Goal: Task Accomplishment & Management: Complete application form

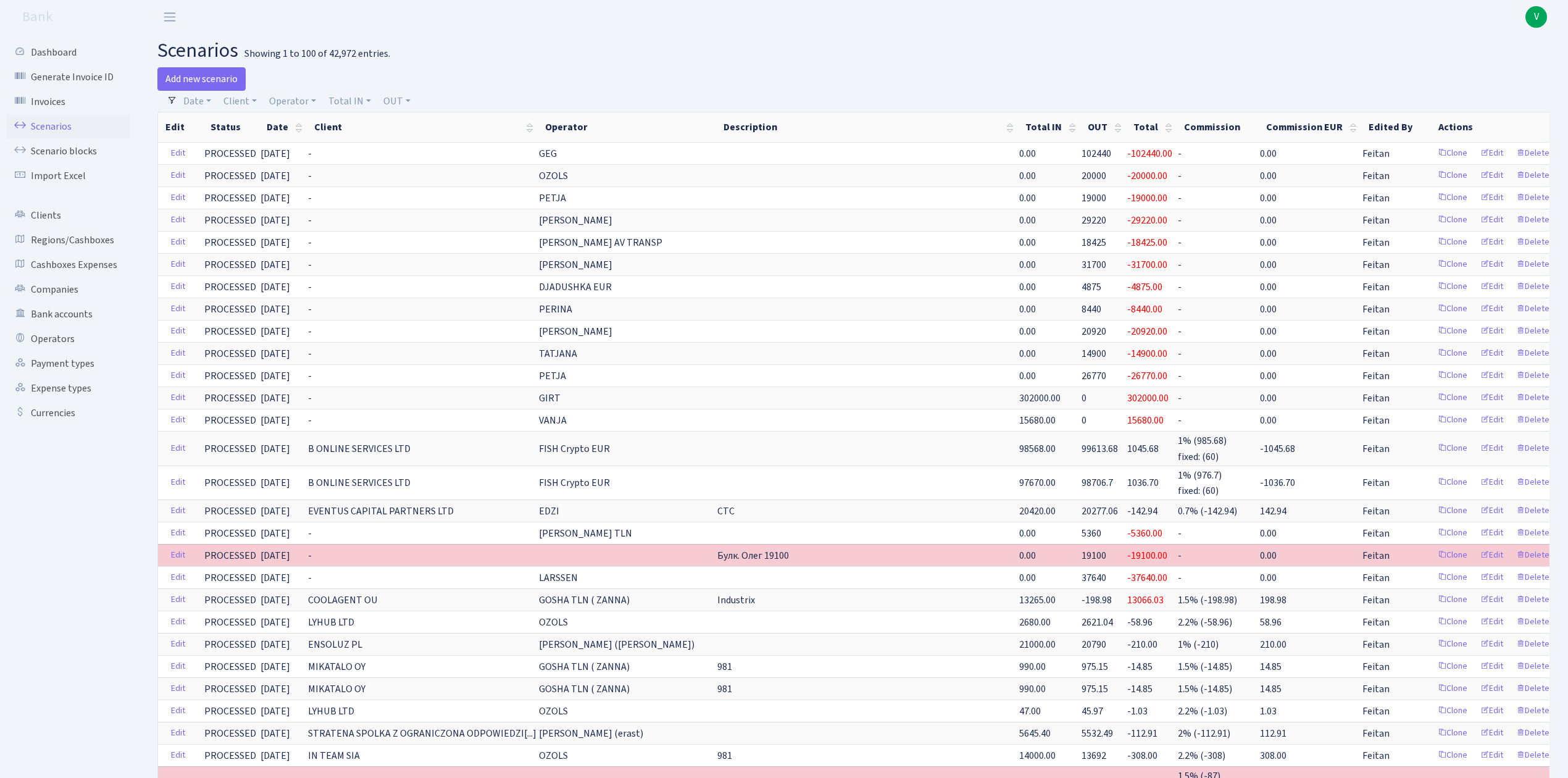
select select "100"
click at [287, 95] on link "Operator" at bounding box center [293, 101] width 57 height 21
click at [324, 308] on li "_EXPENSES USDT_" at bounding box center [314, 319] width 94 height 22
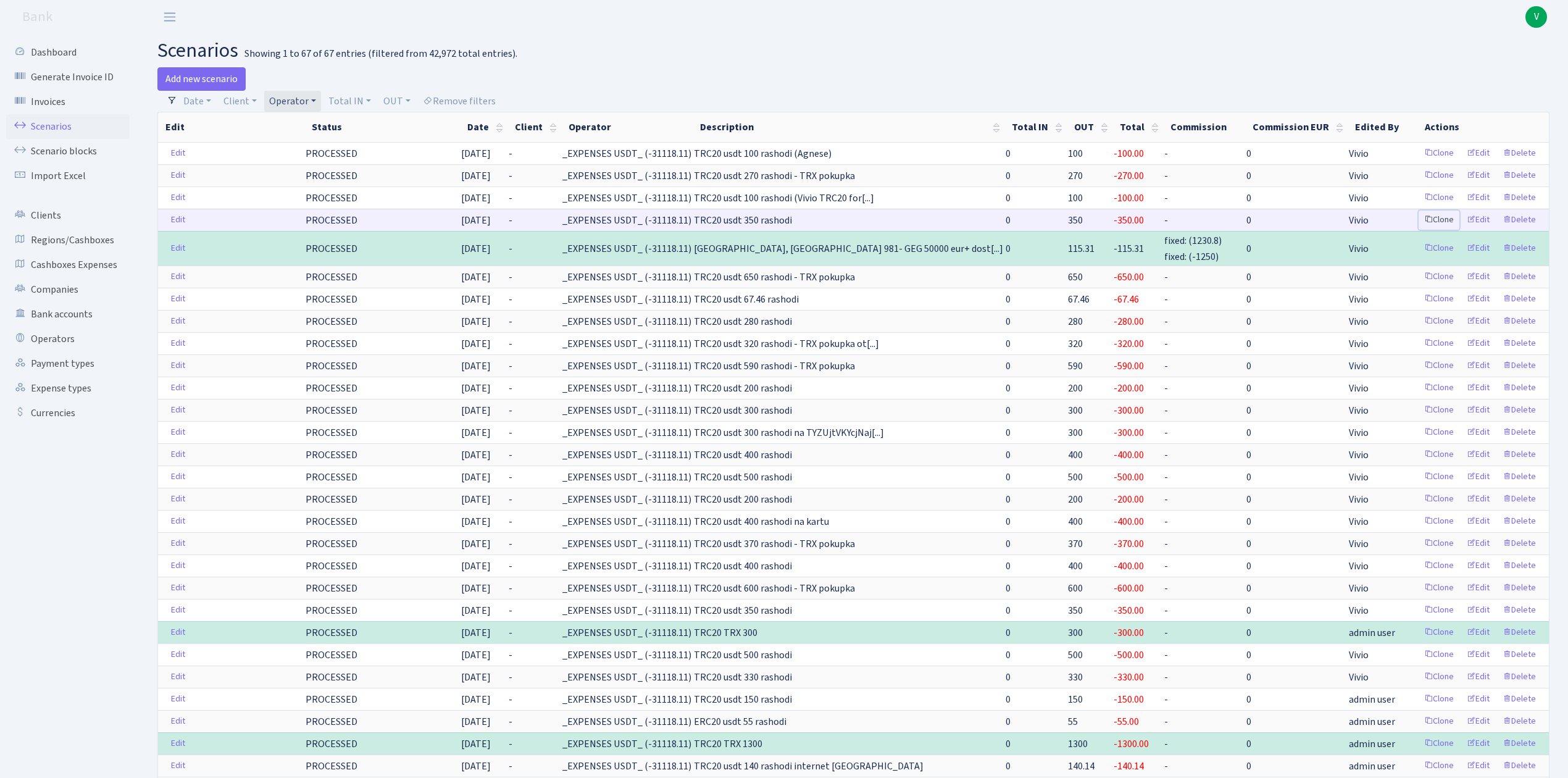
click at [1437, 221] on link "Clone" at bounding box center [1439, 220] width 41 height 19
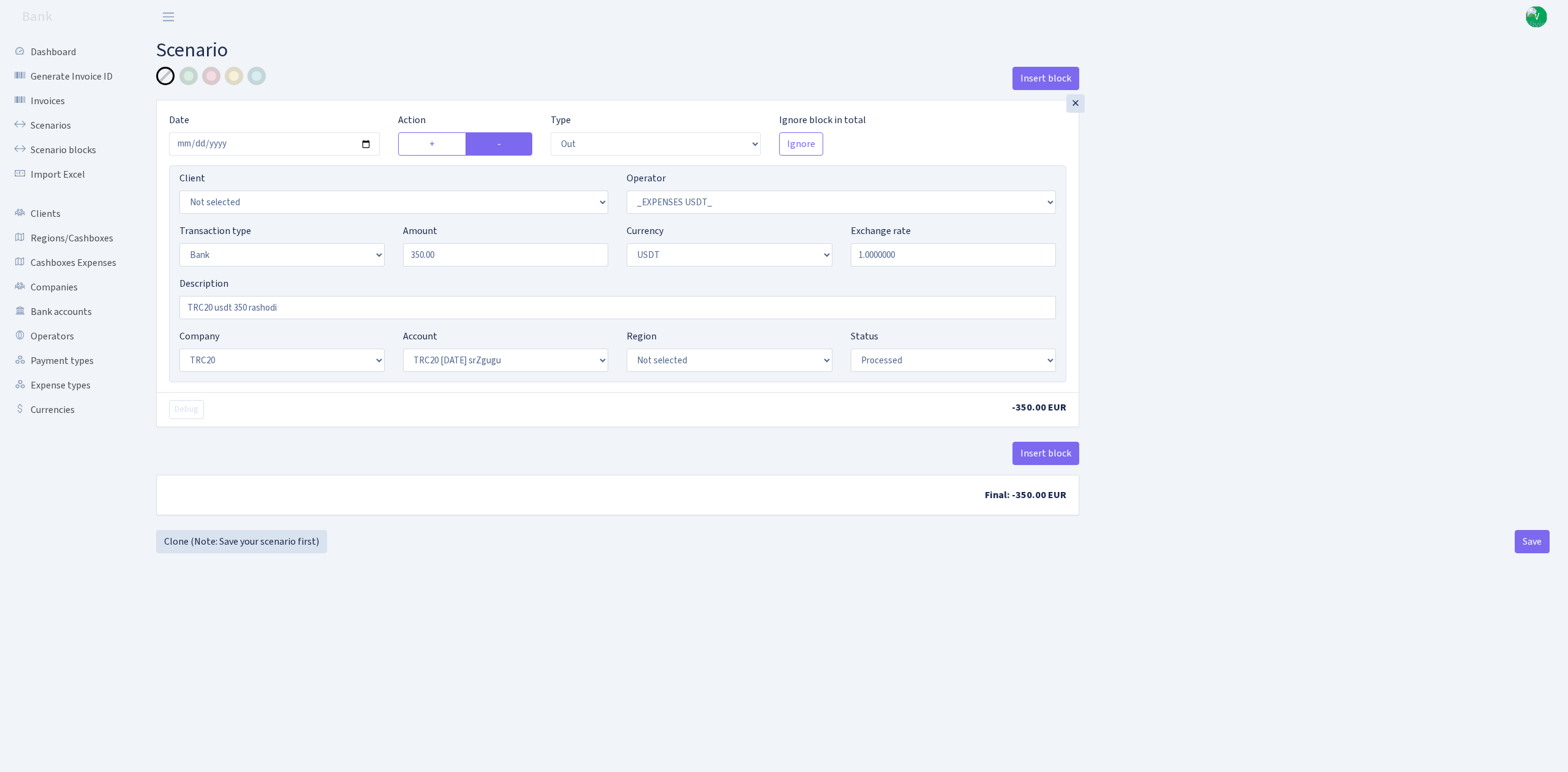
select select "out"
select select "306"
select select "2"
select select "6"
select select "20"
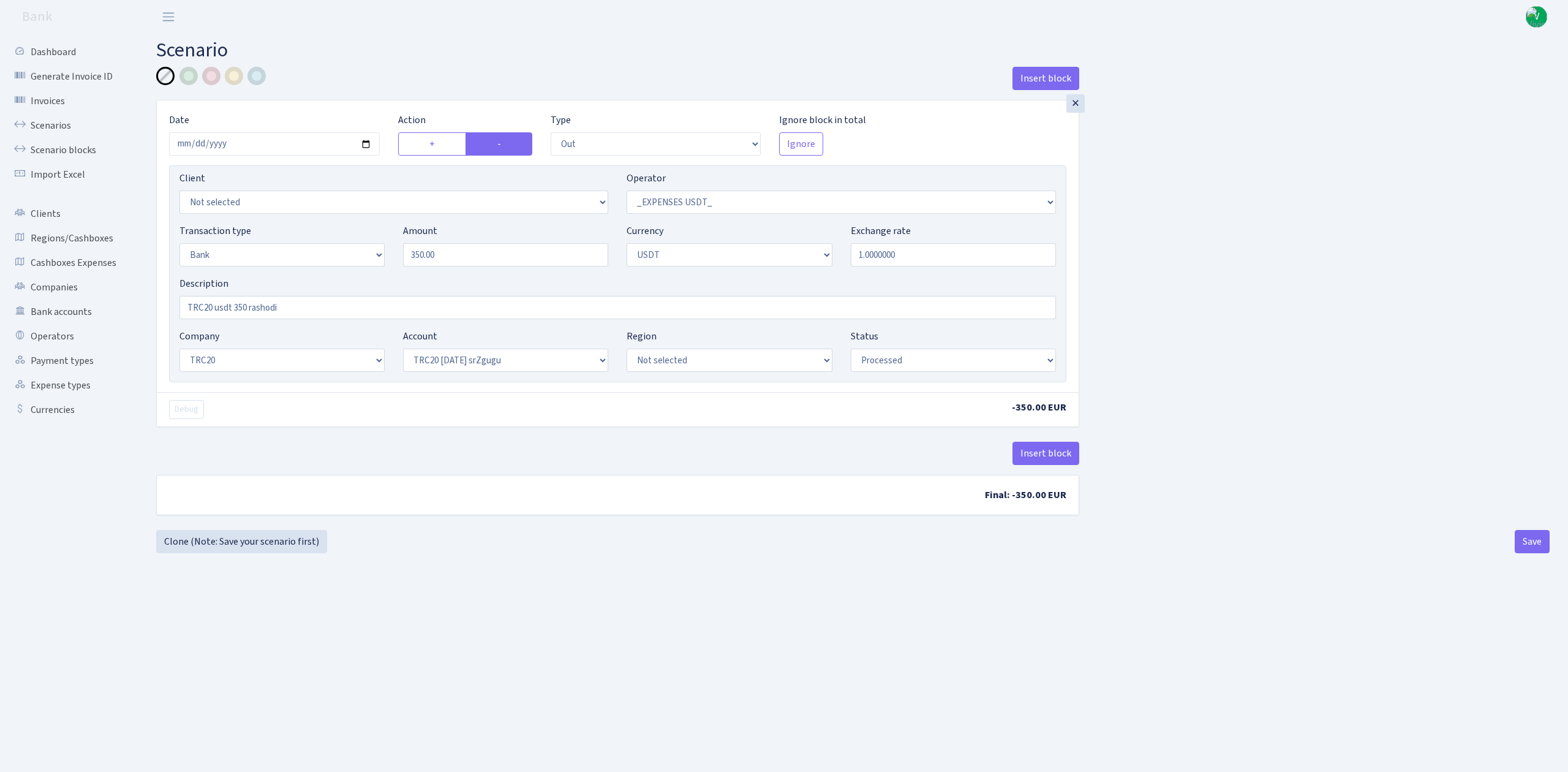
select select "61"
select select "processed"
click at [370, 143] on input "2025-07-30" at bounding box center [274, 144] width 211 height 23
type input "2025-08-13"
drag, startPoint x: 490, startPoint y: 251, endPoint x: 347, endPoint y: 244, distance: 143.2
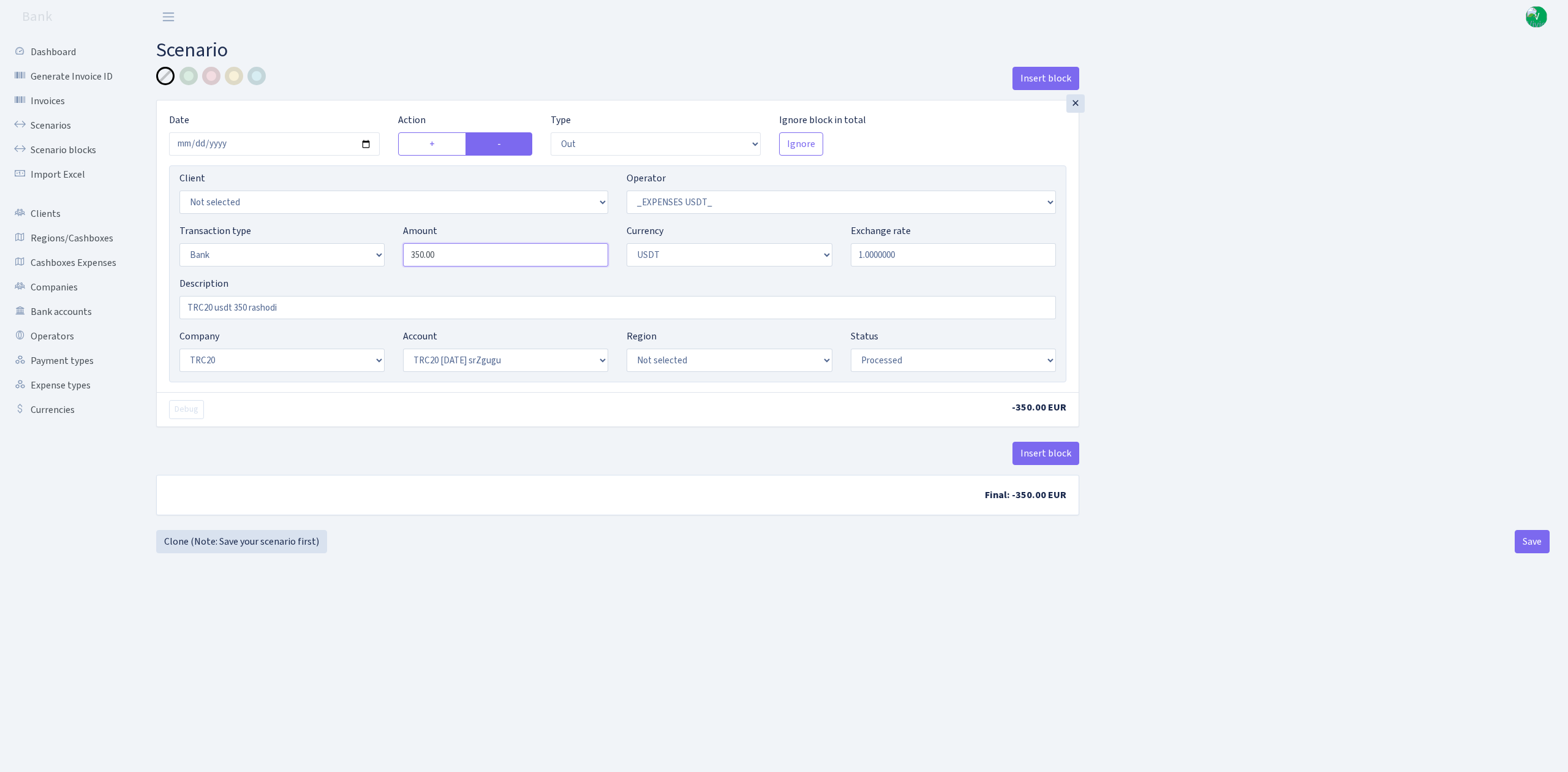
click at [350, 245] on div "Transaction type Not selected 981 ELF FISH crypto GIRT IVO dekl MM-BALTIC eur U…" at bounding box center [618, 250] width 895 height 53
type input "400.00"
drag, startPoint x: 1240, startPoint y: 263, endPoint x: 1229, endPoint y: 282, distance: 22.0
click at [1240, 263] on div "Insert block × Date 2025-08-13 Action + - Type --- In Out Commission Field requ…" at bounding box center [853, 298] width 1412 height 464
drag, startPoint x: 234, startPoint y: 305, endPoint x: 245, endPoint y: 309, distance: 11.7
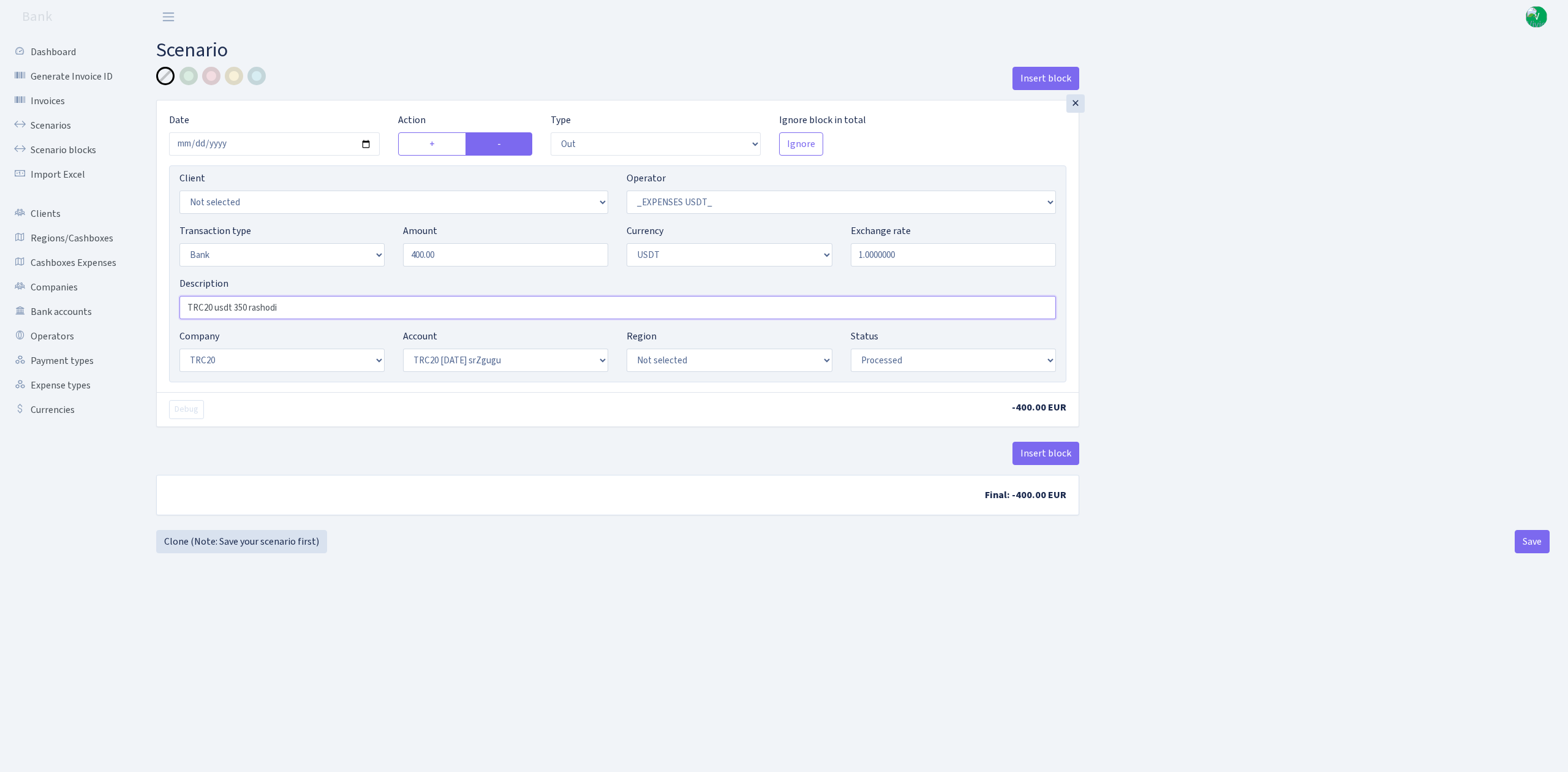
click at [245, 309] on input "TRC20 usdt 350 rashodi" at bounding box center [617, 308] width 877 height 23
type input "TRC20 usdt 400 rashodi"
drag, startPoint x: 540, startPoint y: 641, endPoint x: 535, endPoint y: 505, distance: 136.1
click at [540, 641] on main "Scenario Insert block × Date 2025-08-13 Action + - Type --- In Out Commission F…" at bounding box center [853, 387] width 1430 height 708
click at [539, 364] on select "Not selected TRC20 2024.08.01 S8dYrDY TRC20 2024.09.12 KEMg2gdc TRC20 2024.10.1…" at bounding box center [506, 361] width 205 height 23
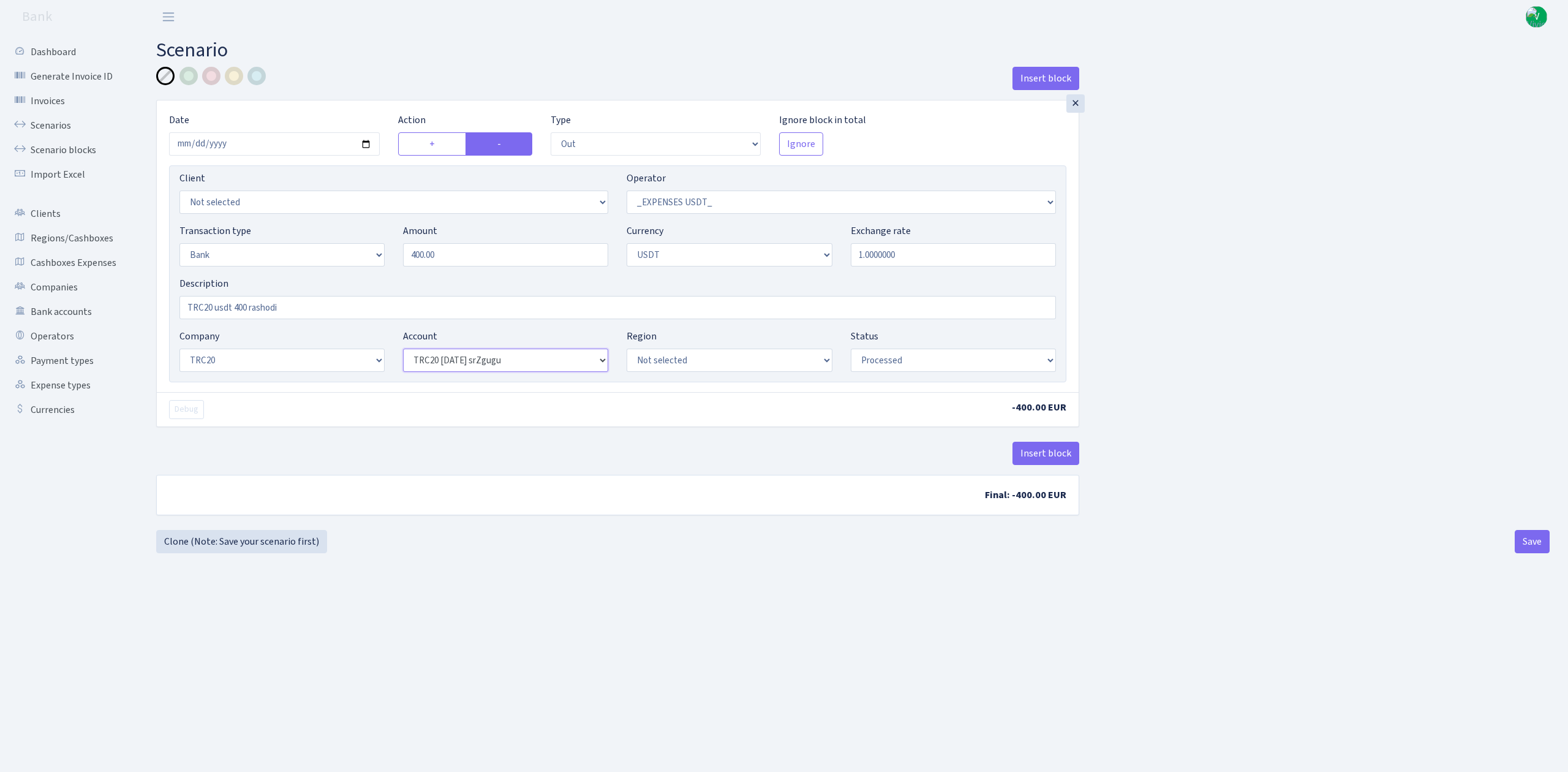
select select "66"
click at [403, 350] on select "Not selected TRC20 2024.08.01 S8dYrDY TRC20 2024.09.12 KEMg2gdc TRC20 2024.10.1…" at bounding box center [506, 361] width 205 height 23
click at [1529, 546] on button "Save" at bounding box center [1532, 542] width 35 height 23
select select "out"
select select "306"
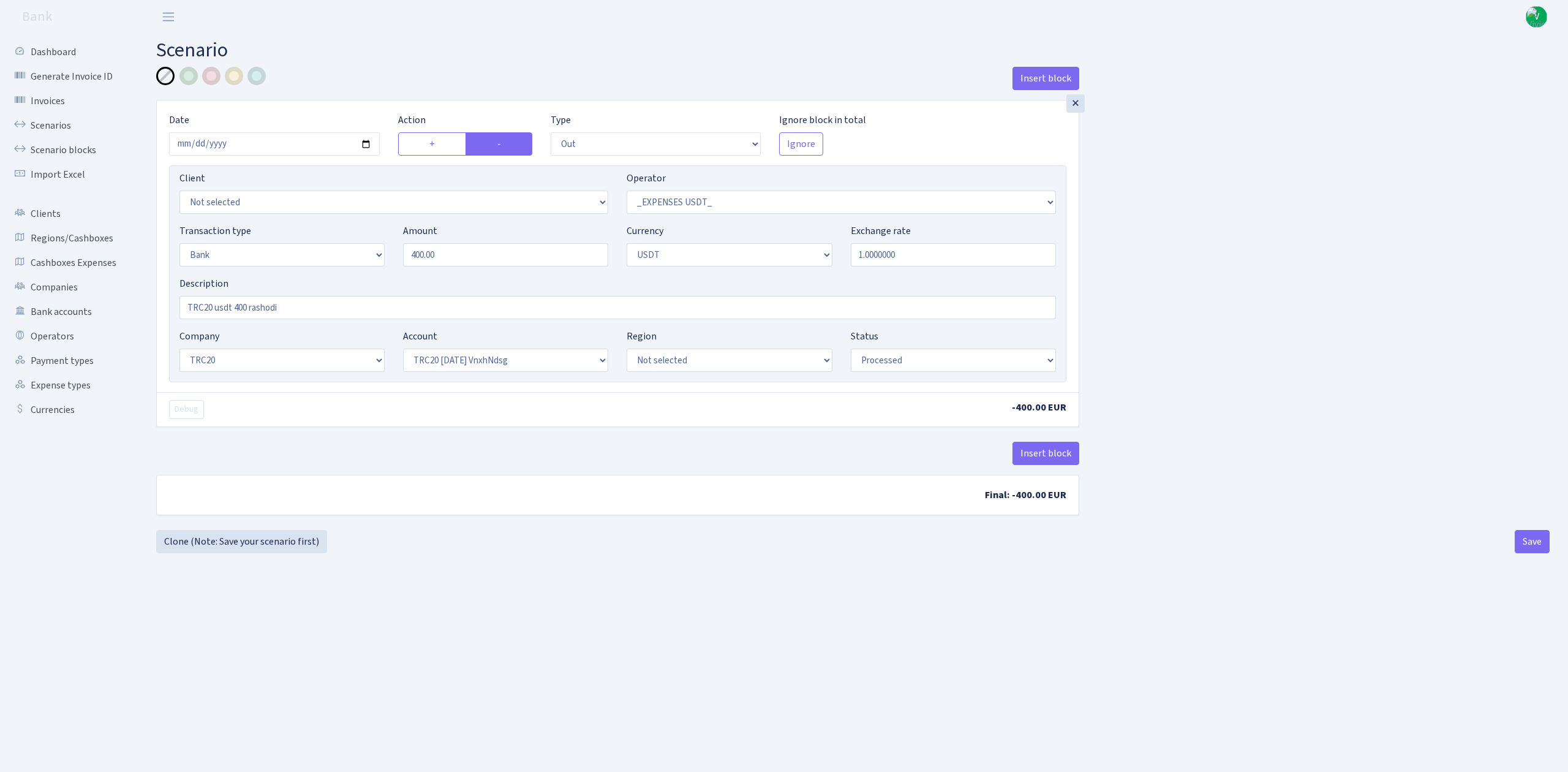
select select "2"
select select "6"
select select "20"
select select "66"
select select "processed"
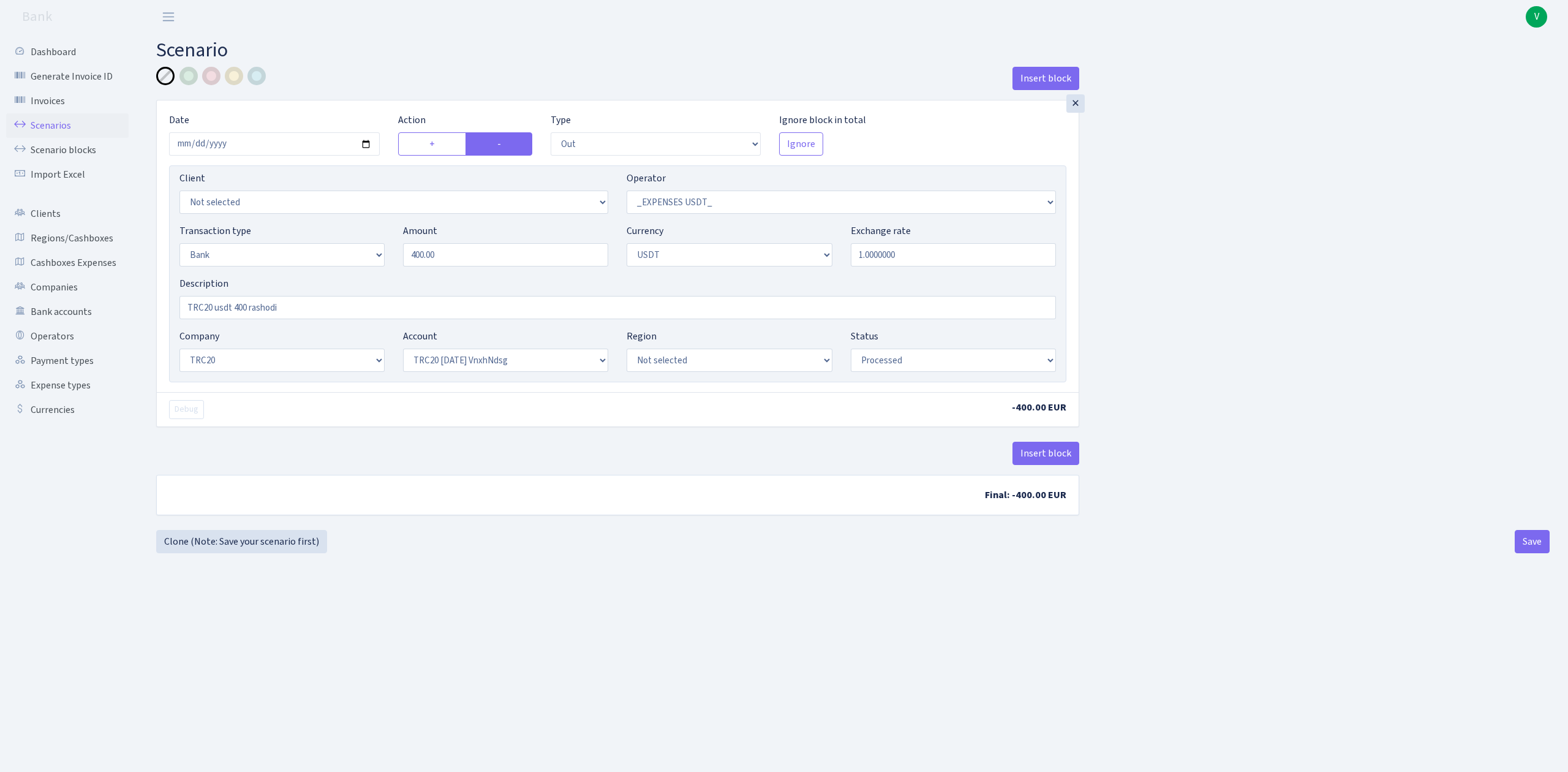
click at [65, 118] on link "Scenarios" at bounding box center [67, 126] width 123 height 25
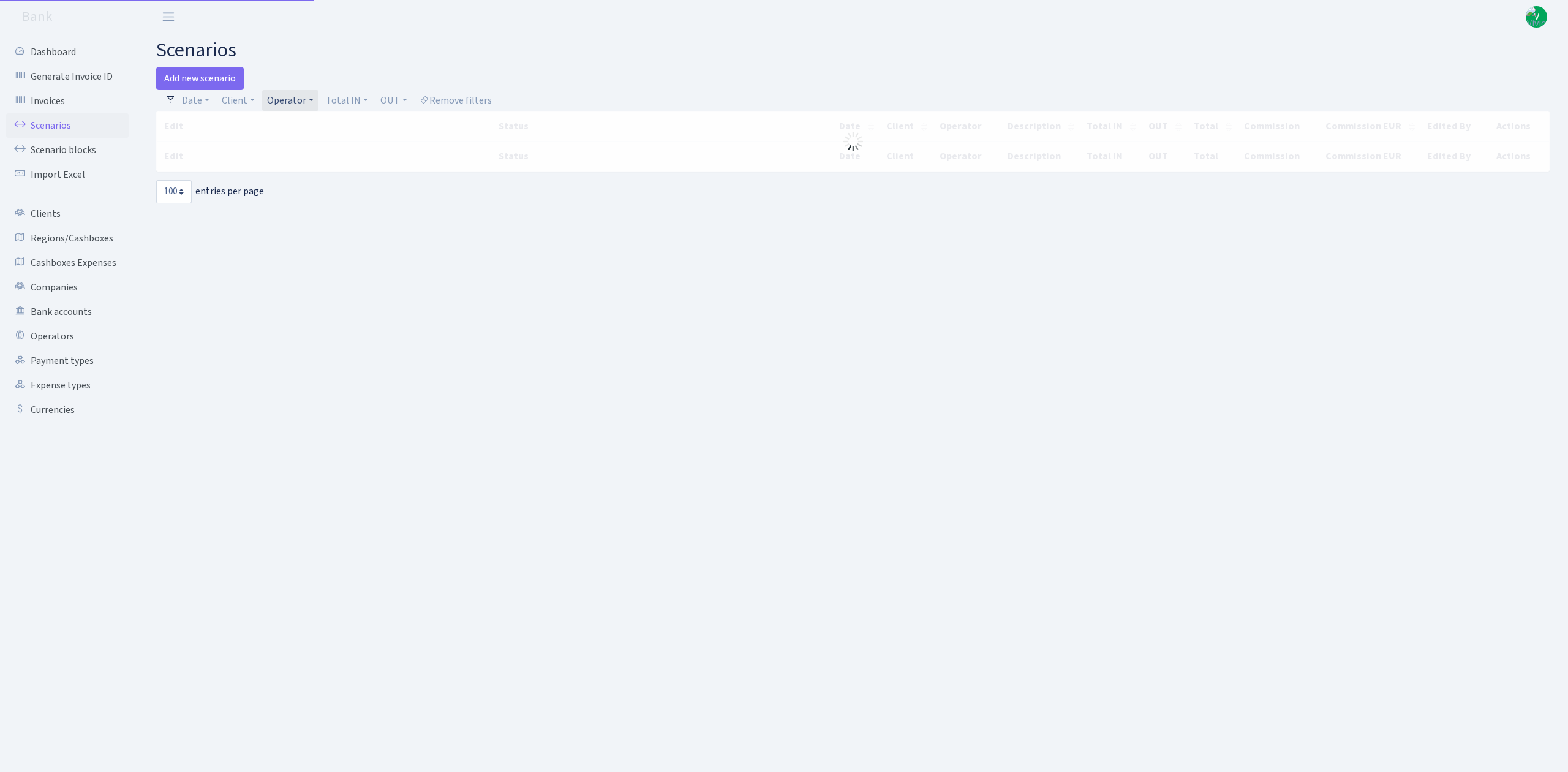
select select "100"
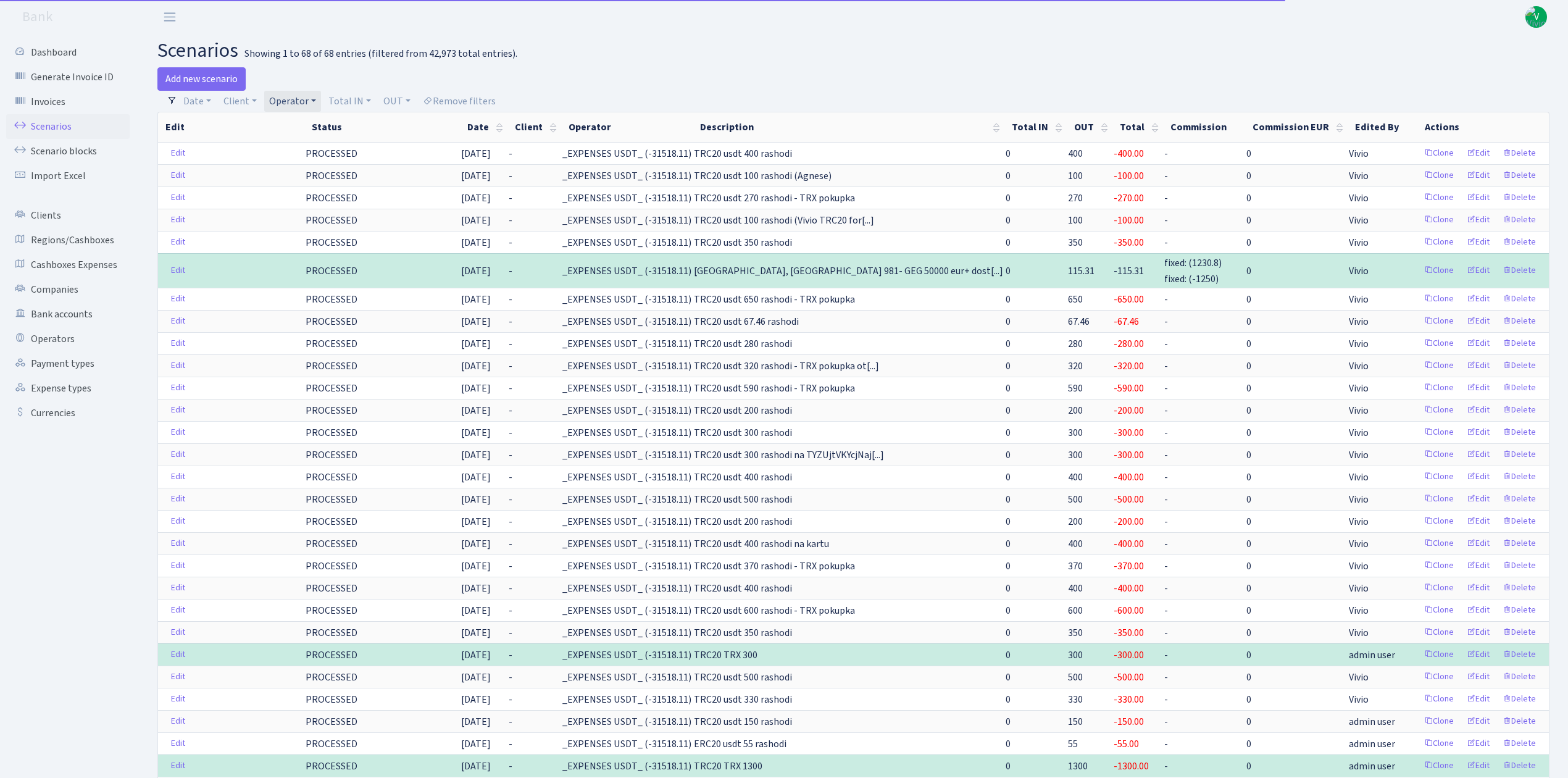
click at [304, 99] on link "Operator" at bounding box center [293, 101] width 57 height 21
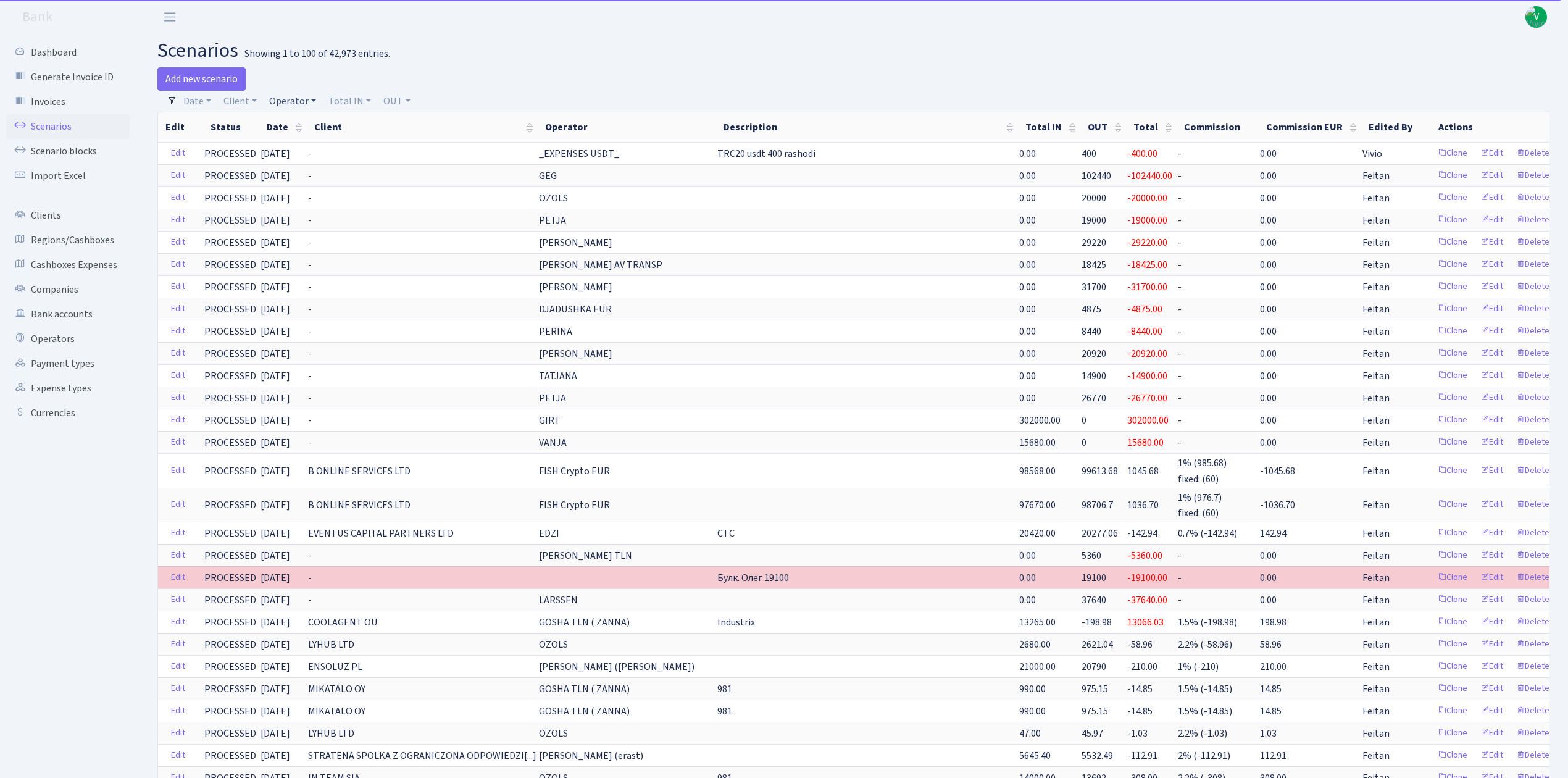
click at [289, 94] on link "Operator" at bounding box center [293, 101] width 57 height 21
click at [315, 149] on input "search" at bounding box center [314, 146] width 91 height 19
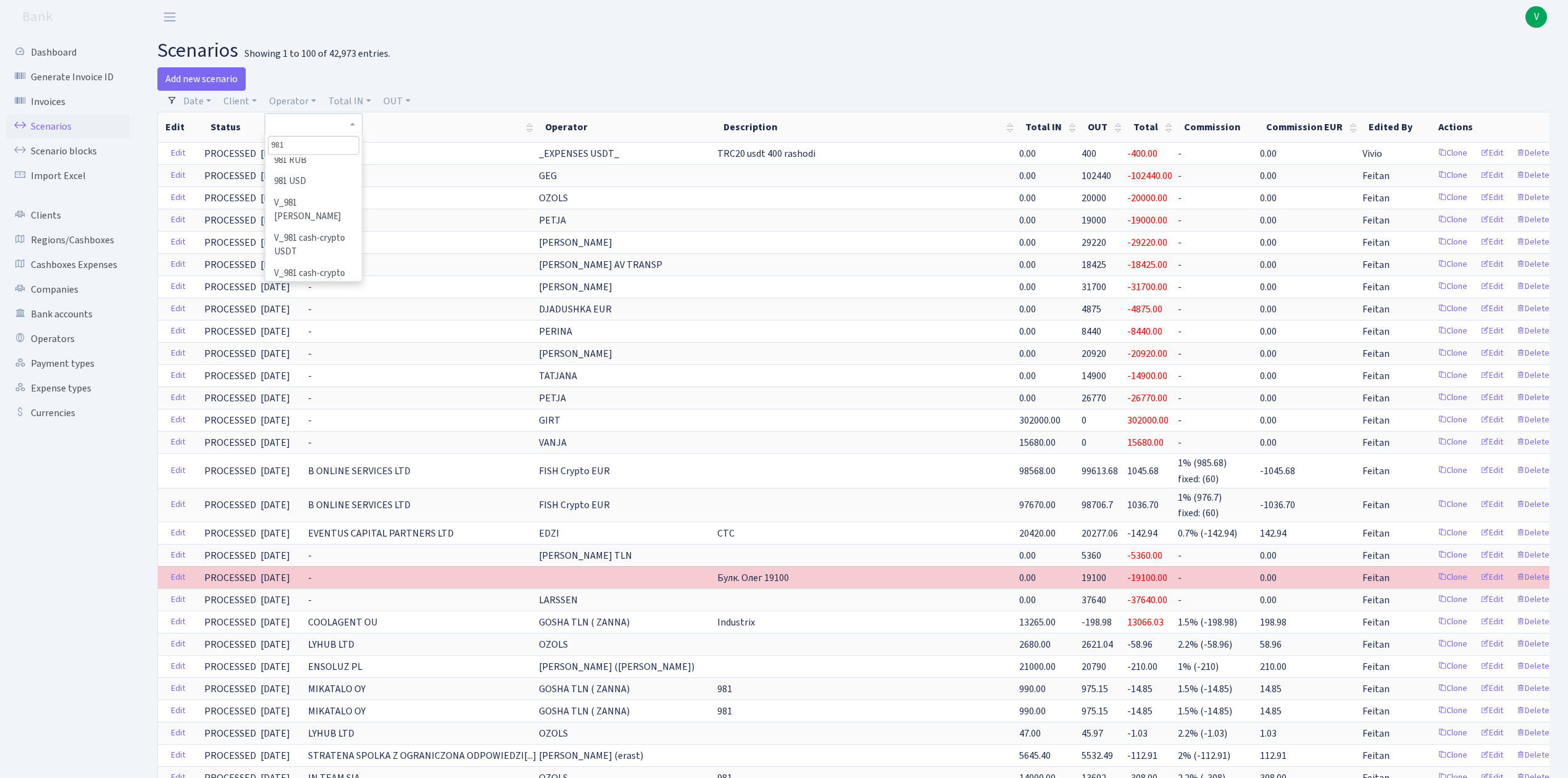
scroll to position [165, 0]
type input "981"
click at [327, 218] on li "V_981 cash-crypto USDT" at bounding box center [314, 230] width 94 height 35
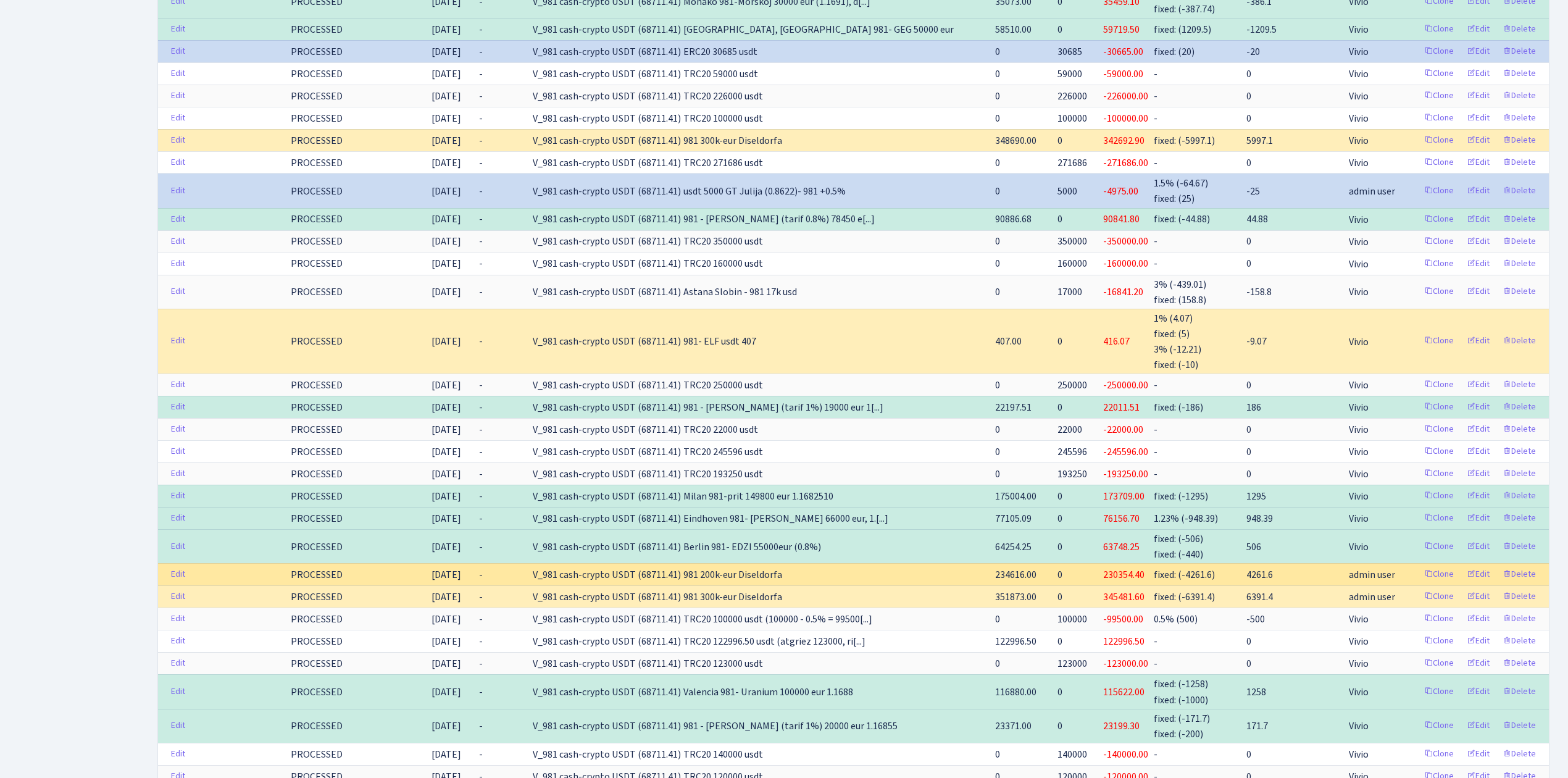
scroll to position [2185, 0]
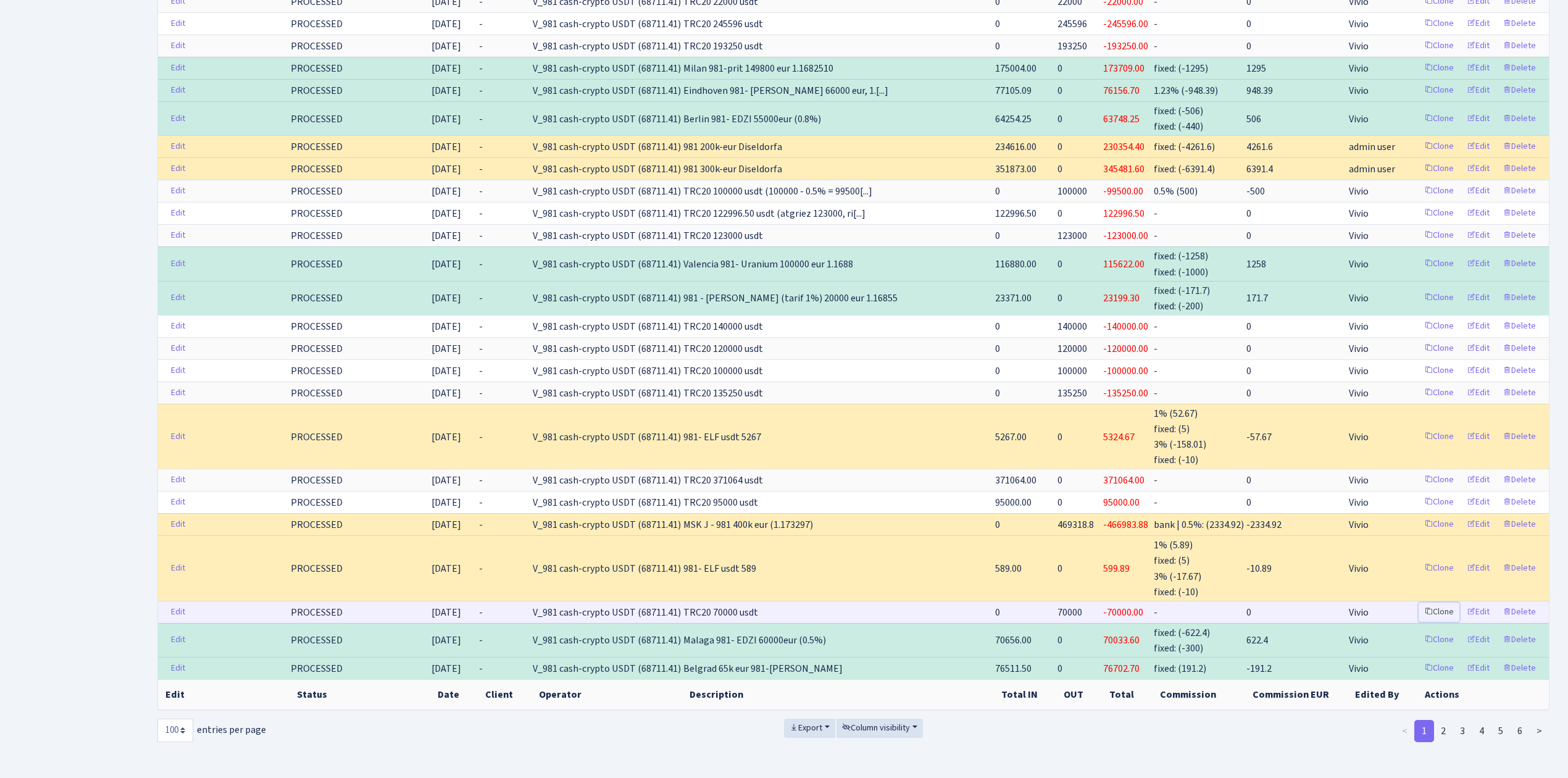
click at [1436, 603] on link "Clone" at bounding box center [1439, 612] width 41 height 19
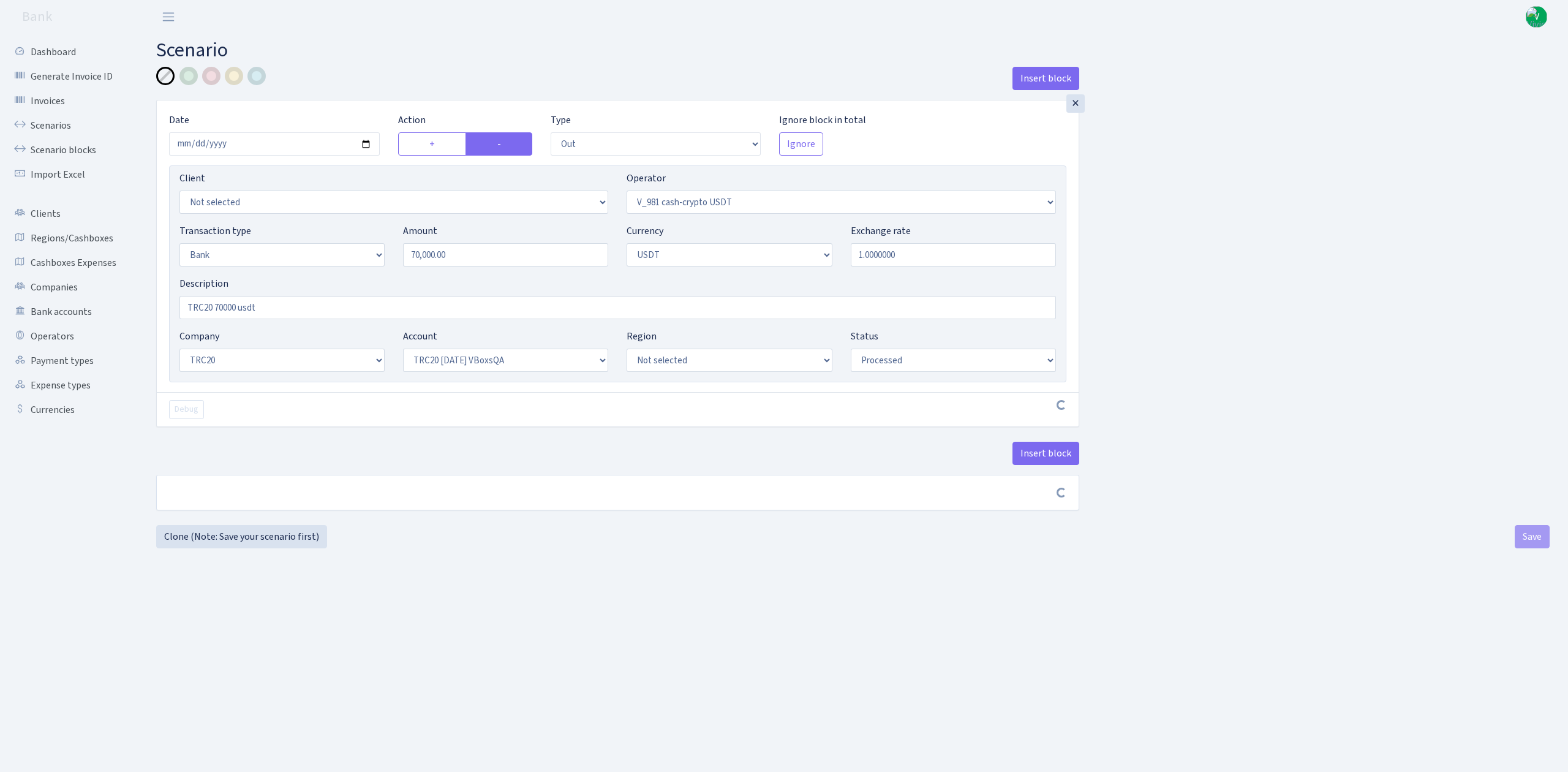
select select "out"
select select "435"
select select "2"
select select "6"
select select "20"
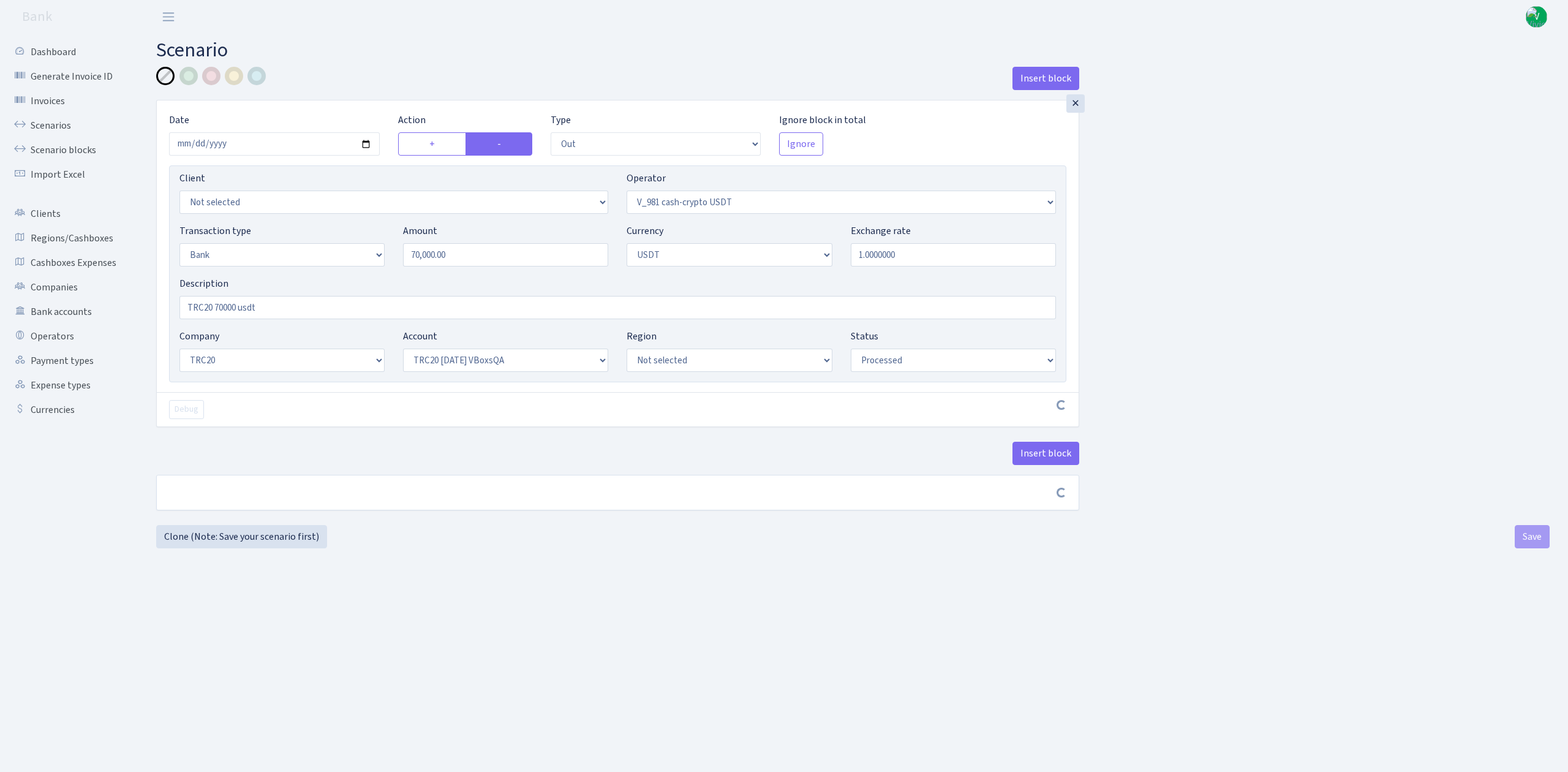
select select "57"
select select "processed"
click at [361, 145] on input "2025-07-04" at bounding box center [274, 144] width 211 height 23
type input "2025-08-13"
drag, startPoint x: 498, startPoint y: 253, endPoint x: 405, endPoint y: 248, distance: 93.1
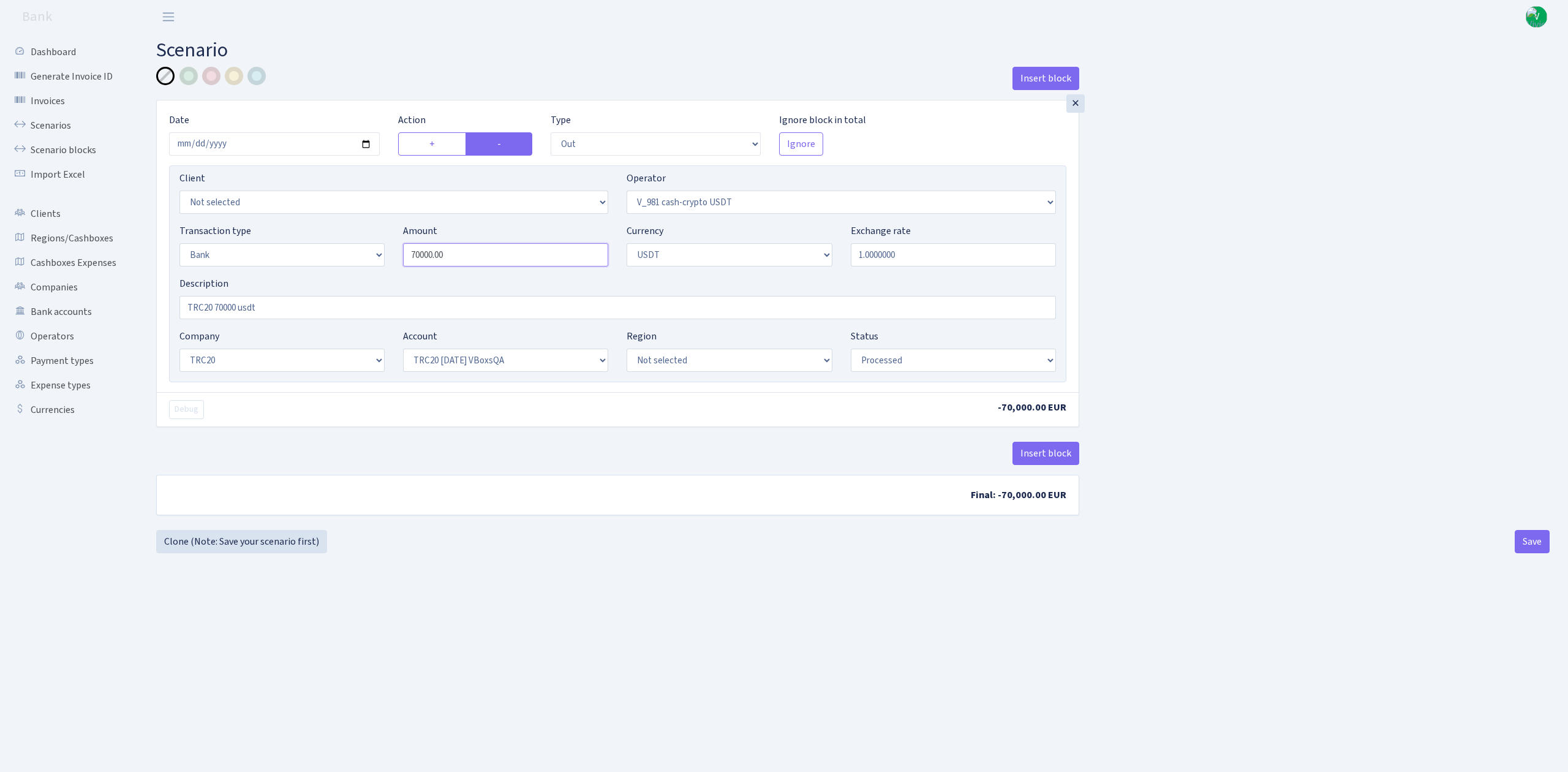
click at [405, 248] on input "70000.00" at bounding box center [506, 255] width 205 height 23
type input "100,000.00"
click at [77, 446] on ul "Dashboard Generate Invoice ID Invoices Scenarios Scenario blocks Import Excel C…" at bounding box center [67, 387] width 123 height 696
click at [219, 304] on input "TRC20 70000 usdt" at bounding box center [617, 308] width 877 height 23
type input "TRC20 100000 usdt"
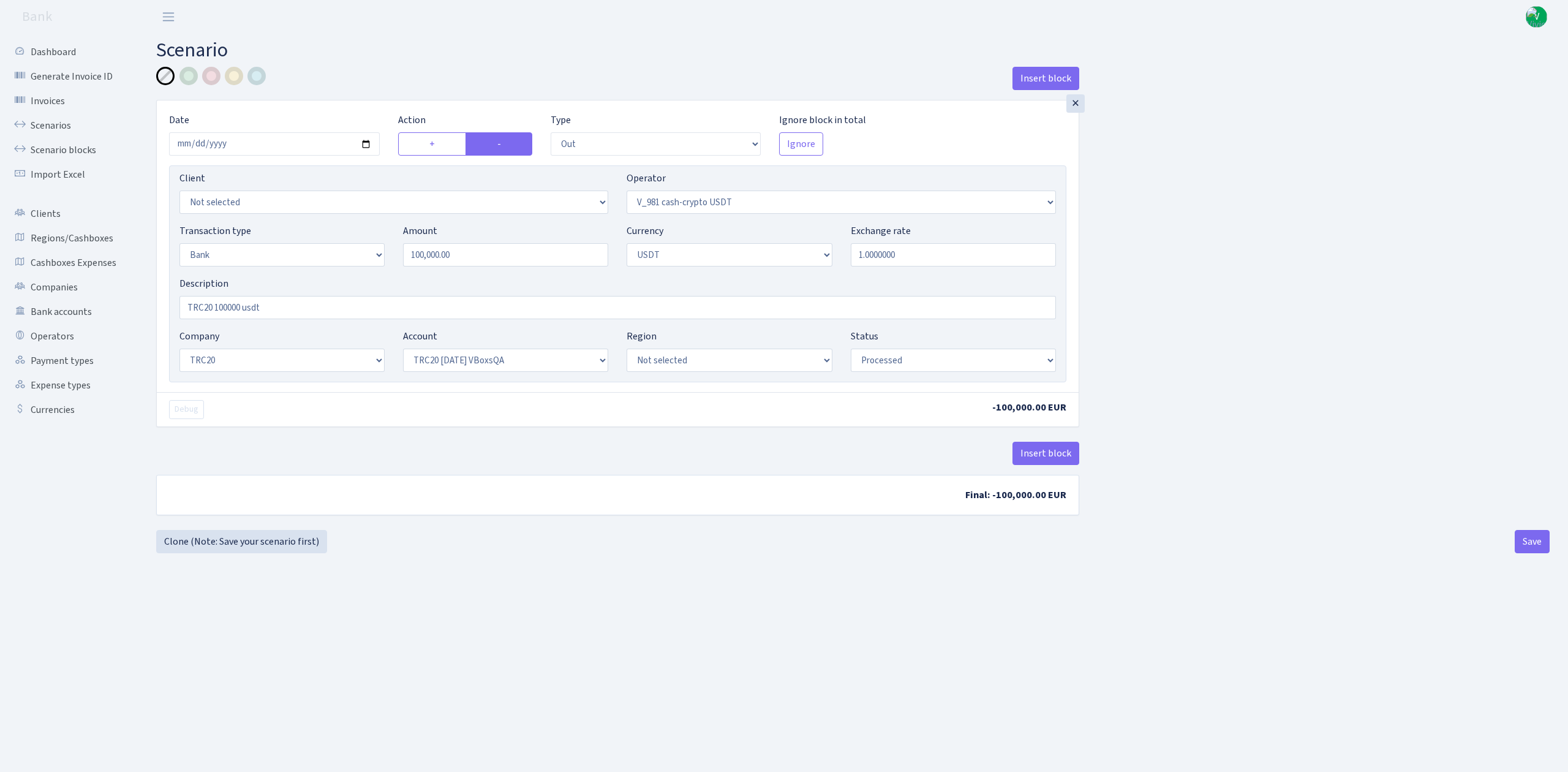
click at [635, 630] on main "Scenario Insert block × Date 2025-08-13 Action + - Type --- In Out Commission F…" at bounding box center [853, 387] width 1430 height 708
click at [523, 361] on select "Not selected TRC20 2024.08.01 S8dYrDY TRC20 2024.09.12 KEMg2gdc TRC20 2024.10.1…" at bounding box center [506, 361] width 205 height 23
select select "61"
click at [403, 350] on select "Not selected TRC20 2024.08.01 S8dYrDY TRC20 2024.09.12 KEMg2gdc TRC20 2024.10.1…" at bounding box center [506, 361] width 205 height 23
click at [1522, 546] on button "Save" at bounding box center [1532, 542] width 35 height 23
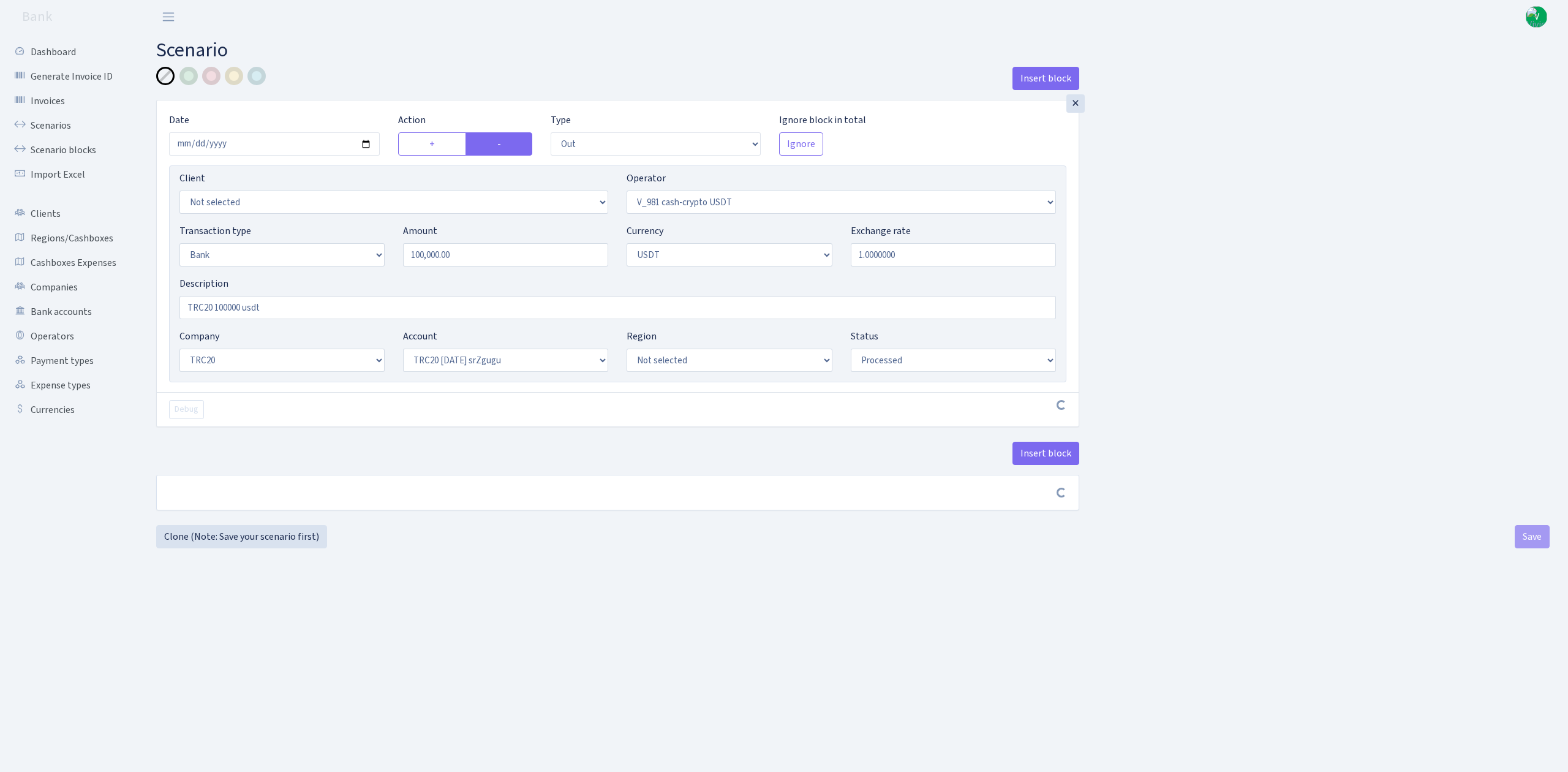
select select "out"
select select "435"
select select "2"
select select "6"
select select "20"
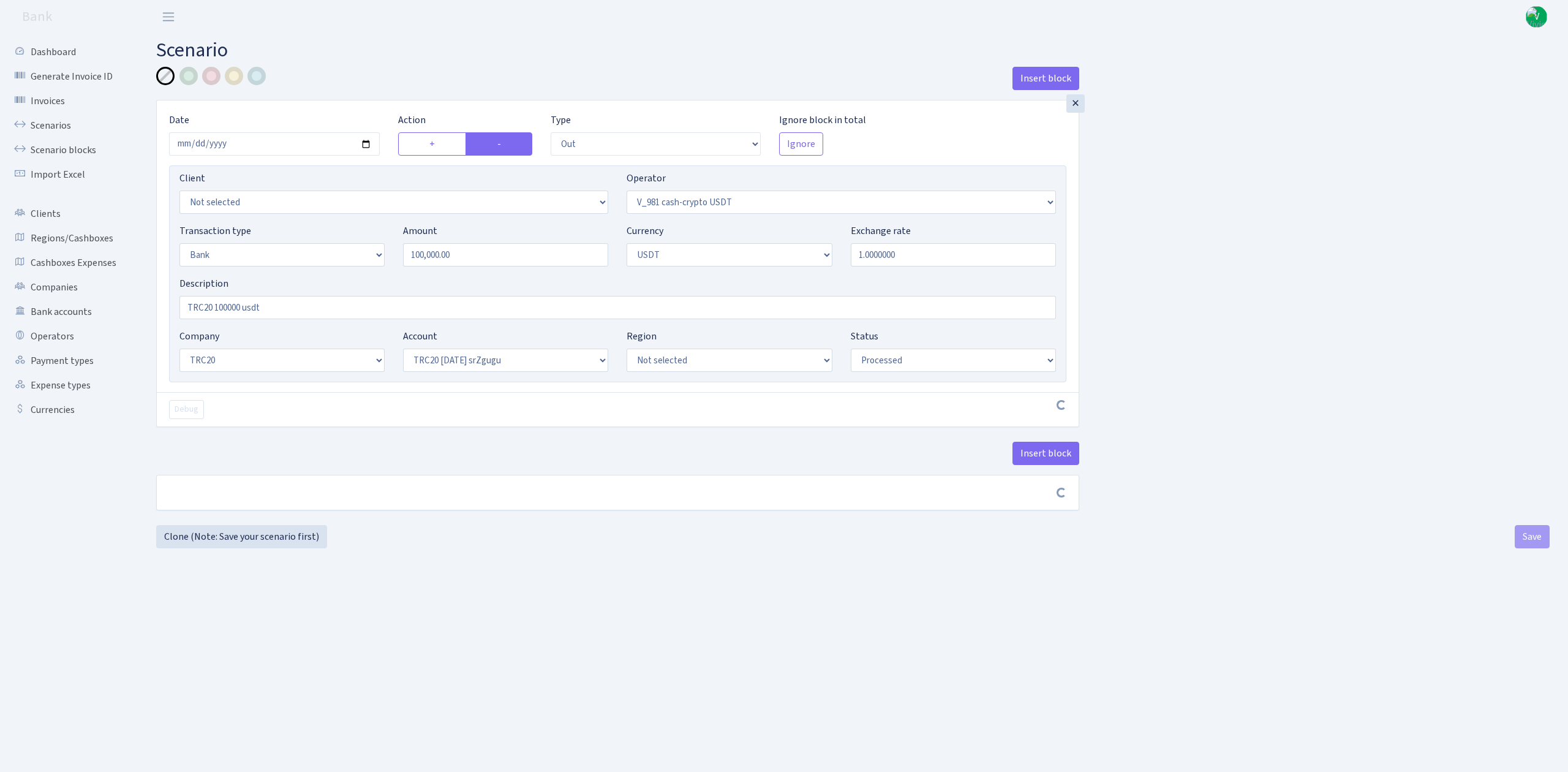
select select "61"
select select "processed"
click at [52, 125] on link "Scenarios" at bounding box center [67, 126] width 123 height 25
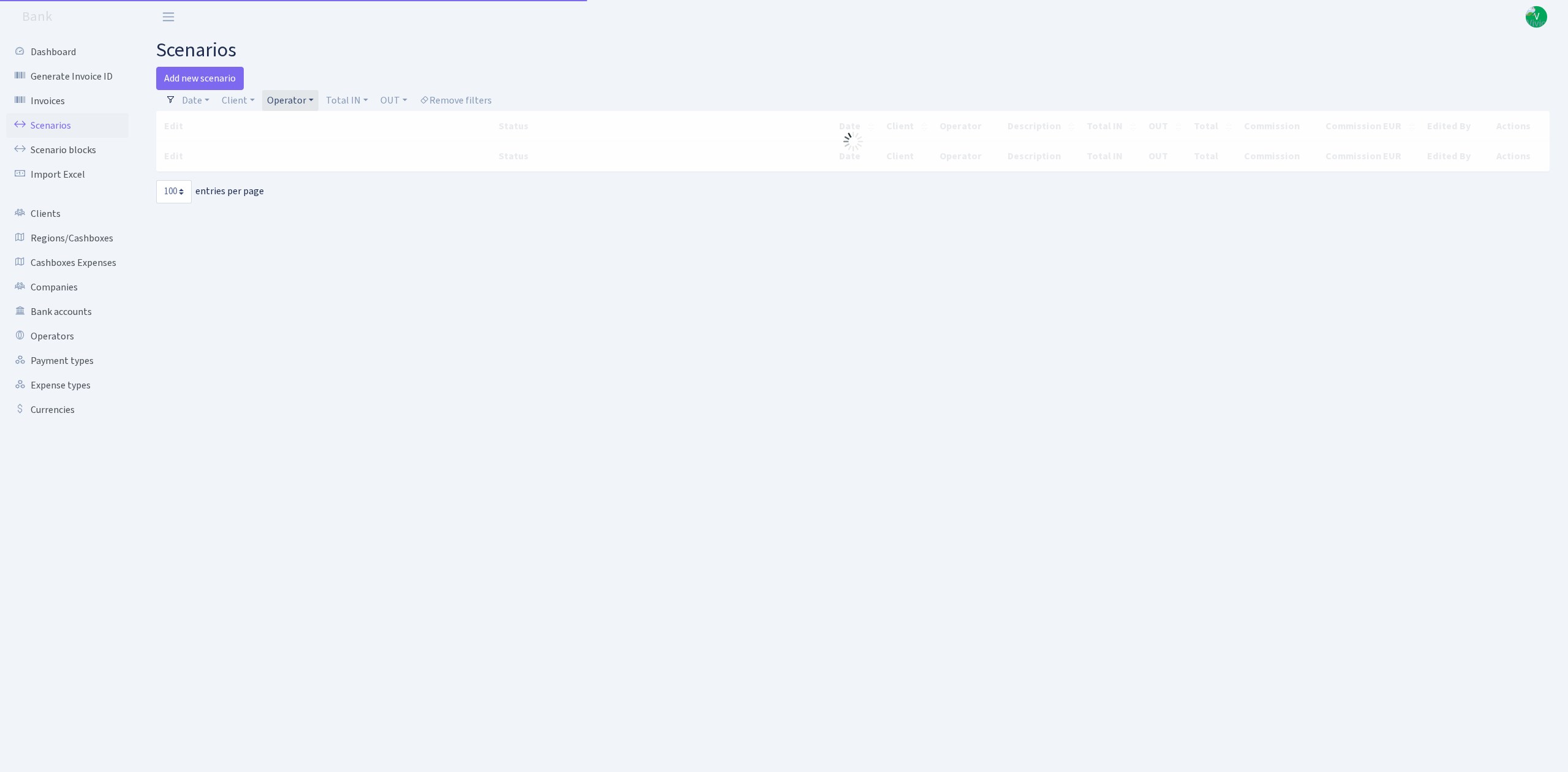
select select "100"
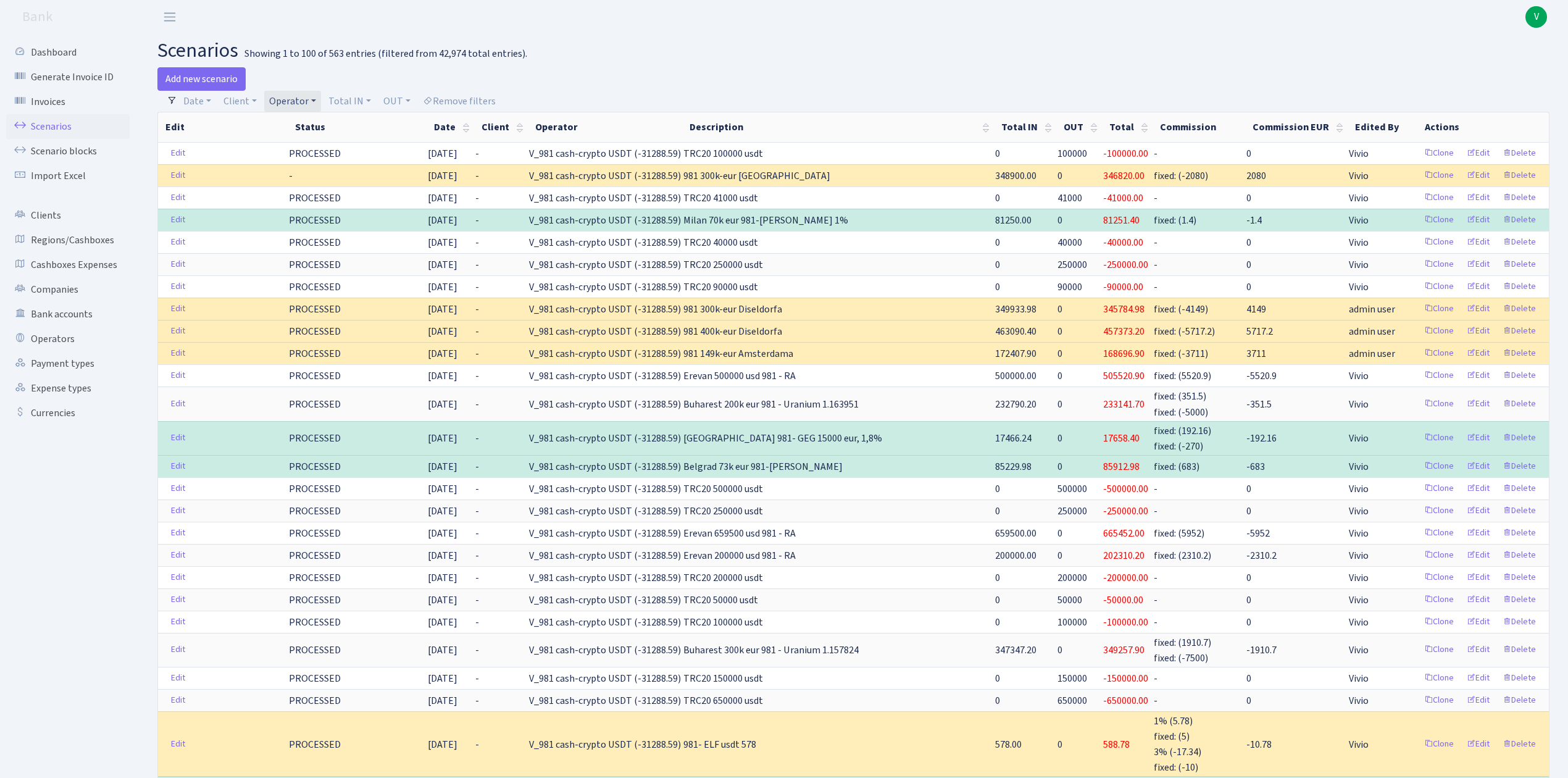
click at [299, 99] on link "Operator" at bounding box center [293, 101] width 57 height 21
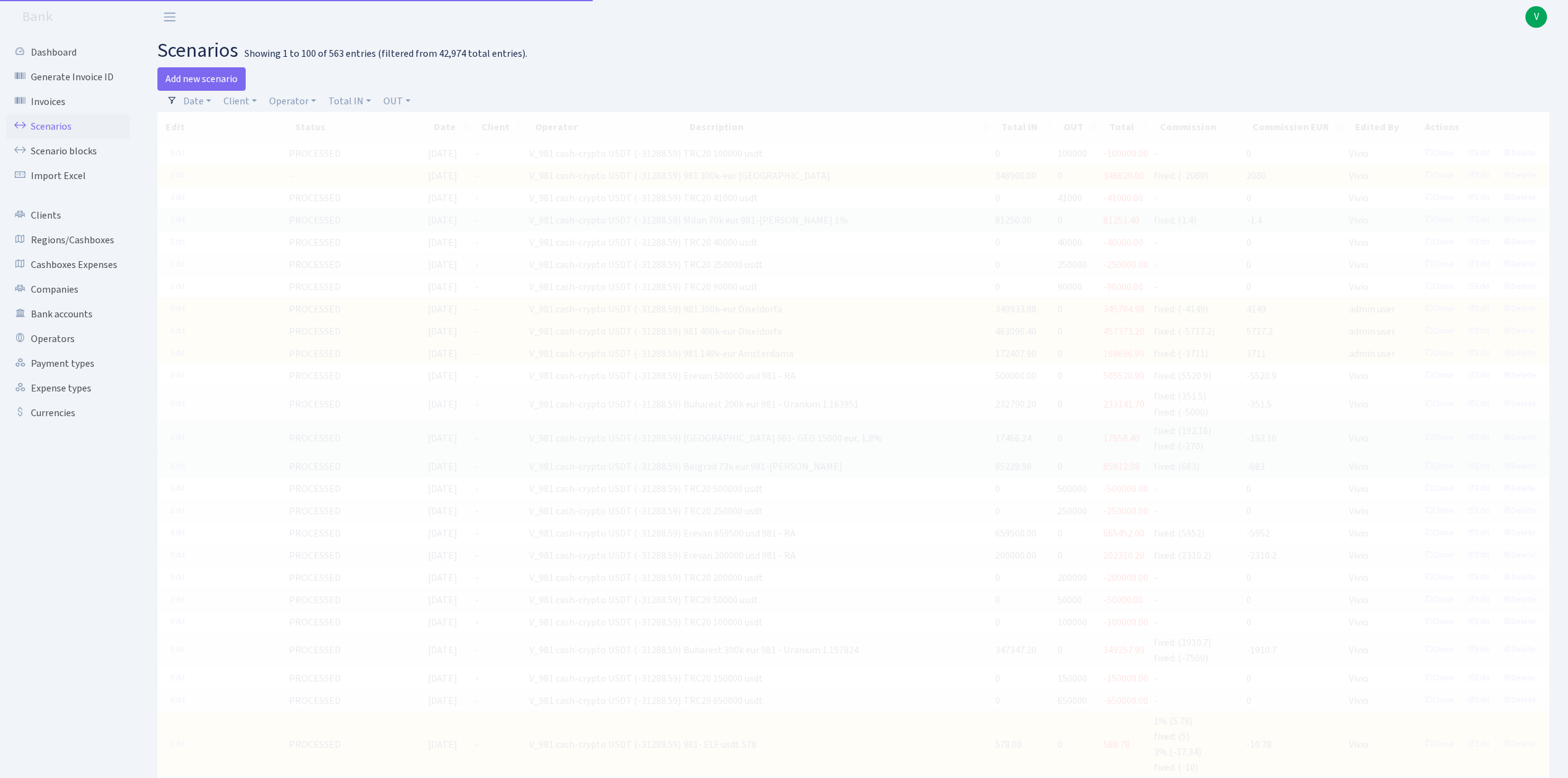
click at [289, 88] on div "Add new scenario" at bounding box center [501, 79] width 687 height 23
click at [295, 102] on link "Operator" at bounding box center [293, 101] width 57 height 21
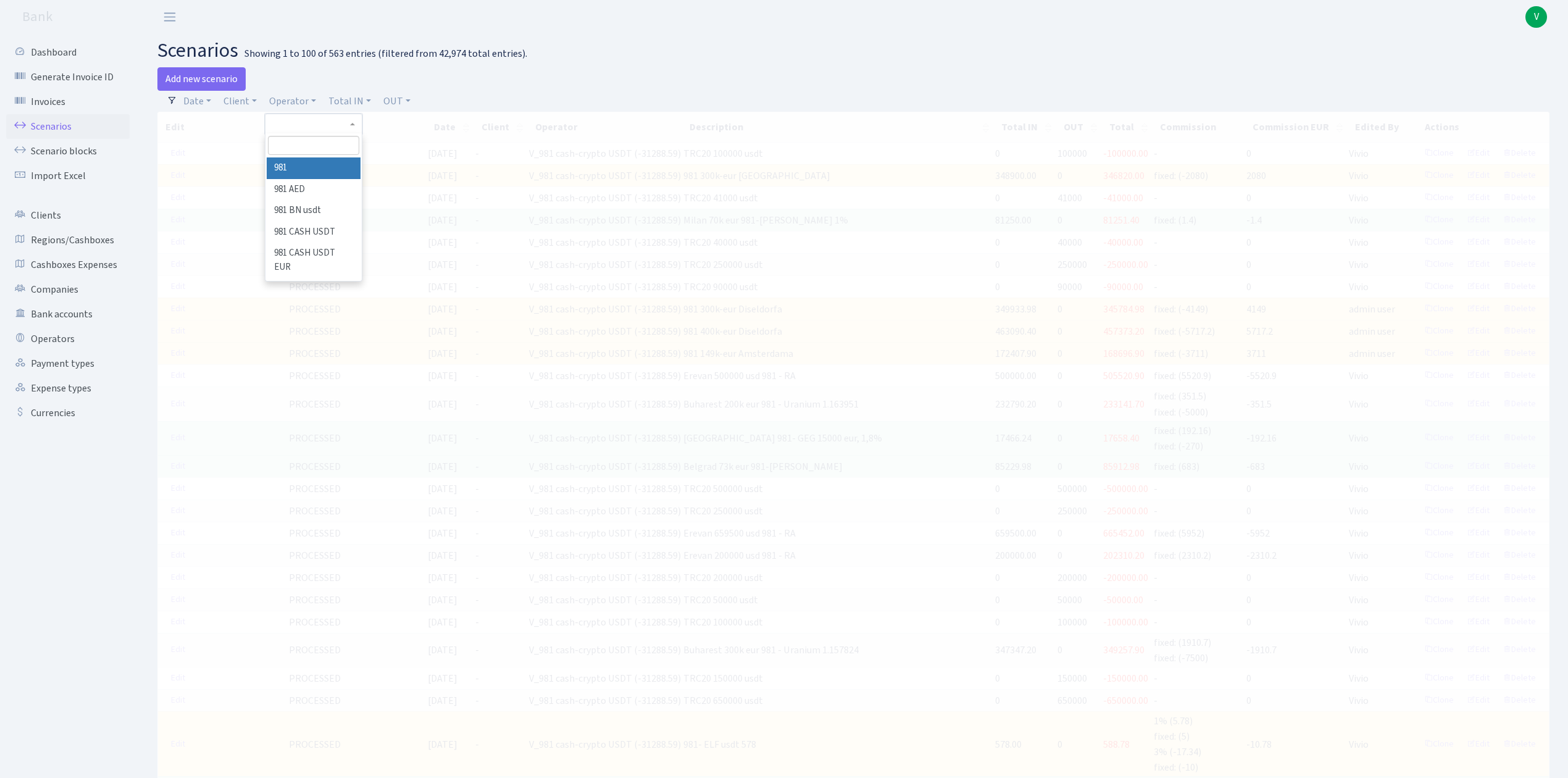
click at [302, 143] on input "search" at bounding box center [314, 146] width 91 height 19
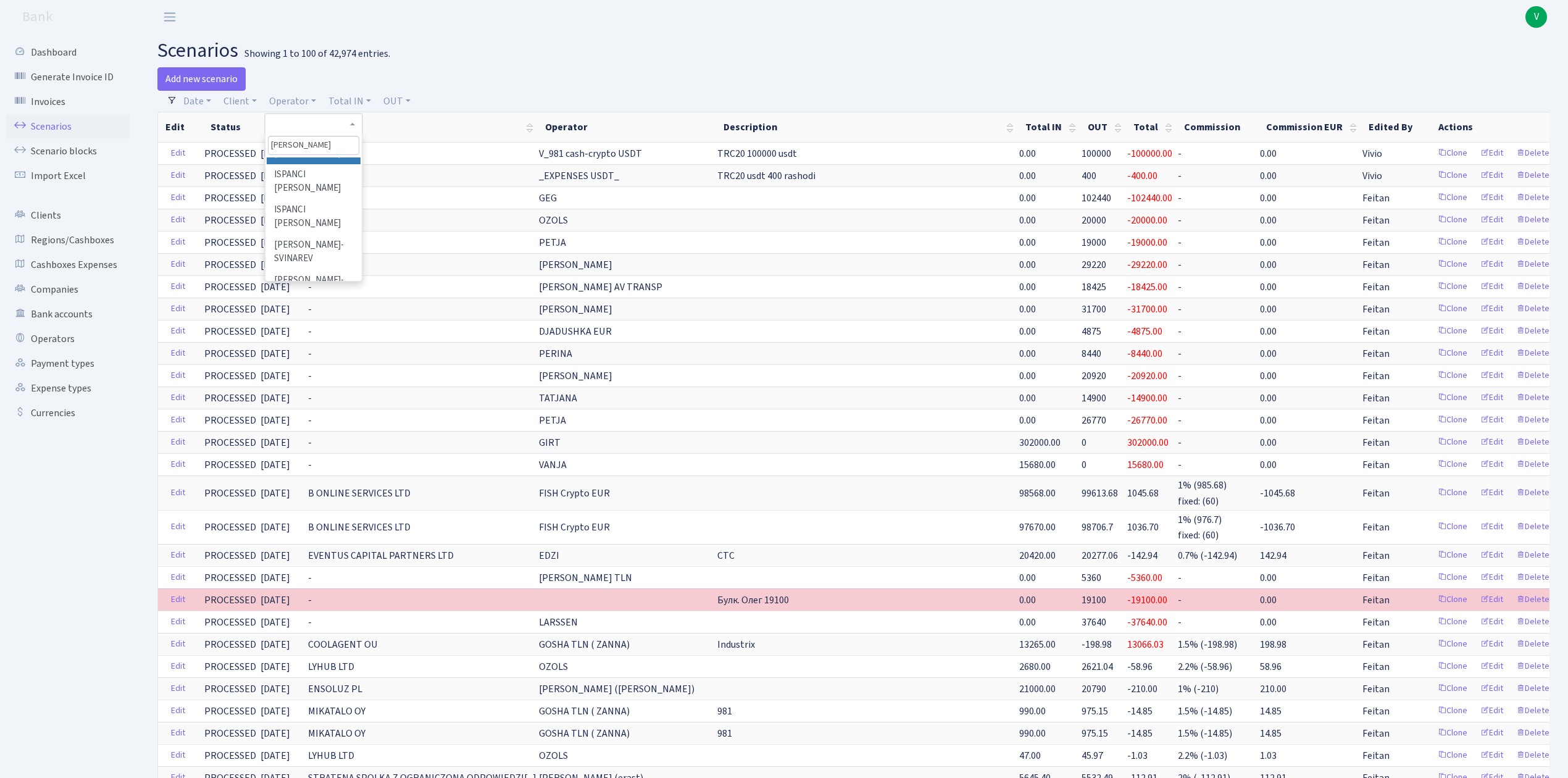
scroll to position [61, 0]
type input "vlad"
click at [327, 224] on li "[PERSON_NAME]- SVINAREV" at bounding box center [314, 242] width 94 height 35
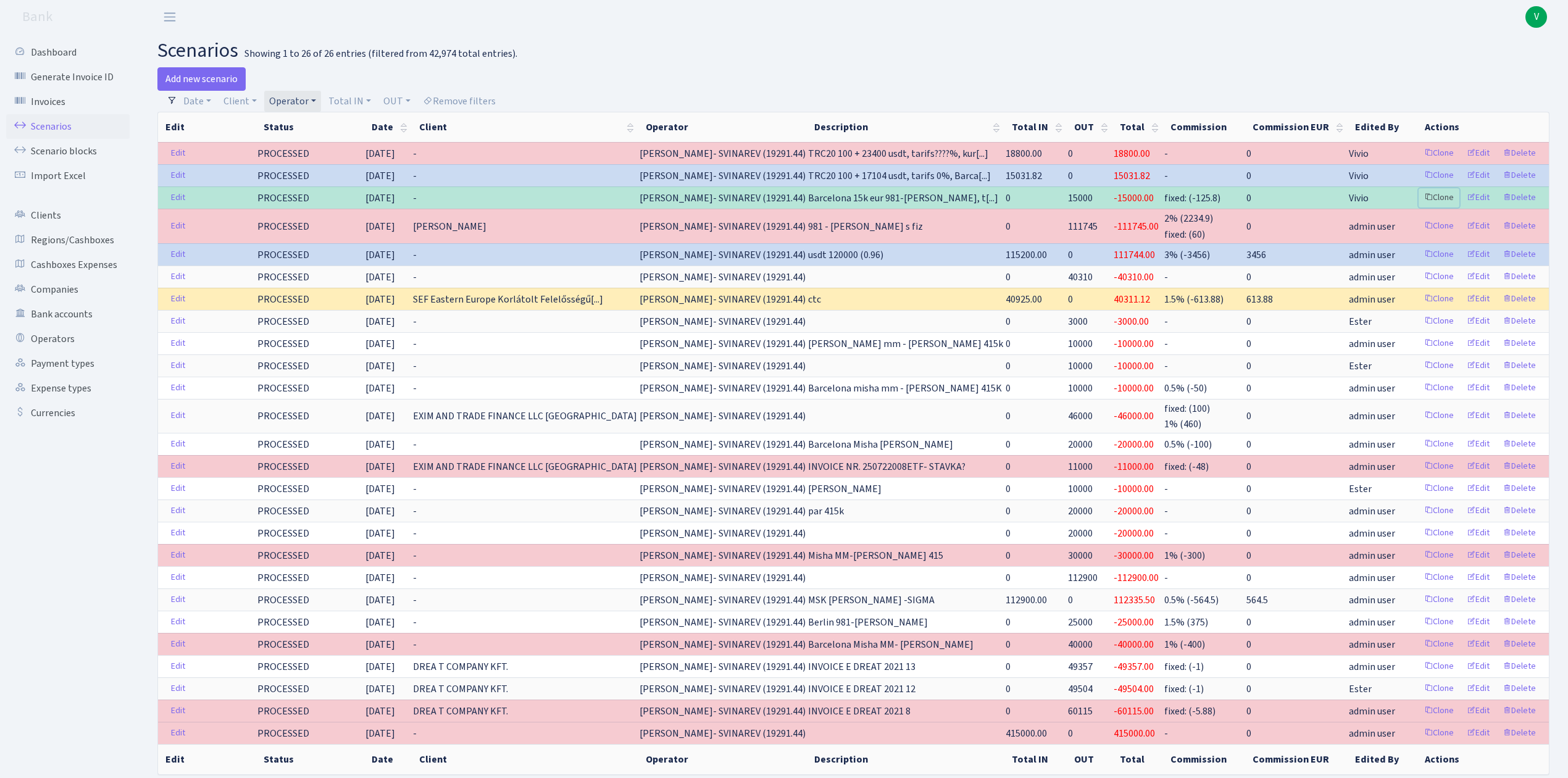
click at [1442, 197] on link "Clone" at bounding box center [1439, 198] width 41 height 19
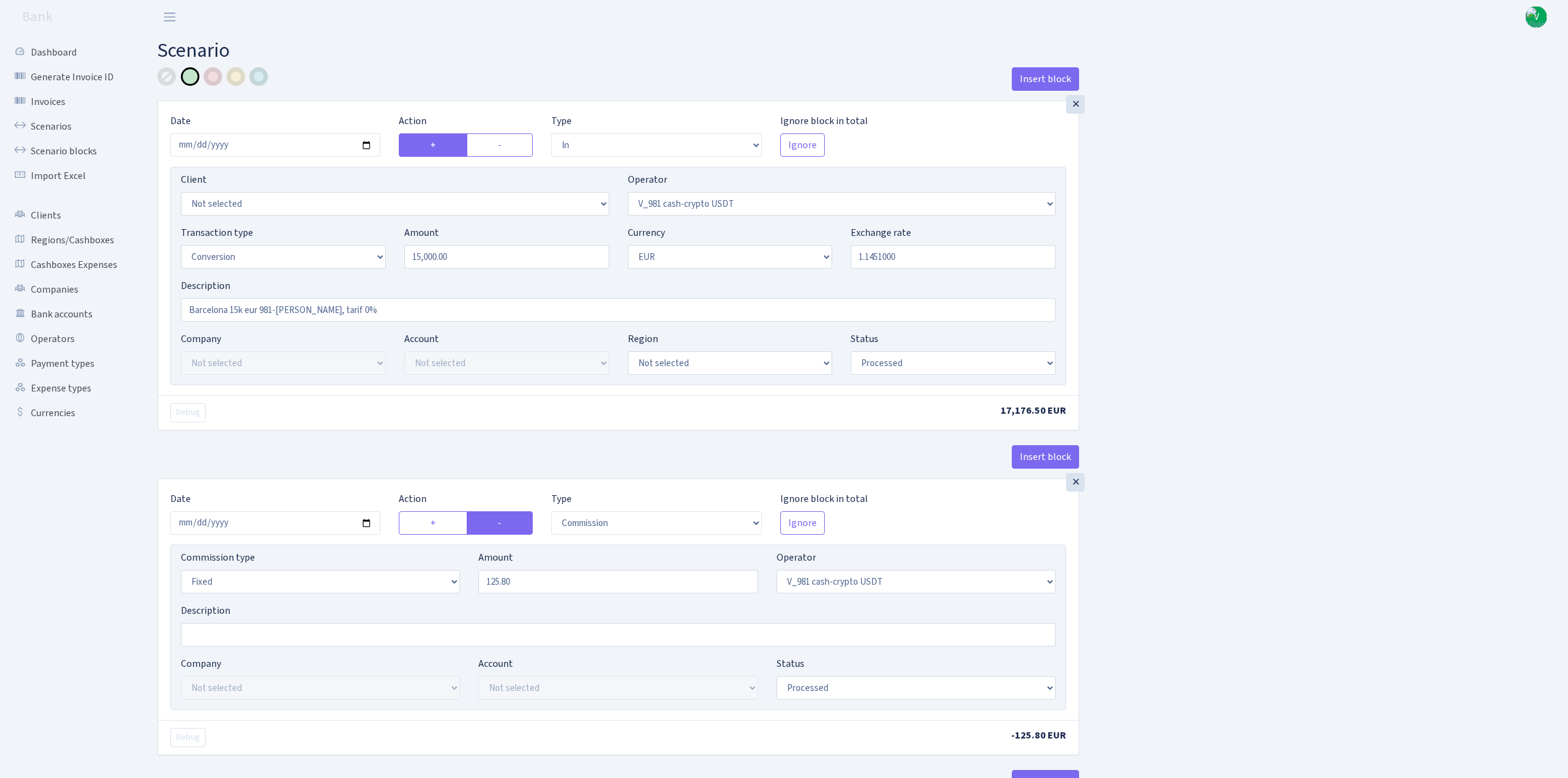
select select "in"
select select "435"
select select "15"
select select "1"
select select "processed"
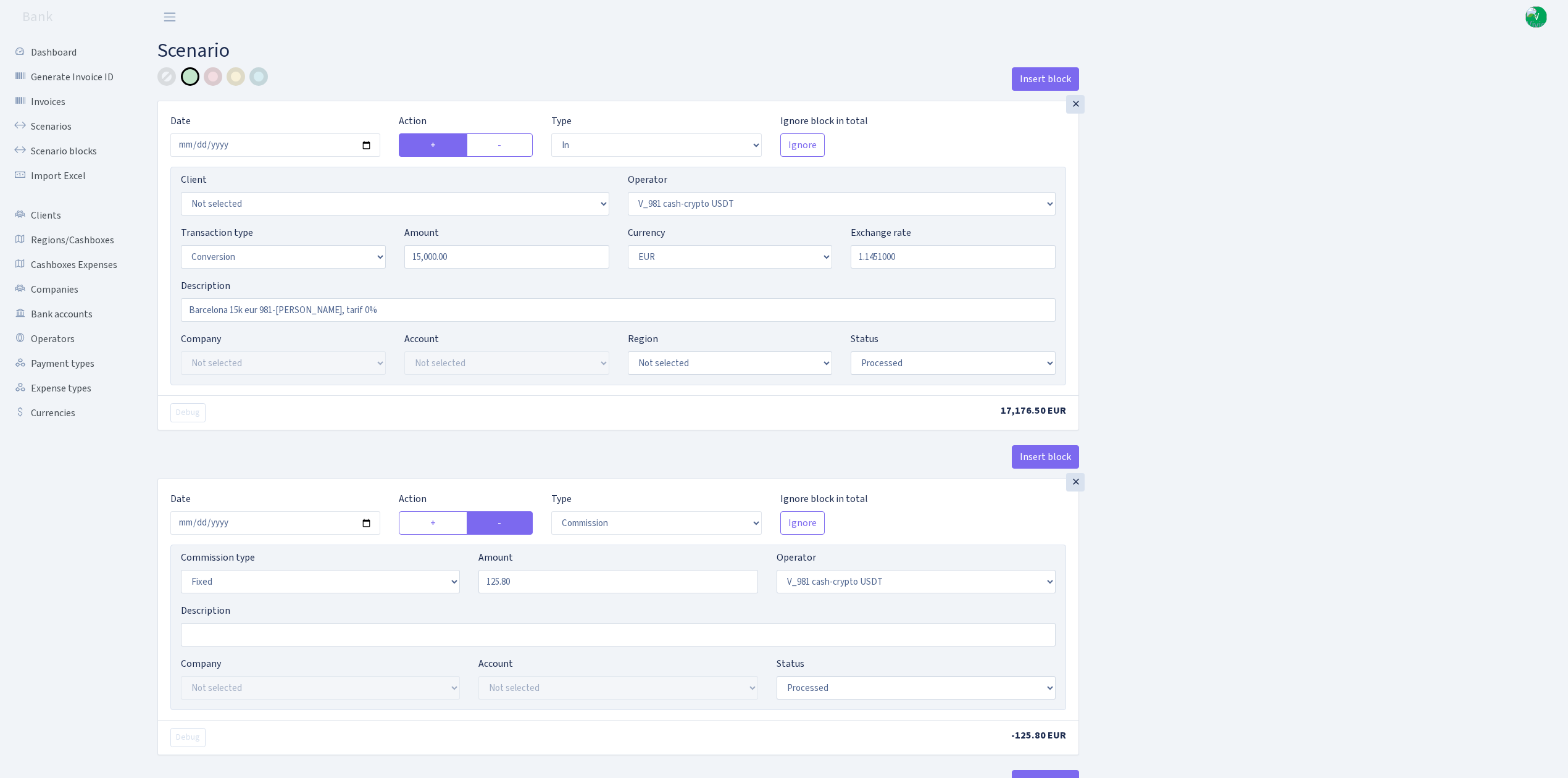
select select "commission"
select select "fixed"
select select "435"
select select "processed"
select select "out"
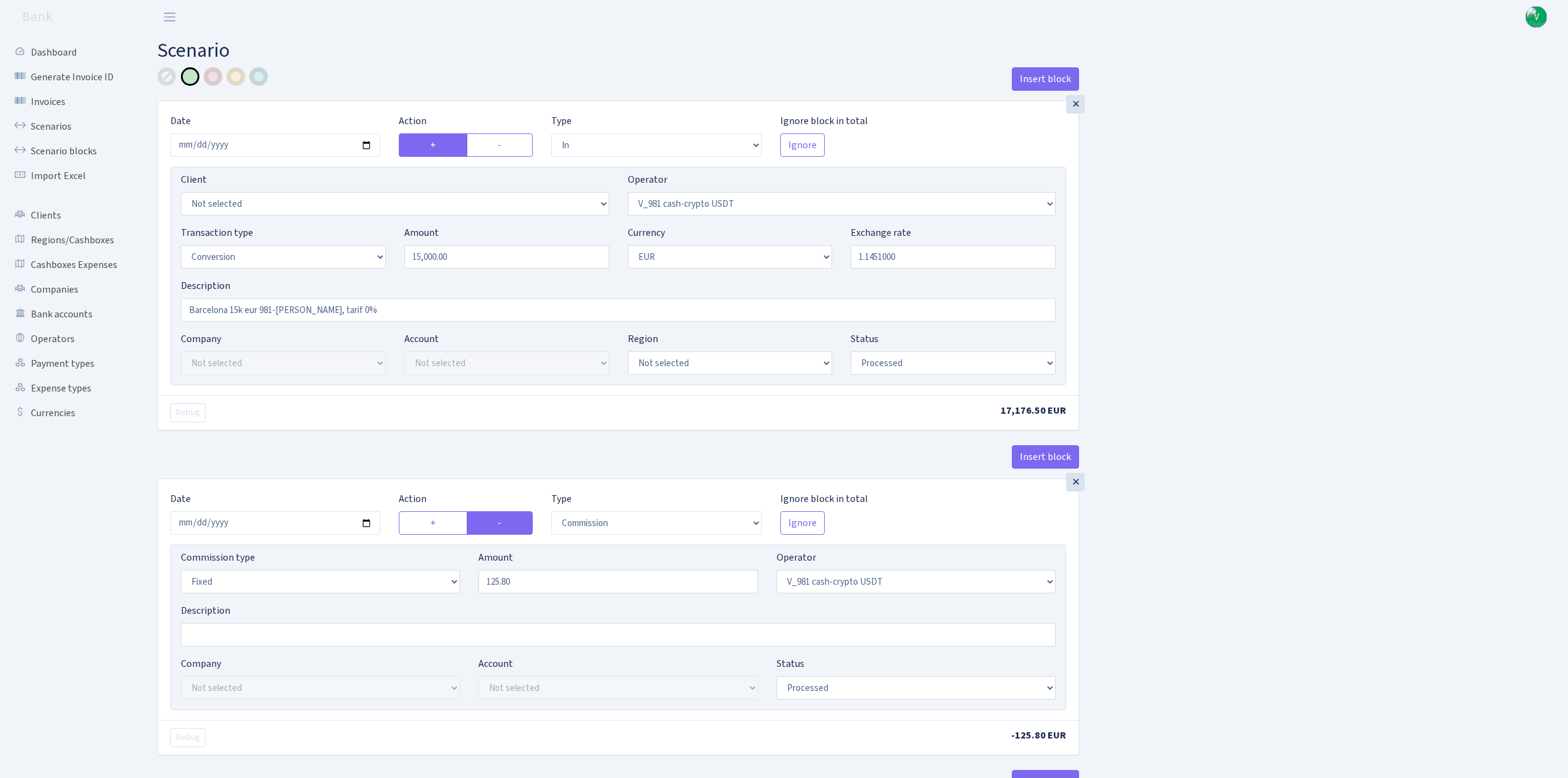
select select "434"
select select "15"
select select "1"
select select "processed"
select select "in"
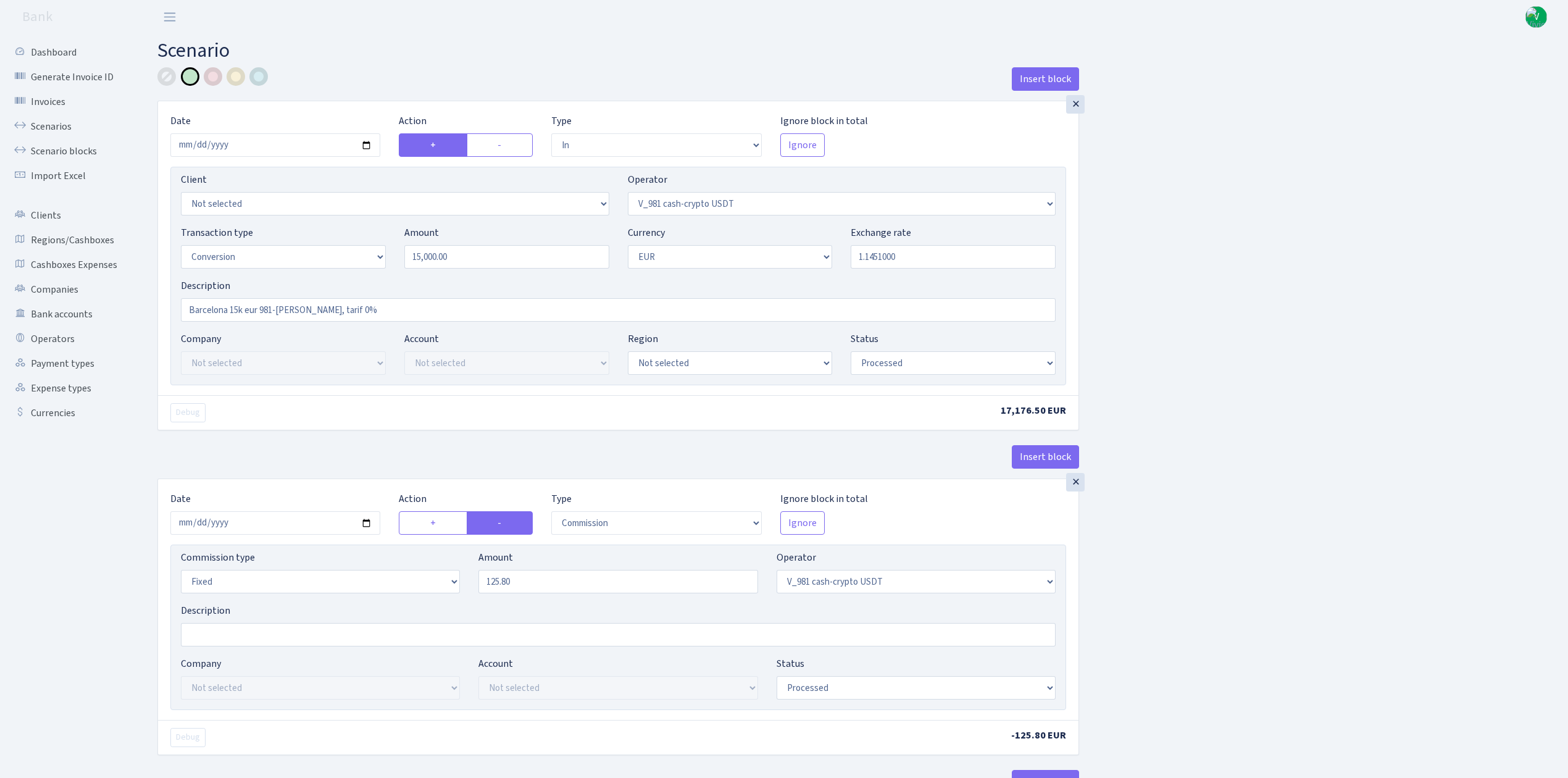
select select "434"
select select "1"
select select "22"
select select "processed"
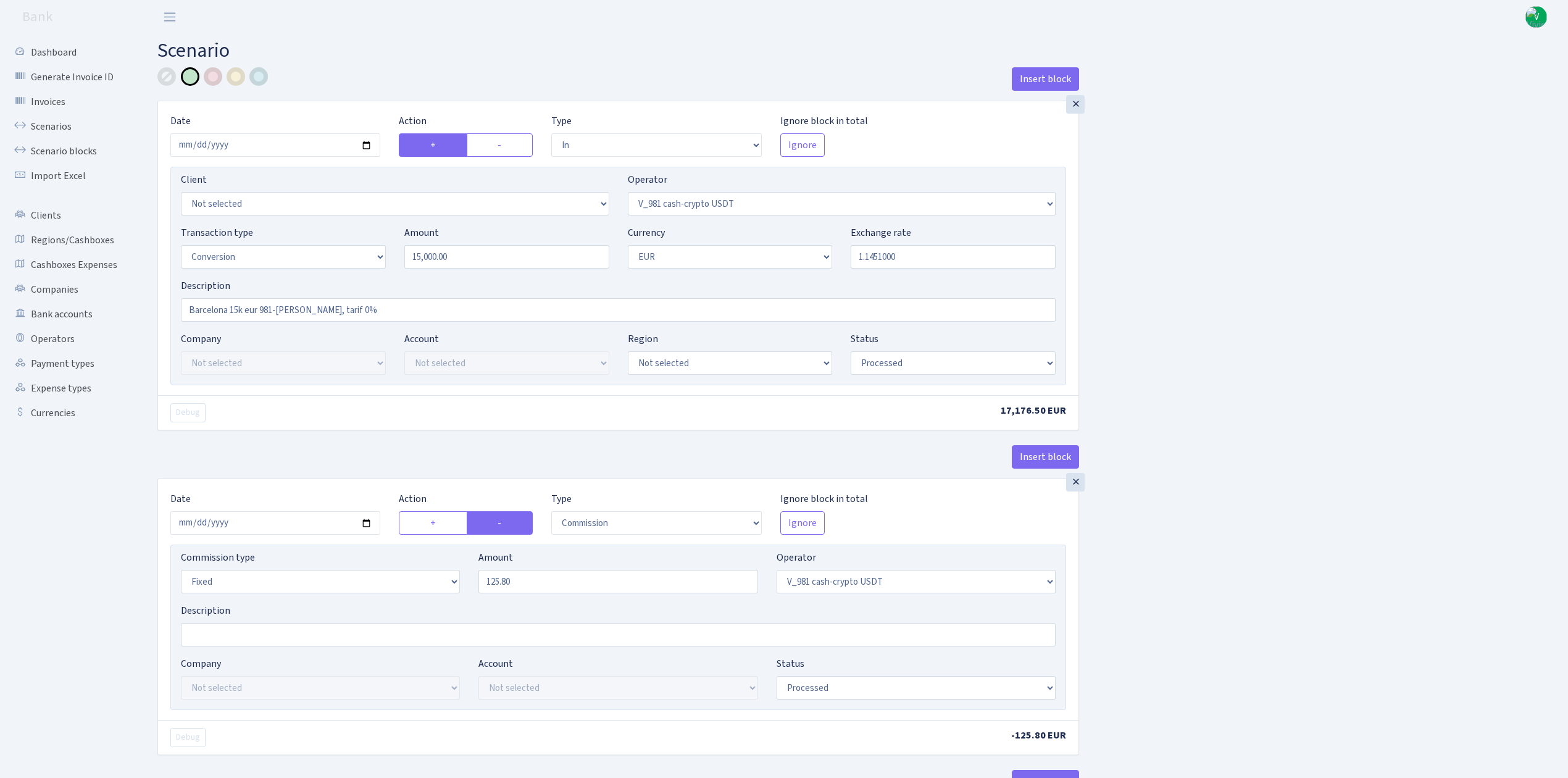
select select "out"
select select "168"
select select "1"
select select "22"
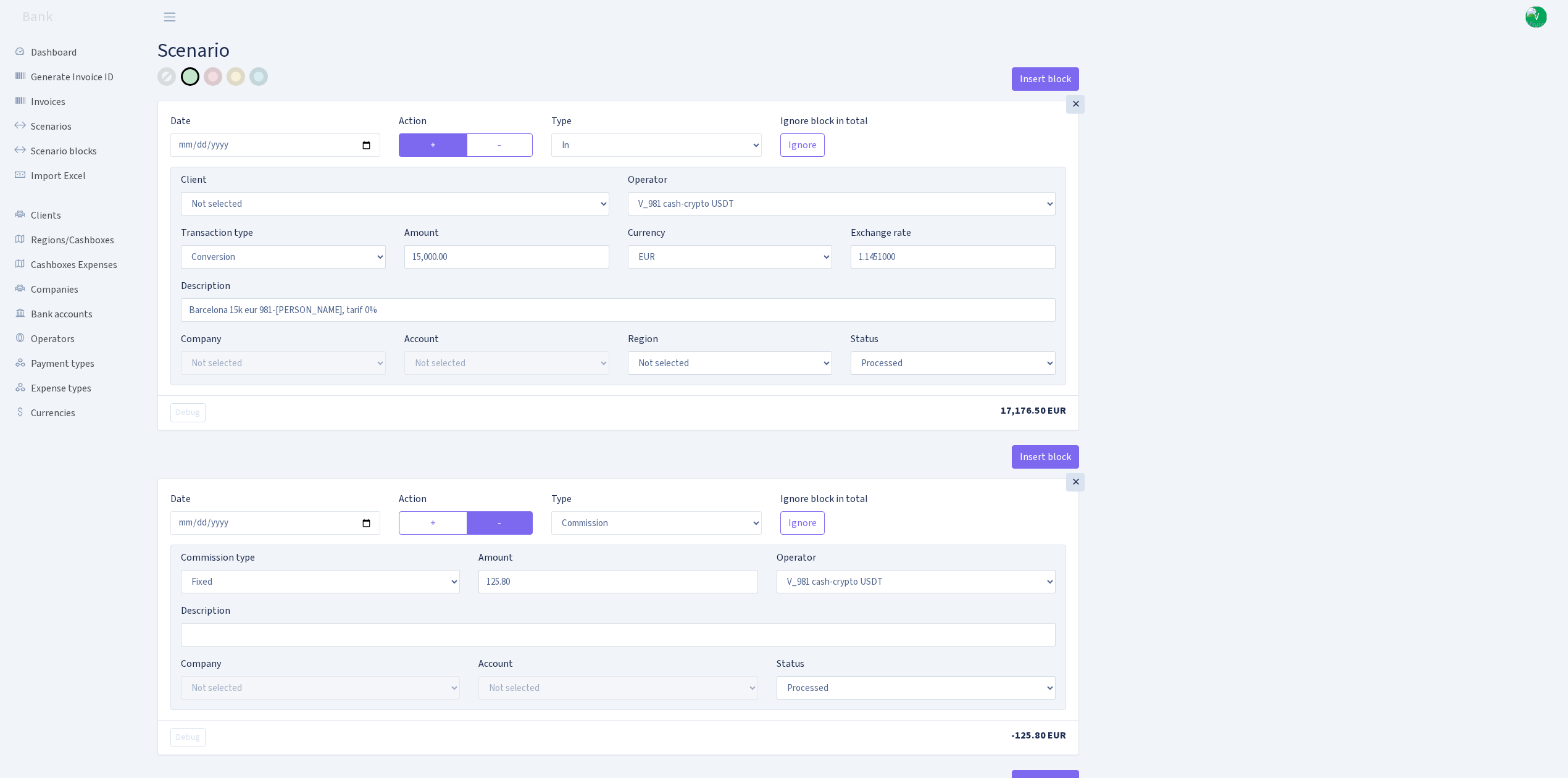
select select "processed"
click at [368, 143] on input "2025-06-05" at bounding box center [275, 145] width 210 height 23
type input "2025-08-13"
drag, startPoint x: 437, startPoint y: 257, endPoint x: 334, endPoint y: 230, distance: 106.5
click at [334, 230] on div "Transaction type Not selected 981 ELF FISH crypto GIRT IVO dekl MM-BALTIC eur U…" at bounding box center [618, 252] width 893 height 53
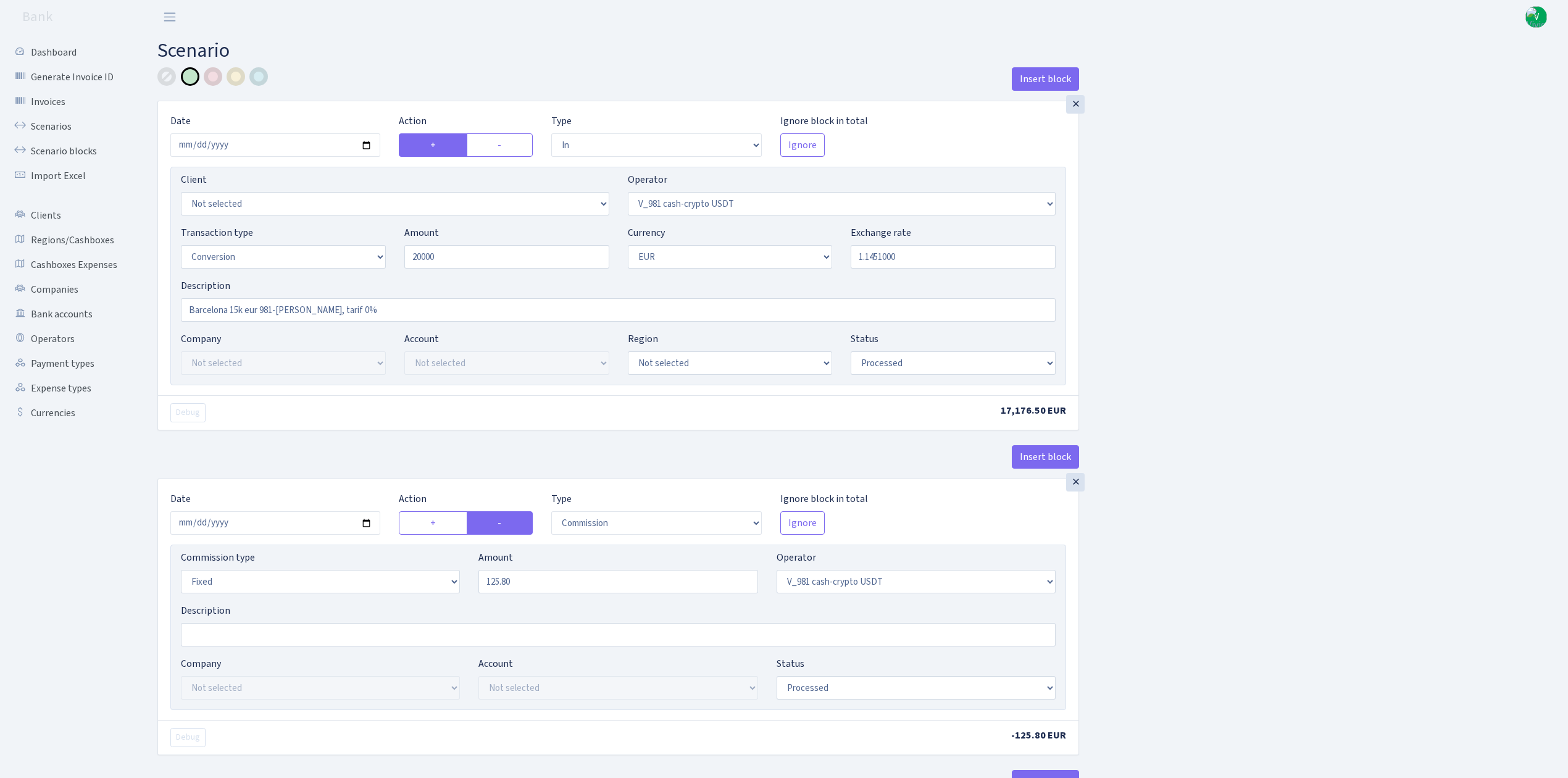
type input "20,000.00"
drag, startPoint x: 870, startPoint y: 256, endPoint x: 956, endPoint y: 263, distance: 86.3
click at [958, 263] on input "1.1451000" at bounding box center [953, 257] width 205 height 23
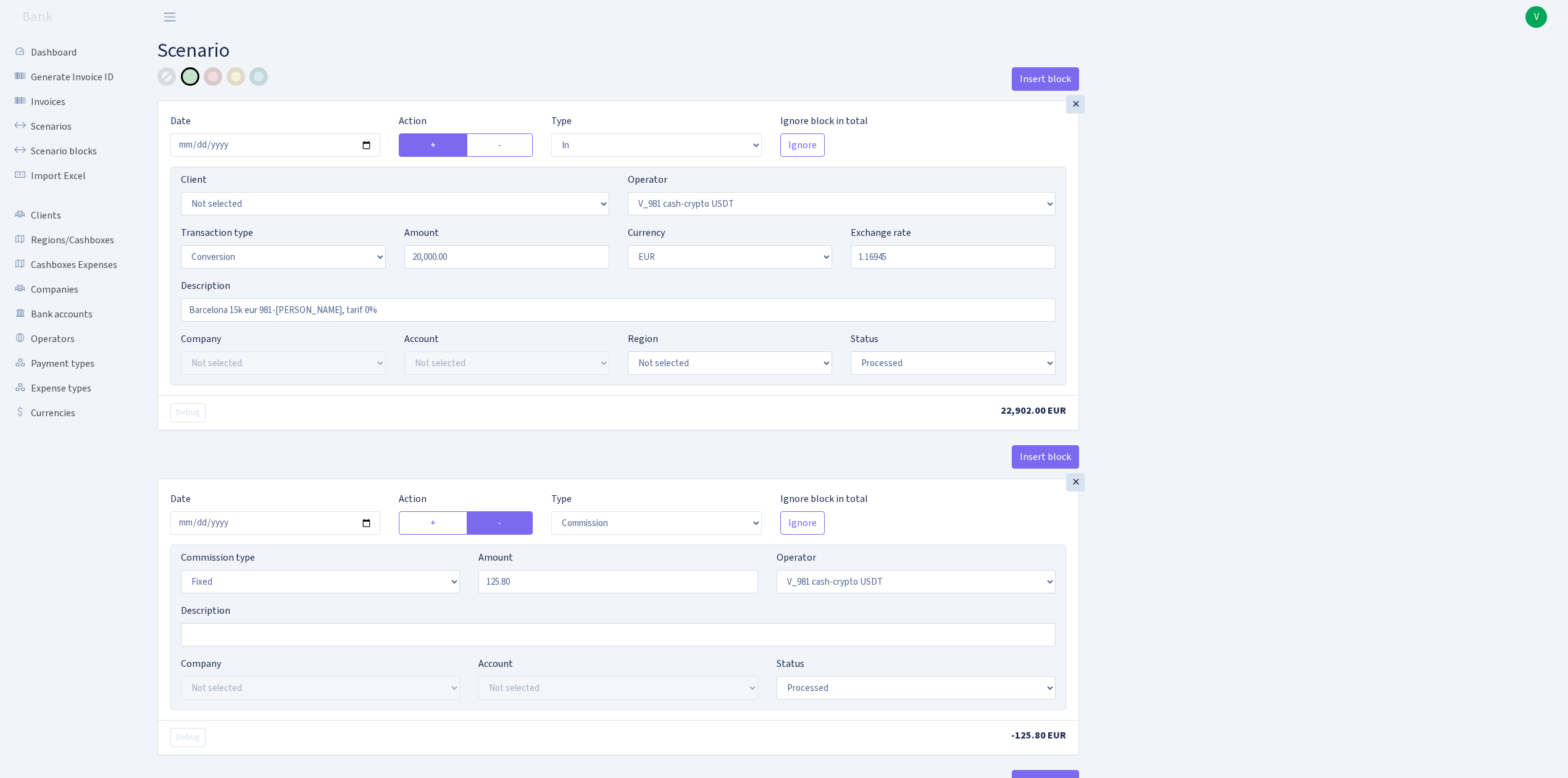
type input "1.1694500"
click at [238, 311] on input "Barcelona 15k eur 981-Vlad S Svinarev, tarif 0%" at bounding box center [618, 310] width 875 height 23
type input "Barcelona 20k eur 981-Vlad S Svinarev, tarif 0%"
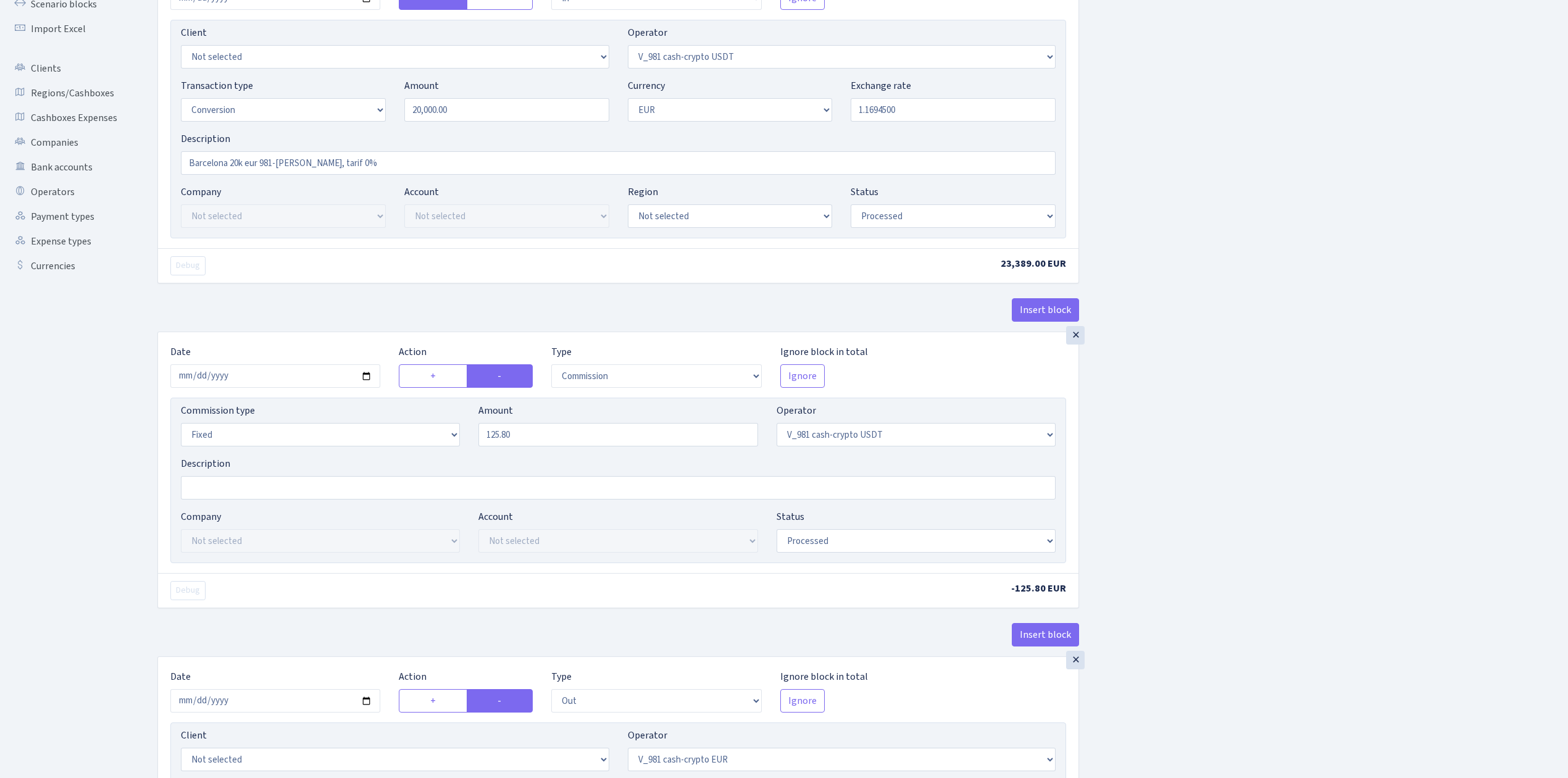
scroll to position [165, 0]
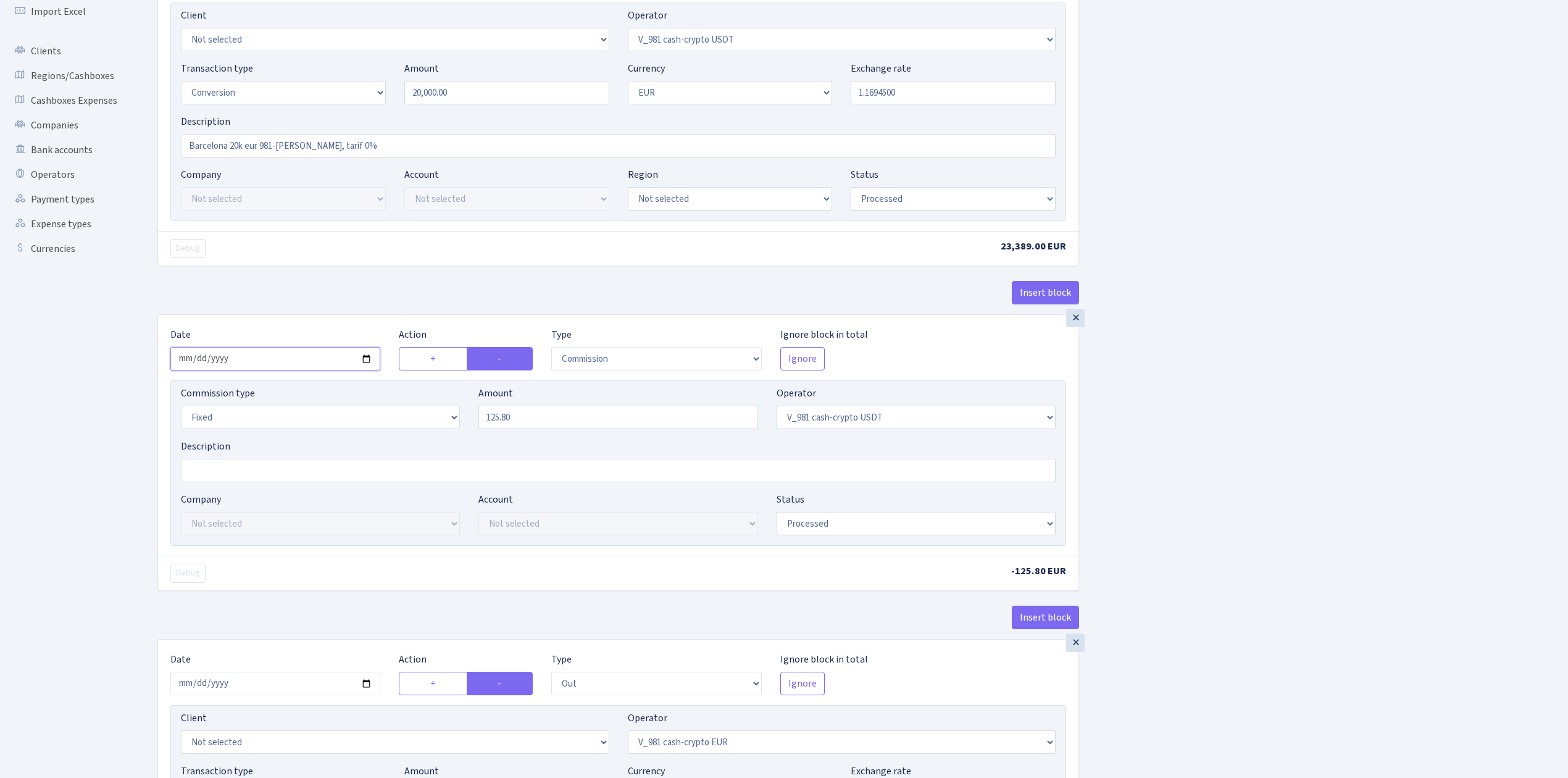
click at [367, 358] on input "2025-06-05" at bounding box center [275, 359] width 210 height 23
type input "[DATE]"
drag, startPoint x: 556, startPoint y: 415, endPoint x: 421, endPoint y: 415, distance: 135.0
click at [423, 415] on div "Commission type Percentage Fixed Bank Amount 125.80 Operator Not selected 981 9…" at bounding box center [618, 412] width 893 height 53
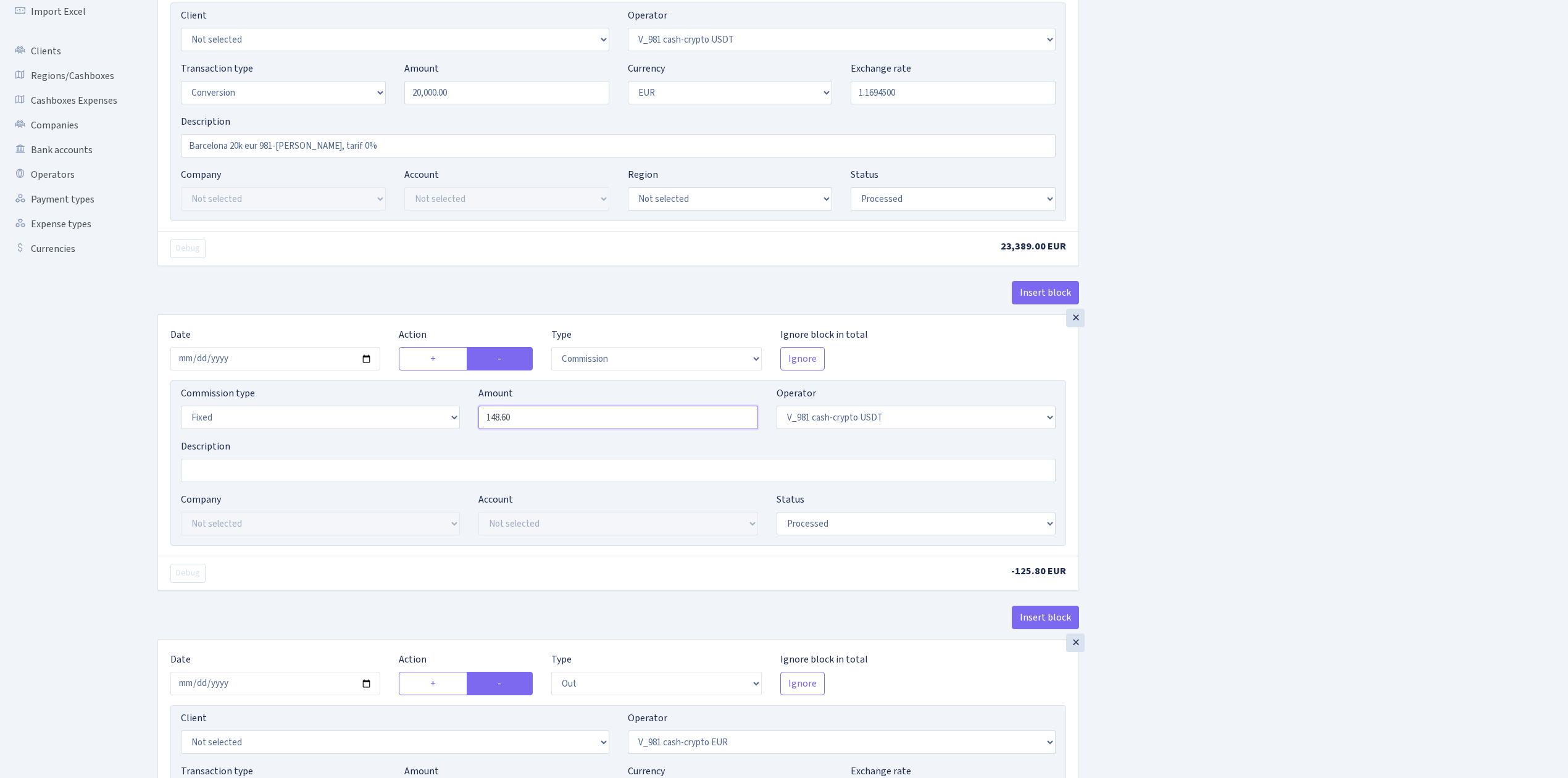
type input "148.60"
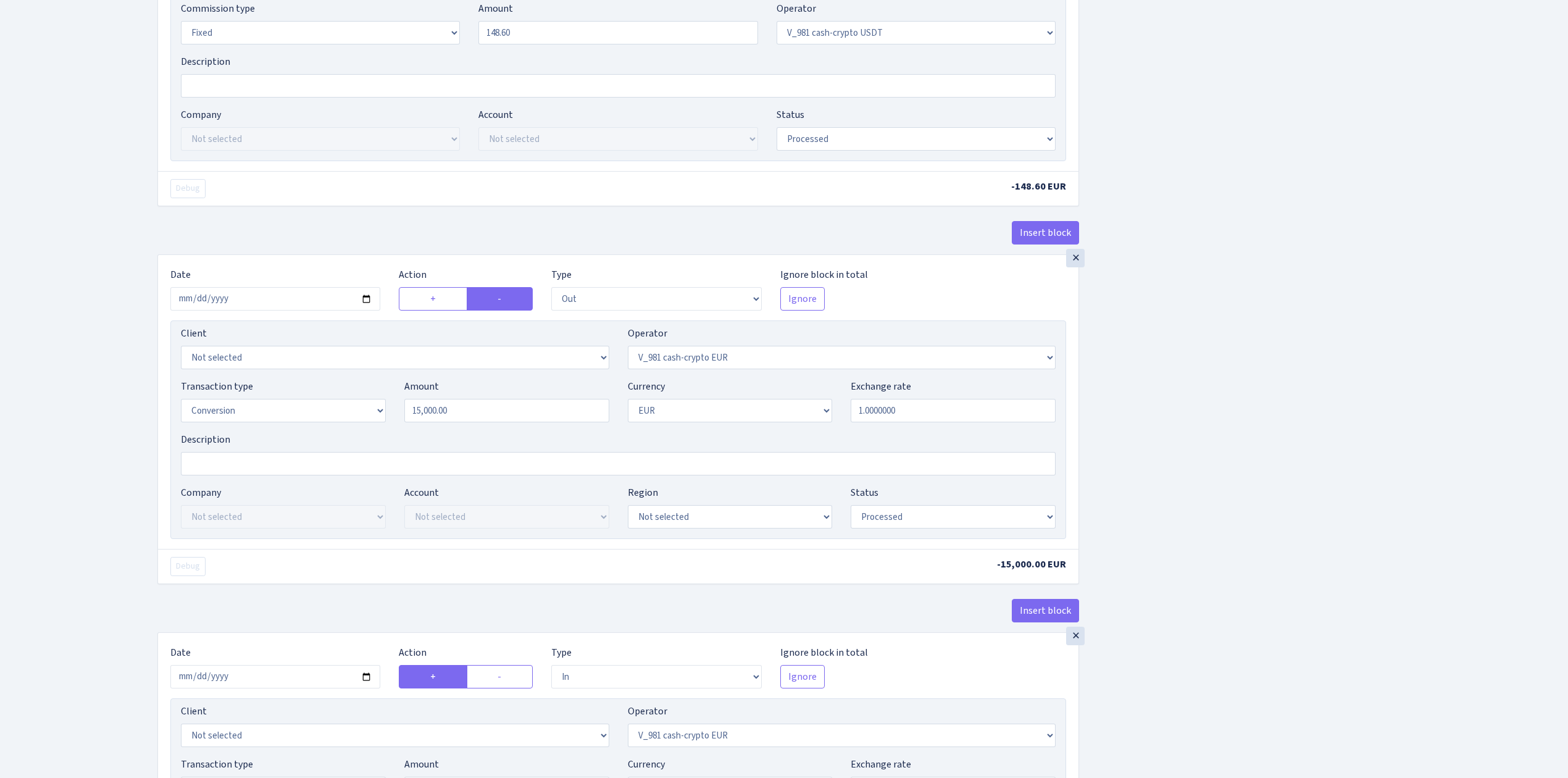
scroll to position [576, 0]
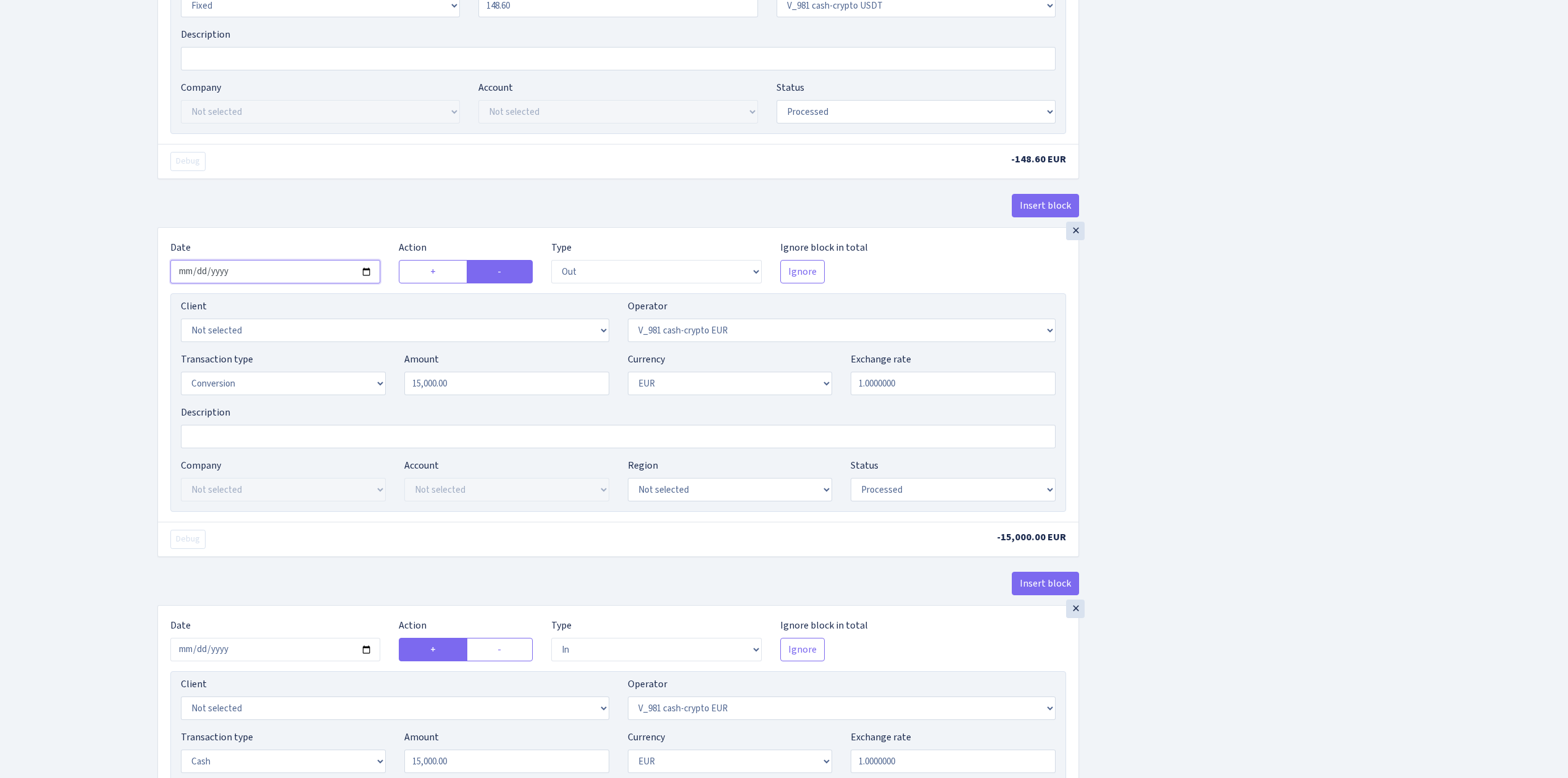
click at [362, 274] on input "2025-06-05" at bounding box center [275, 272] width 210 height 23
type input "[DATE]"
drag, startPoint x: 482, startPoint y: 387, endPoint x: 265, endPoint y: 383, distance: 217.0
click at [265, 383] on div "Transaction type Not selected 981 ELF FISH crypto GIRT IVO dekl MM-BALTIC eur U…" at bounding box center [618, 378] width 893 height 53
click at [1202, 390] on div "Insert block × Date 2025-08-13 Action + - Type --- In Out Commission Field requ…" at bounding box center [854, 454] width 1411 height 1926
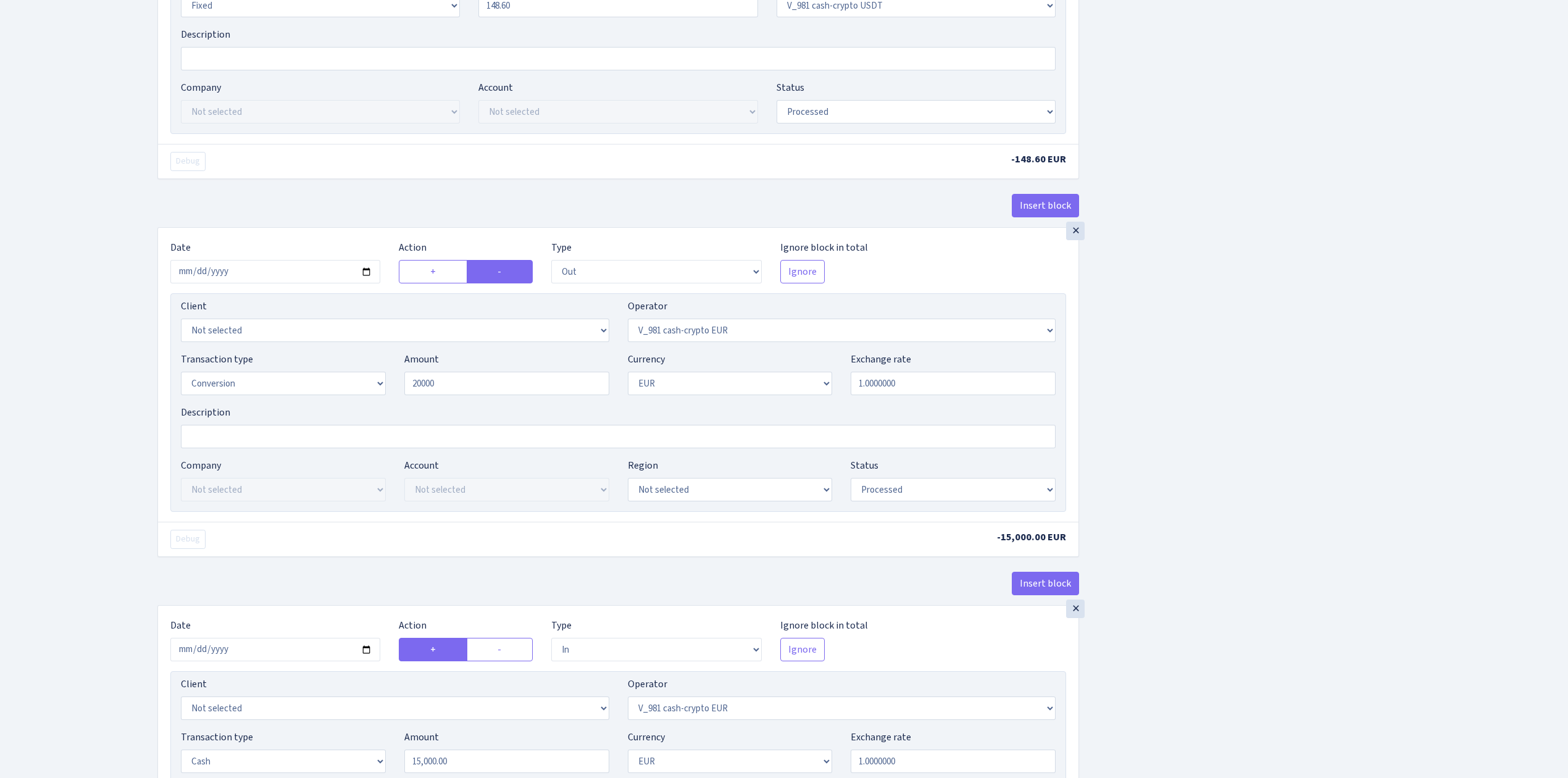
type input "20,000.00"
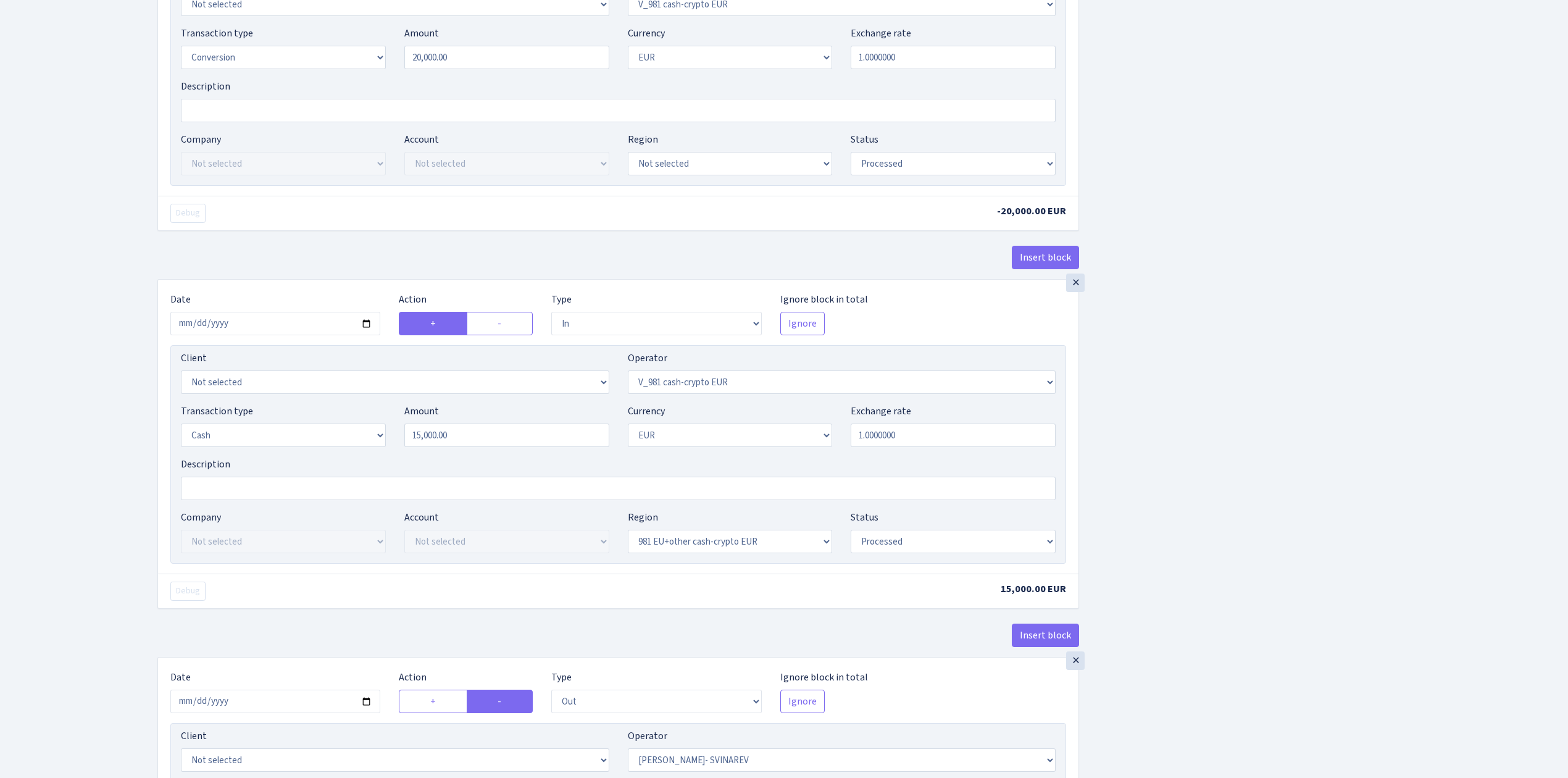
scroll to position [905, 0]
click at [364, 320] on input "2025-06-05" at bounding box center [275, 320] width 210 height 23
click at [366, 328] on input "2025-06-05" at bounding box center [275, 320] width 210 height 23
type input "[DATE]"
drag, startPoint x: 396, startPoint y: 435, endPoint x: 347, endPoint y: 431, distance: 49.2
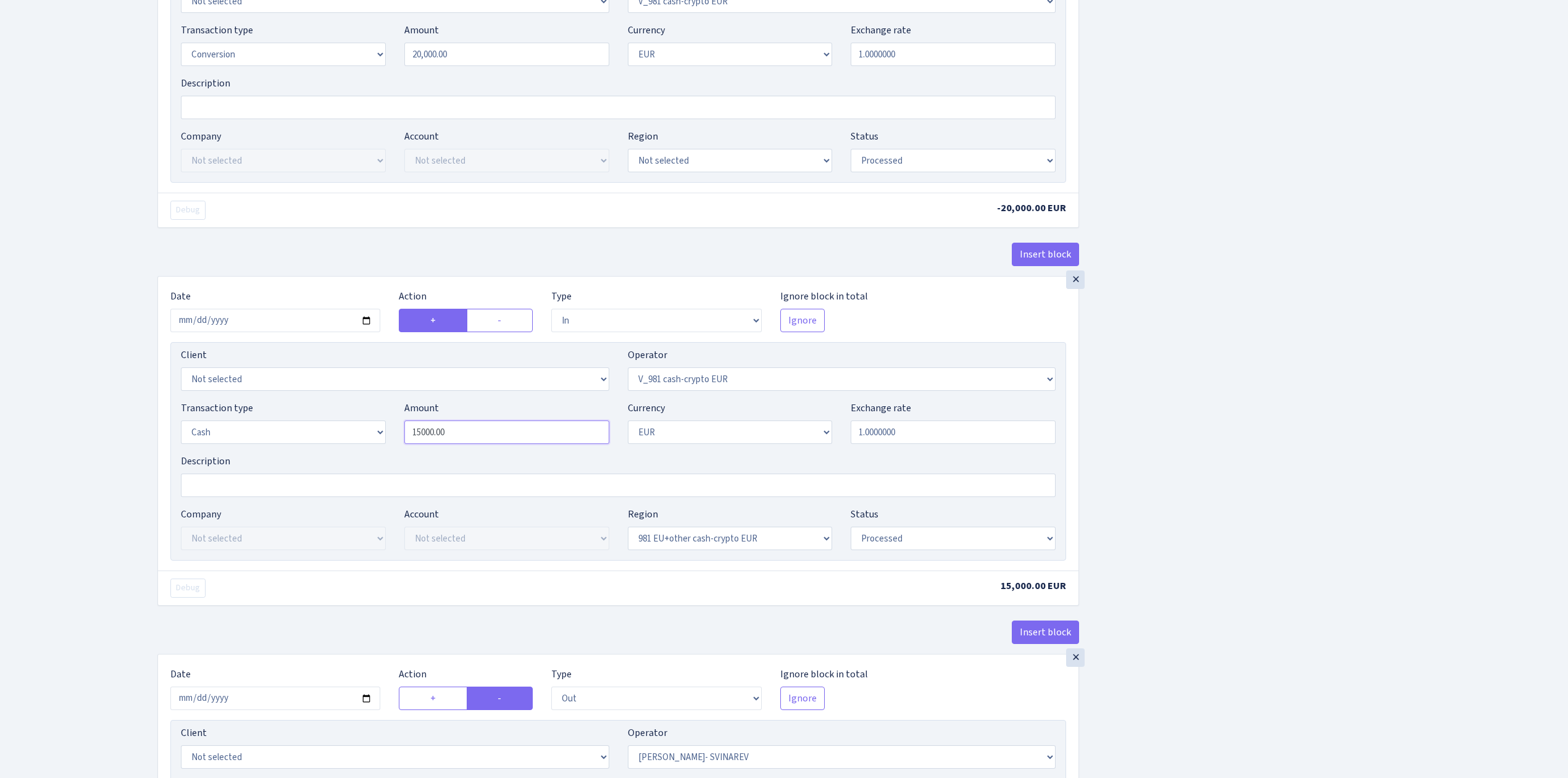
click at [349, 431] on div "Transaction type Not selected 981 ELF FISH crypto GIRT IVO dekl MM-BALTIC eur U…" at bounding box center [618, 427] width 893 height 53
drag, startPoint x: 1206, startPoint y: 491, endPoint x: 1206, endPoint y: 526, distance: 35.0
click at [1206, 491] on div "Insert block × Date 2025-08-13 Action + - Type --- In Out Commission Field requ…" at bounding box center [854, 125] width 1411 height 1926
type input "20,000.00"
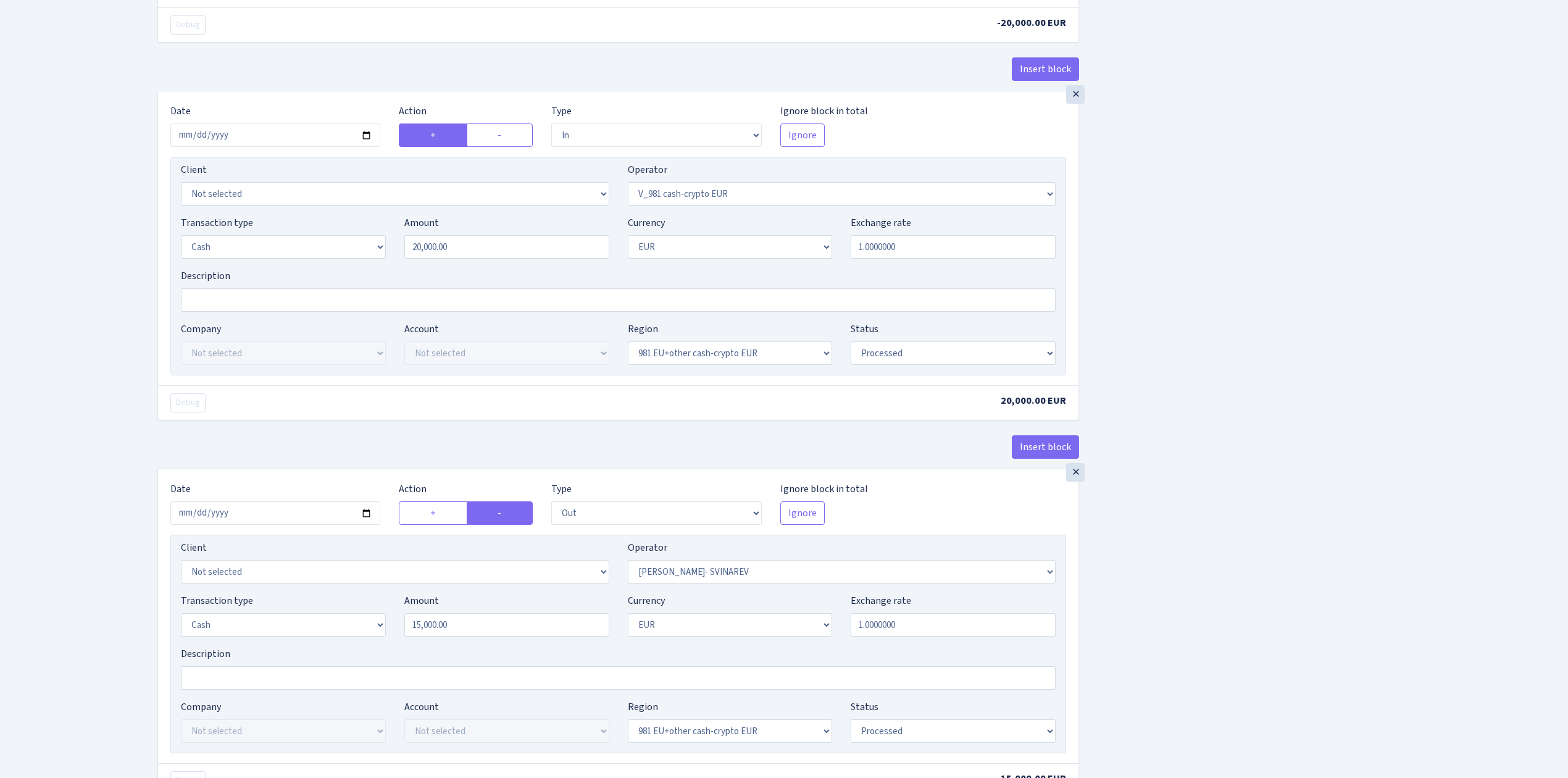
scroll to position [1283, 0]
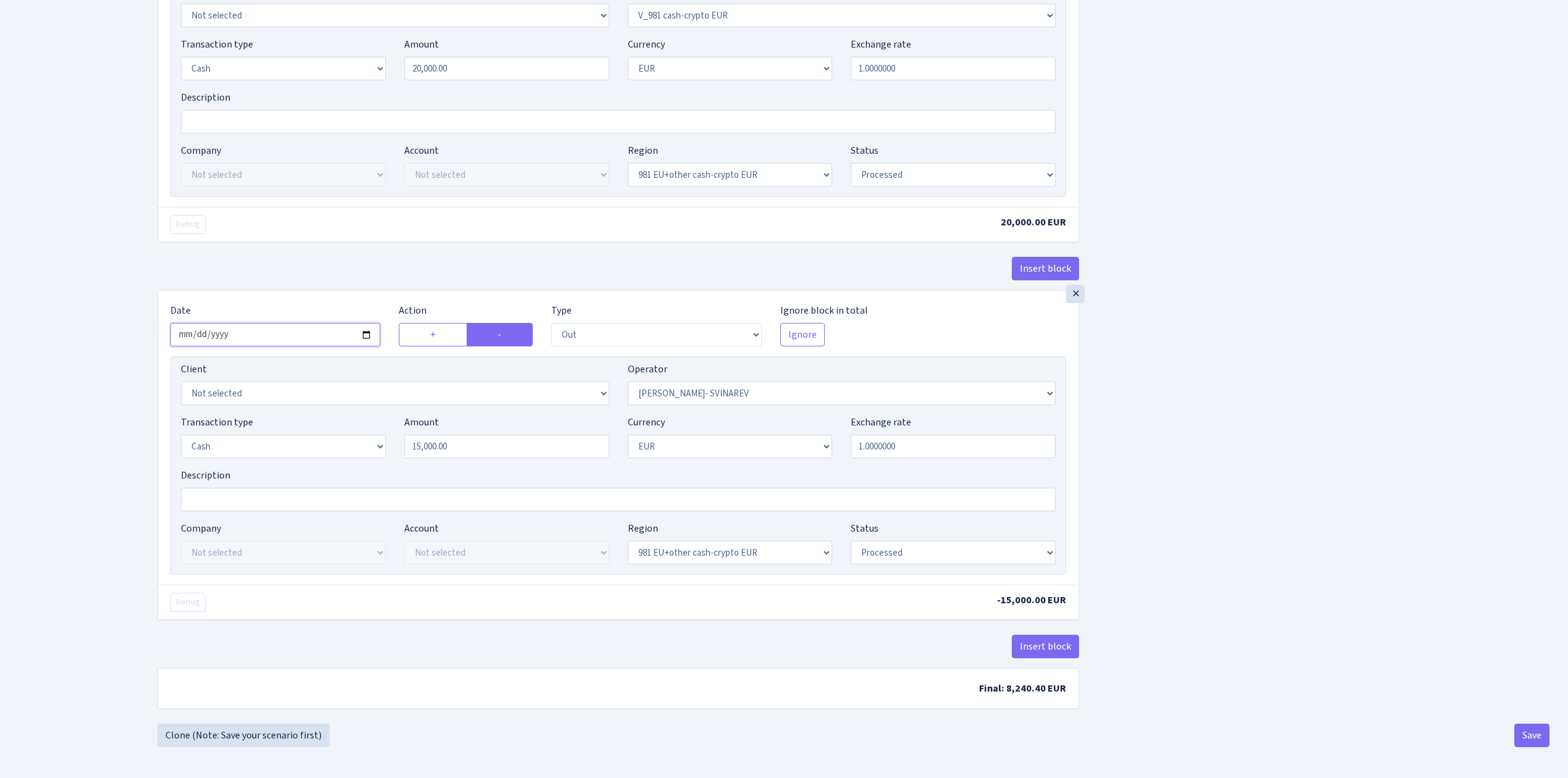
click at [363, 327] on input "2025-06-05" at bounding box center [275, 335] width 210 height 23
type input "2025-08-13"
drag, startPoint x: 475, startPoint y: 443, endPoint x: 344, endPoint y: 428, distance: 131.9
click at [344, 428] on div "Transaction type Not selected 981 ELF FISH crypto GIRT IVO dekl MM-BALTIC eur U…" at bounding box center [618, 442] width 893 height 53
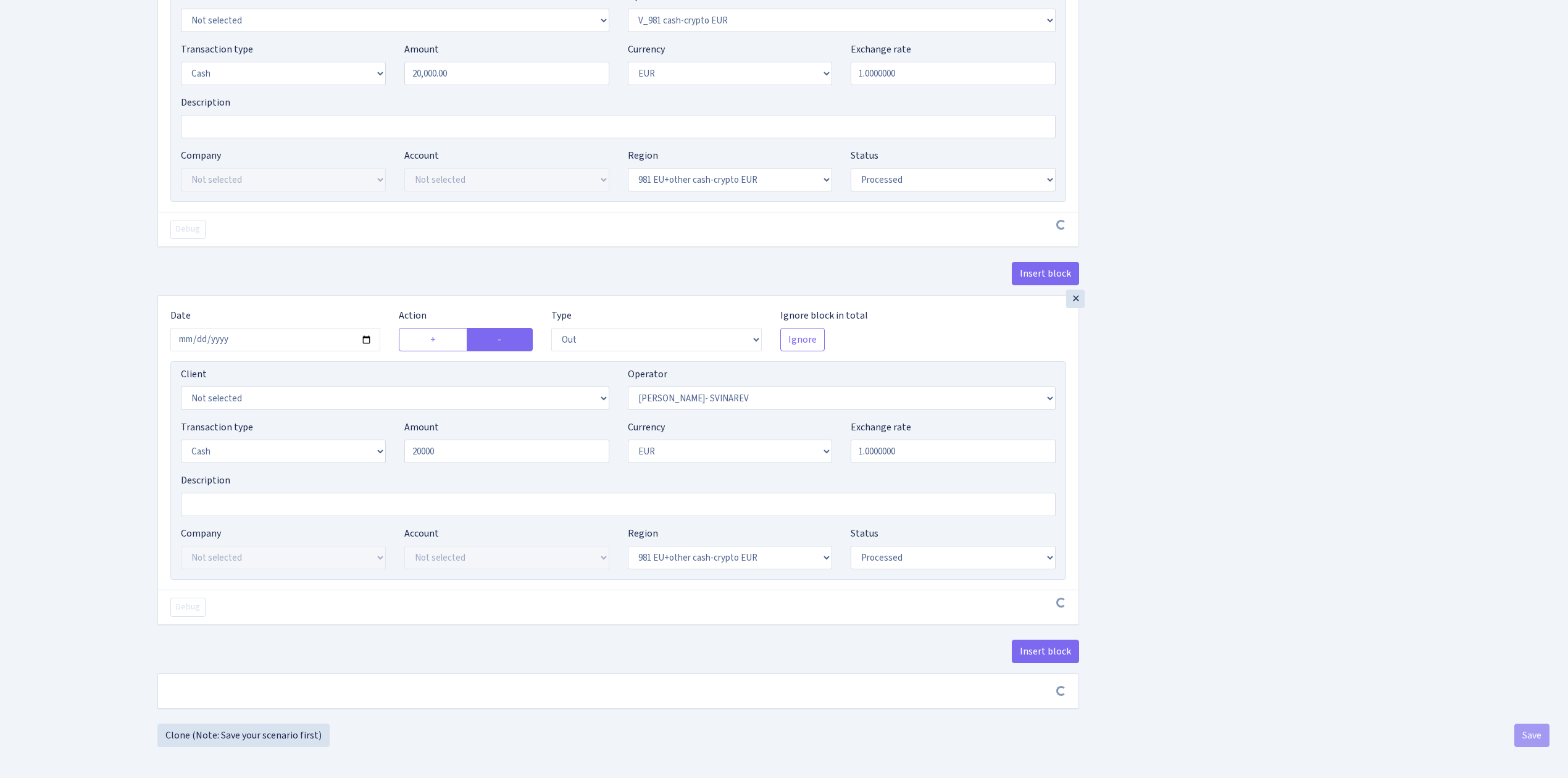
type input "20,000.00"
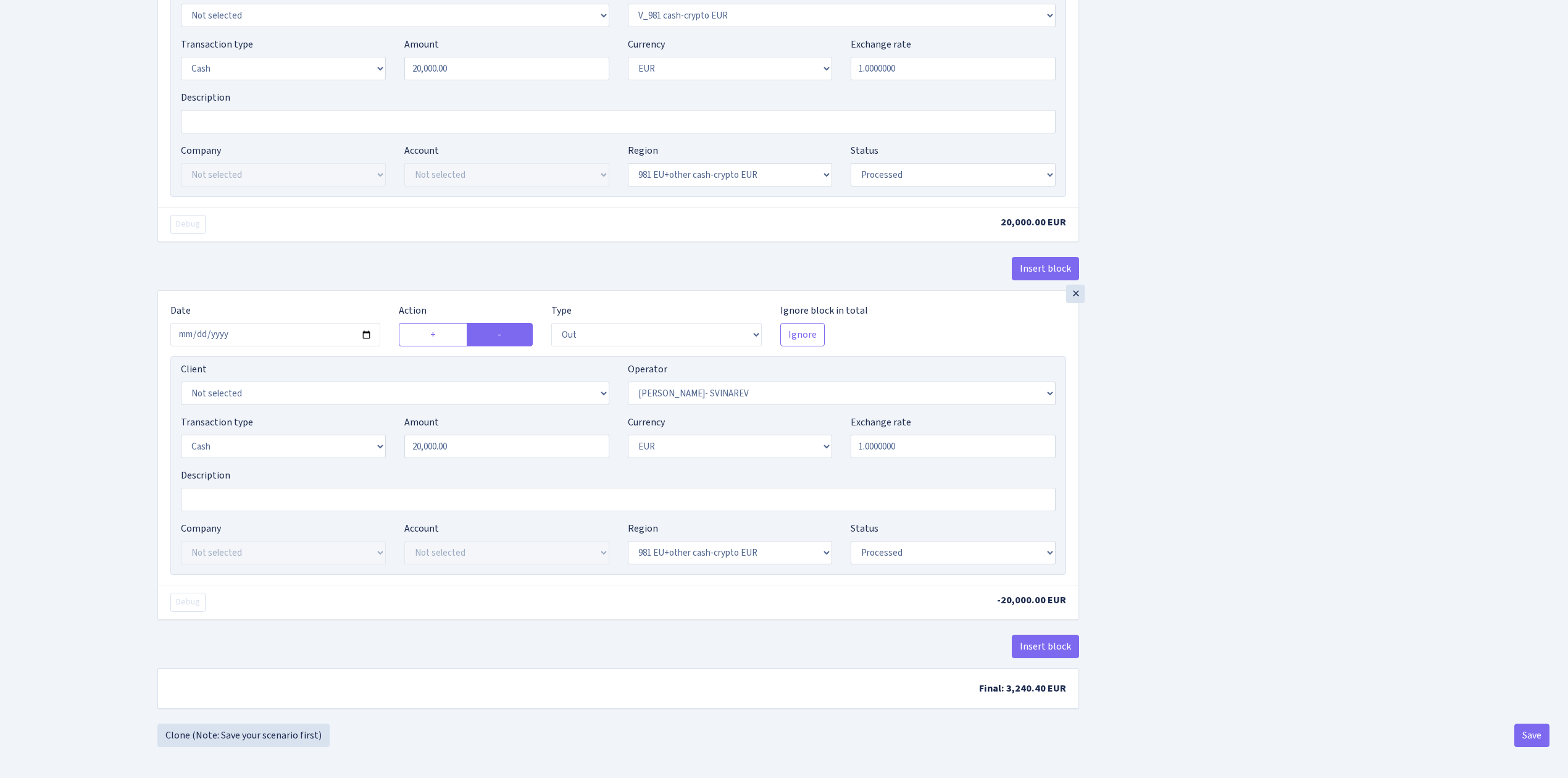
scroll to position [1277, 0]
click at [1531, 736] on button "Save" at bounding box center [1532, 736] width 35 height 23
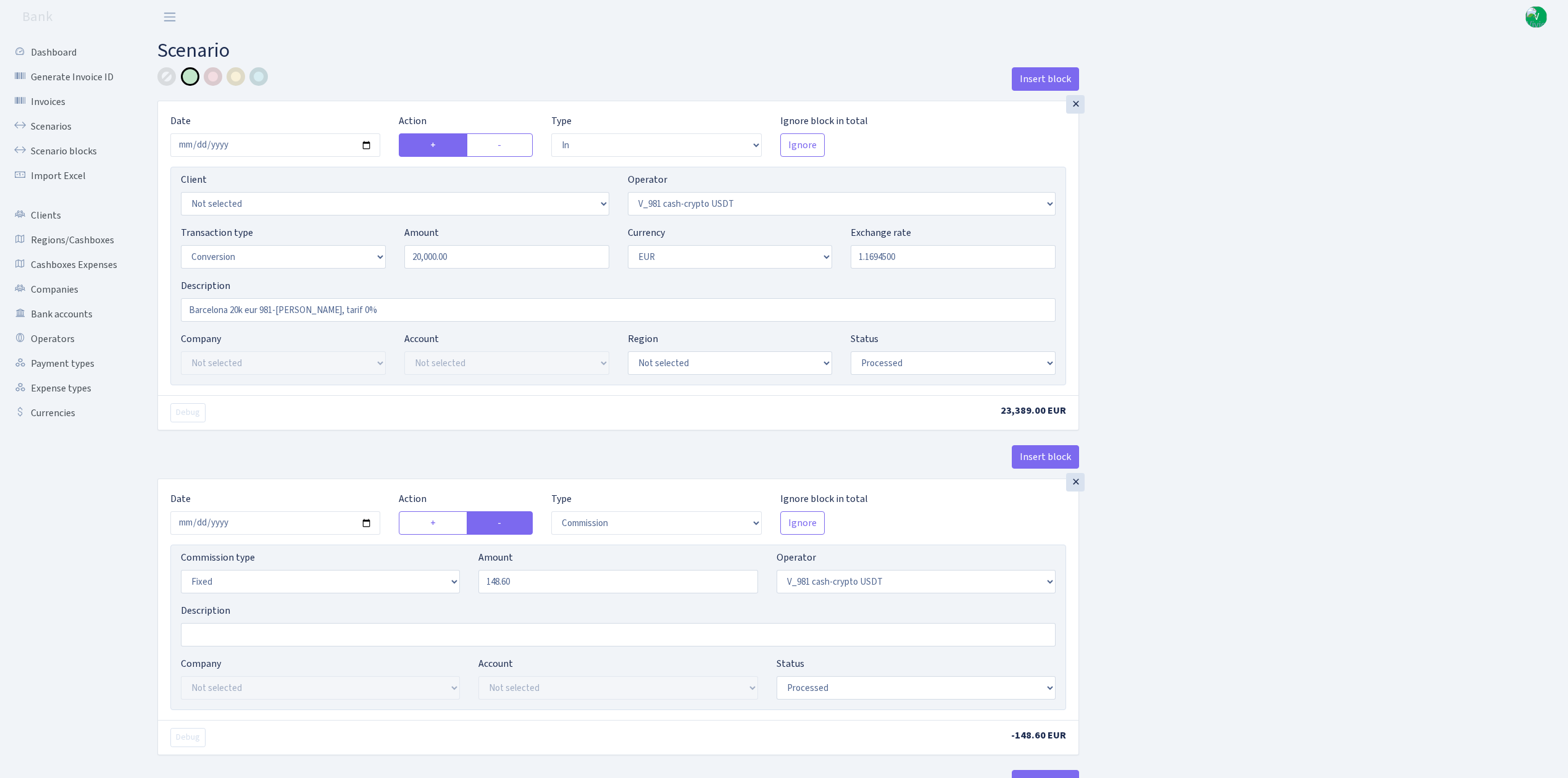
select select "in"
select select "435"
select select "15"
select select "1"
select select "processed"
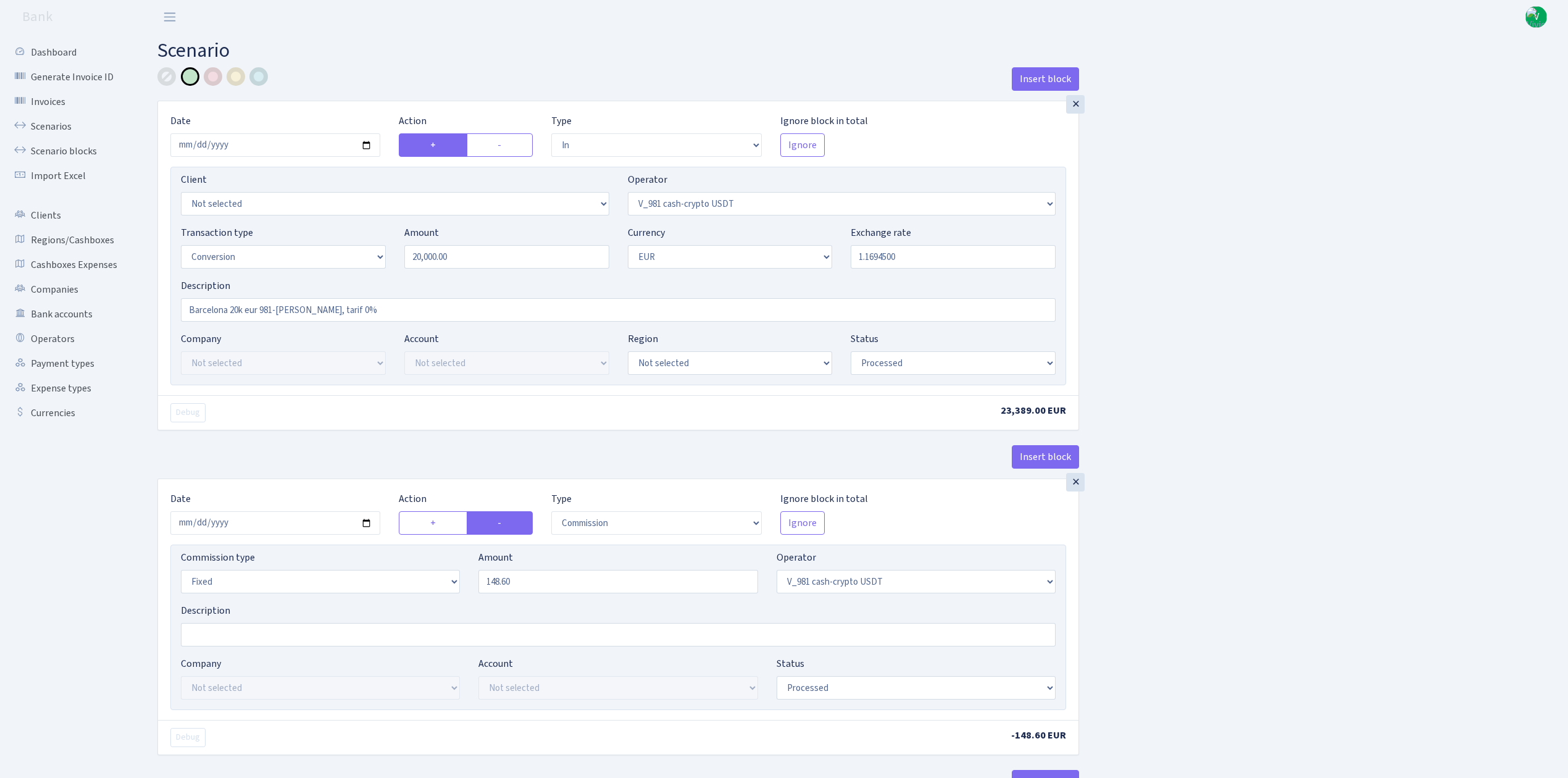
select select "commission"
select select "fixed"
select select "435"
select select "processed"
select select "out"
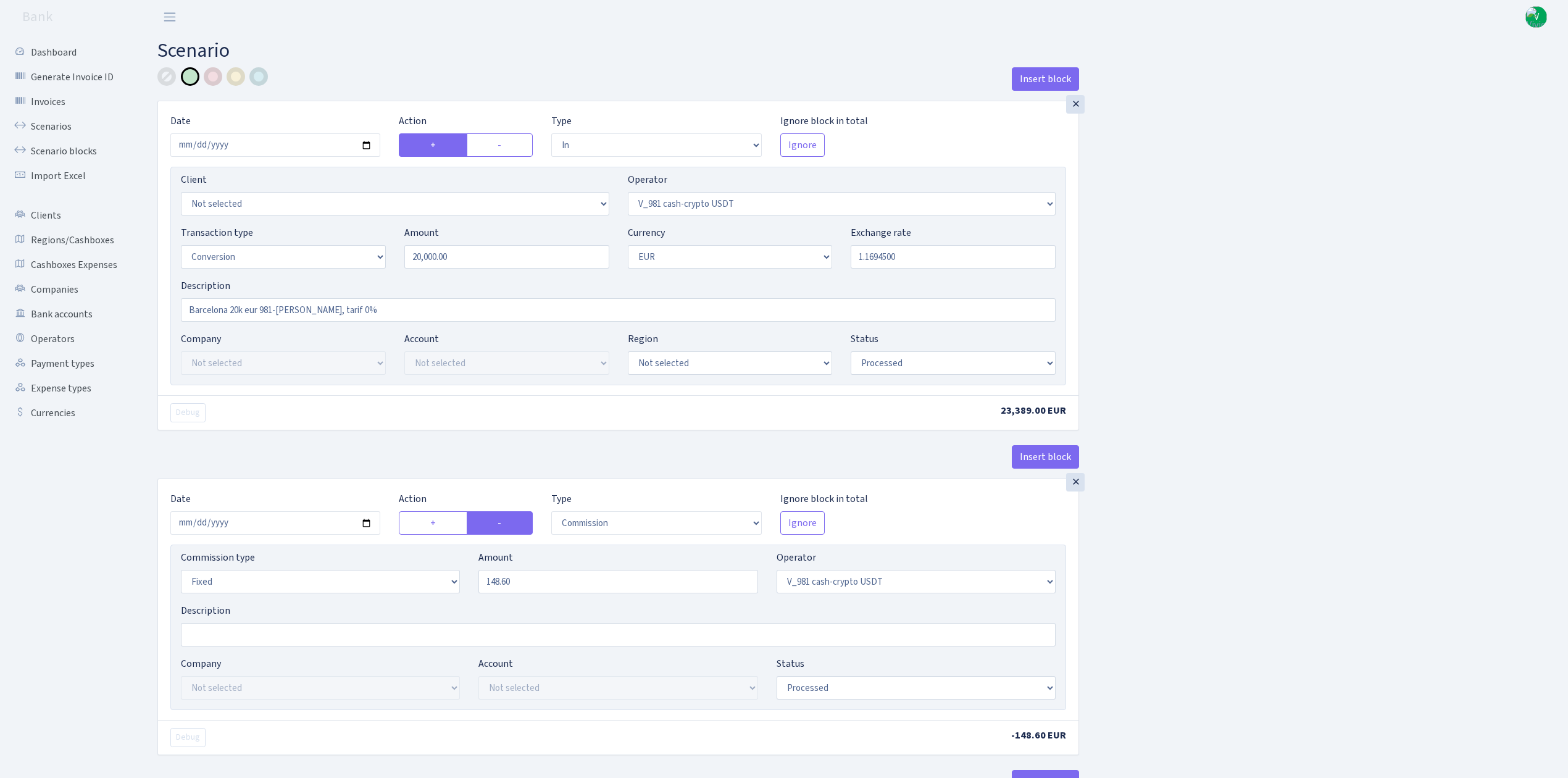
select select "434"
select select "15"
select select "1"
select select "processed"
select select "in"
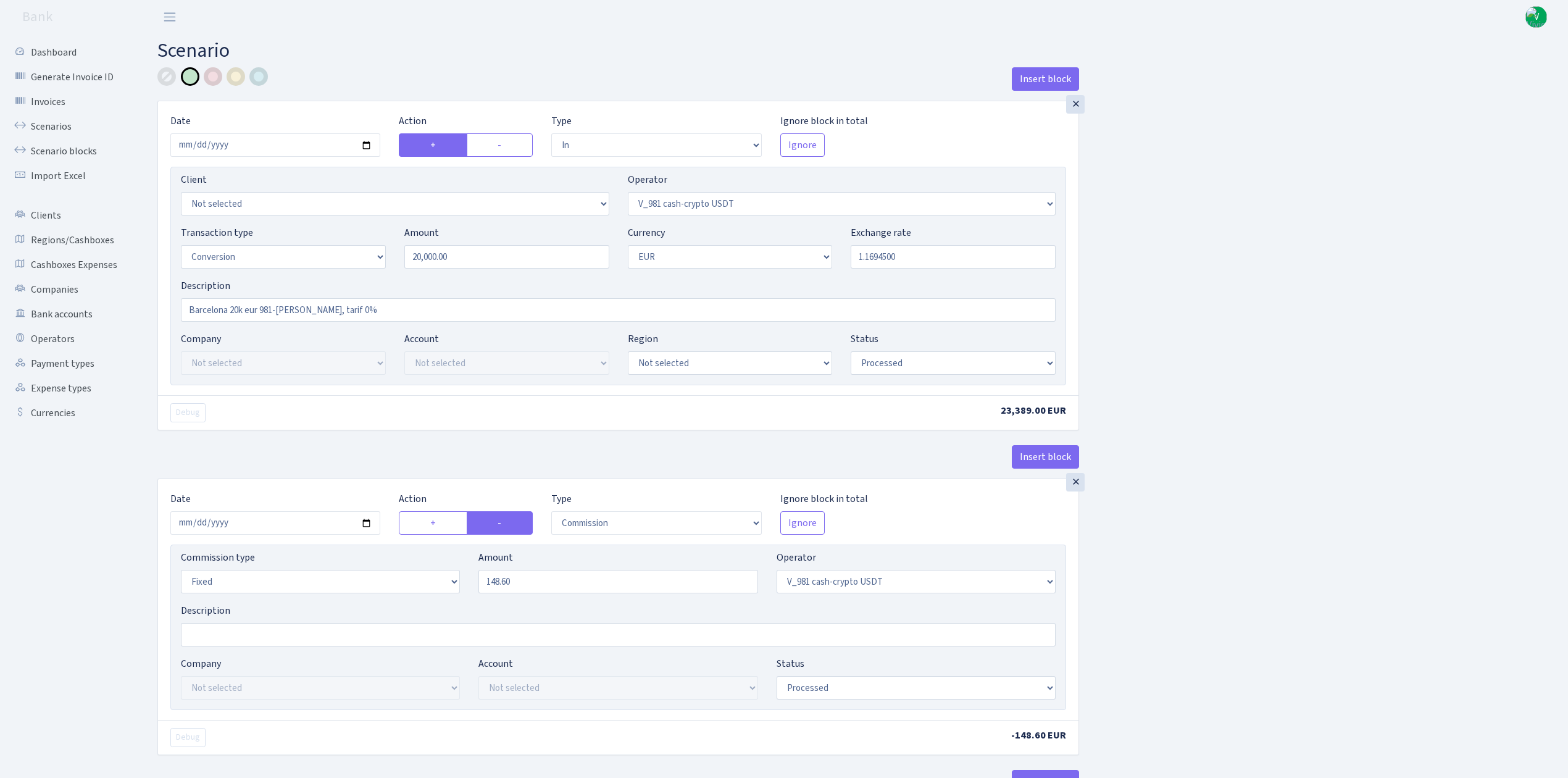
select select "434"
select select "1"
select select "22"
select select "processed"
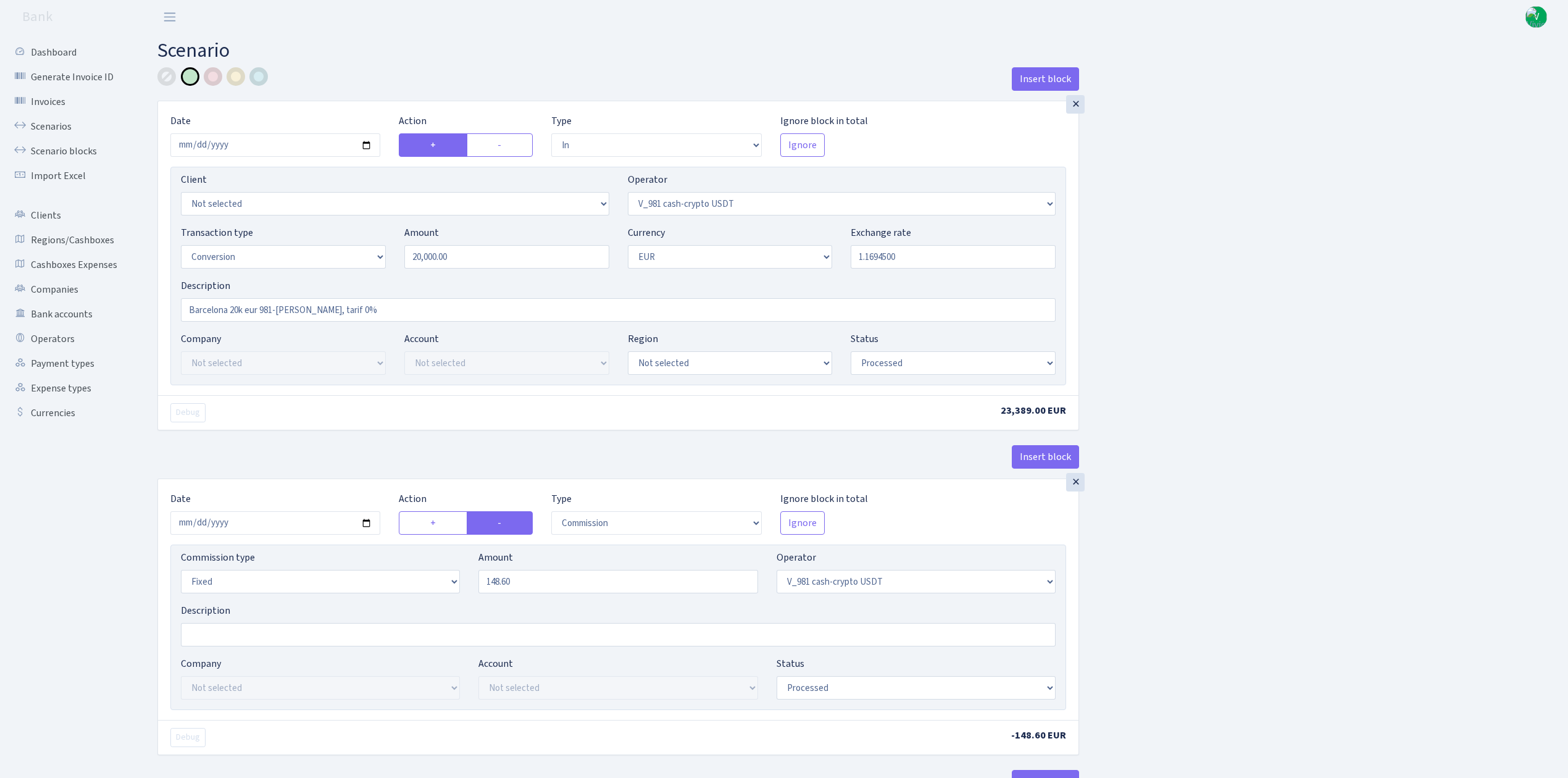
select select "out"
select select "168"
select select "1"
select select "22"
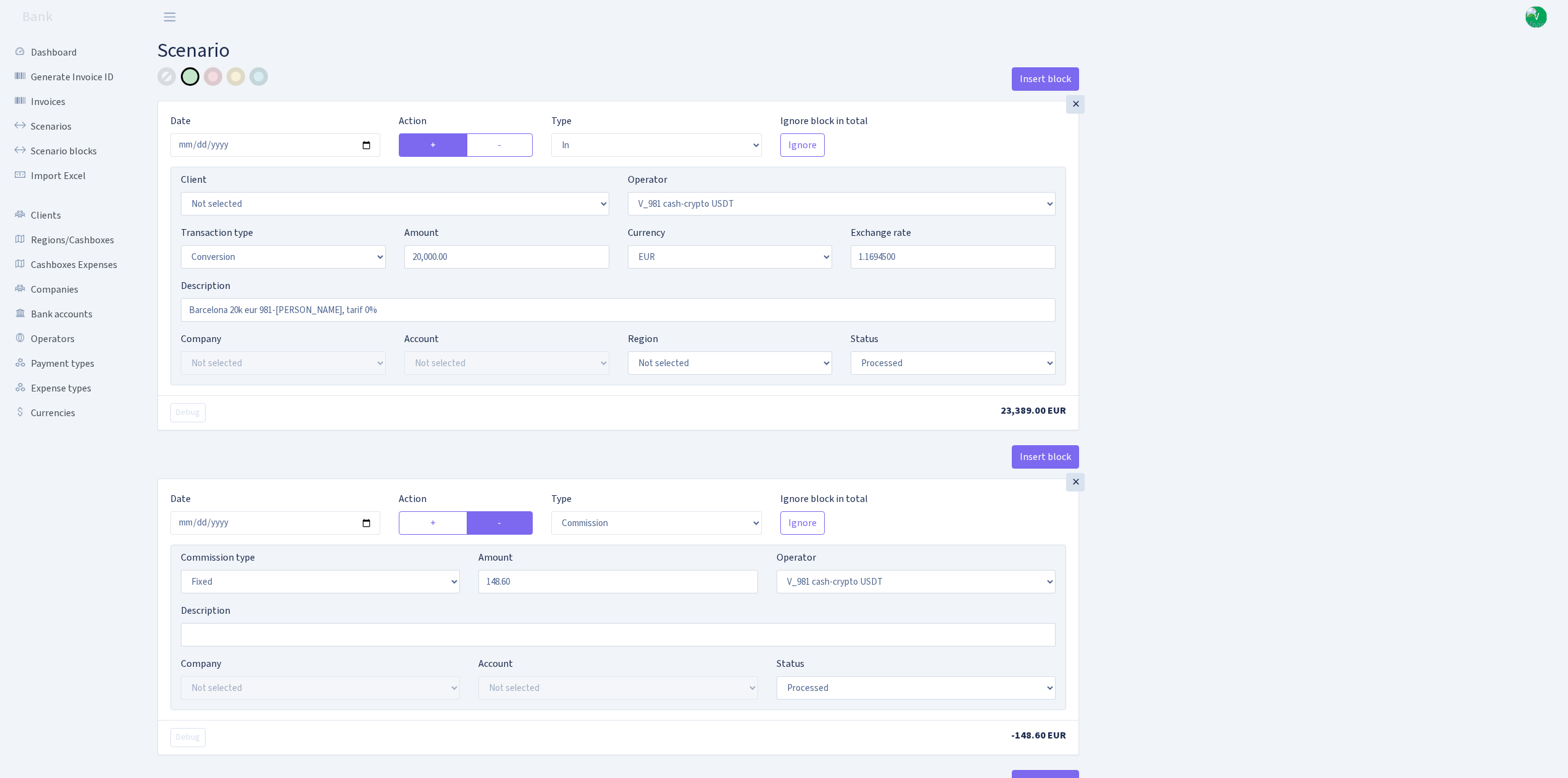
select select "processed"
click at [66, 120] on link "Scenarios" at bounding box center [67, 126] width 124 height 25
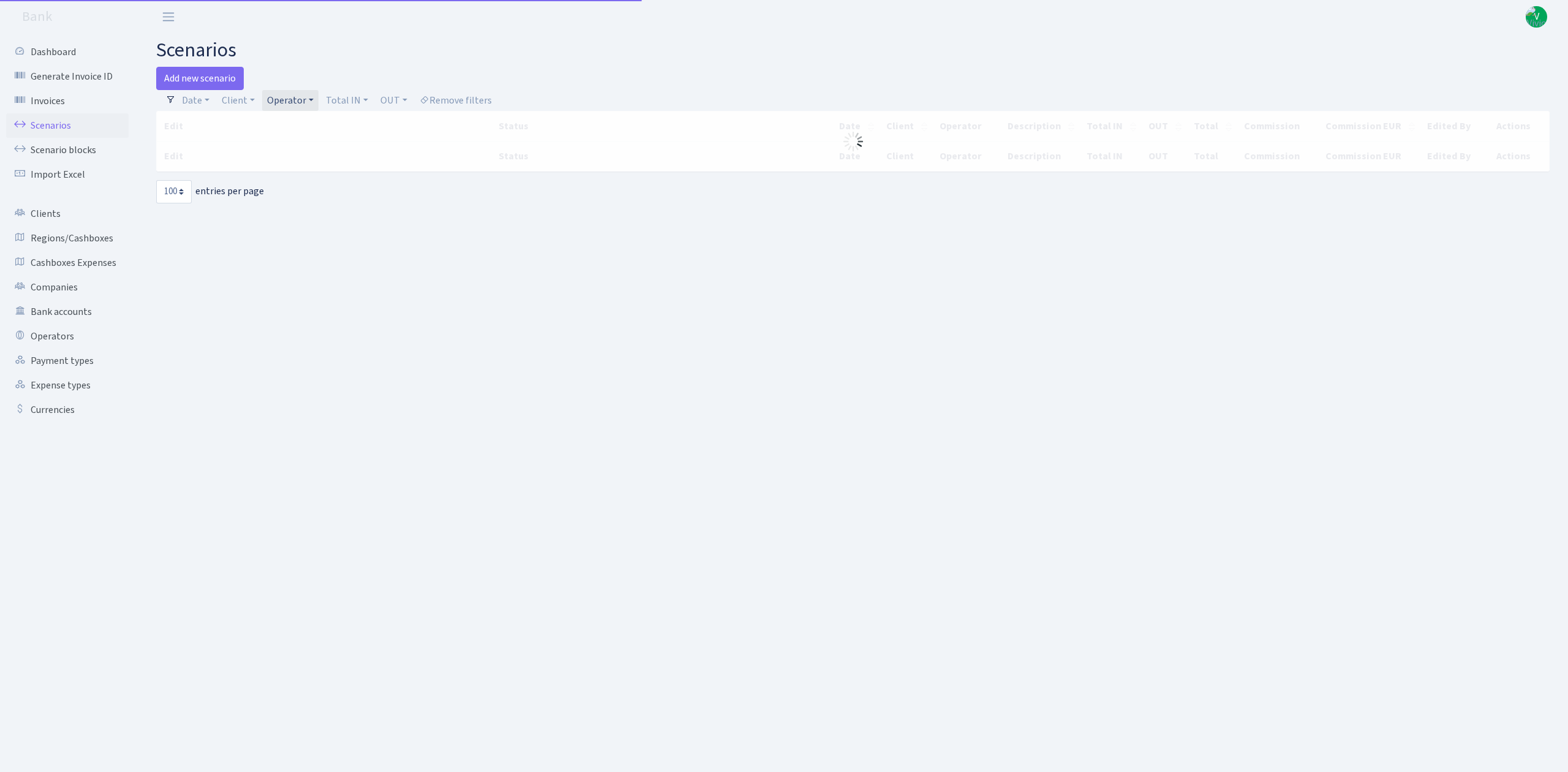
select select "100"
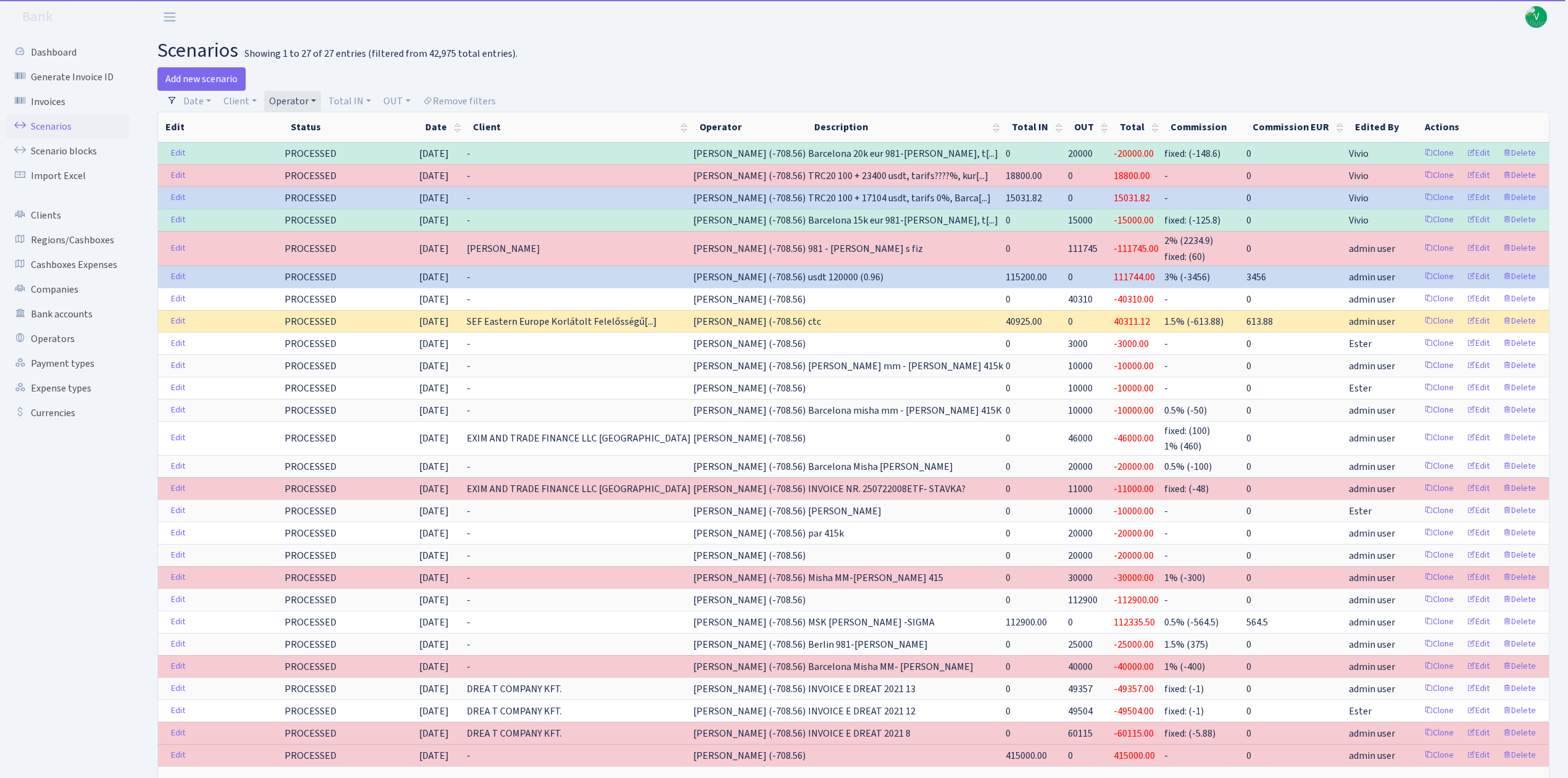
click at [304, 91] on link "Operator" at bounding box center [293, 101] width 57 height 21
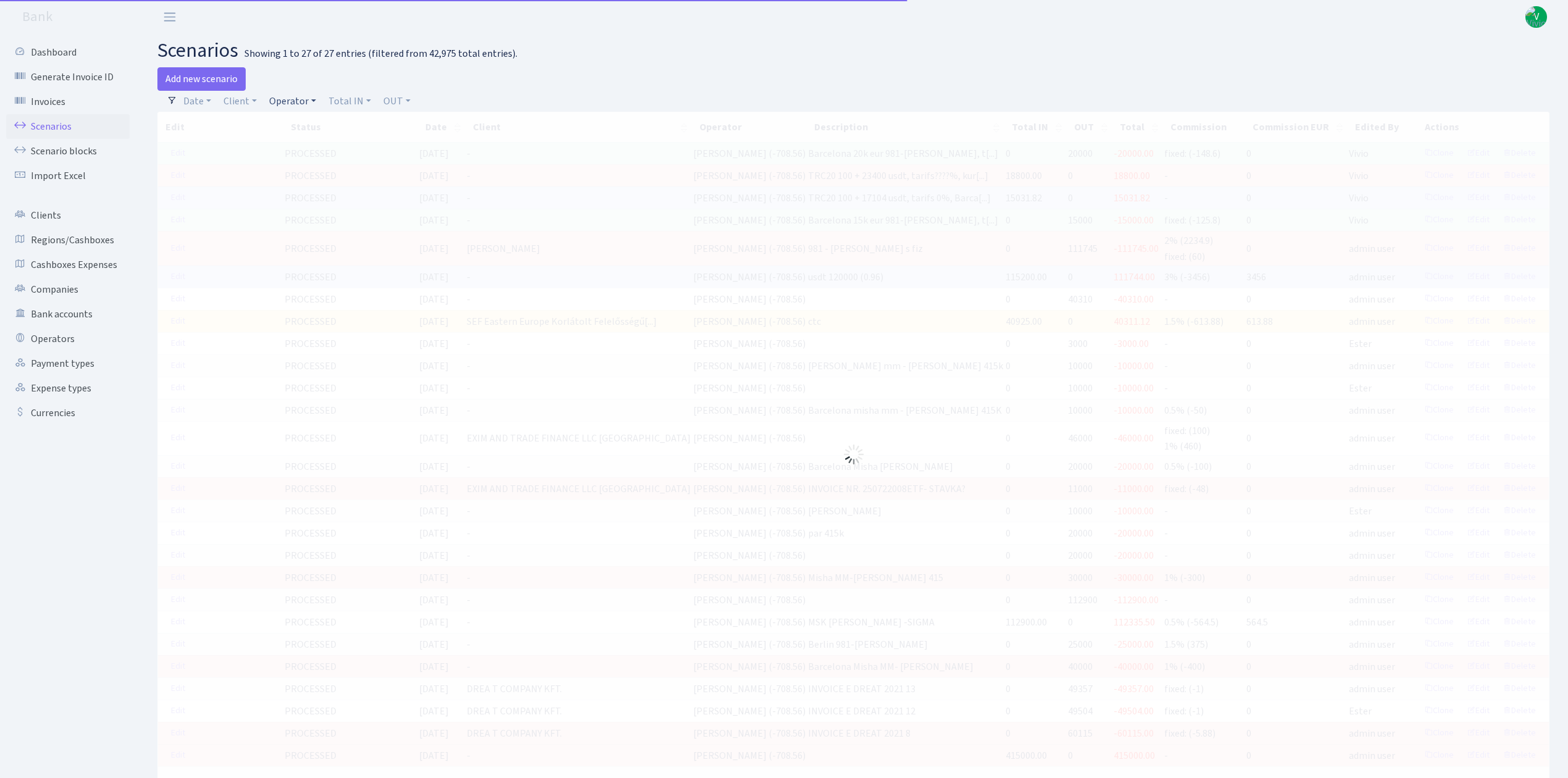
click at [288, 104] on link "Operator" at bounding box center [293, 101] width 57 height 21
click at [292, 138] on input "search" at bounding box center [314, 146] width 91 height 19
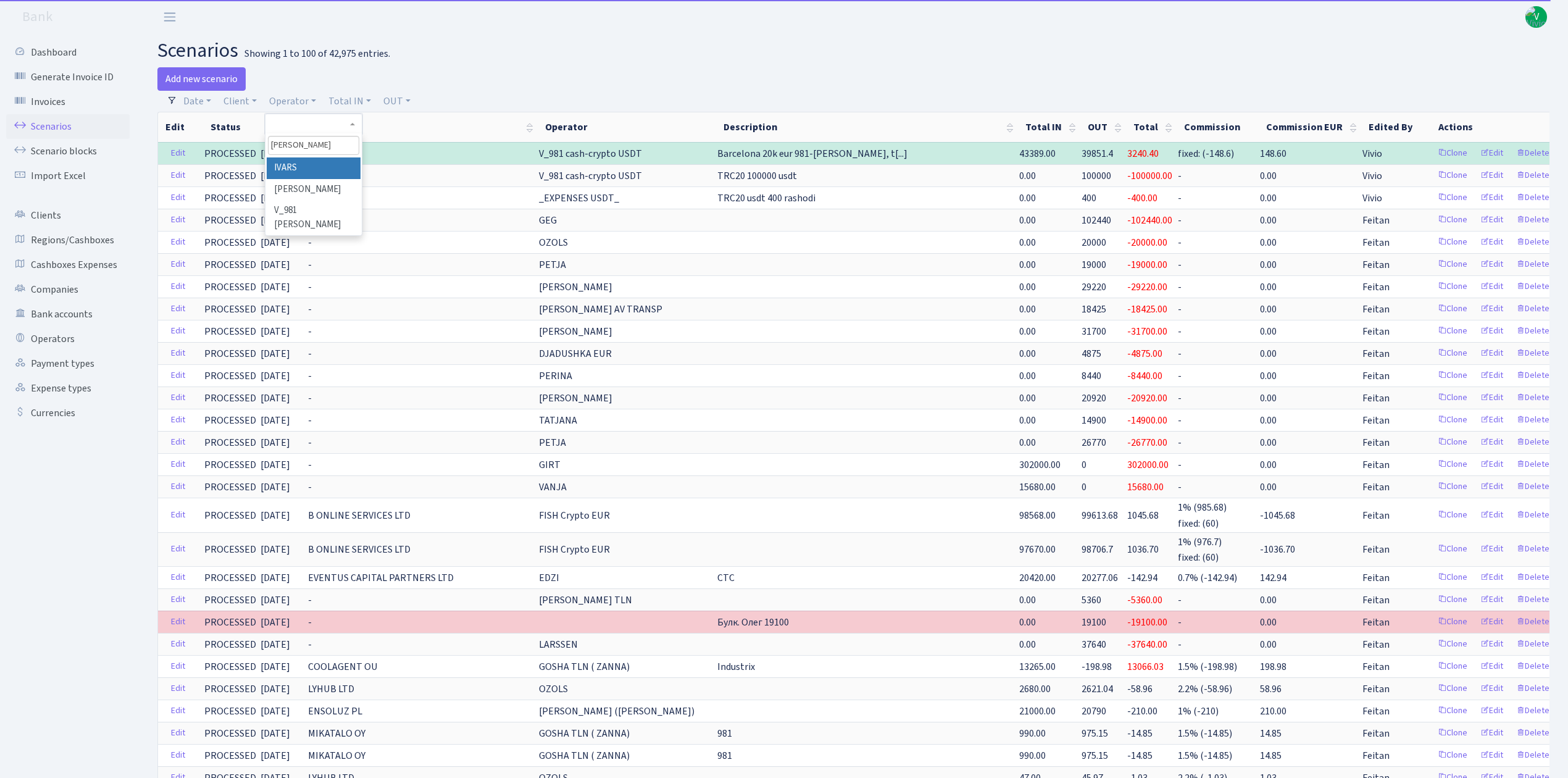
type input "[PERSON_NAME]"
click at [322, 168] on li "IVARS" at bounding box center [314, 168] width 94 height 22
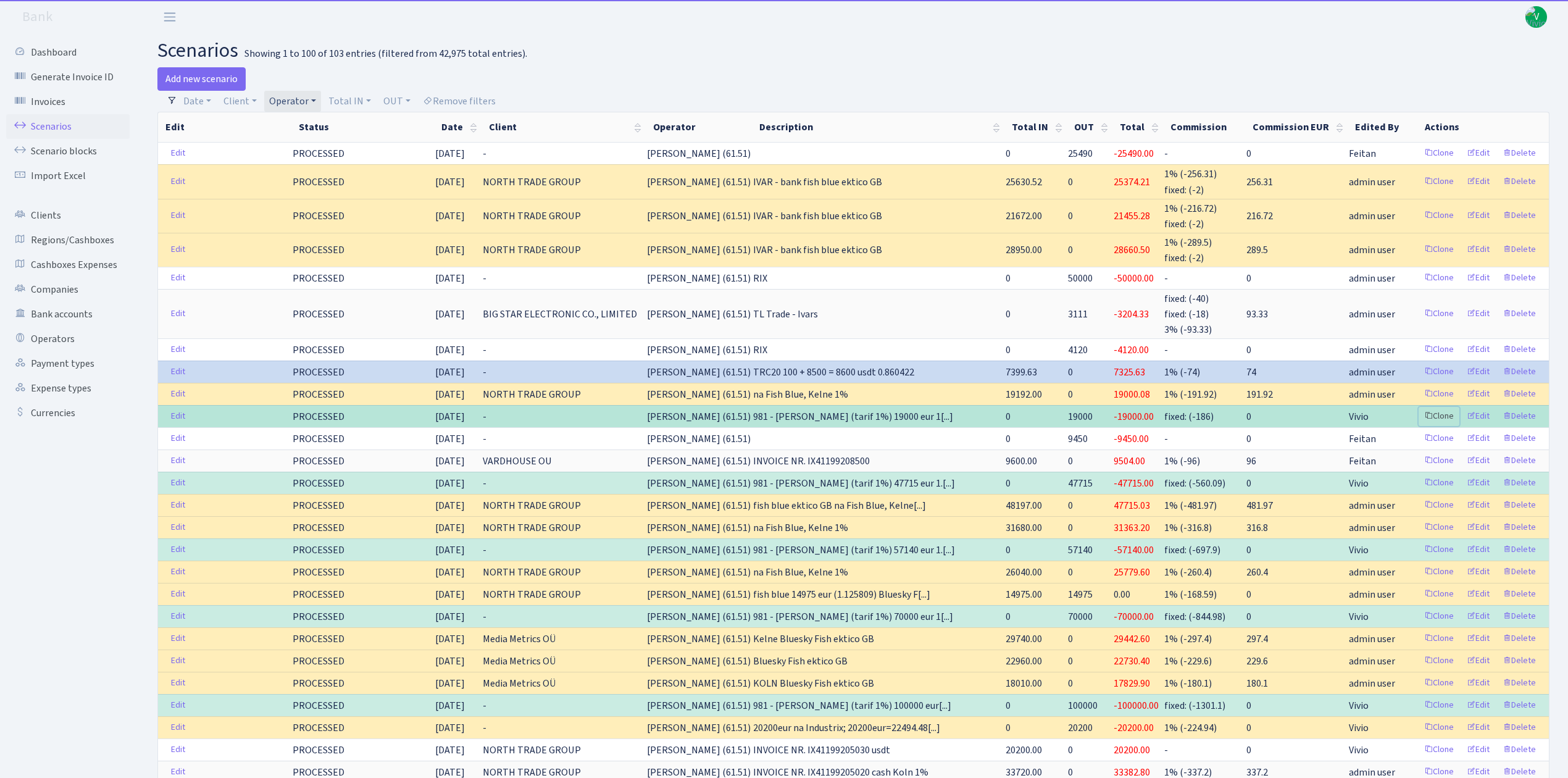
click at [1439, 412] on link "Clone" at bounding box center [1439, 417] width 41 height 19
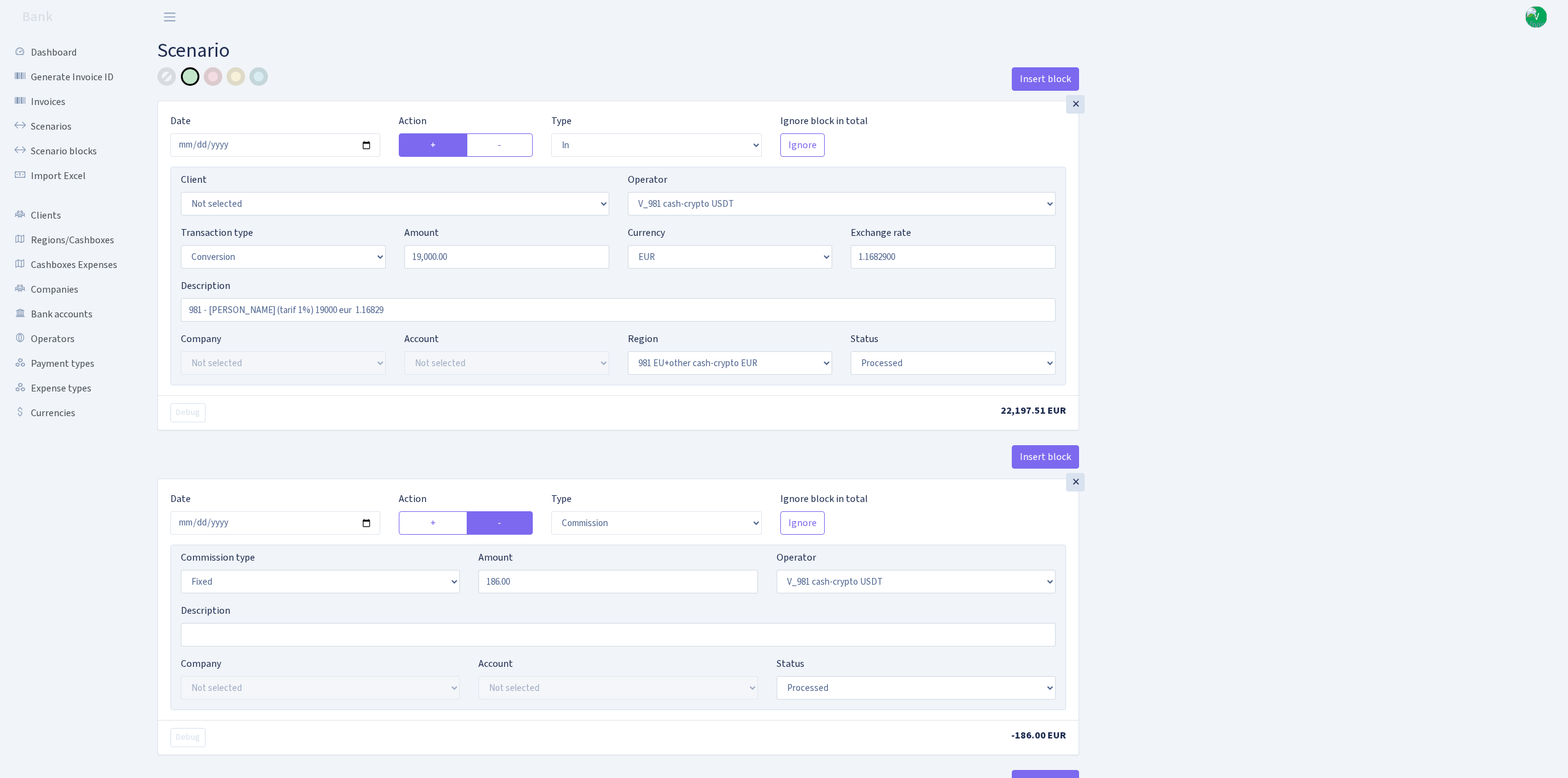
select select "in"
select select "435"
select select "15"
select select "1"
select select "22"
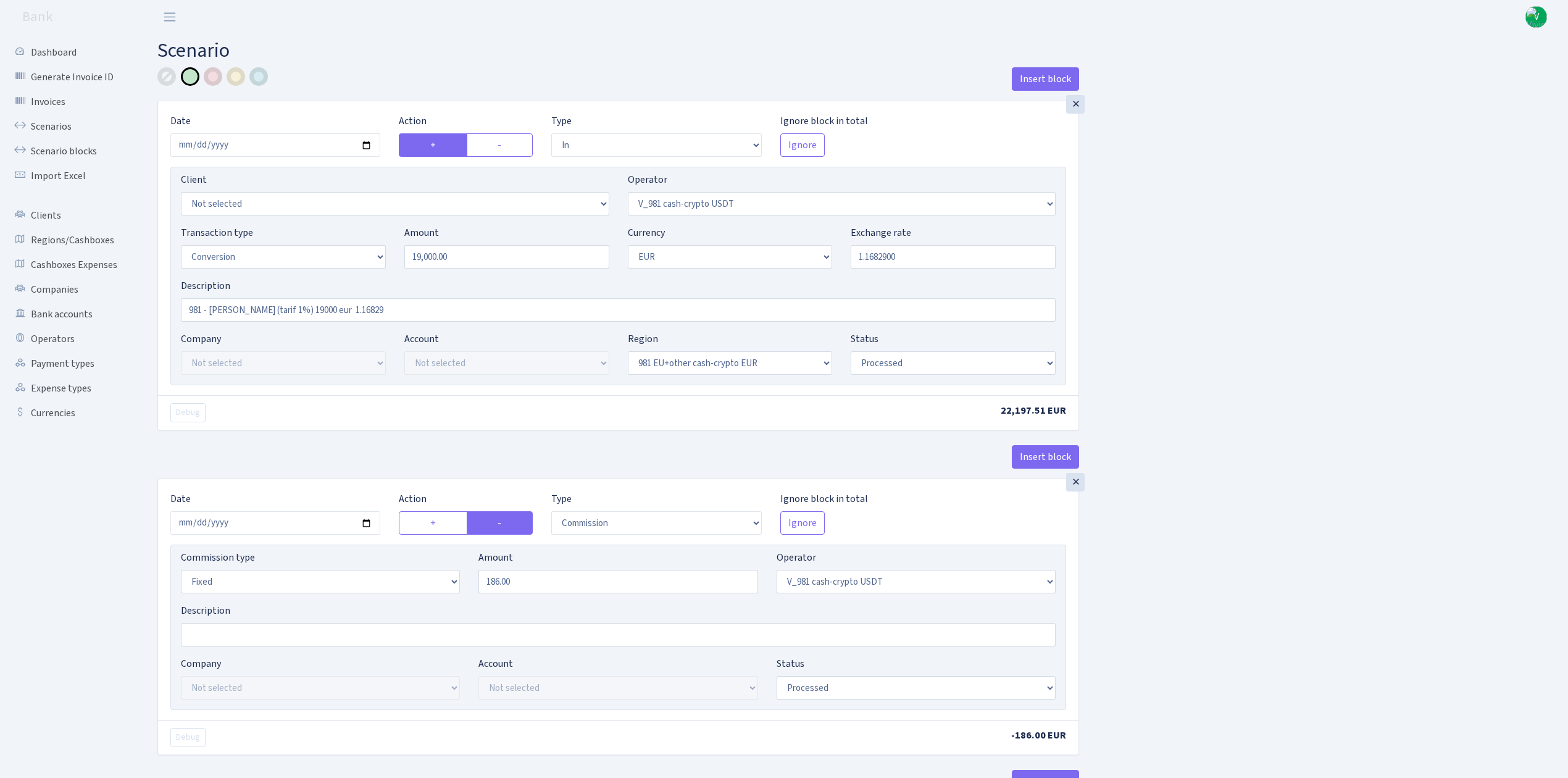
select select "processed"
select select "commission"
select select "fixed"
select select "435"
select select "processed"
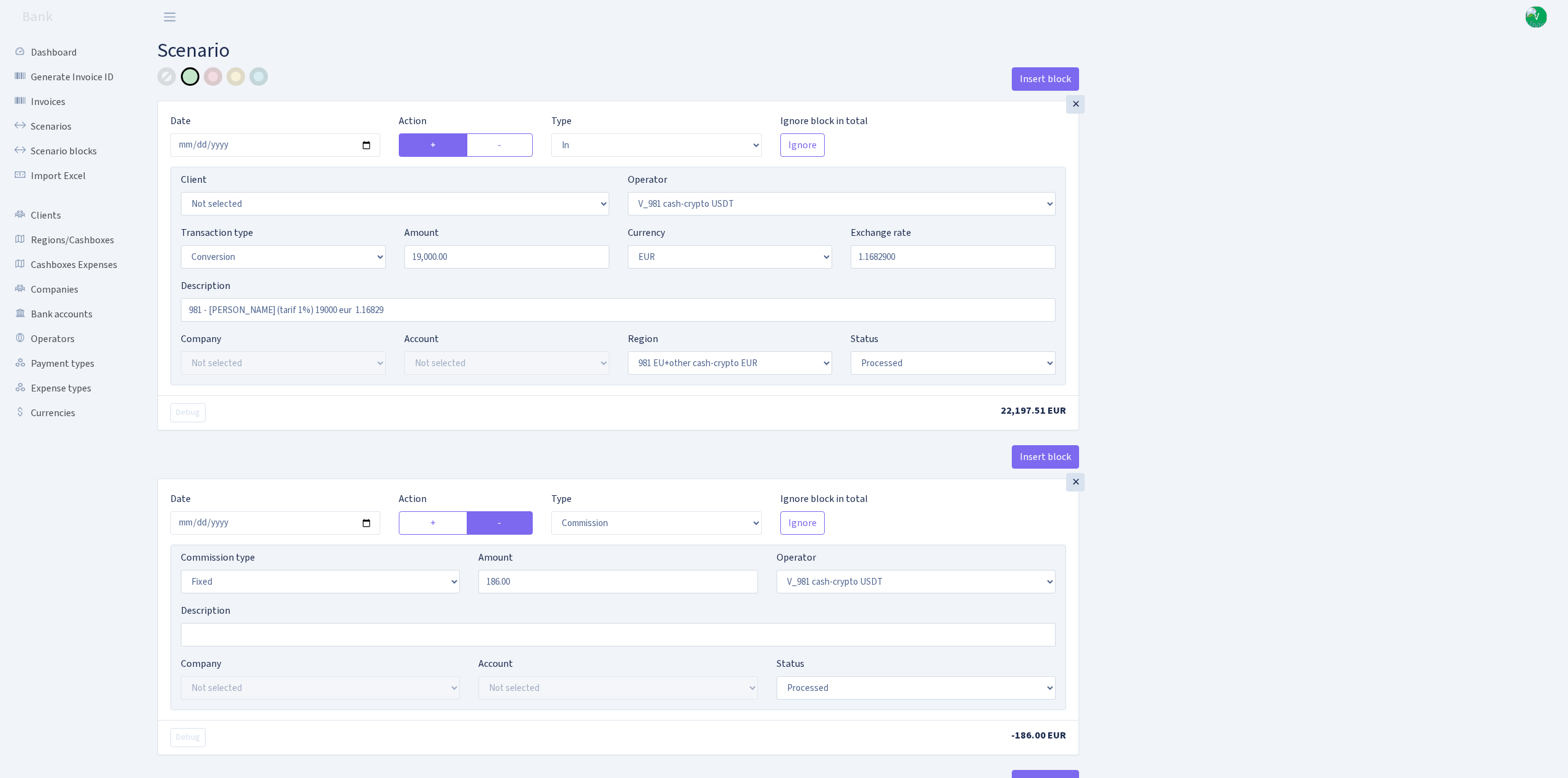
select select "out"
select select "434"
select select "15"
select select "1"
select select "processed"
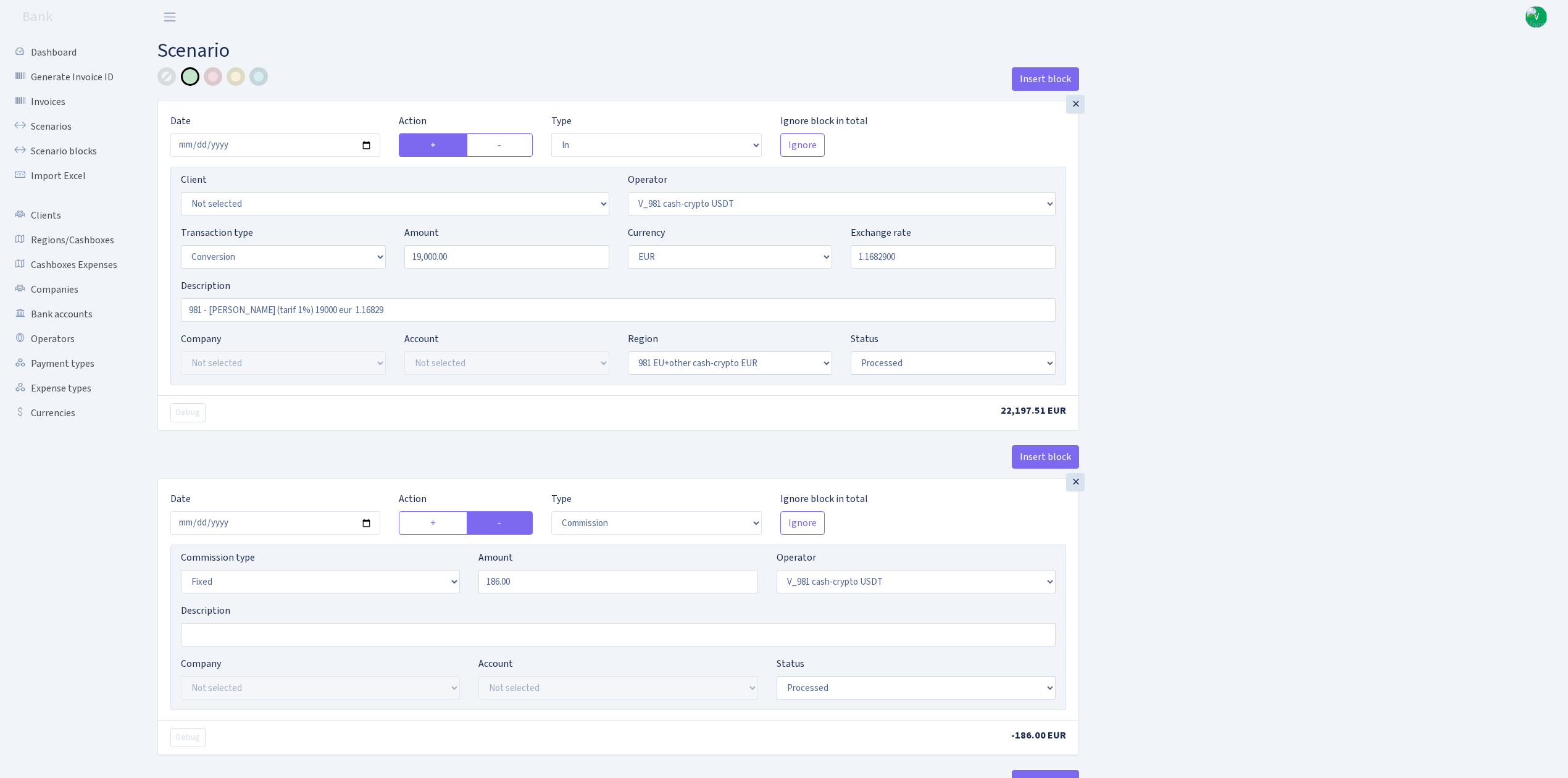
select select "in"
select select "434"
select select "1"
select select "22"
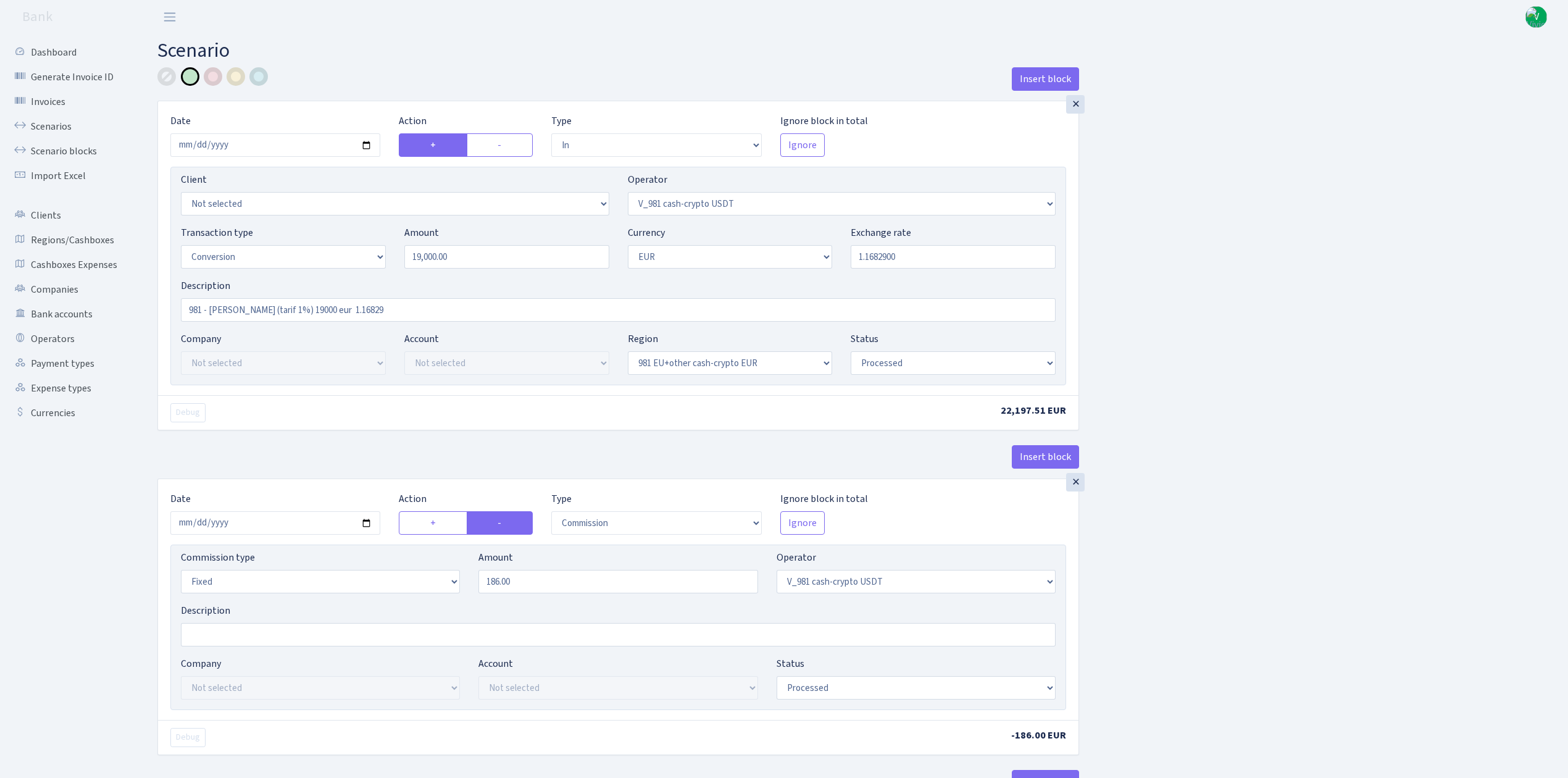
select select "processed"
select select "out"
select select "199"
select select "1"
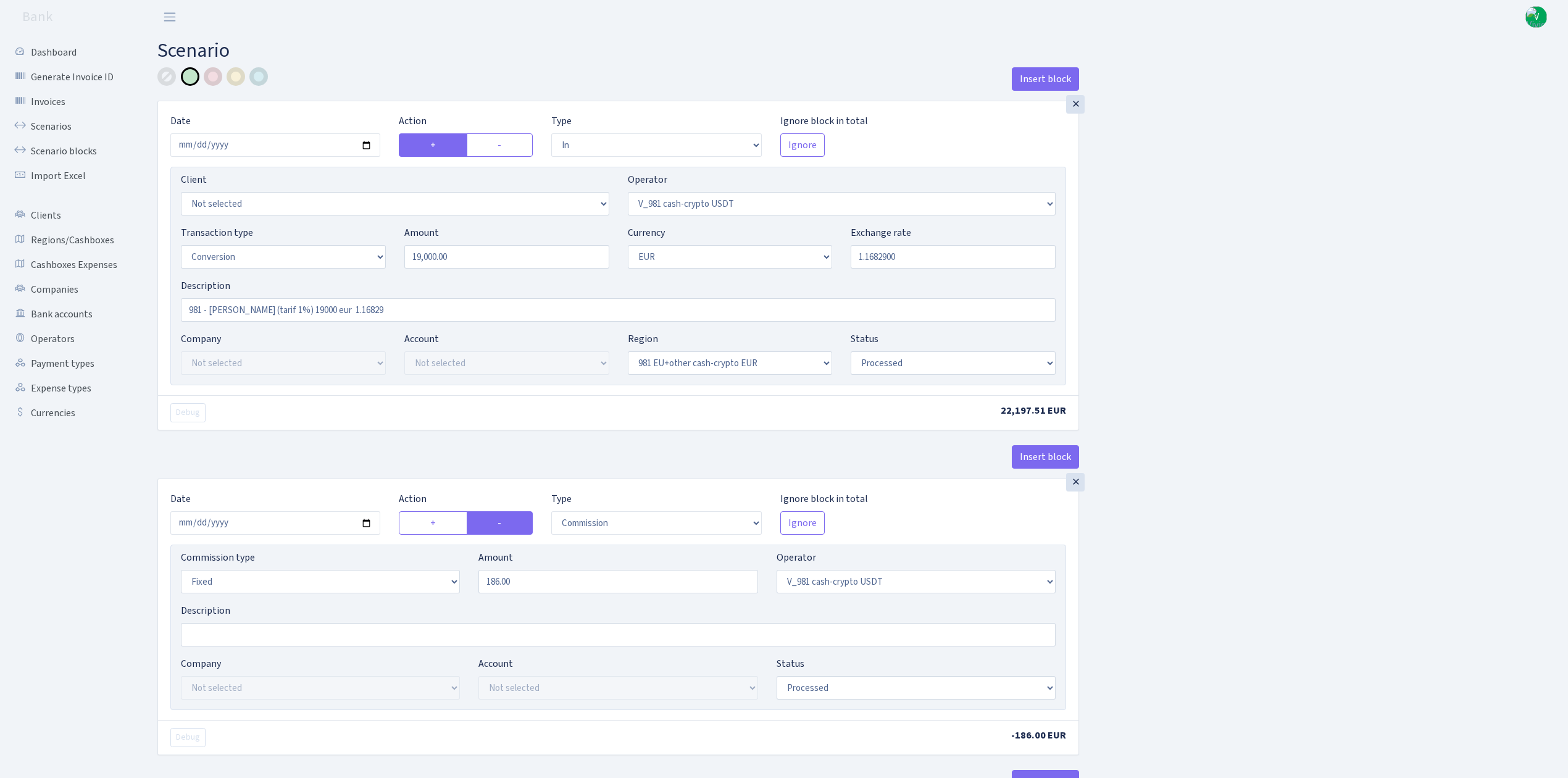
select select "22"
select select "processed"
click at [363, 141] on input "[DATE]" at bounding box center [275, 145] width 210 height 23
type input "[DATE]"
drag, startPoint x: 495, startPoint y: 255, endPoint x: 289, endPoint y: 201, distance: 213.0
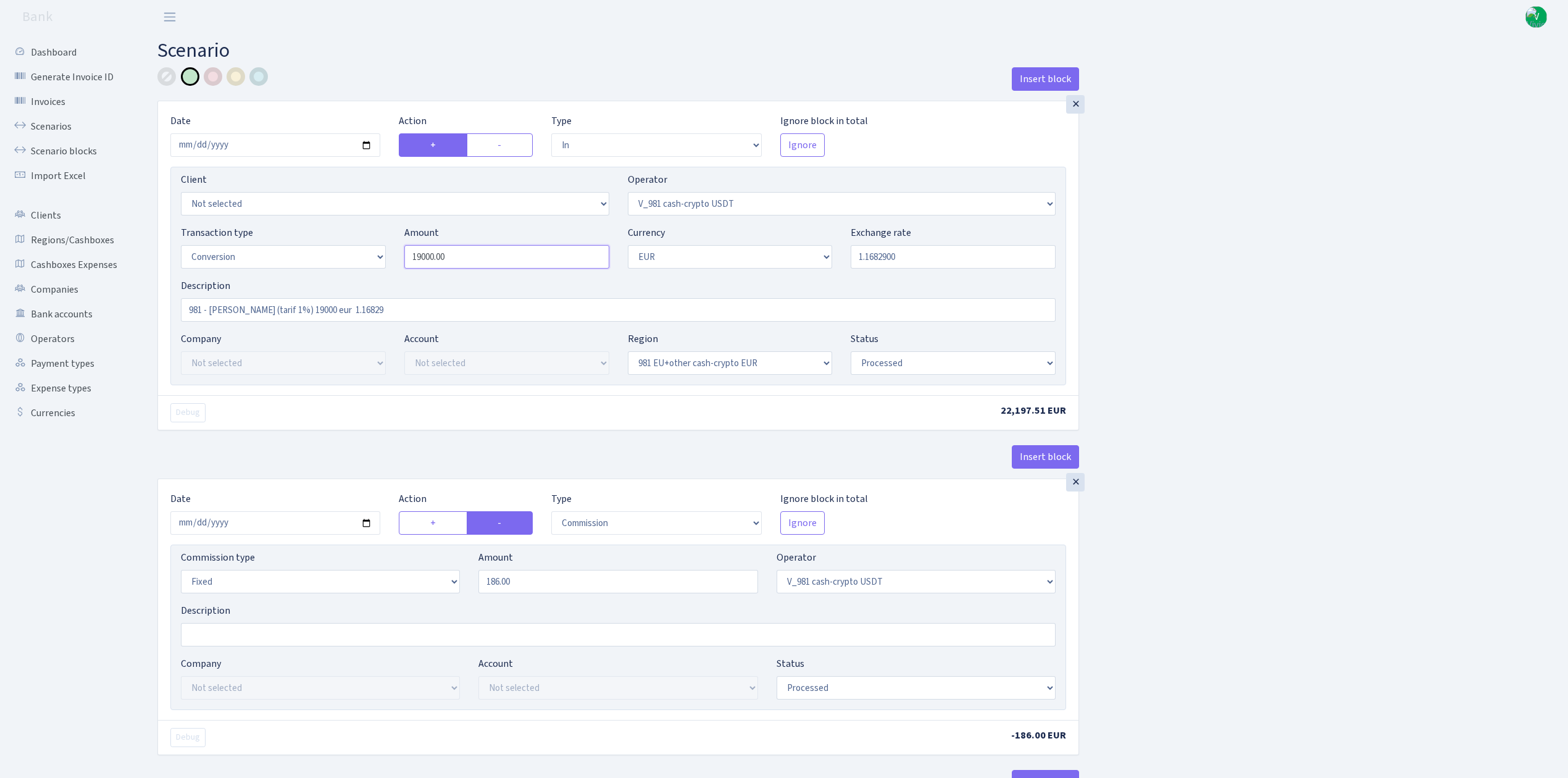
click at [281, 230] on div "Transaction type Not selected 981 ELF FISH crypto [PERSON_NAME] MM-BALTIC eur U…" at bounding box center [618, 252] width 893 height 53
type input "90,000.00"
drag, startPoint x: 873, startPoint y: 257, endPoint x: 959, endPoint y: 260, distance: 86.1
click at [959, 260] on input "1.1682900" at bounding box center [953, 257] width 205 height 23
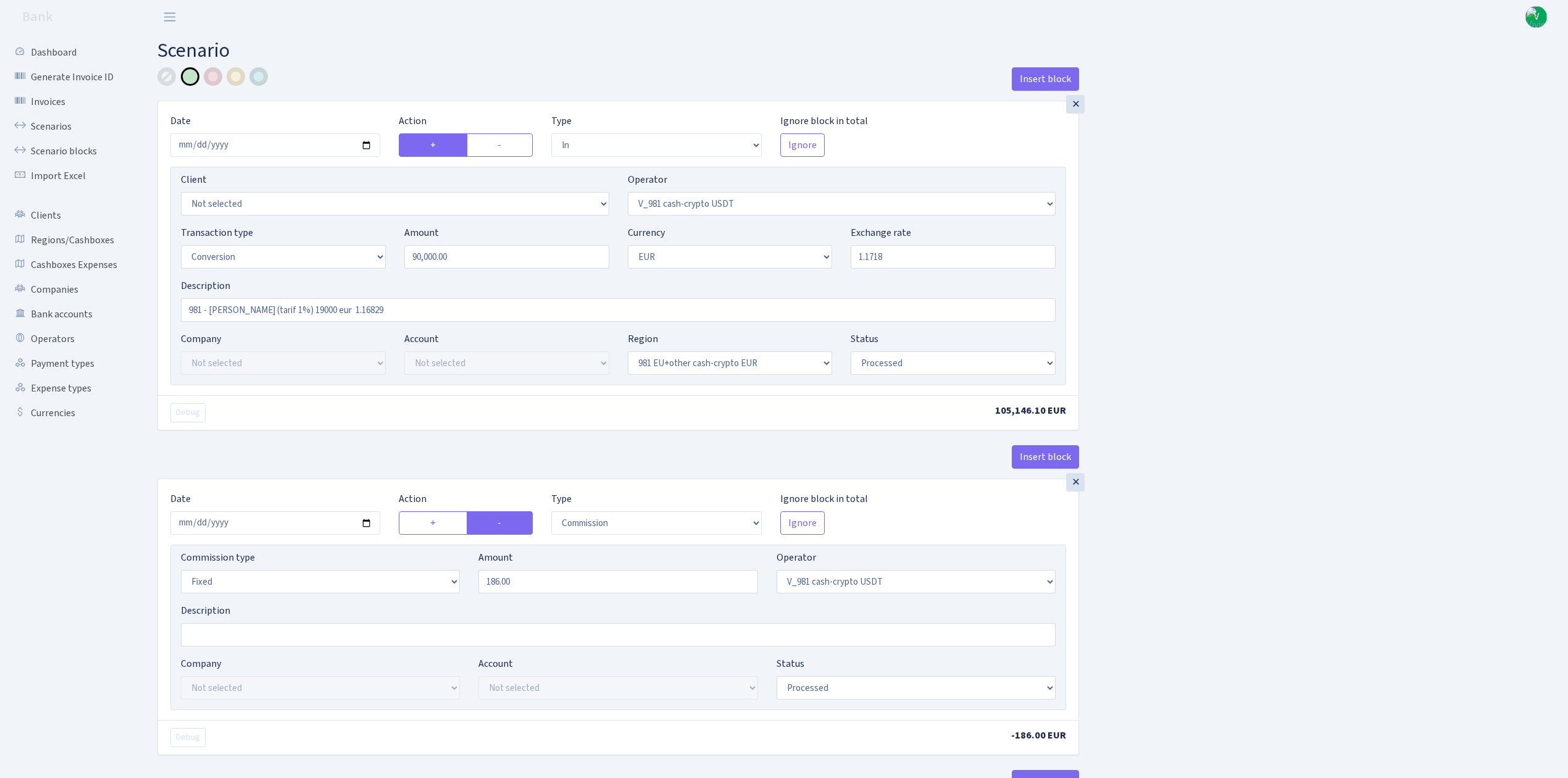
type input "1.1718000"
click at [295, 310] on input "981 - [PERSON_NAME] (tarif 1%) 19000 eur 1.16829" at bounding box center [618, 310] width 875 height 23
drag, startPoint x: 340, startPoint y: 310, endPoint x: 534, endPoint y: 339, distance: 196.2
click at [534, 339] on div "Client Not selected 1 KOC GEMICILIK VE TASIMACILIK 1/BALDERE-SILDEDZE SIGNE 1/S…" at bounding box center [618, 276] width 896 height 219
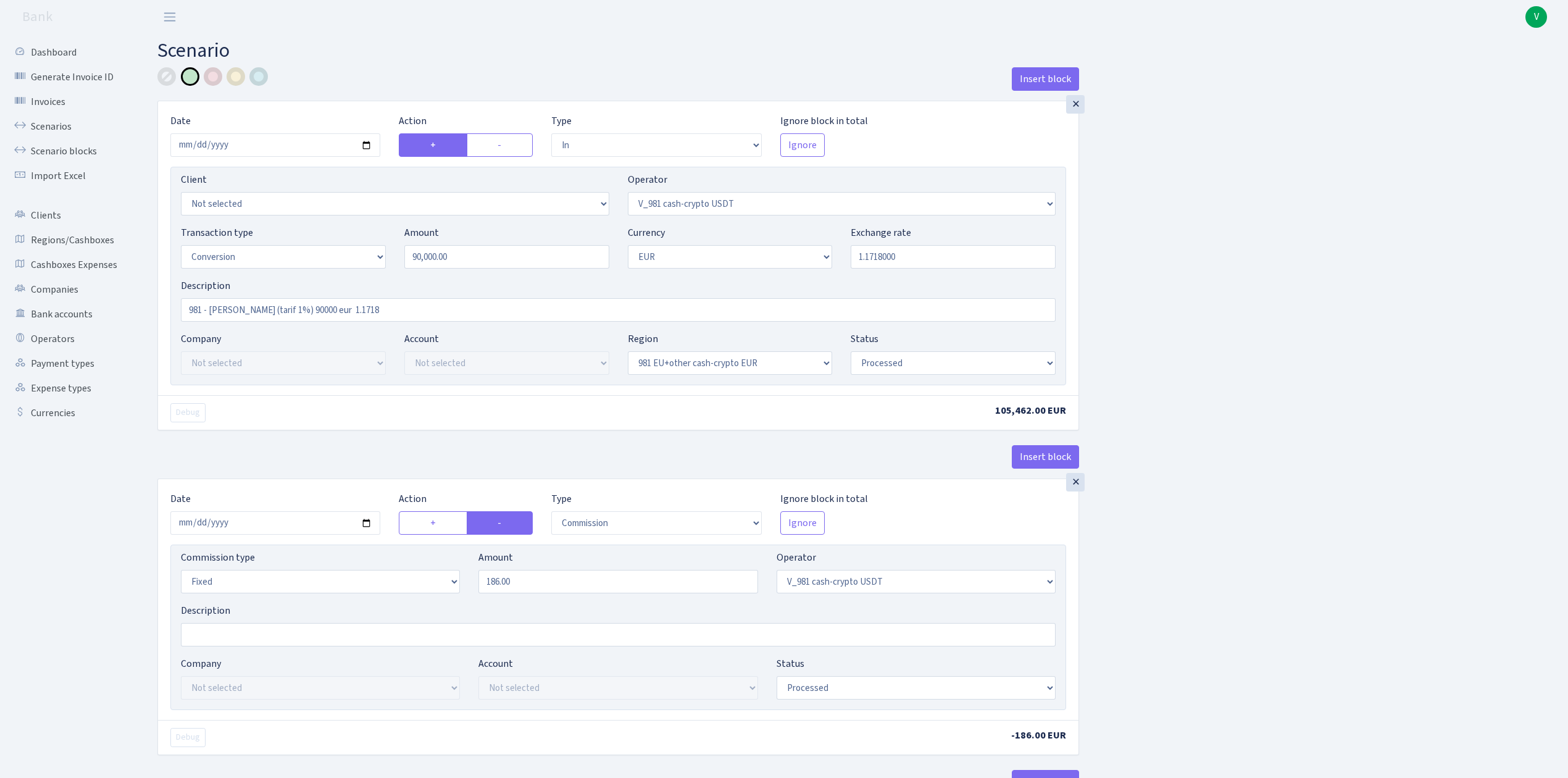
click at [249, 308] on input "981 - [PERSON_NAME] (tarif 1%) 90000 eur 1.1718" at bounding box center [618, 310] width 875 height 23
type input "981 - [PERSON_NAME], 90000 eur 1.1718"
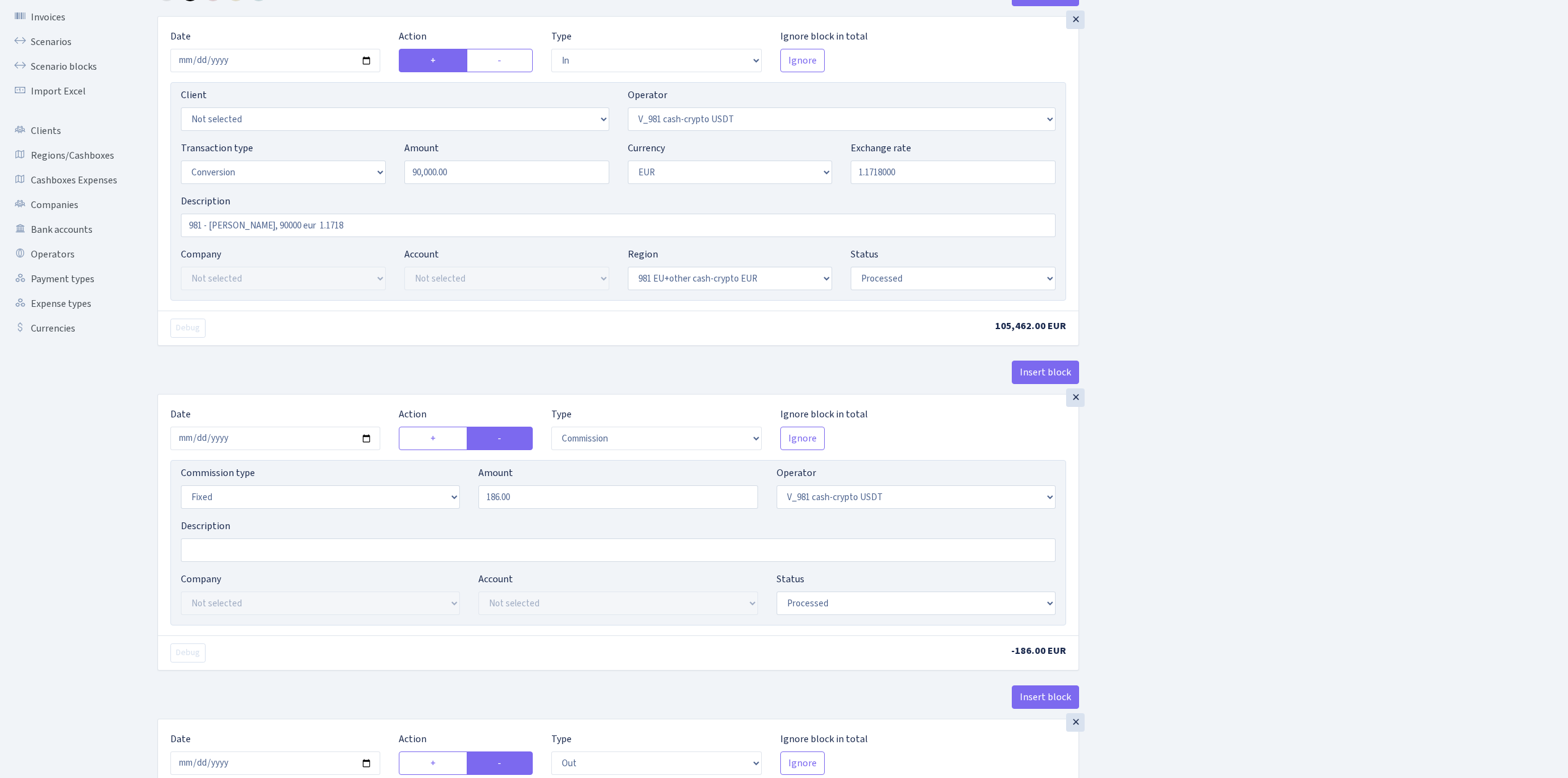
scroll to position [329, 0]
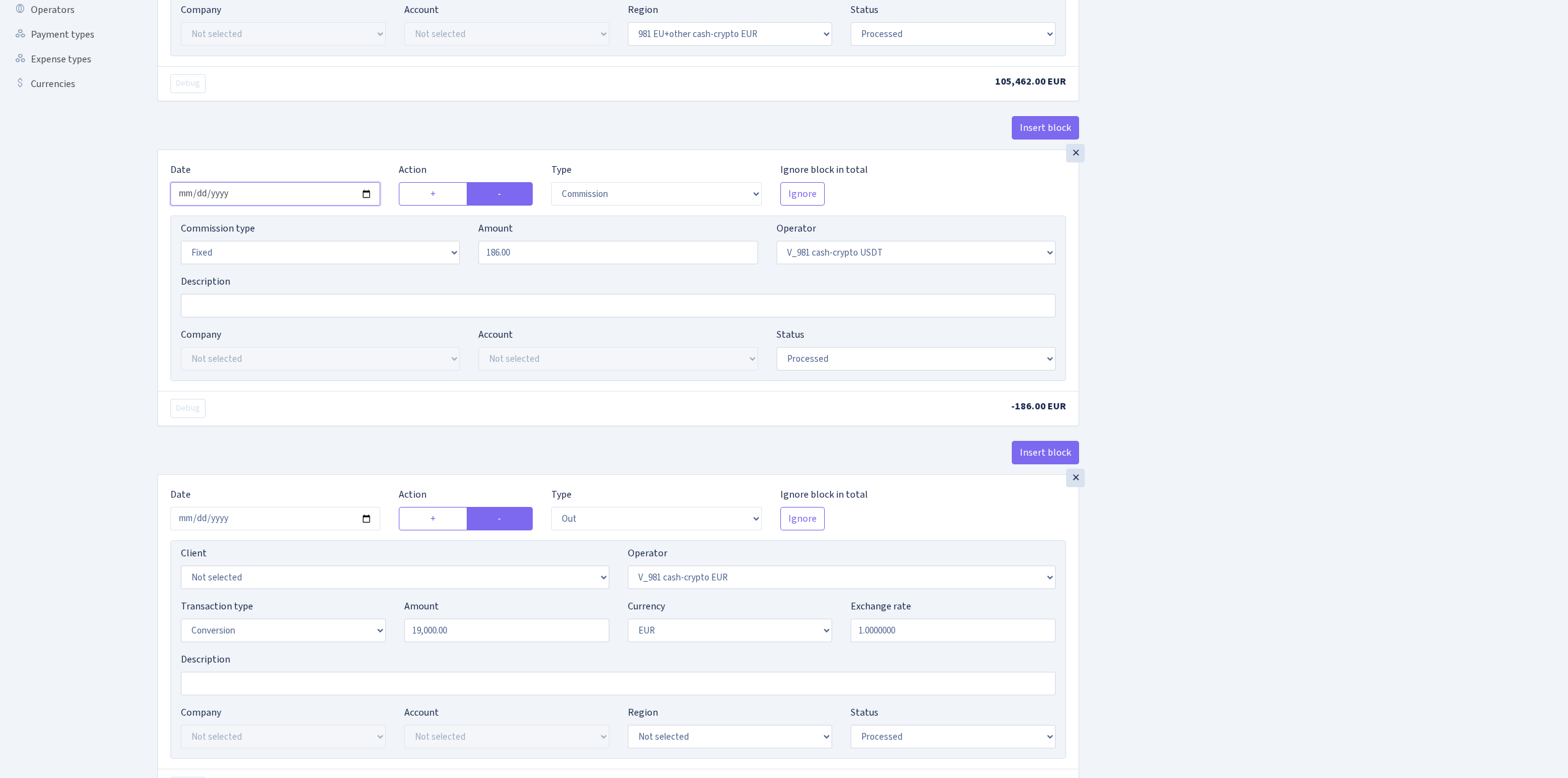
click at [366, 197] on input "[DATE]" at bounding box center [275, 194] width 210 height 23
type input "[DATE]"
click at [1341, 438] on div "Insert block × Date [DATE] Action + - Type --- In Out Commission Field required…" at bounding box center [854, 701] width 1411 height 1926
drag, startPoint x: 539, startPoint y: 258, endPoint x: 406, endPoint y: 238, distance: 134.5
click at [411, 242] on div "Commission type Percentage Fixed Bank Amount 186.00 Operator Not selected 981 9…" at bounding box center [618, 247] width 893 height 53
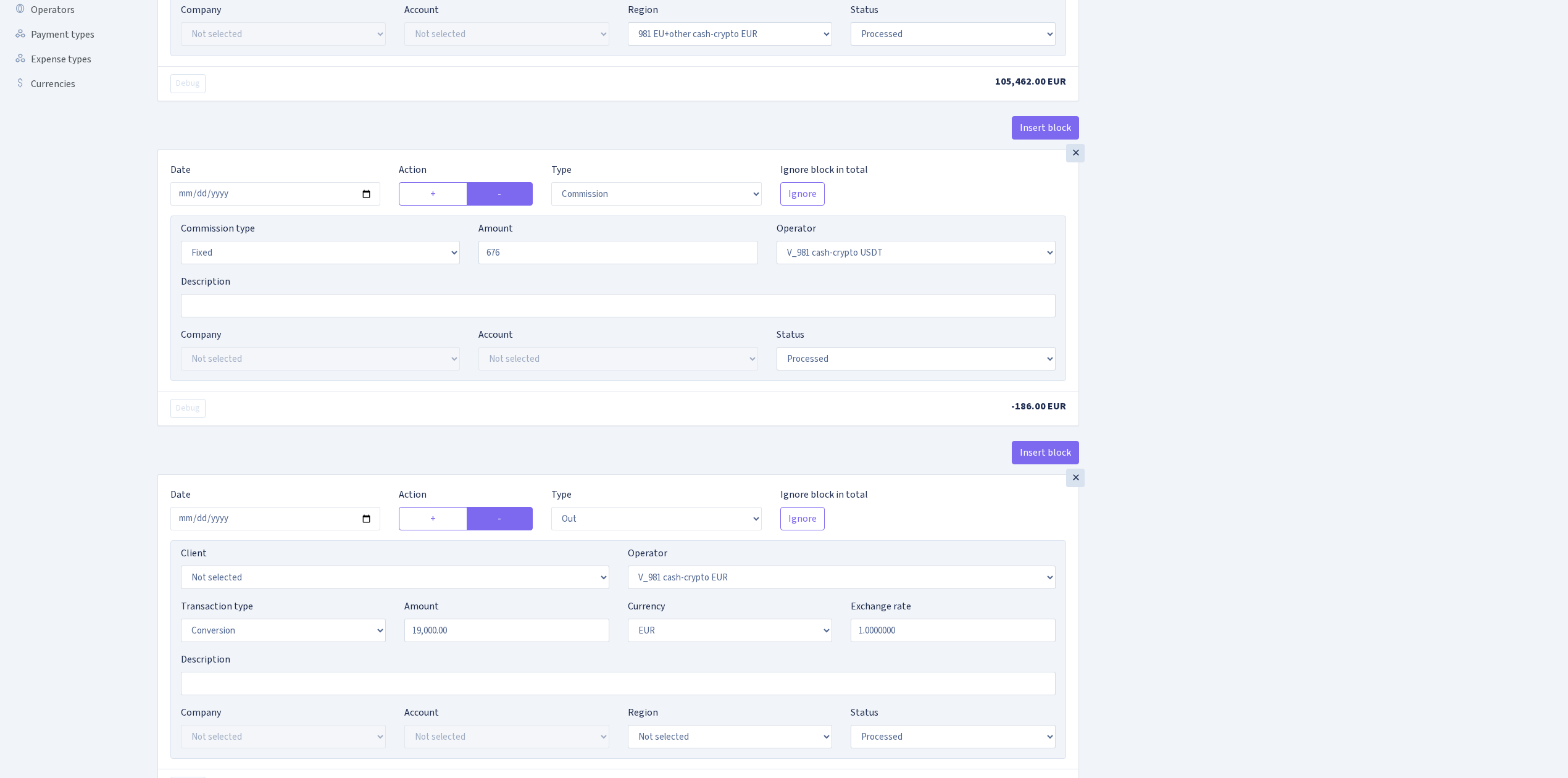
click at [1268, 319] on div "Insert block × Date 2025-08-13 Action + - Type --- In Out Commission Field requ…" at bounding box center [854, 701] width 1411 height 1926
type input "676.00"
click at [369, 524] on input "2025-07-15" at bounding box center [275, 518] width 210 height 23
type input "[DATE]"
drag, startPoint x: 447, startPoint y: 634, endPoint x: 272, endPoint y: 594, distance: 179.5
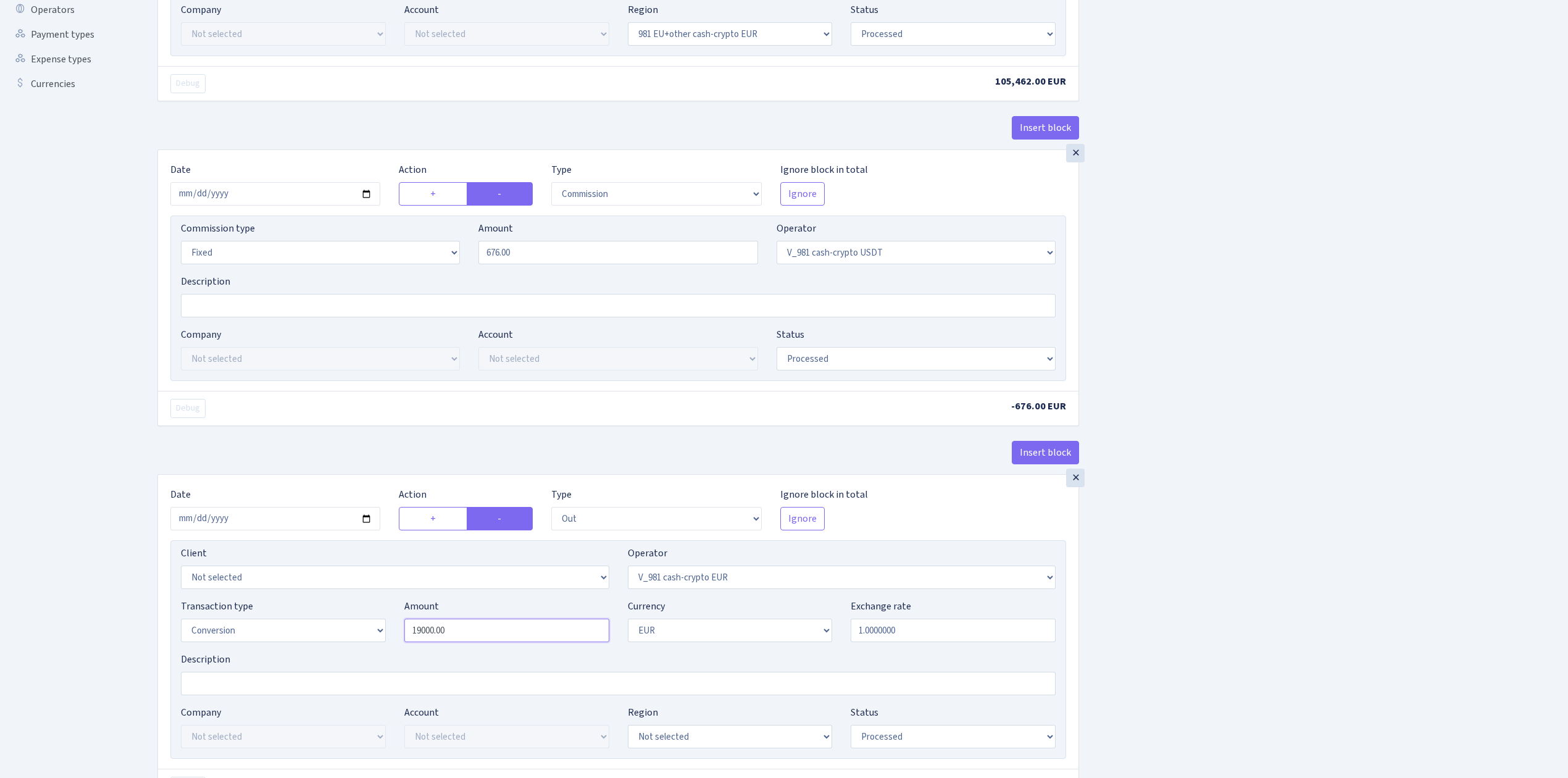
click at [283, 599] on div "Client Not selected 1 KOC GEMICILIK VE TASIMACILIK 1/BALDERE-SILDEDZE SIGNE 1/S…" at bounding box center [618, 649] width 896 height 219
click at [1274, 518] on div "Insert block × Date 2025-08-13 Action + - Type --- In Out Commission Field requ…" at bounding box center [854, 701] width 1411 height 1926
type input "90,000.00"
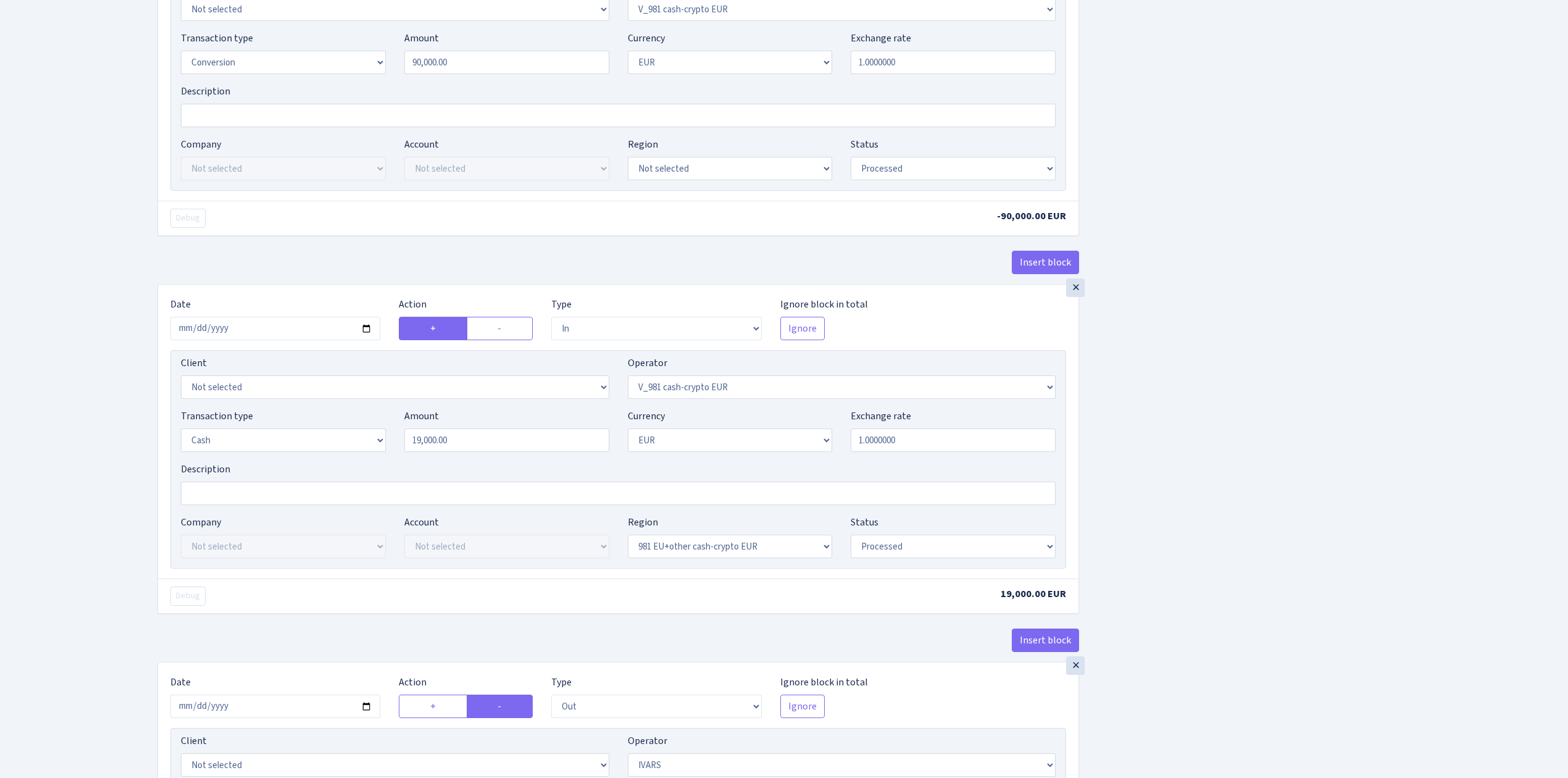
scroll to position [905, 0]
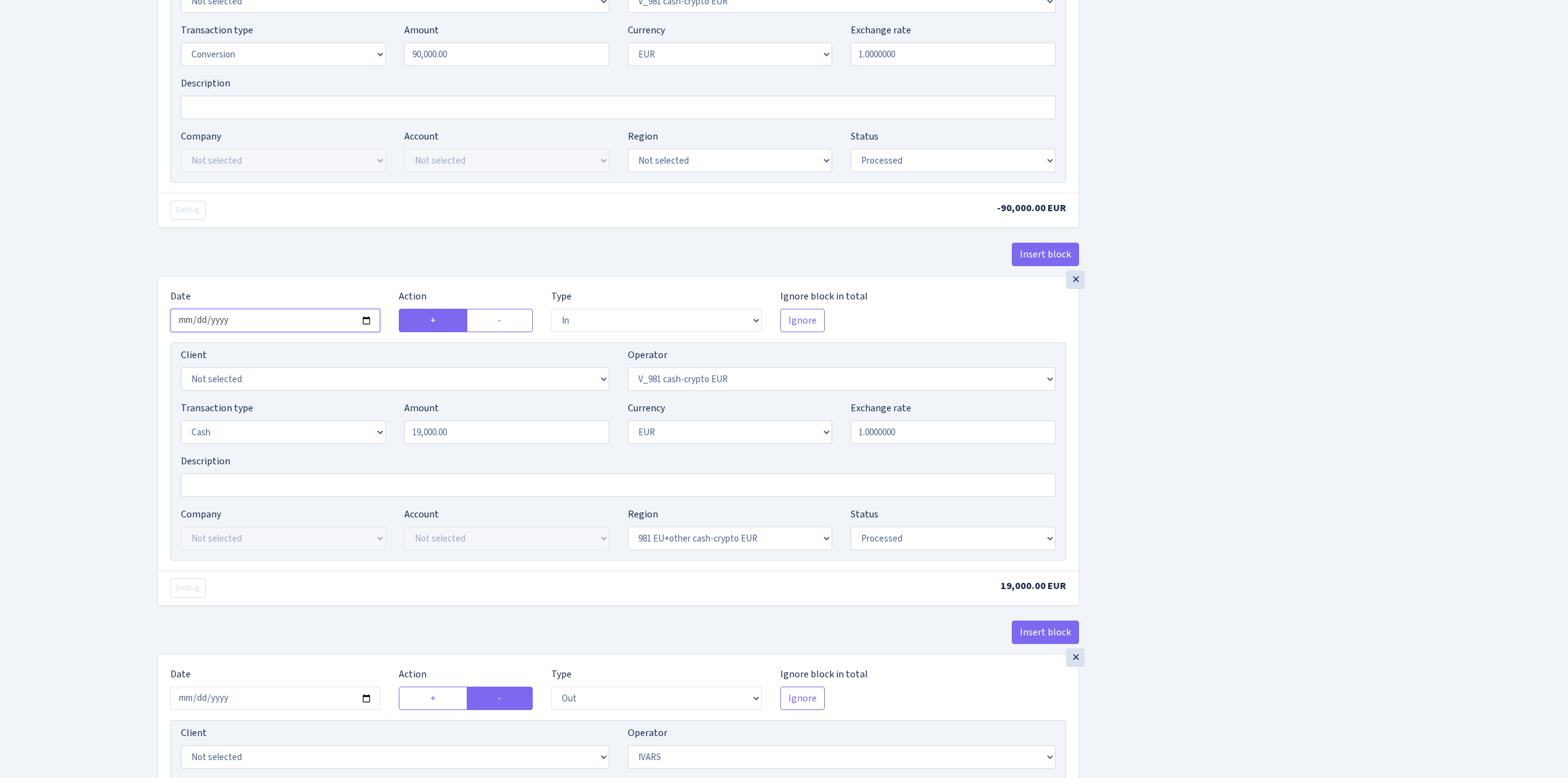
click at [369, 325] on input "2025-07-15" at bounding box center [275, 320] width 210 height 23
type input "[DATE]"
drag, startPoint x: 450, startPoint y: 438, endPoint x: 324, endPoint y: 409, distance: 129.3
click at [332, 413] on div "Transaction type Not selected 981 ELF FISH crypto GIRT IVO dekl MM-BALTIC eur U…" at bounding box center [618, 427] width 893 height 53
click at [1266, 464] on div "Insert block × Date 2025-08-13 Action + - Type --- In Out Commission Field requ…" at bounding box center [854, 125] width 1411 height 1926
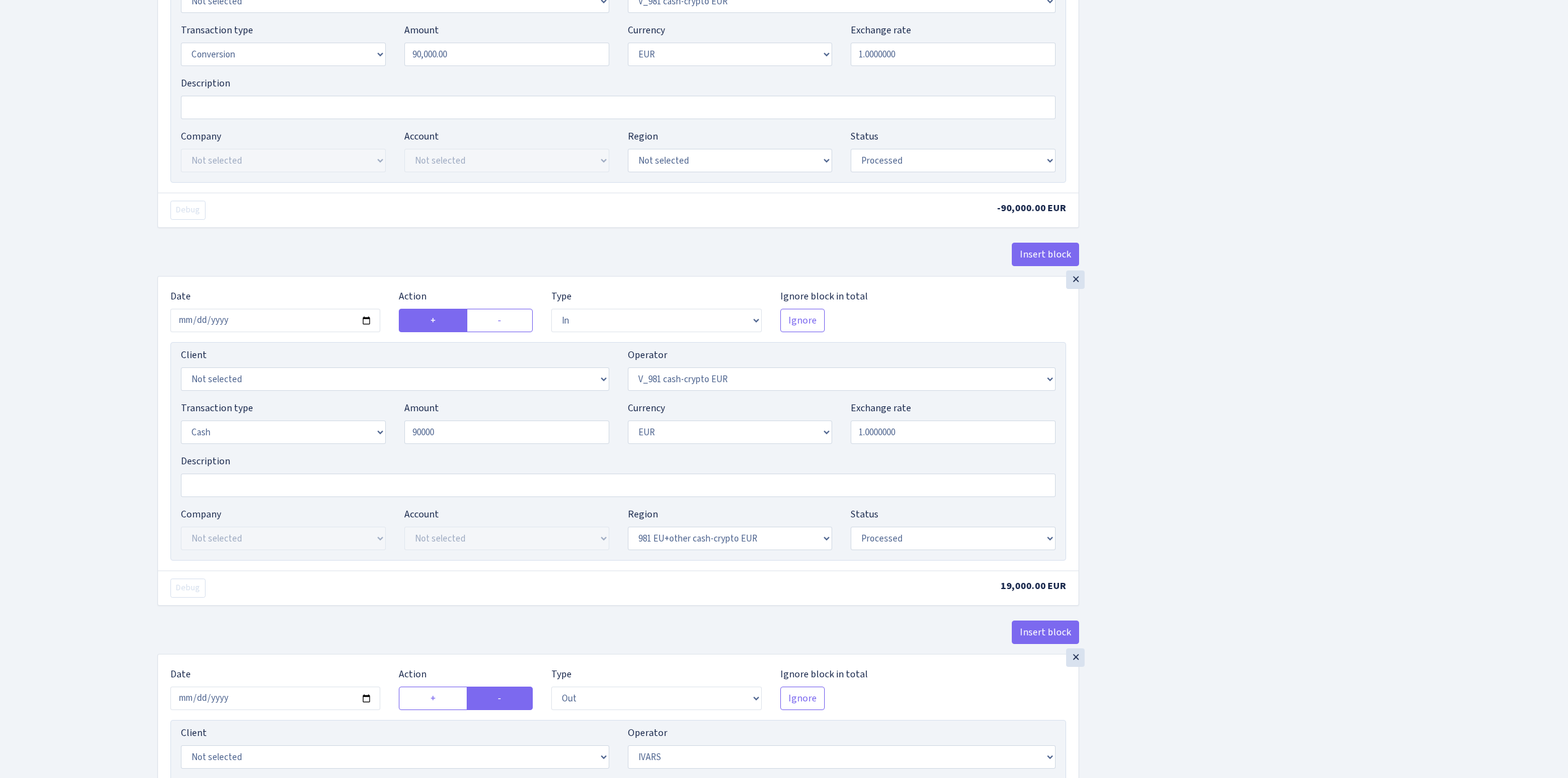
type input "90,000.00"
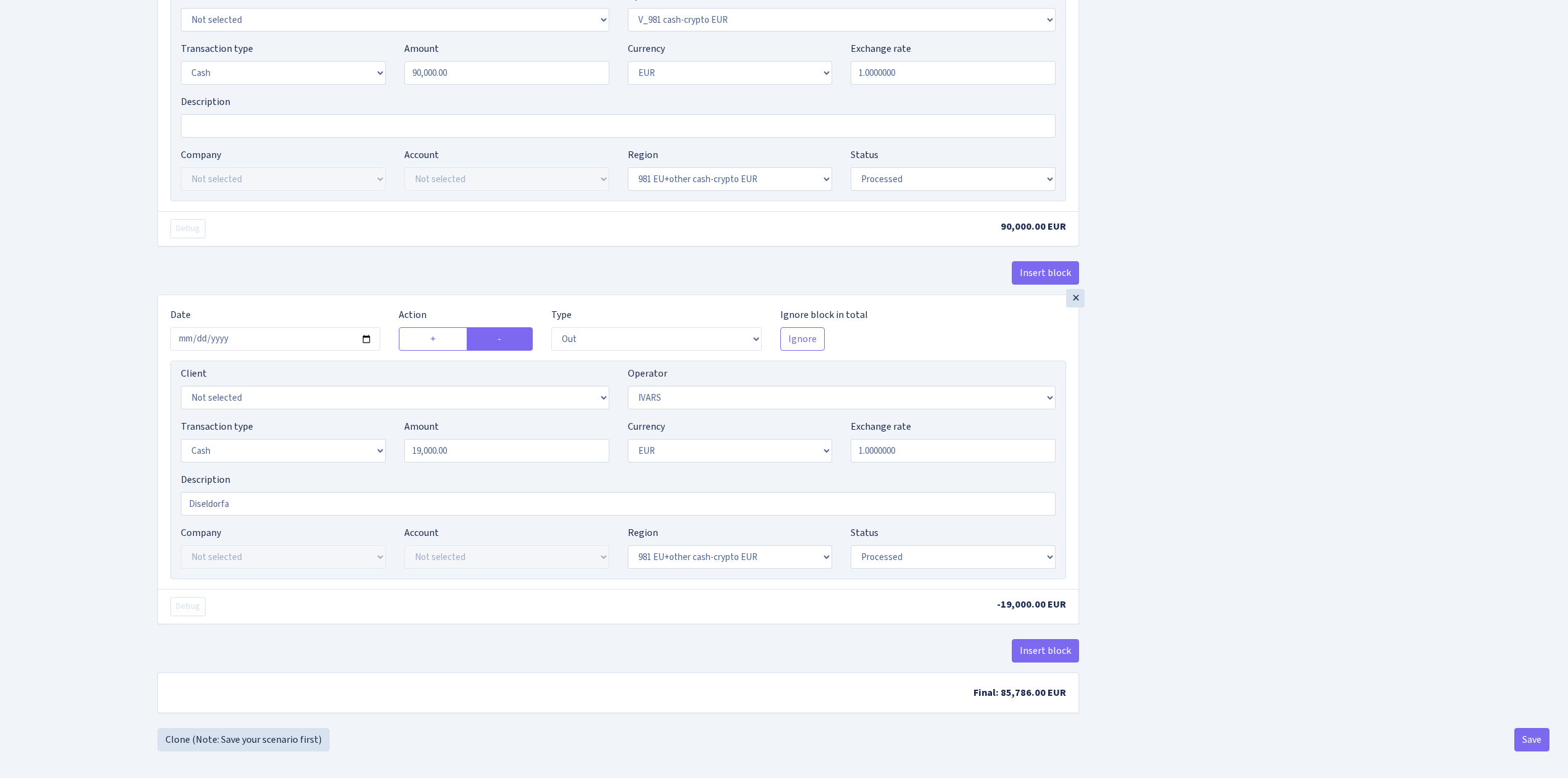
scroll to position [1283, 0]
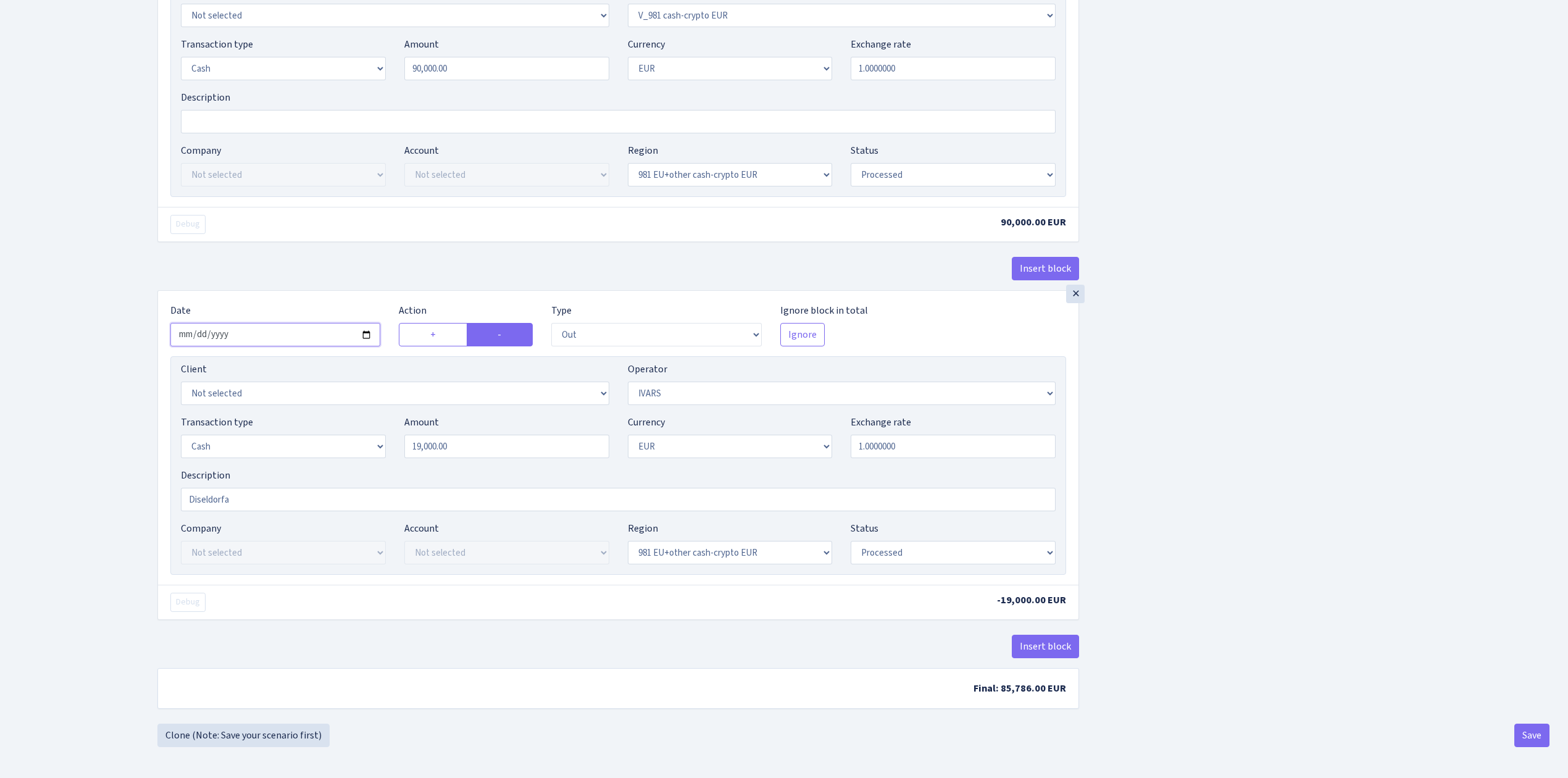
click at [366, 329] on input "2025-07-15" at bounding box center [275, 335] width 210 height 23
type input "[DATE]"
drag, startPoint x: 478, startPoint y: 443, endPoint x: 311, endPoint y: 391, distance: 174.9
click at [307, 401] on div "Client Not selected 1 KOC GEMICILIK VE TASIMACILIK 1/BALDERE-SILDEDZE SIGNE 1/S…" at bounding box center [618, 465] width 896 height 219
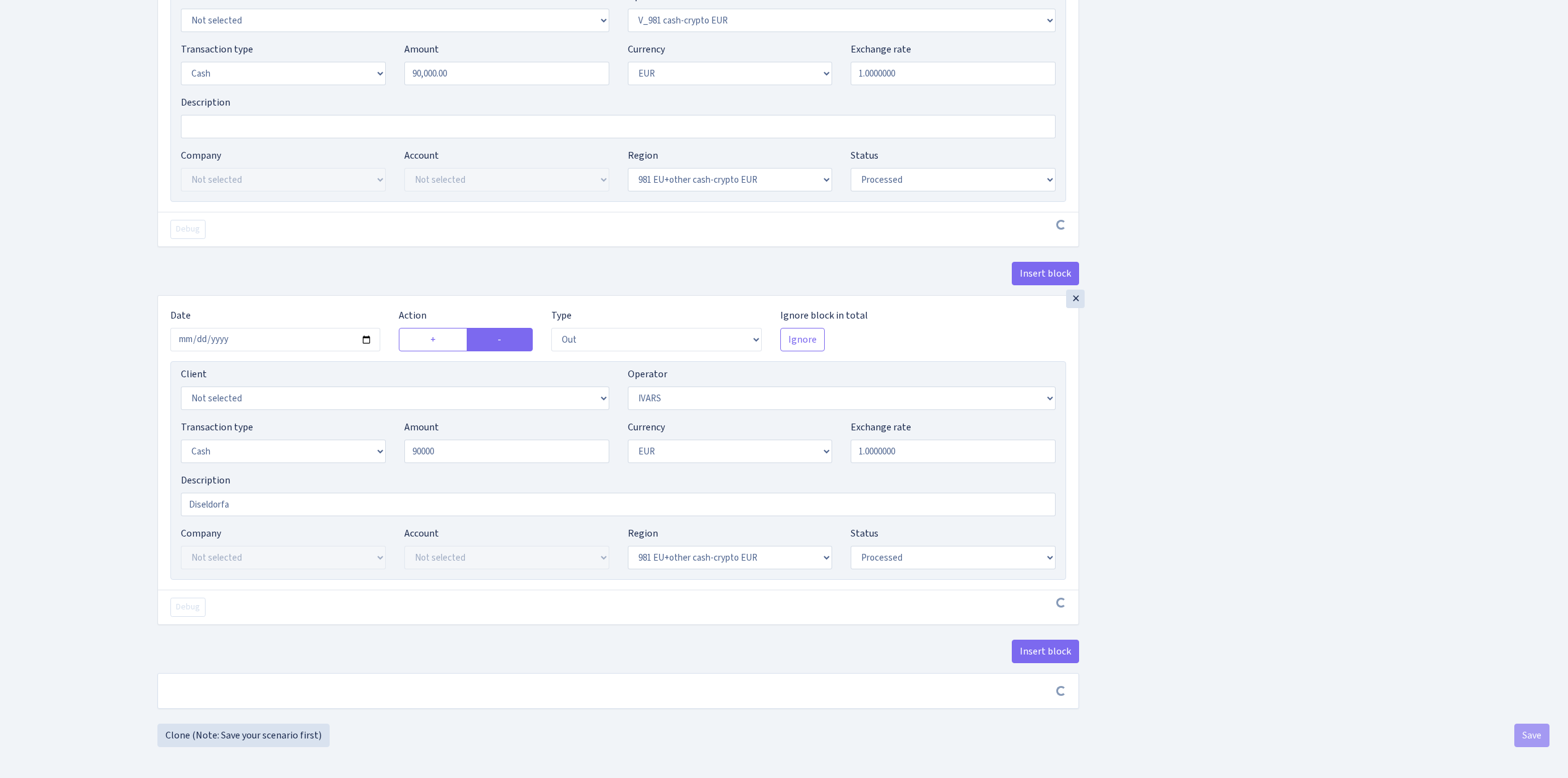
type input "90,000.00"
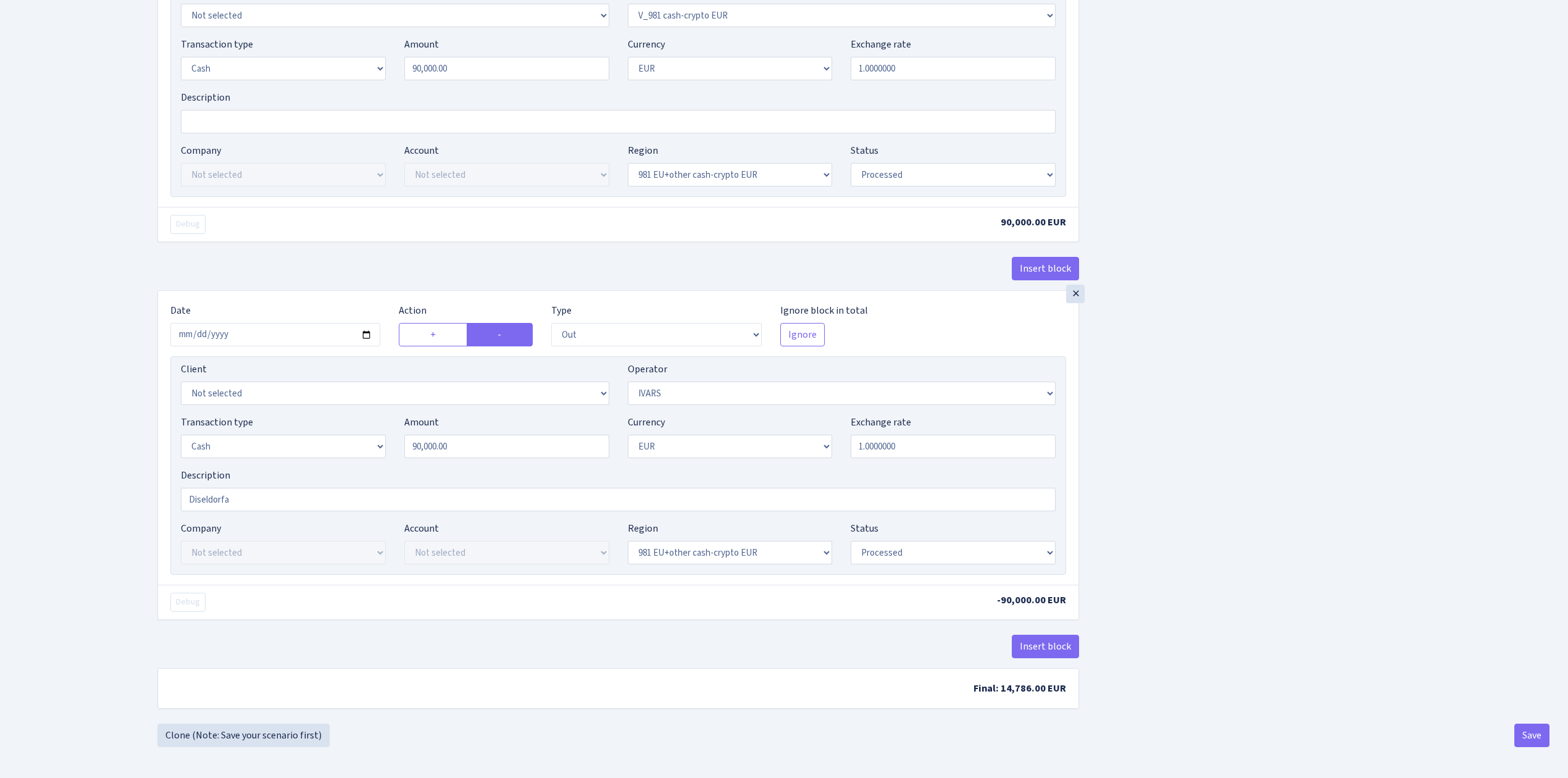
scroll to position [1277, 0]
drag, startPoint x: 254, startPoint y: 503, endPoint x: 109, endPoint y: 480, distance: 146.8
type input "Kelne"
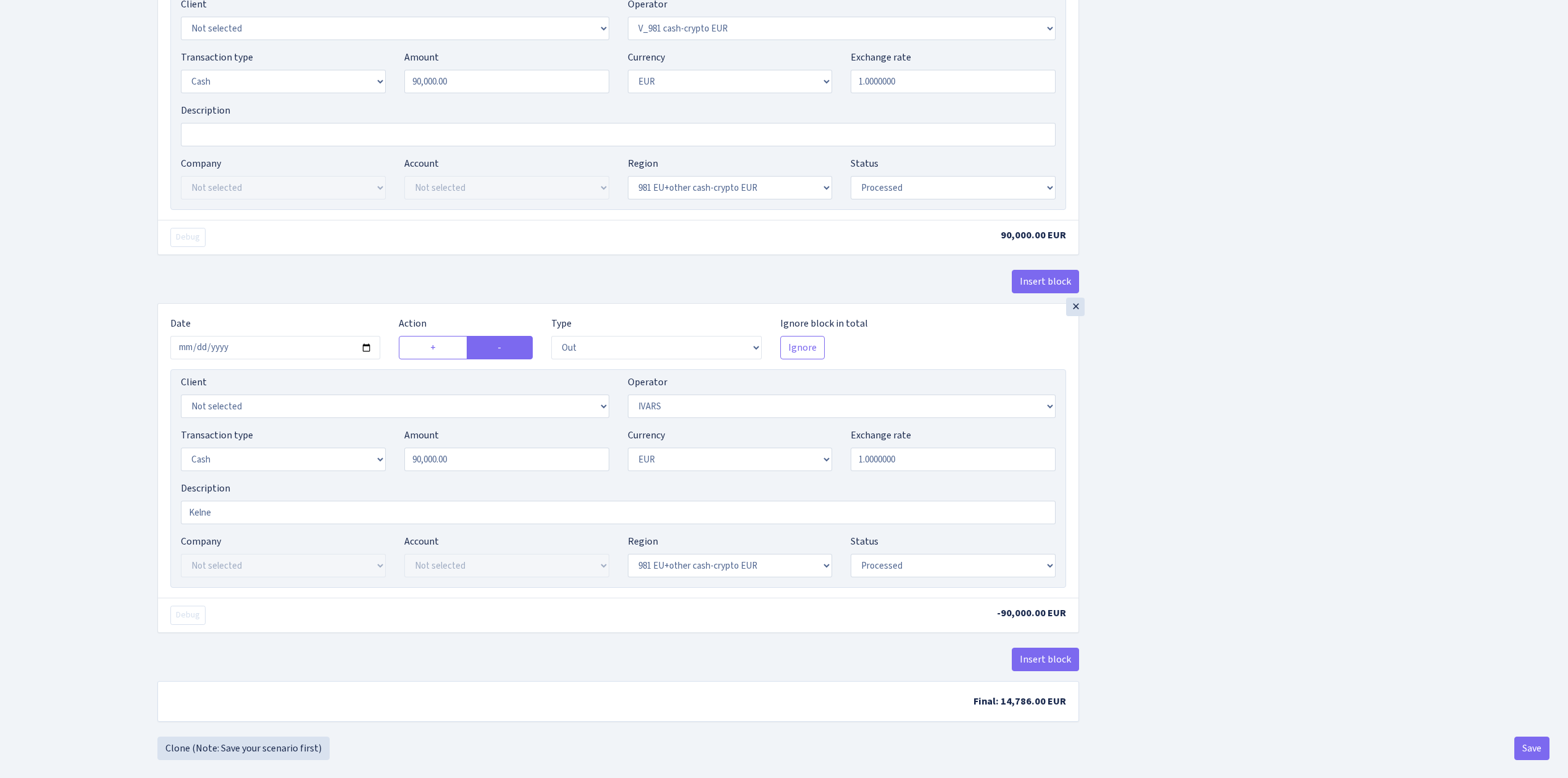
scroll to position [1280, 0]
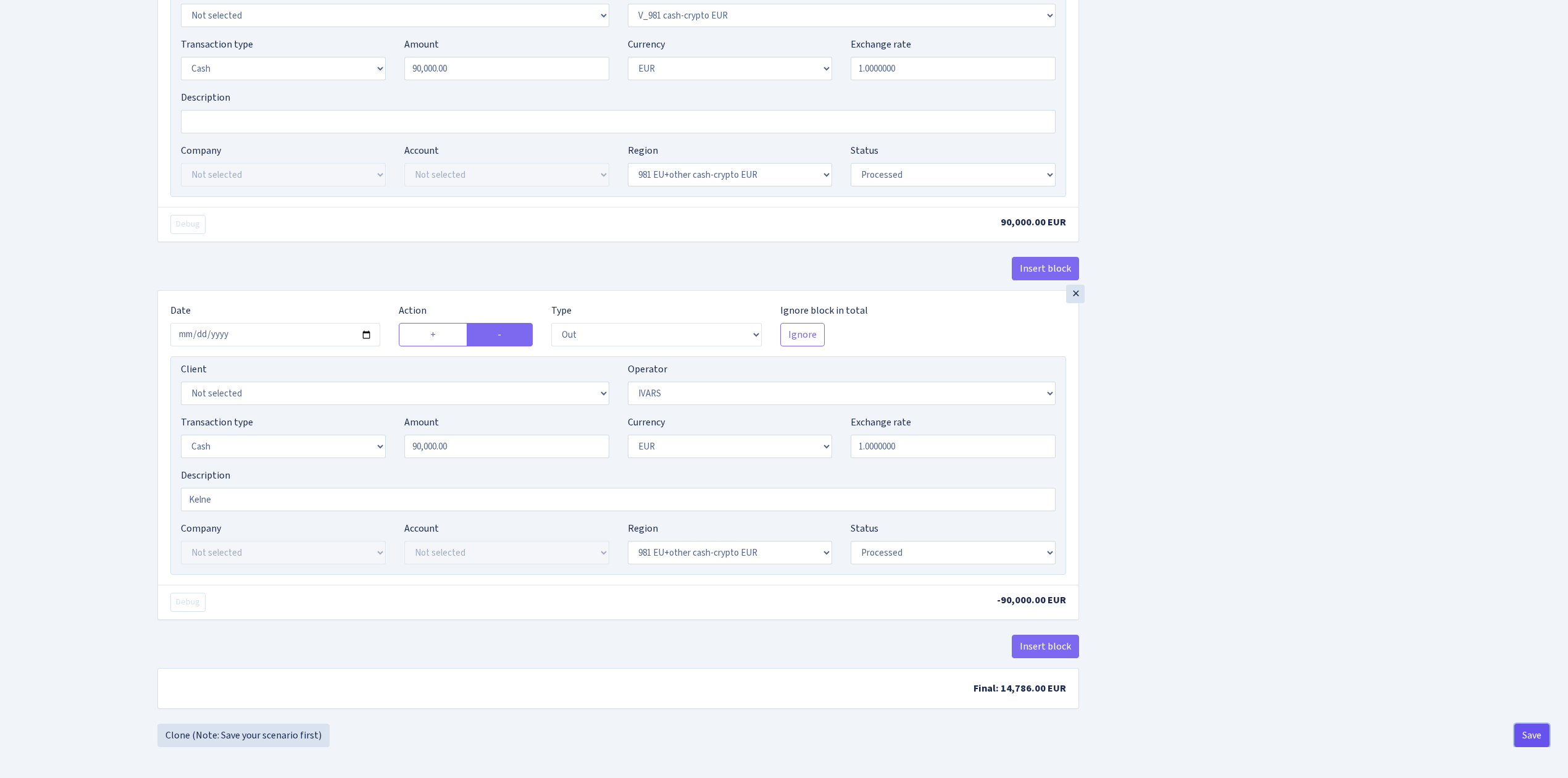
click at [1528, 742] on button "Save" at bounding box center [1532, 736] width 35 height 23
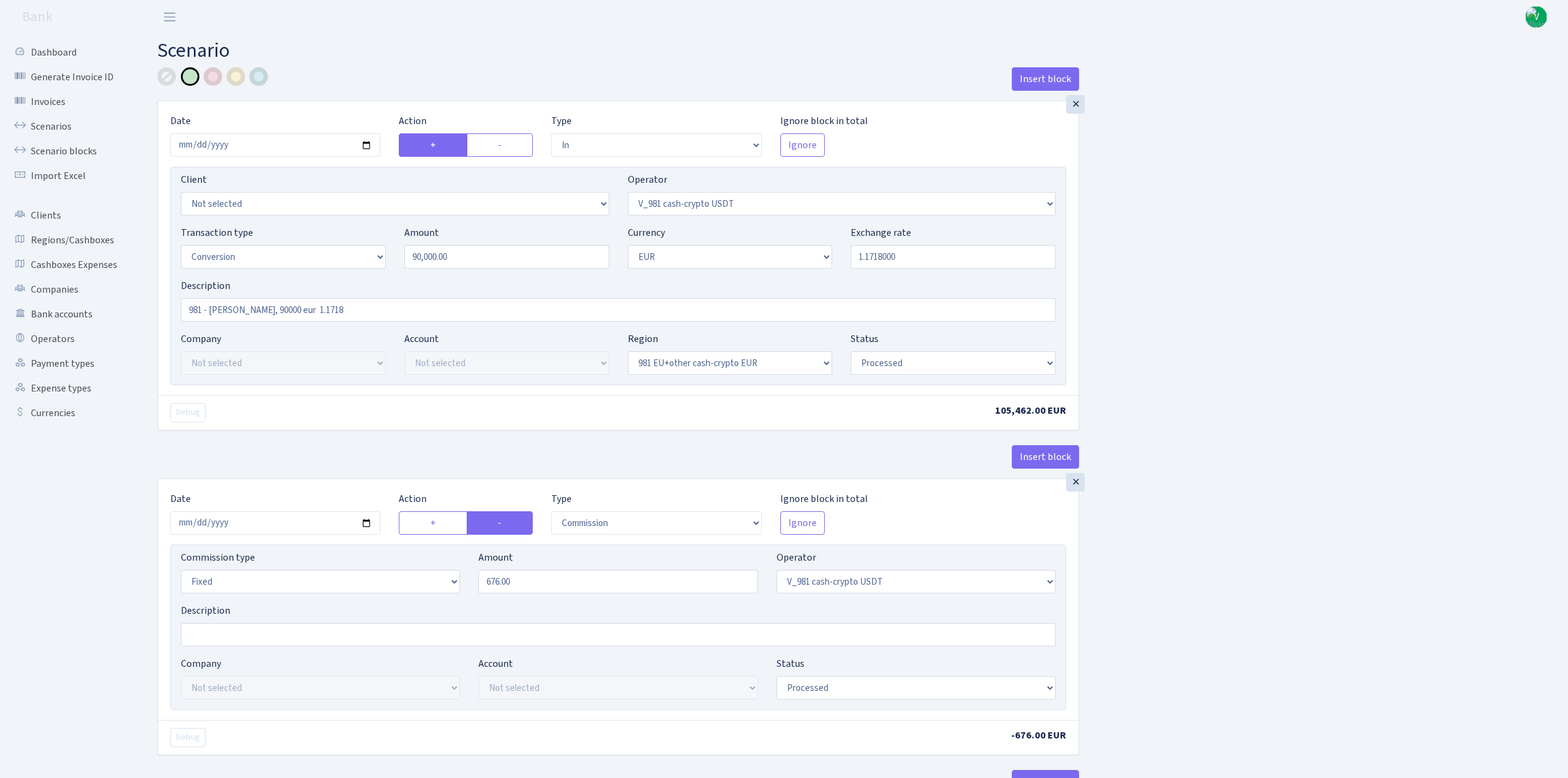
select select "in"
select select "435"
select select "15"
select select "1"
select select "22"
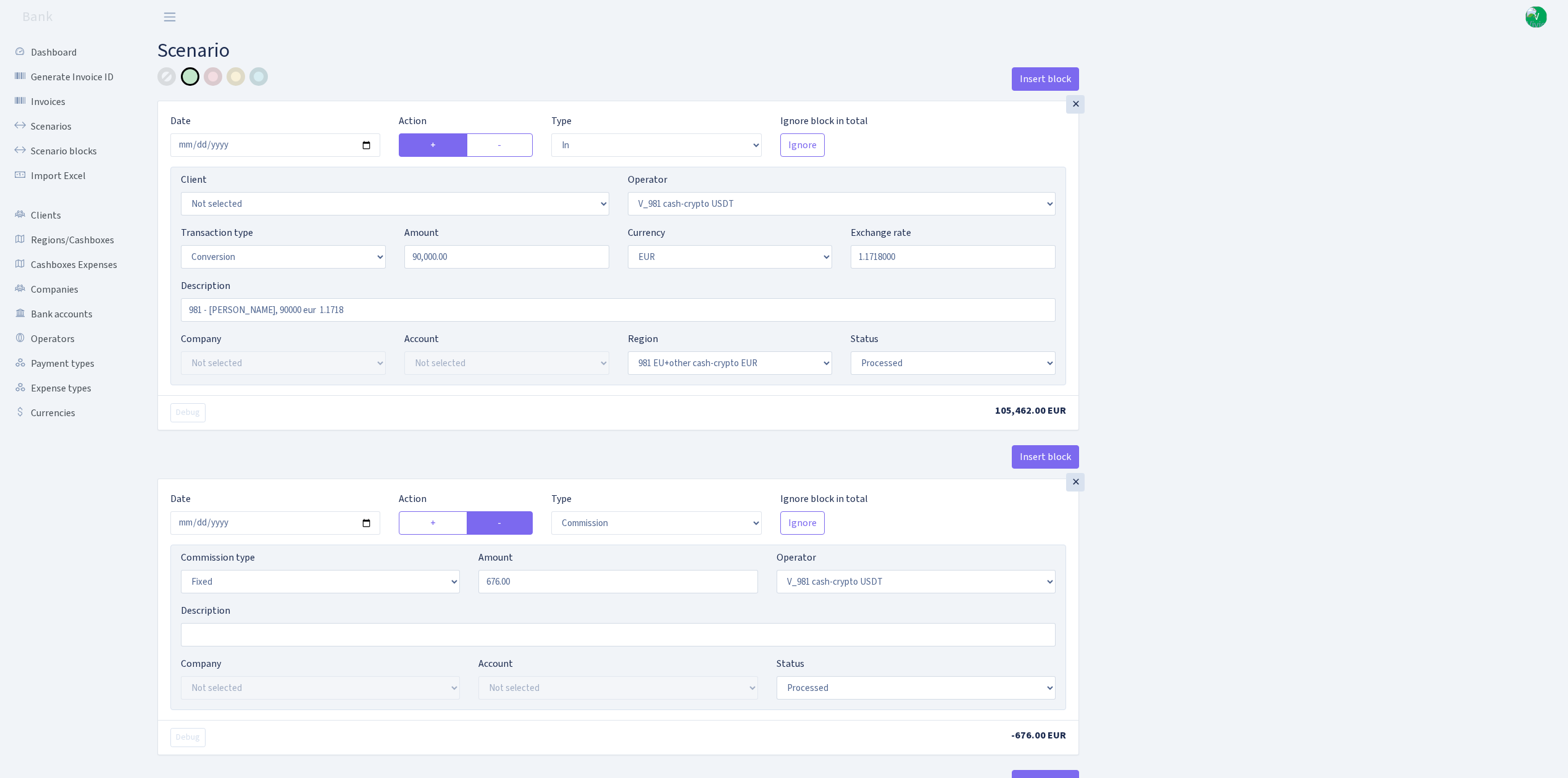
select select "processed"
select select "commission"
select select "fixed"
select select "435"
select select "processed"
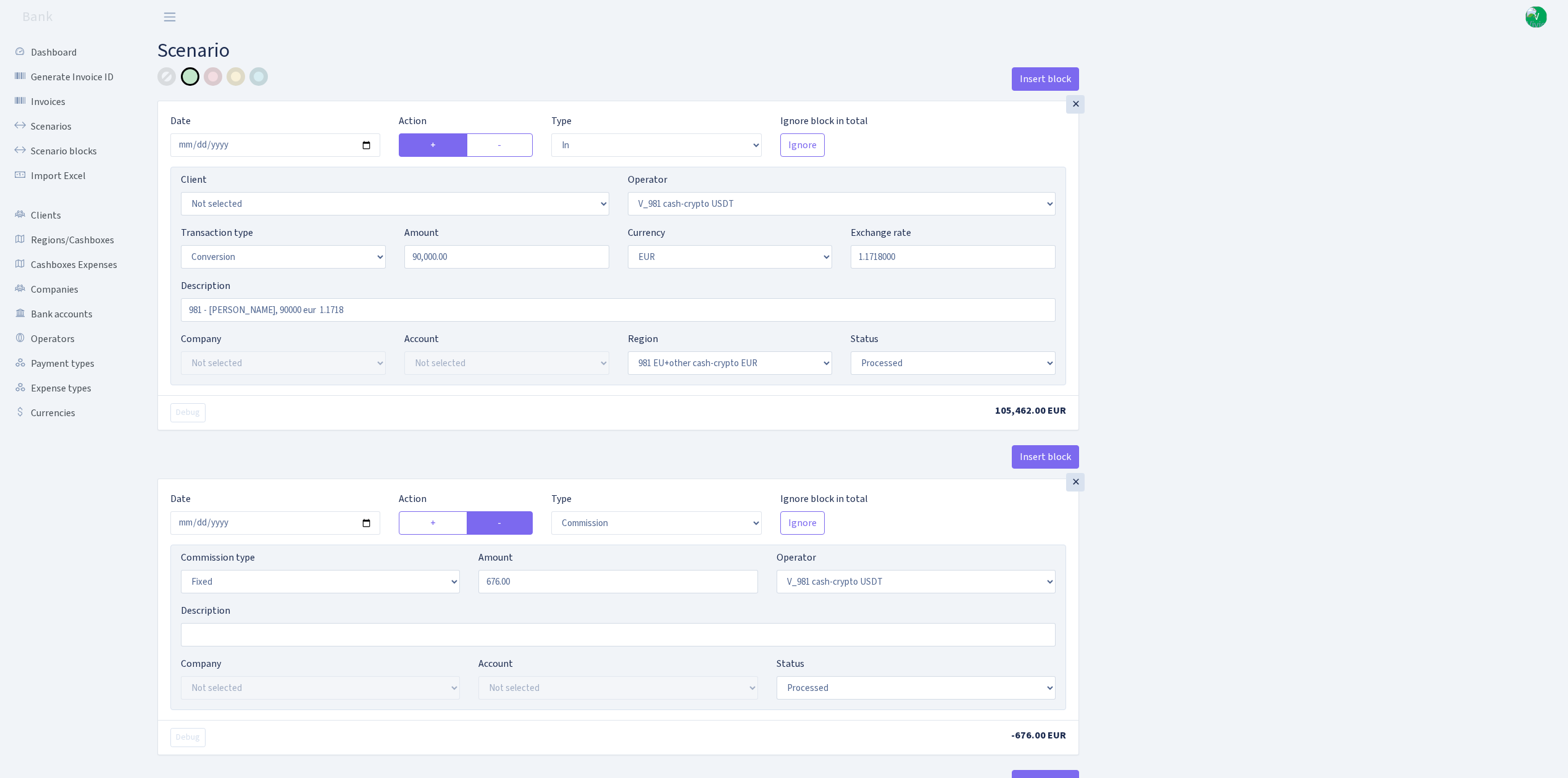
select select "out"
select select "434"
select select "15"
select select "1"
select select "processed"
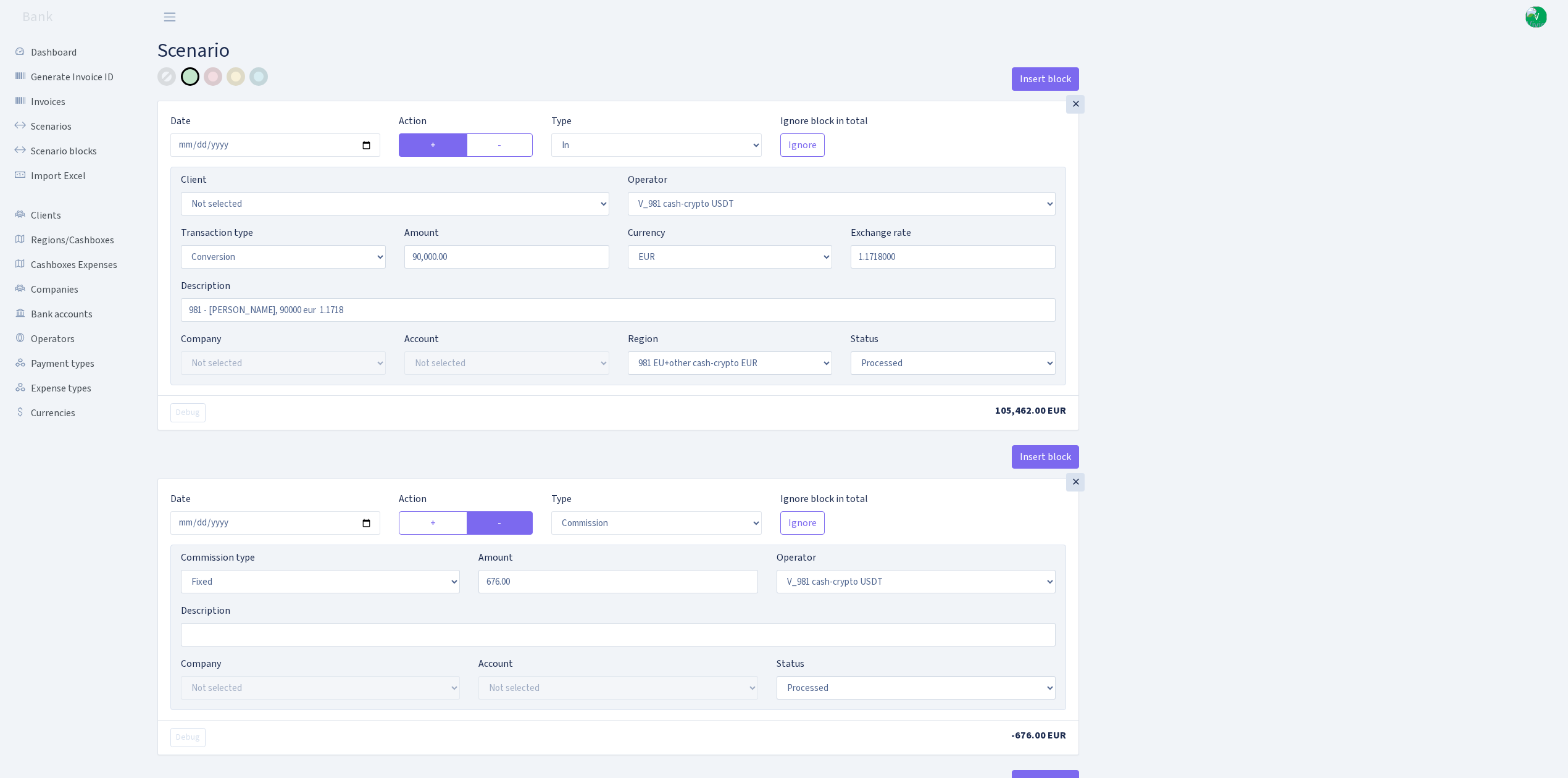
select select "in"
select select "434"
select select "1"
select select "22"
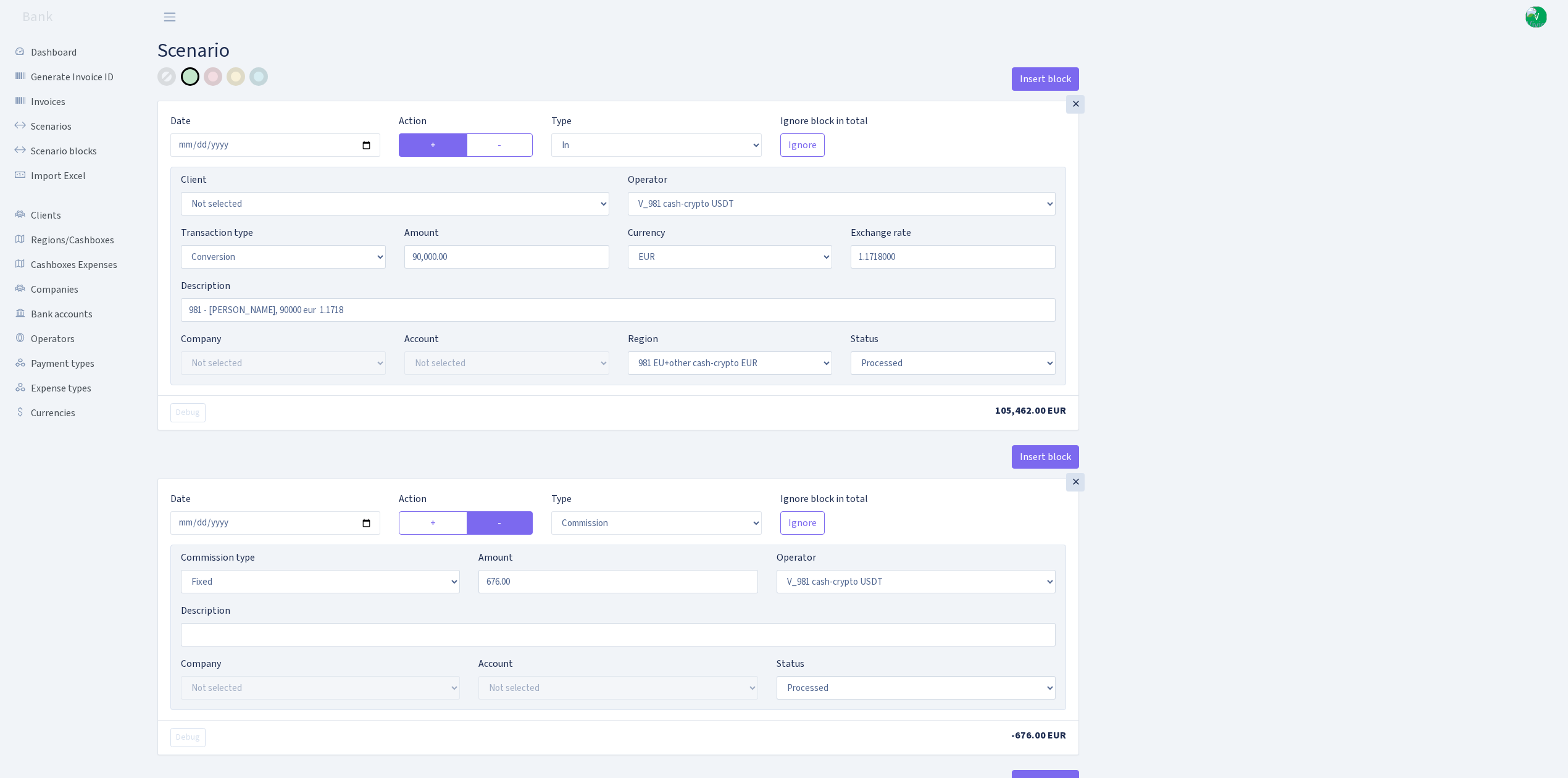
select select "processed"
select select "out"
select select "199"
select select "1"
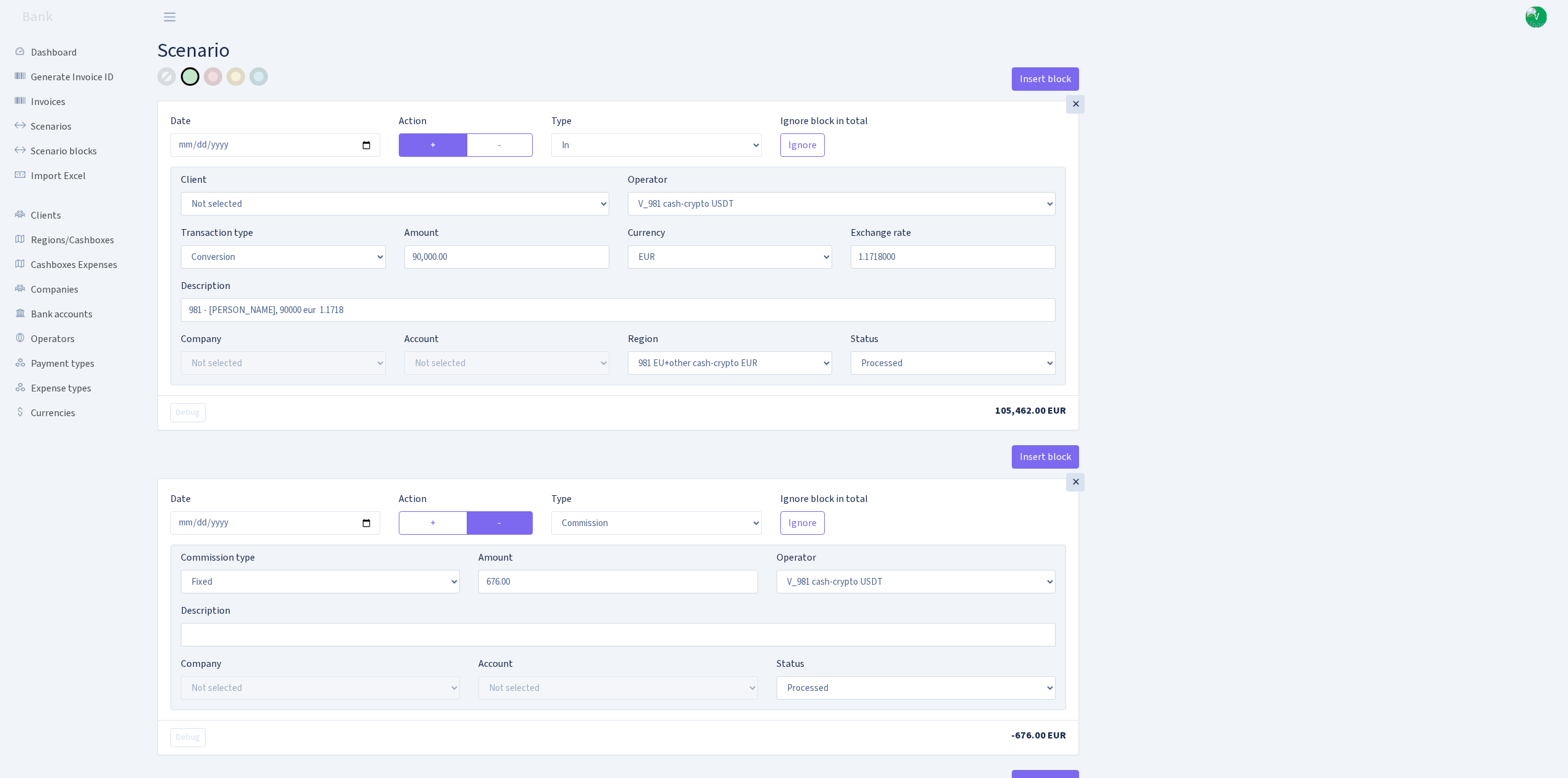
select select "22"
select select "processed"
click at [54, 126] on link "Scenarios" at bounding box center [67, 126] width 124 height 25
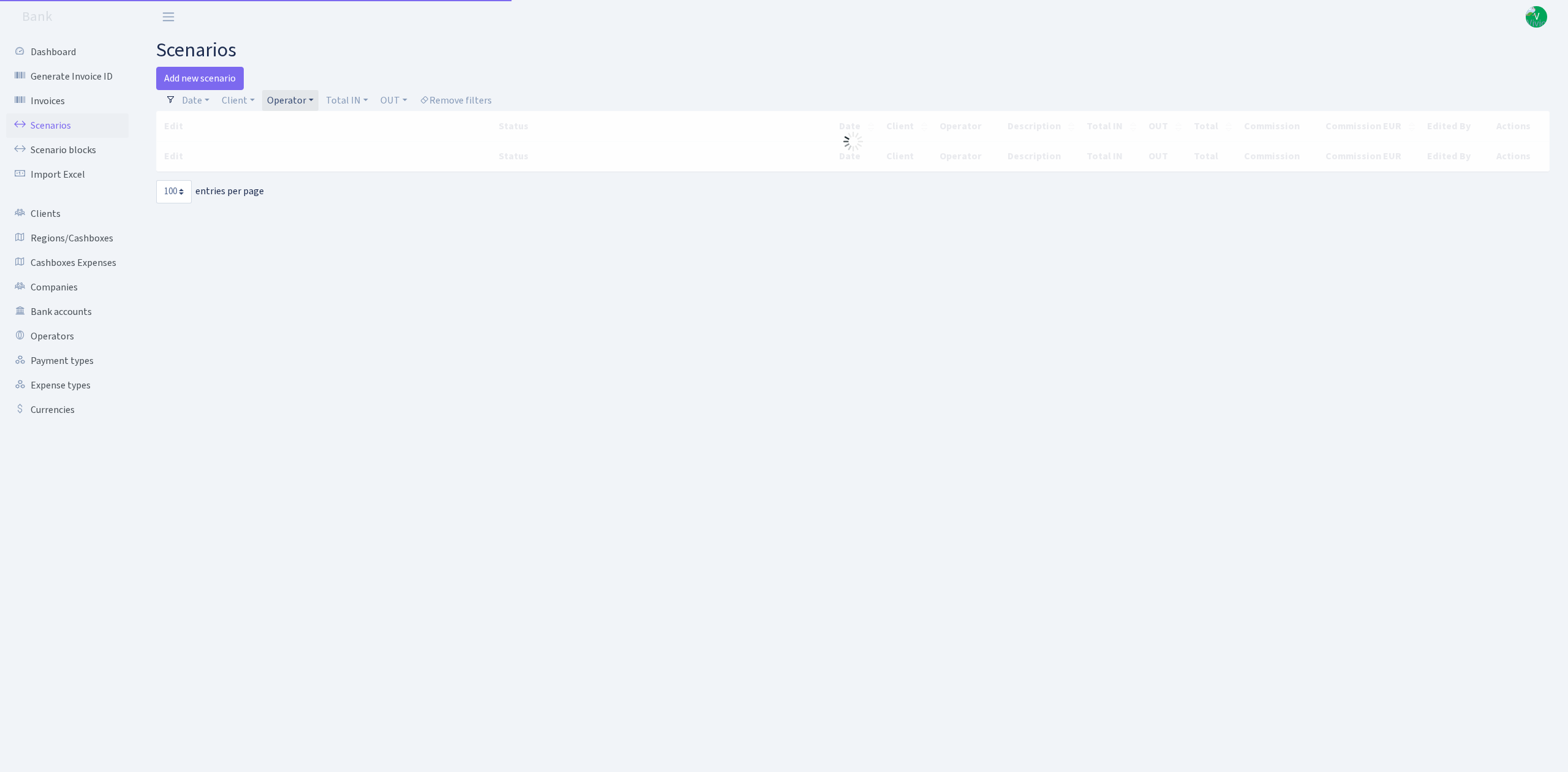
select select "100"
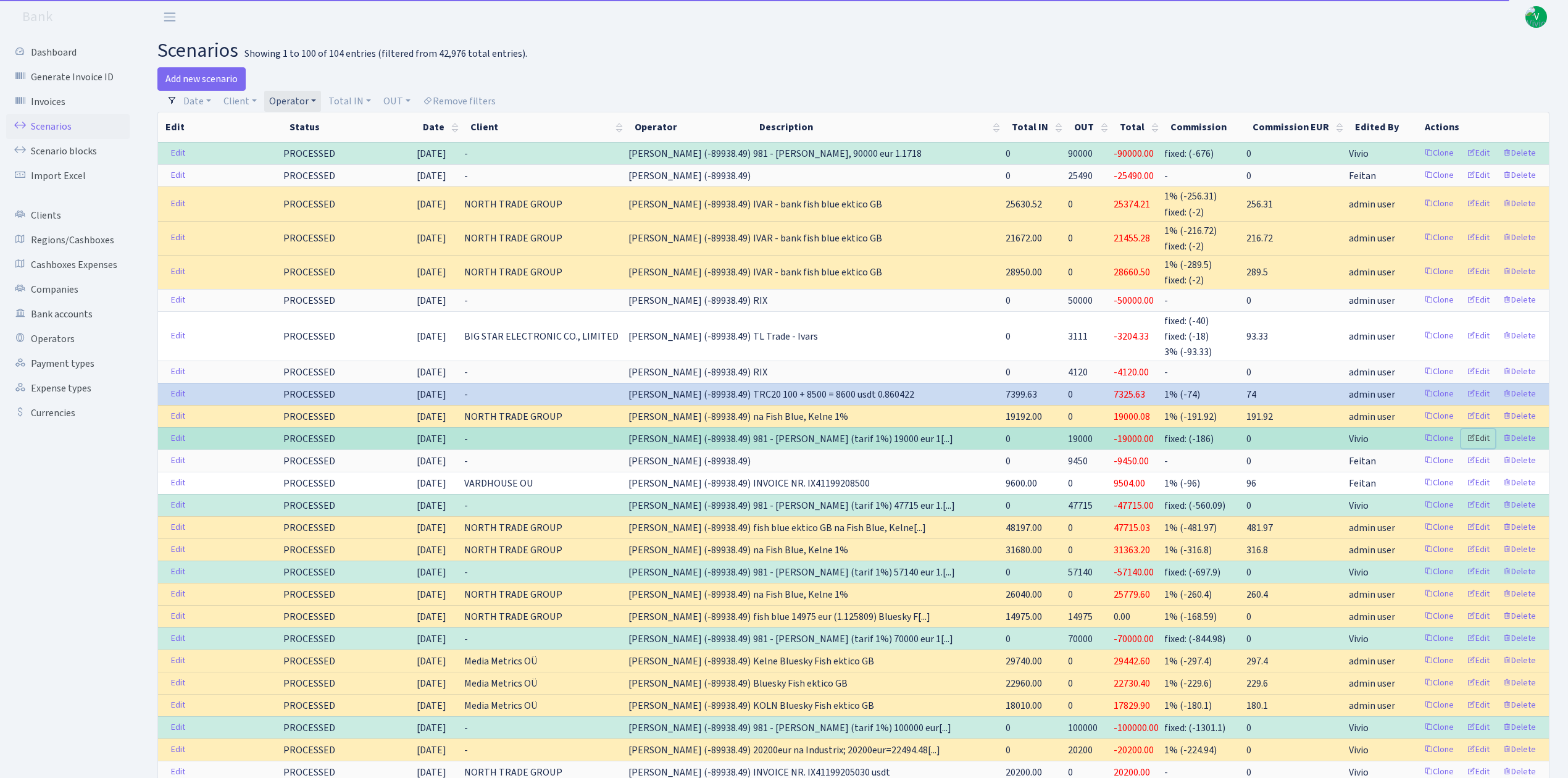
click at [1488, 432] on link "Edit" at bounding box center [1478, 439] width 34 height 19
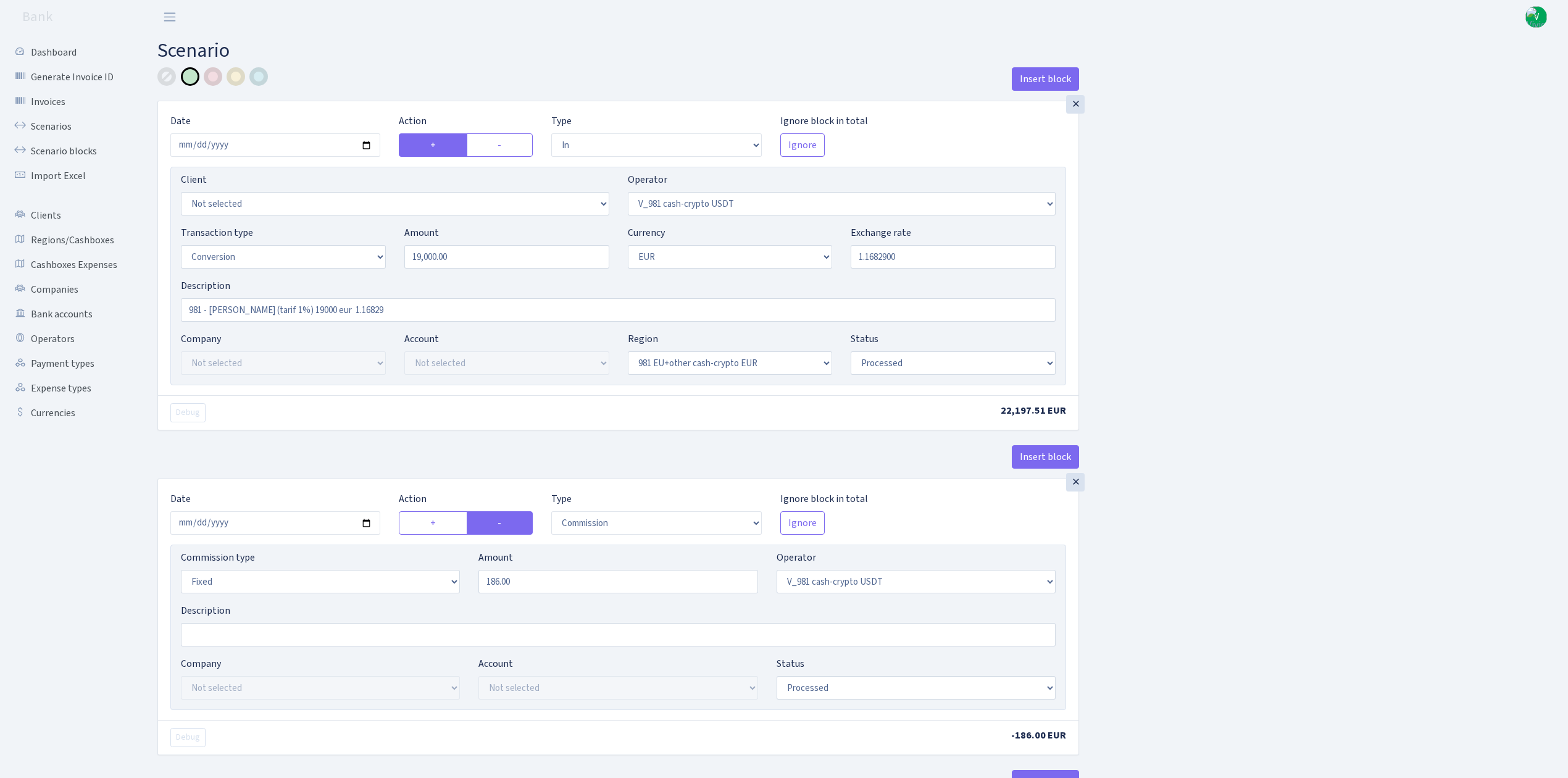
select select "in"
select select "435"
select select "15"
select select "1"
select select "22"
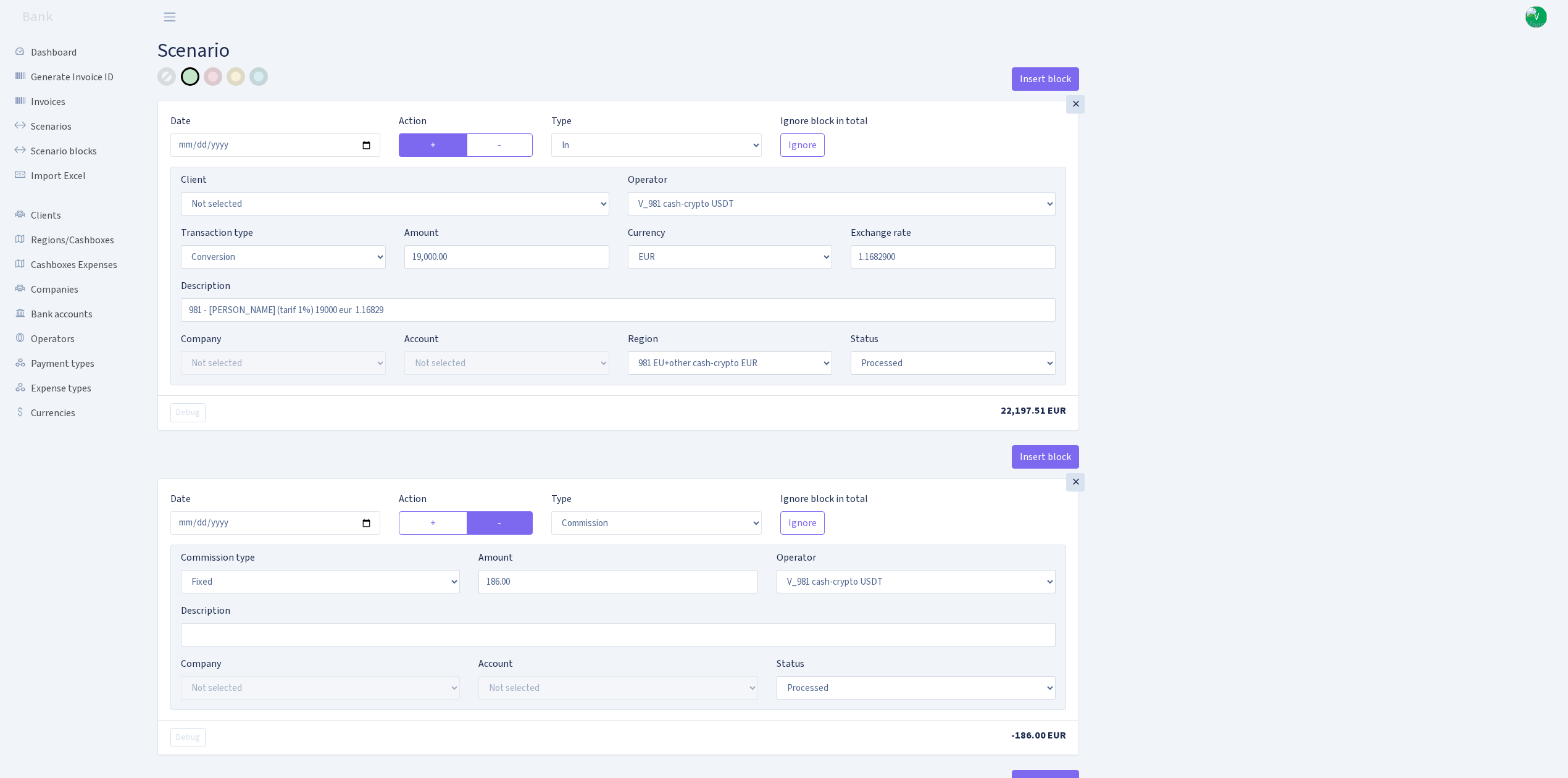
select select "processed"
select select "commission"
select select "fixed"
select select "435"
select select "processed"
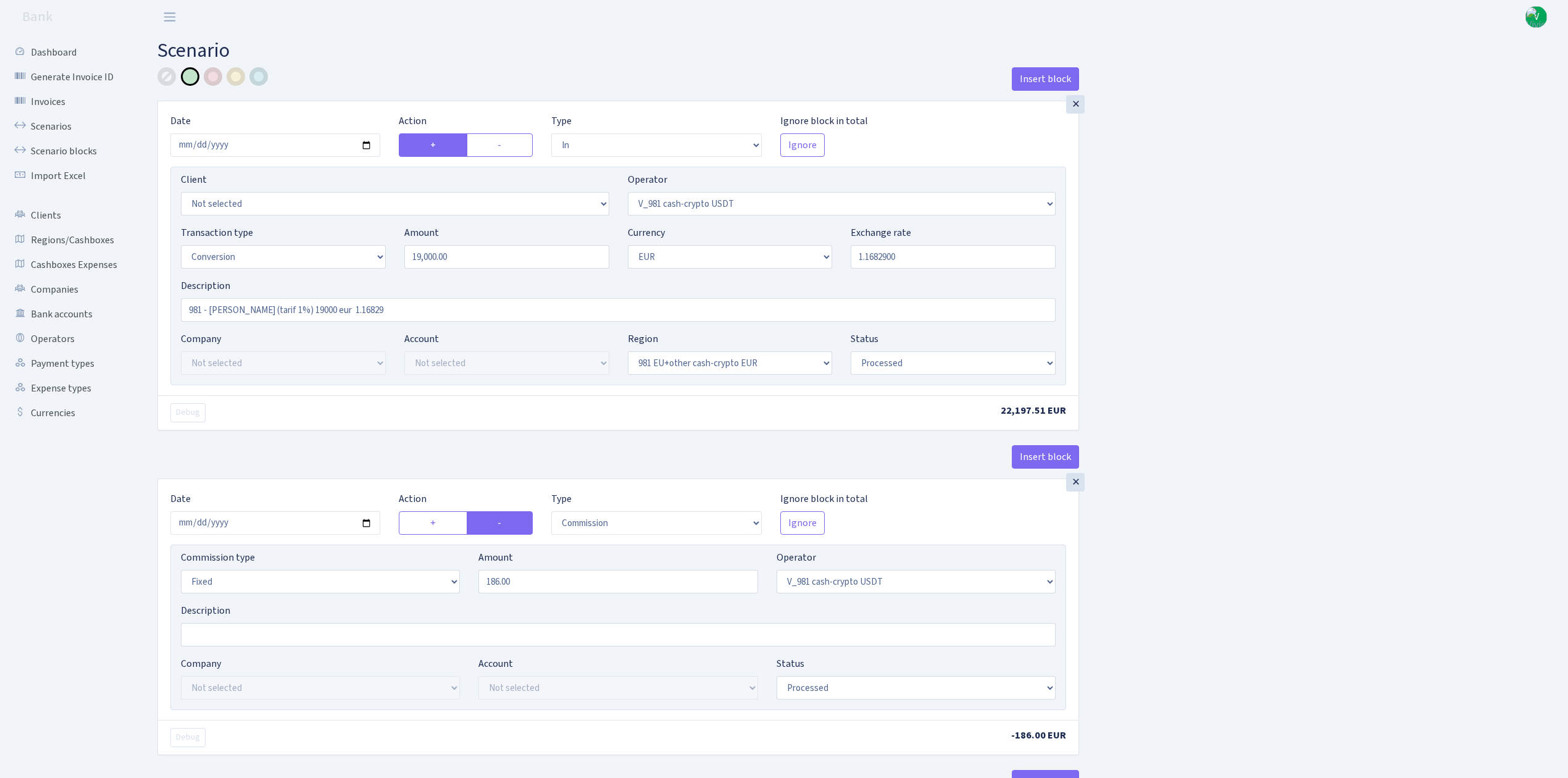
select select "out"
select select "434"
select select "15"
select select "1"
select select "processed"
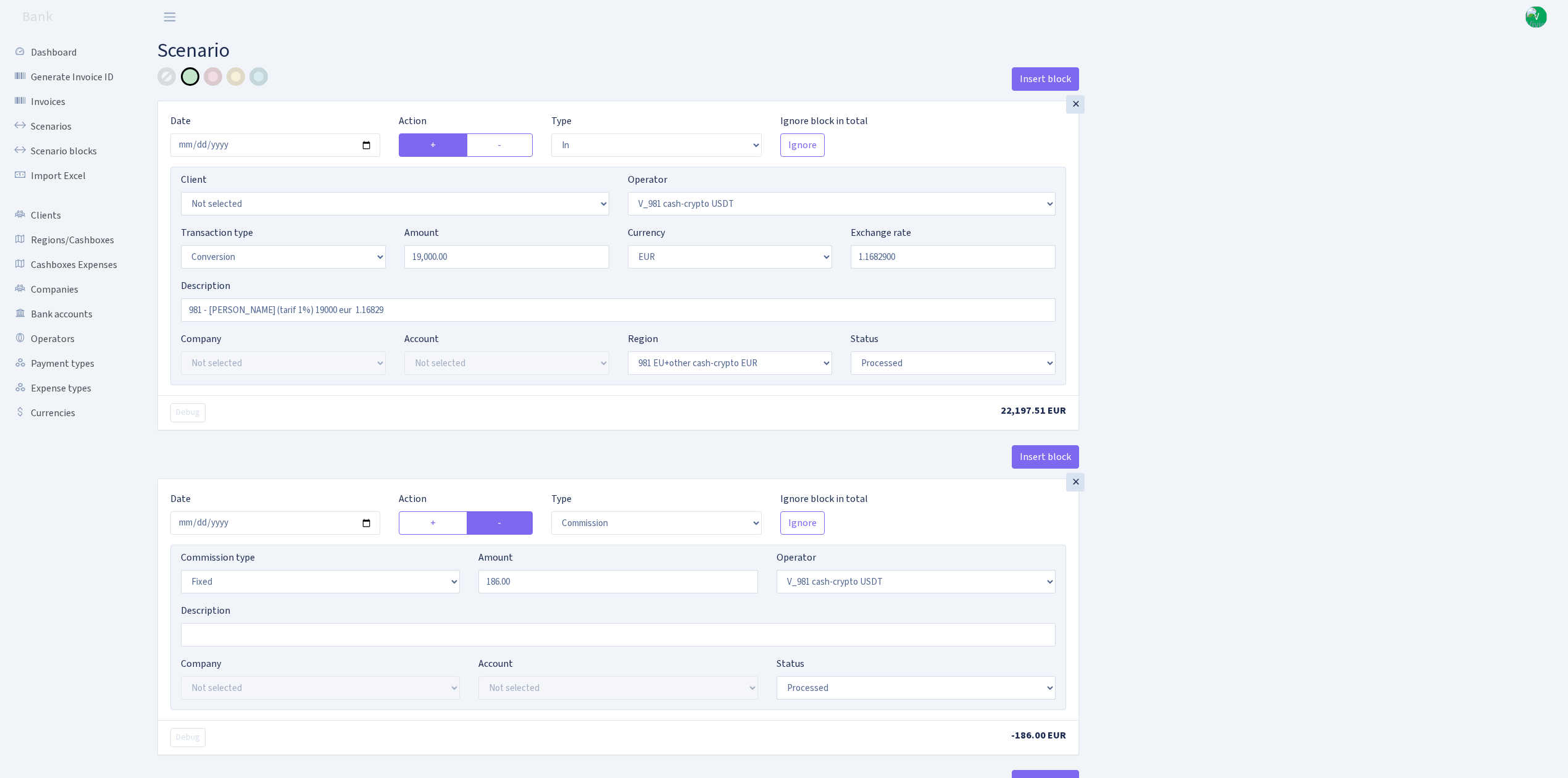
select select "in"
select select "434"
select select "1"
select select "22"
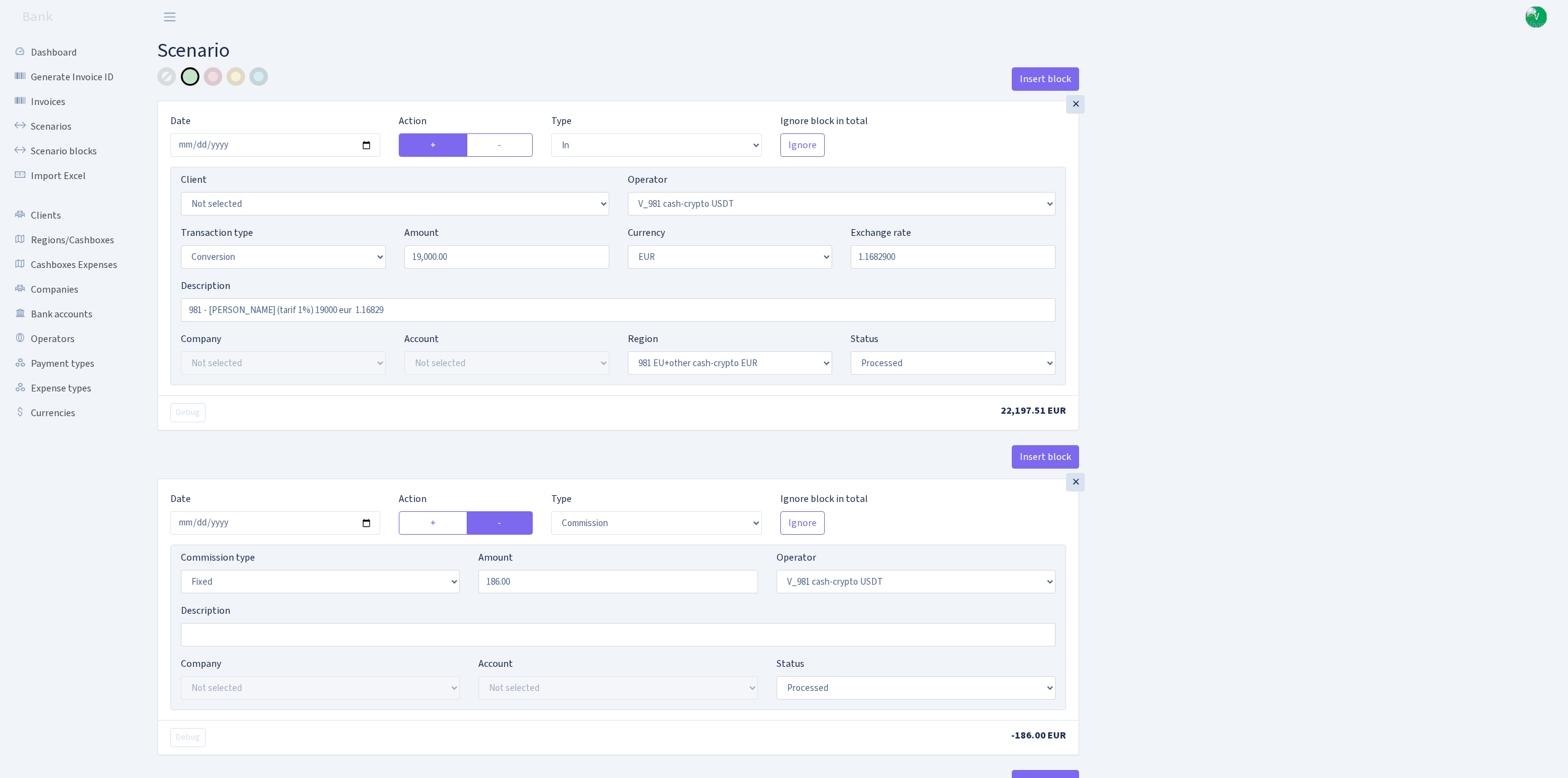
select select "processed"
select select "out"
select select "199"
select select "1"
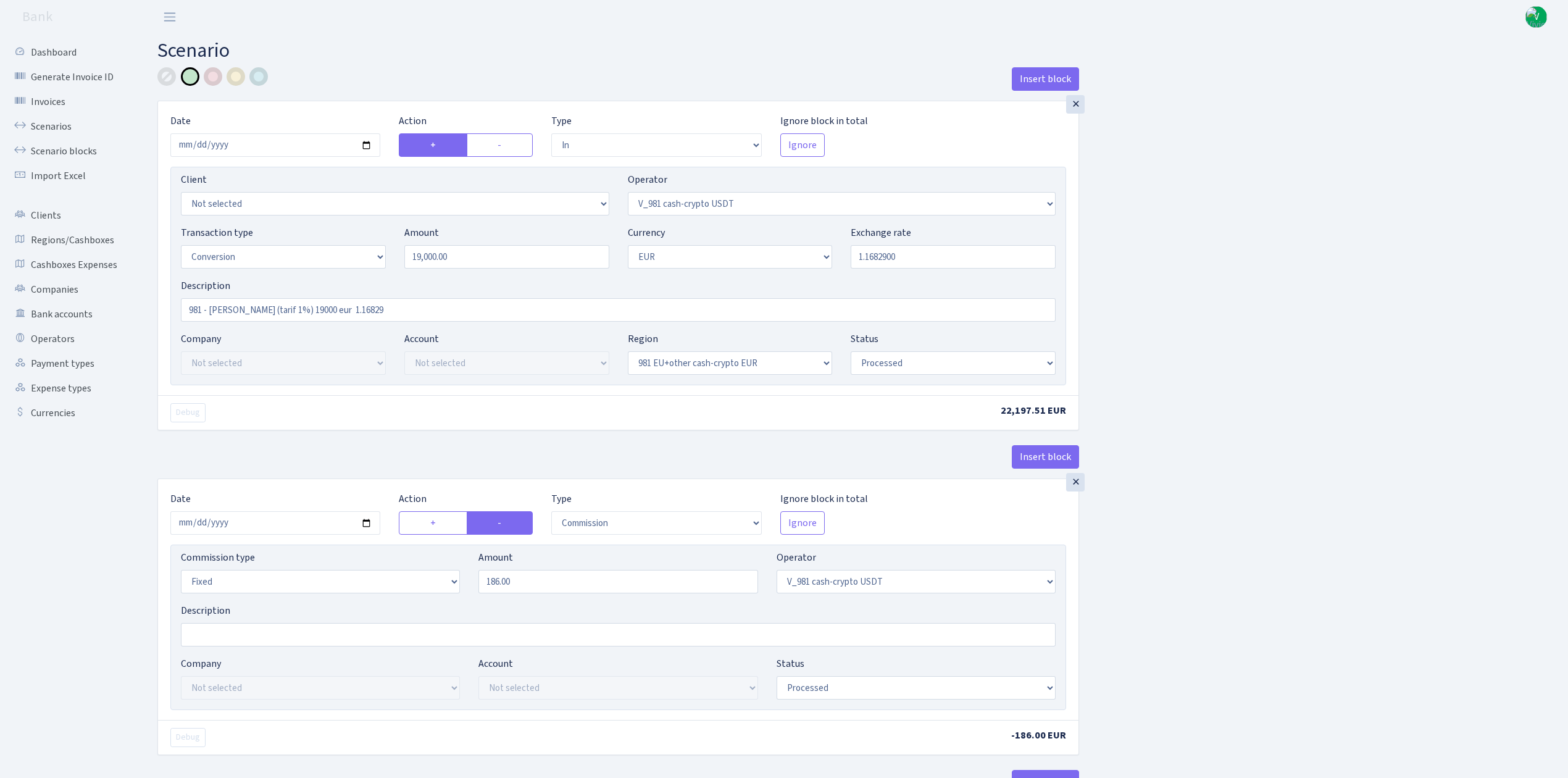
select select "22"
select select "processed"
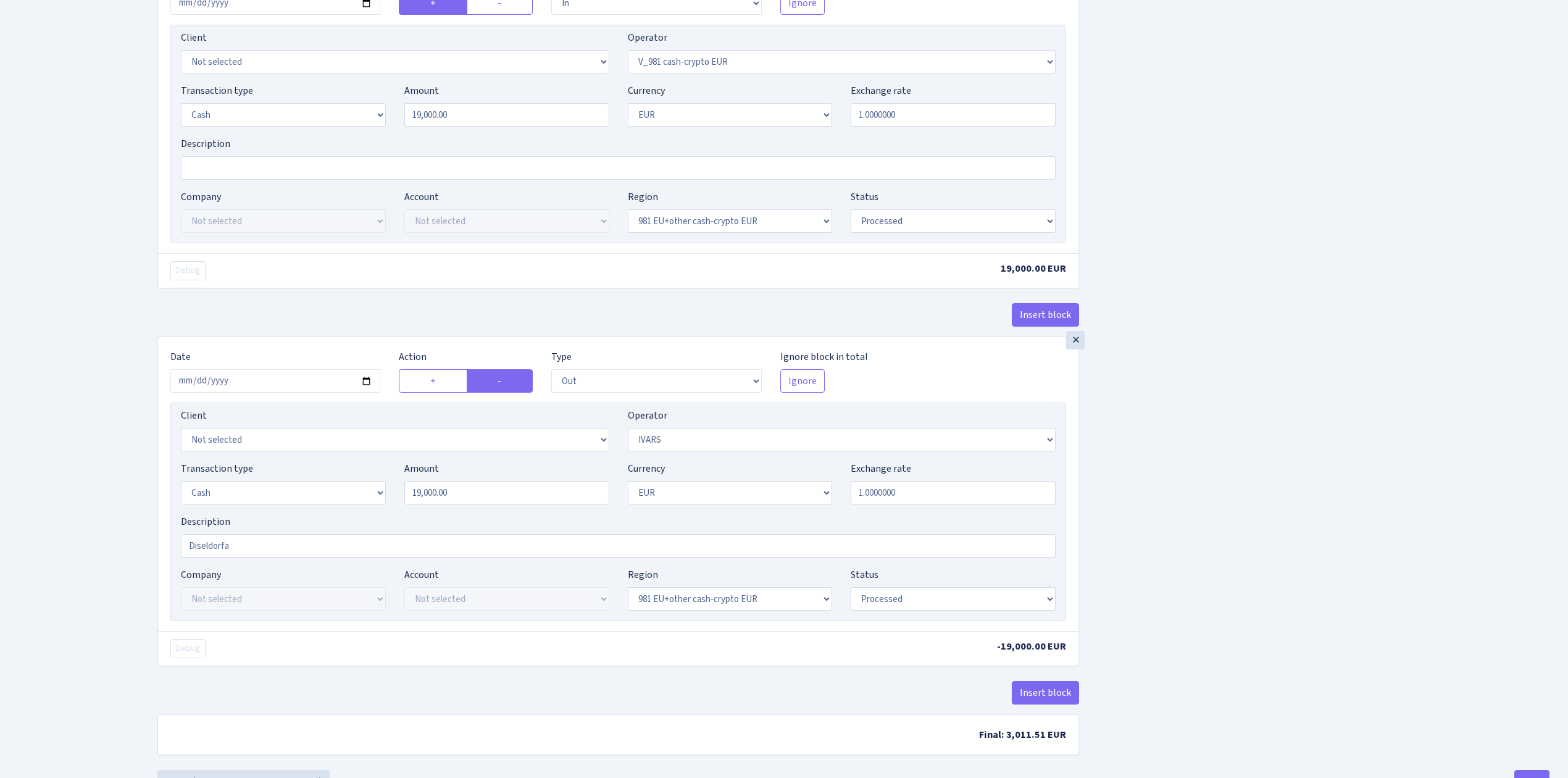
scroll to position [1283, 0]
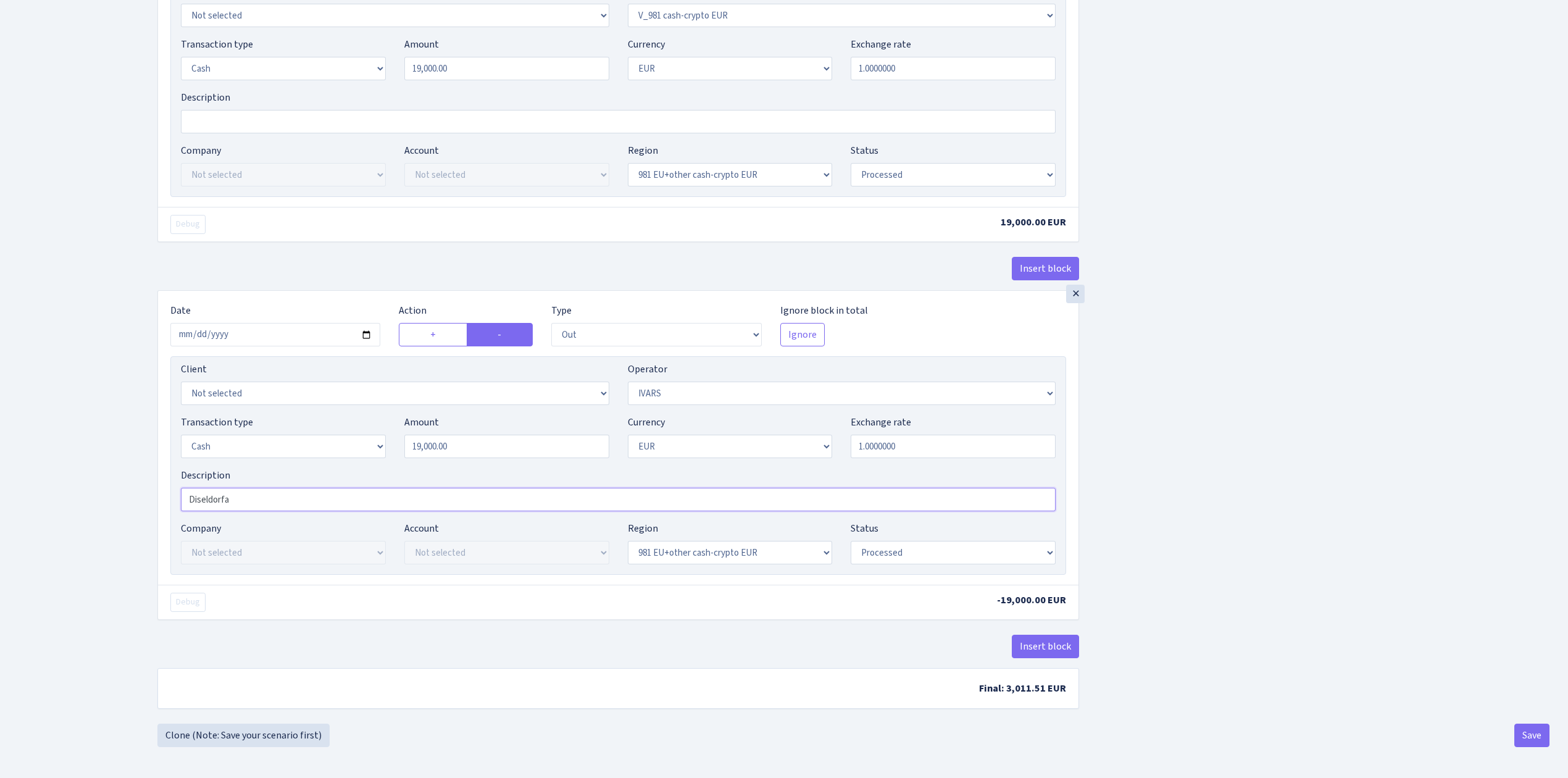
drag, startPoint x: 235, startPoint y: 487, endPoint x: 75, endPoint y: 464, distance: 161.6
type input "Kelne"
click at [1542, 734] on button "Save" at bounding box center [1532, 736] width 35 height 23
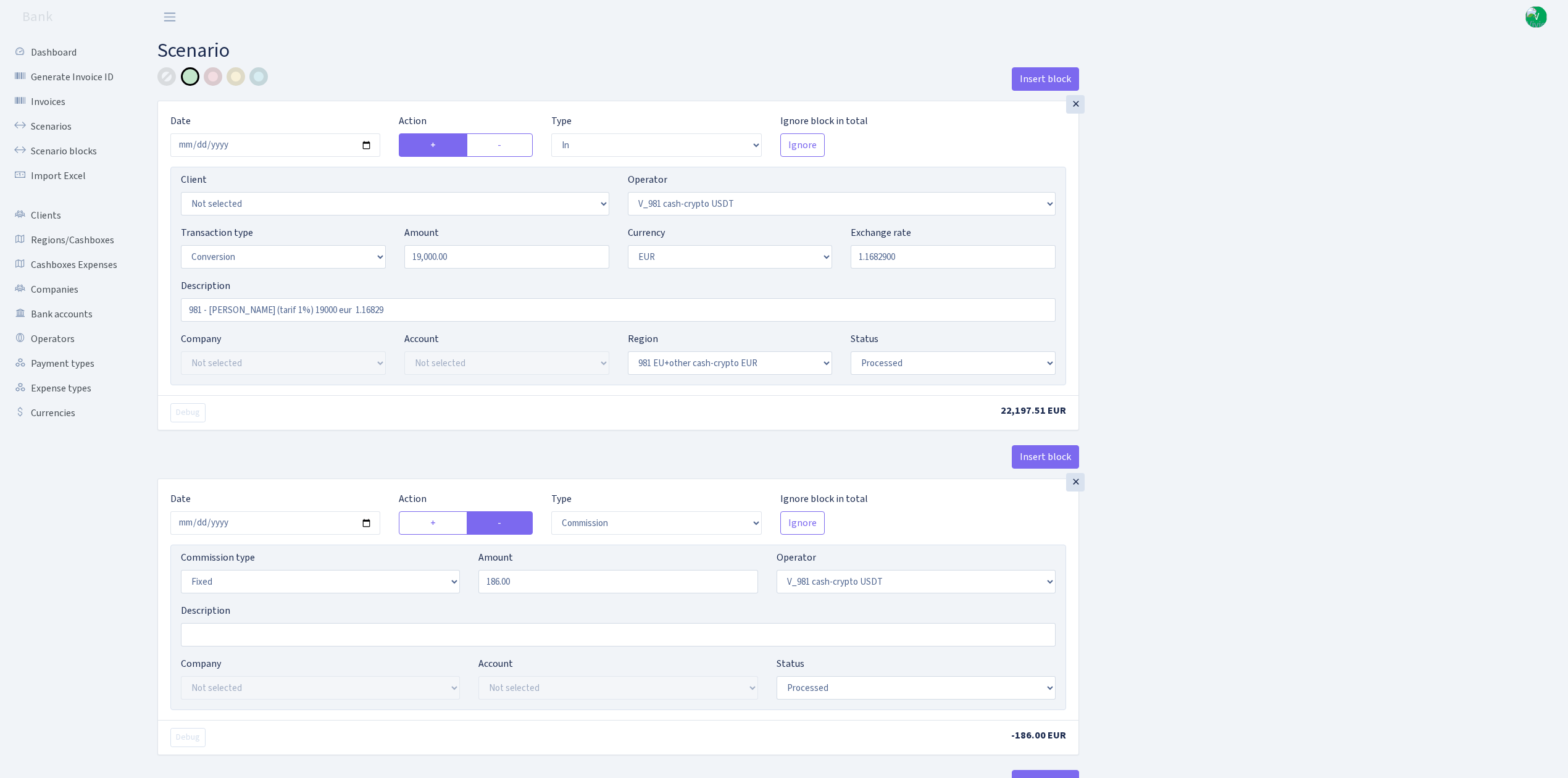
select select "in"
select select "435"
select select "15"
select select "1"
select select "22"
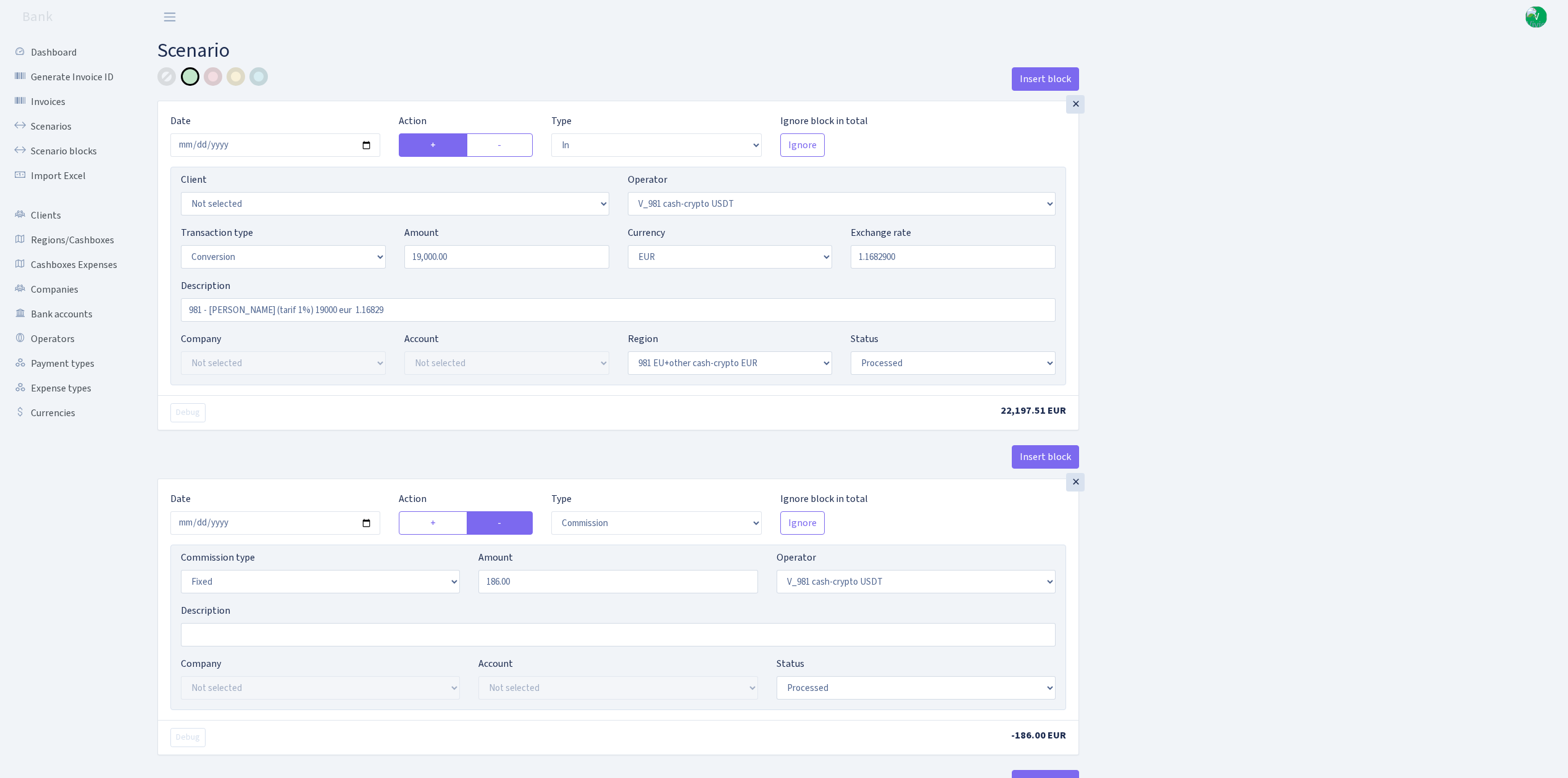
select select "processed"
select select "commission"
select select "fixed"
select select "435"
select select "processed"
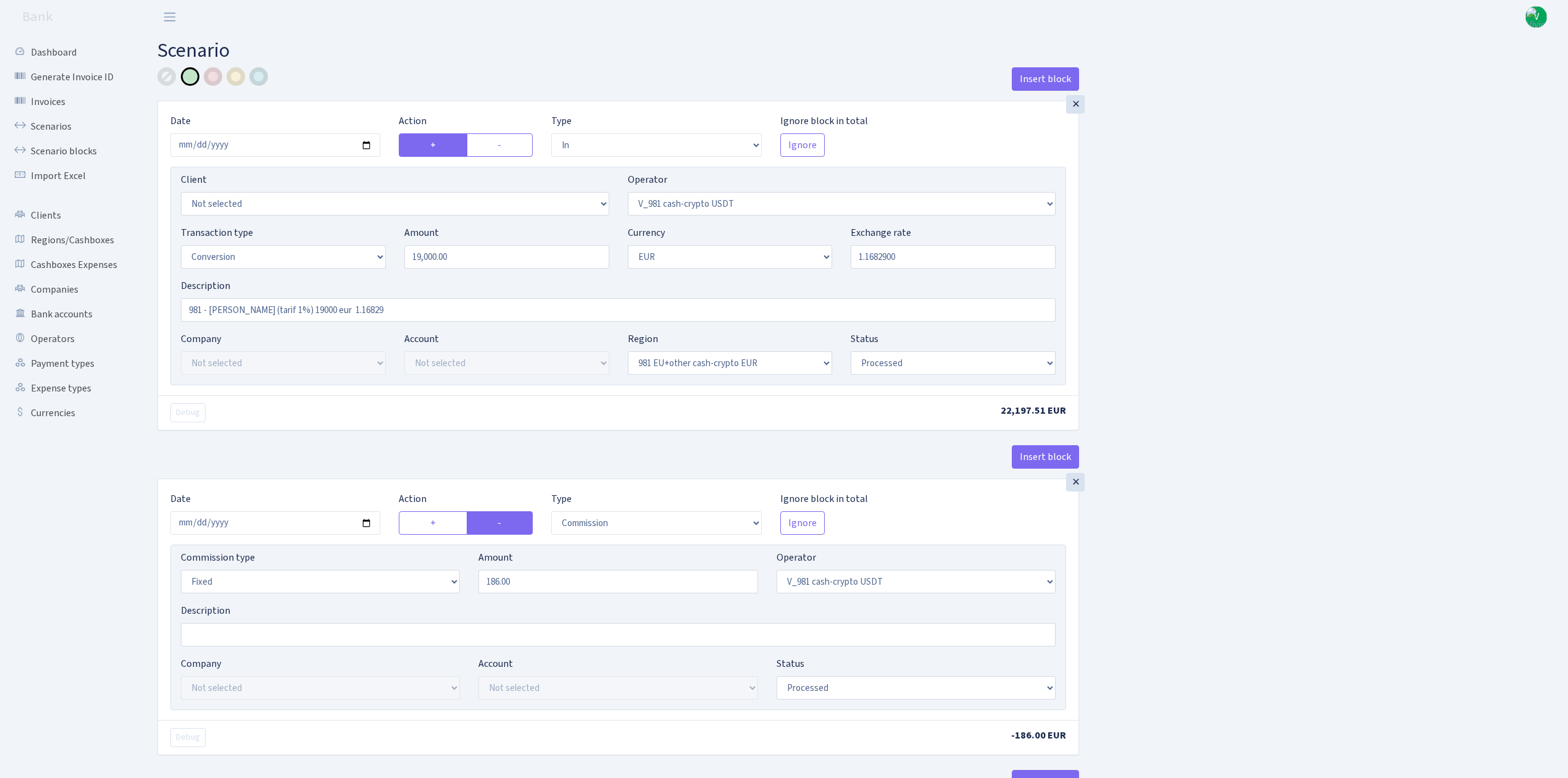
select select "out"
select select "434"
select select "15"
select select "1"
select select "processed"
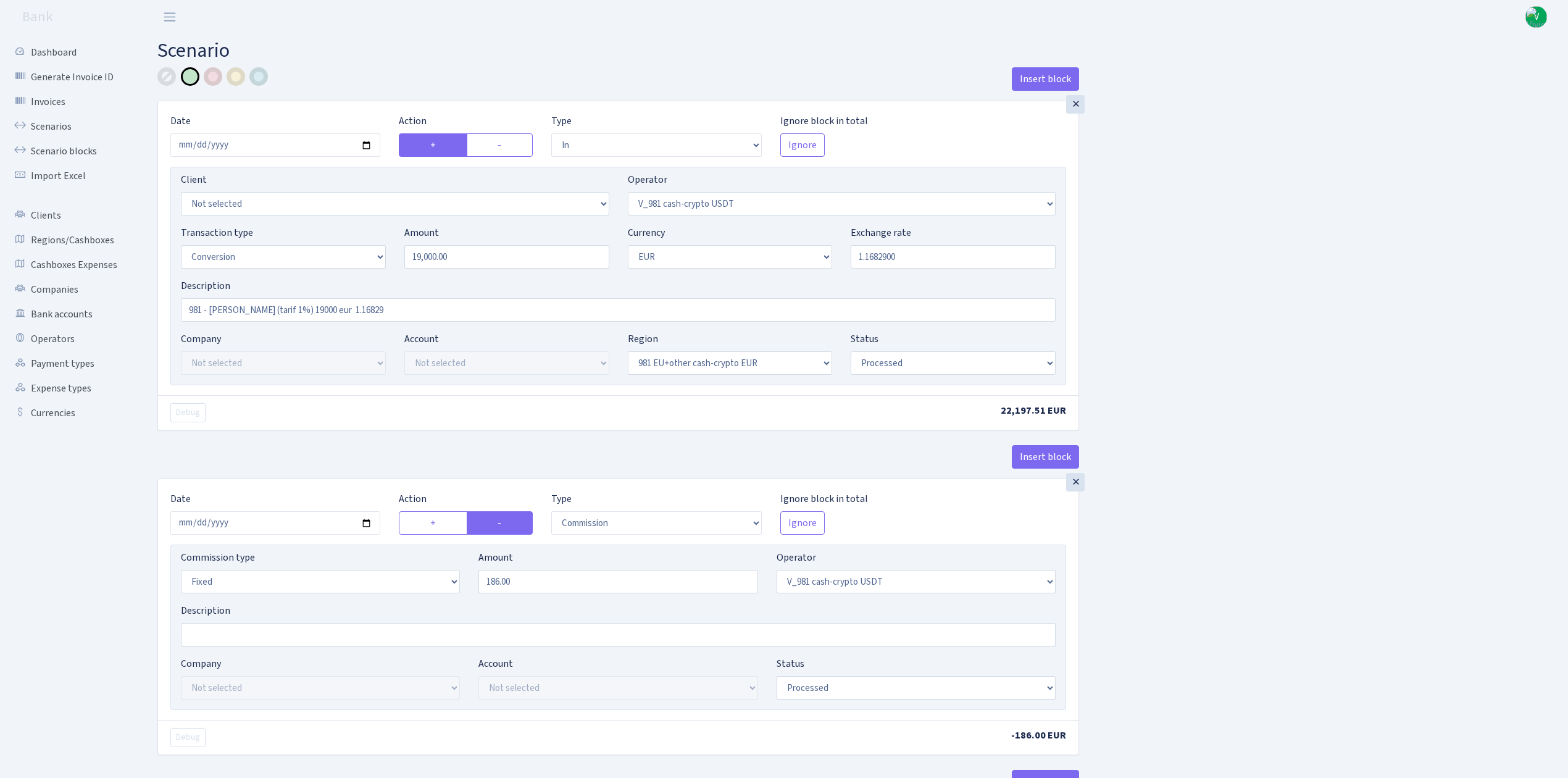
select select "in"
select select "434"
select select "1"
select select "22"
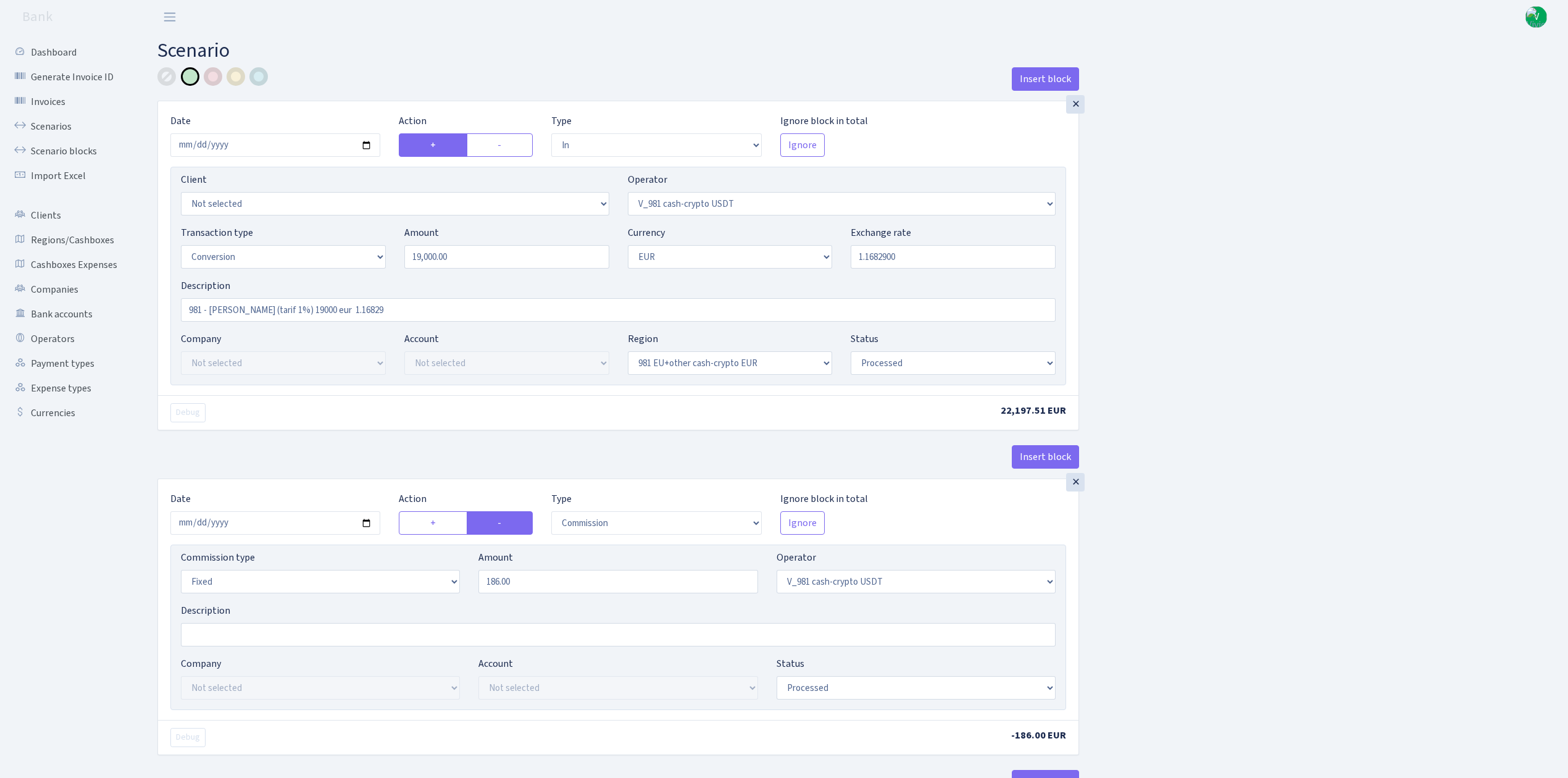
select select "processed"
select select "out"
select select "199"
select select "1"
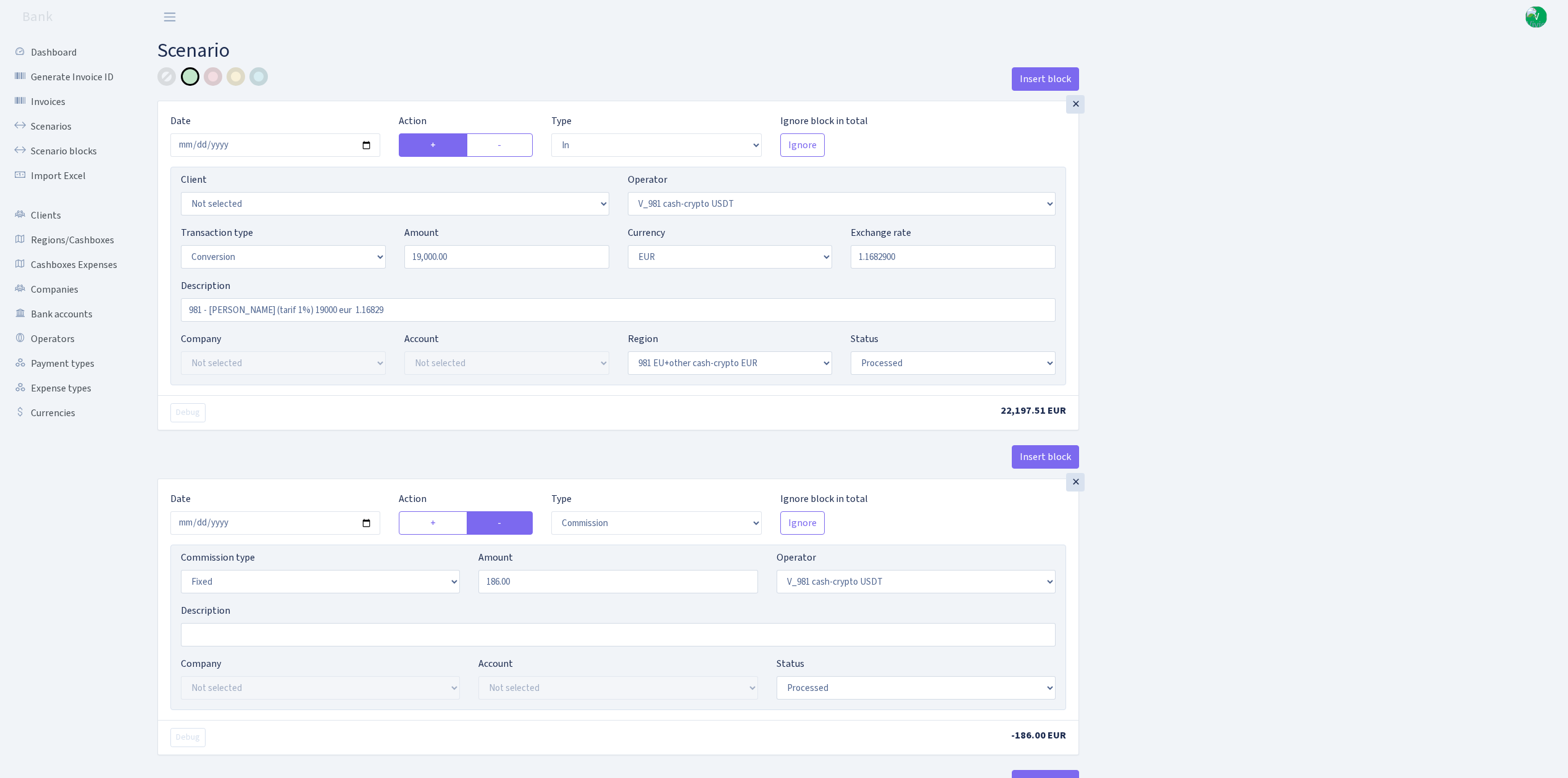
select select "22"
select select "processed"
click at [62, 121] on link "Scenarios" at bounding box center [67, 126] width 124 height 25
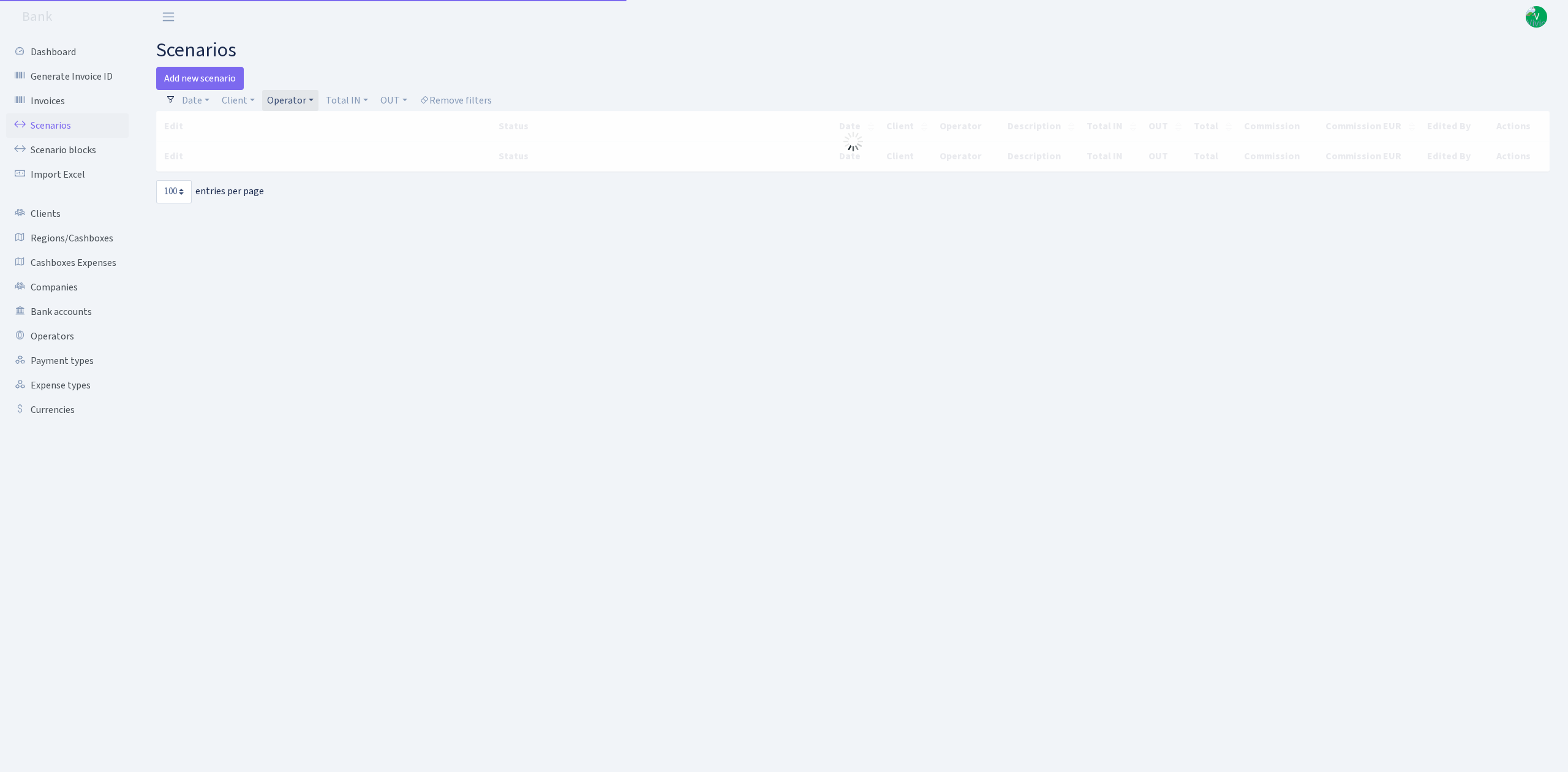
select select "100"
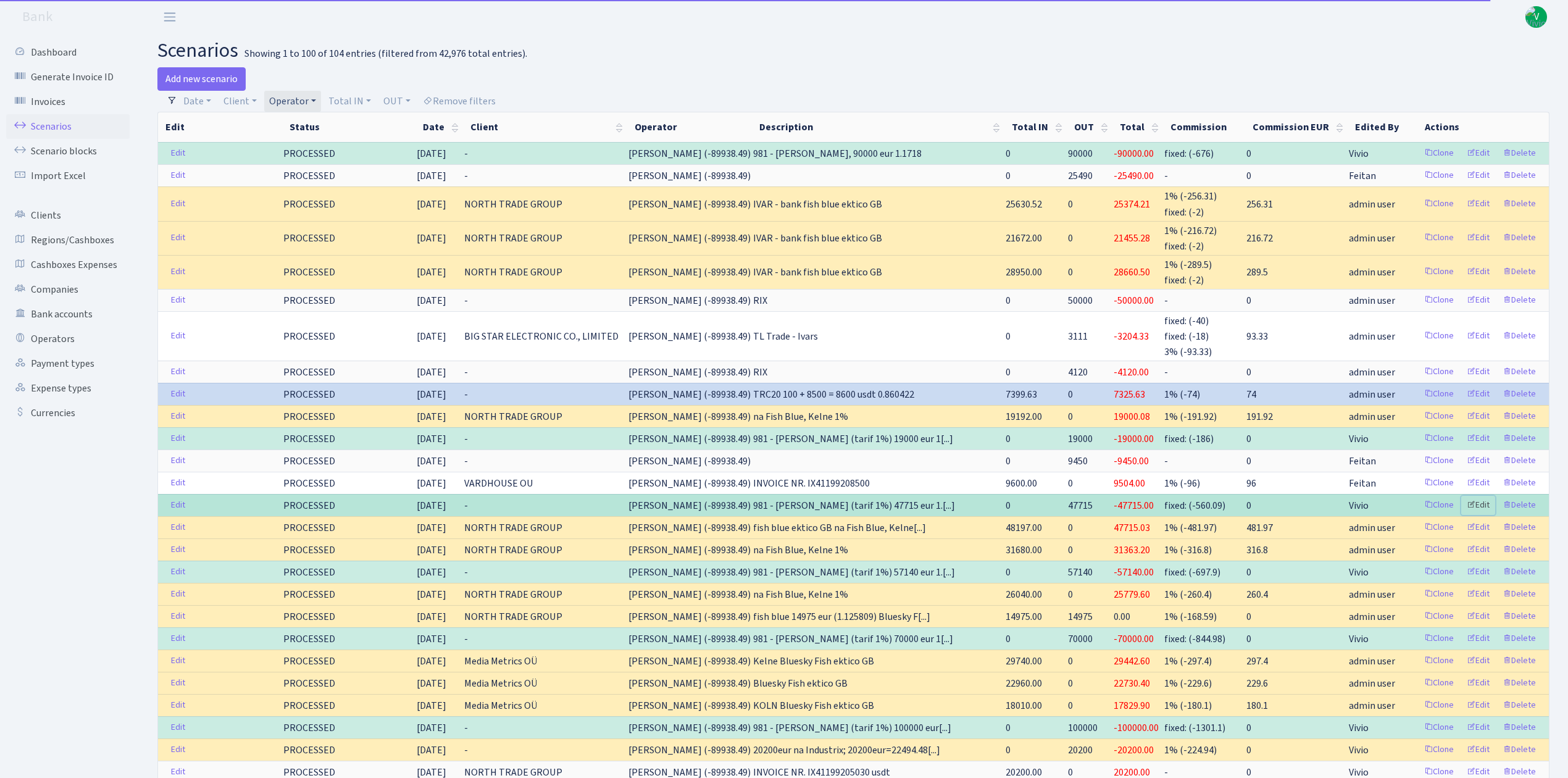
click at [1491, 505] on link "Edit" at bounding box center [1478, 505] width 34 height 19
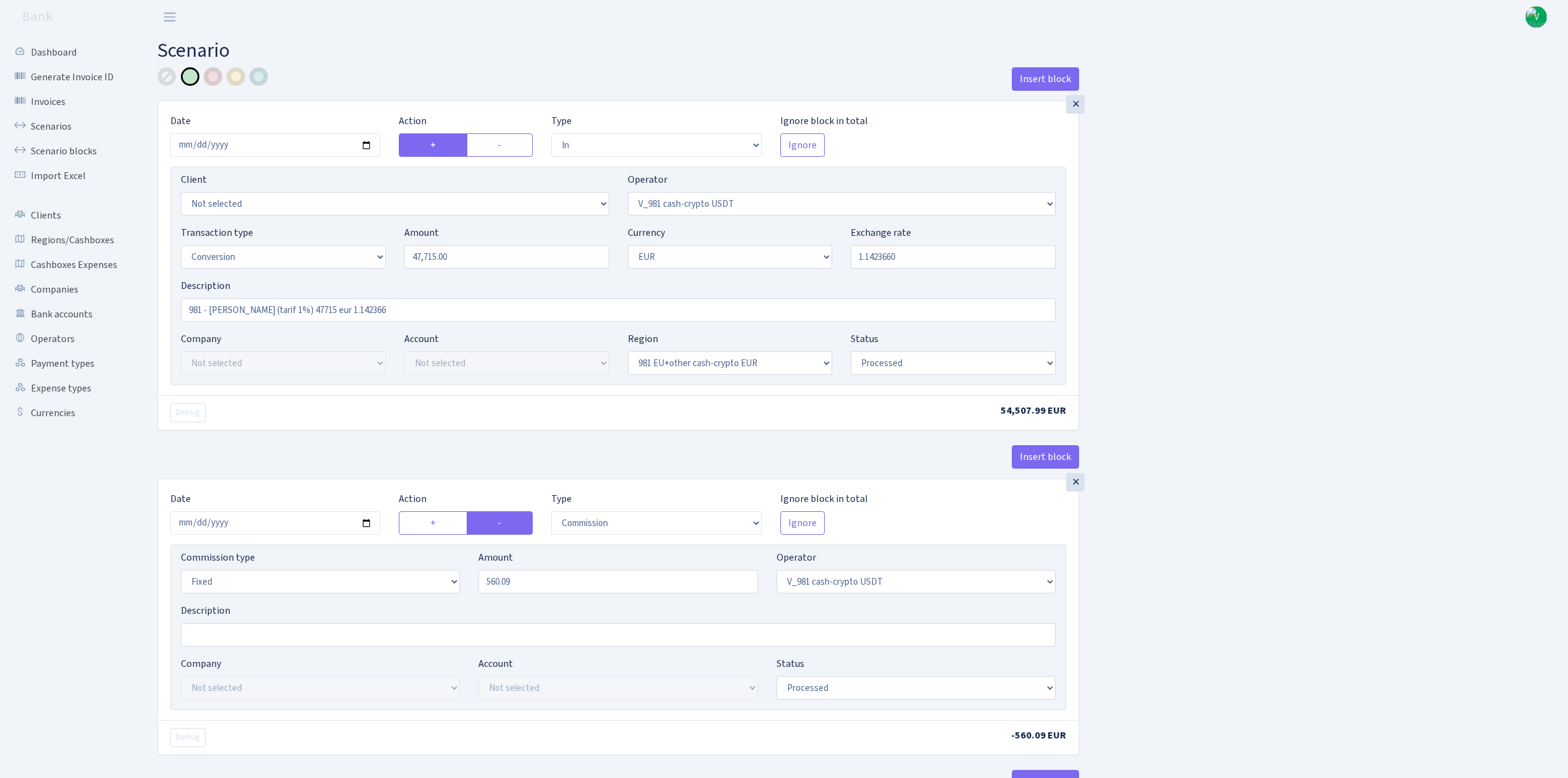
select select "in"
select select "435"
select select "15"
select select "1"
select select "22"
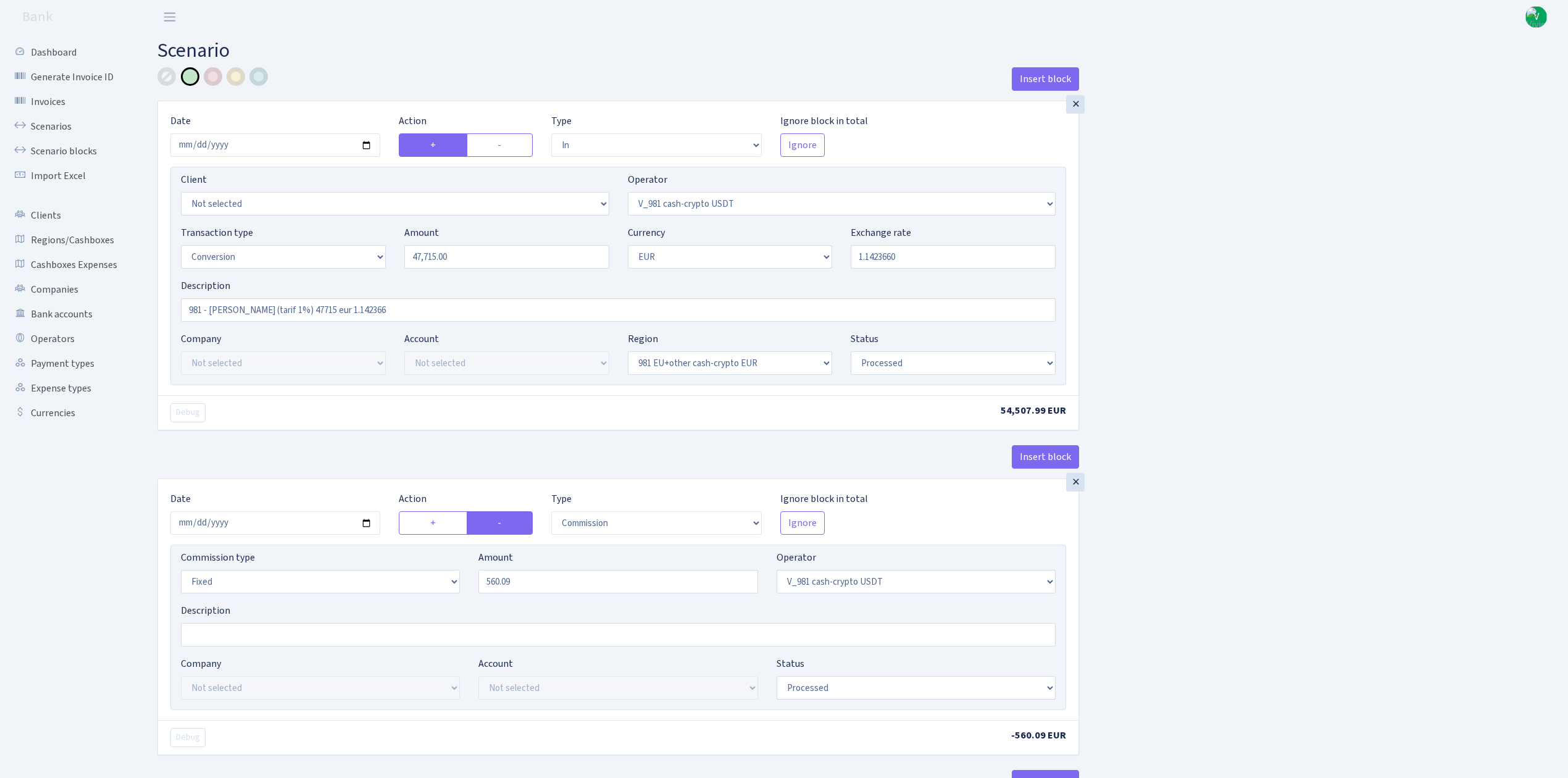
select select "processed"
select select "commission"
select select "fixed"
select select "435"
select select "processed"
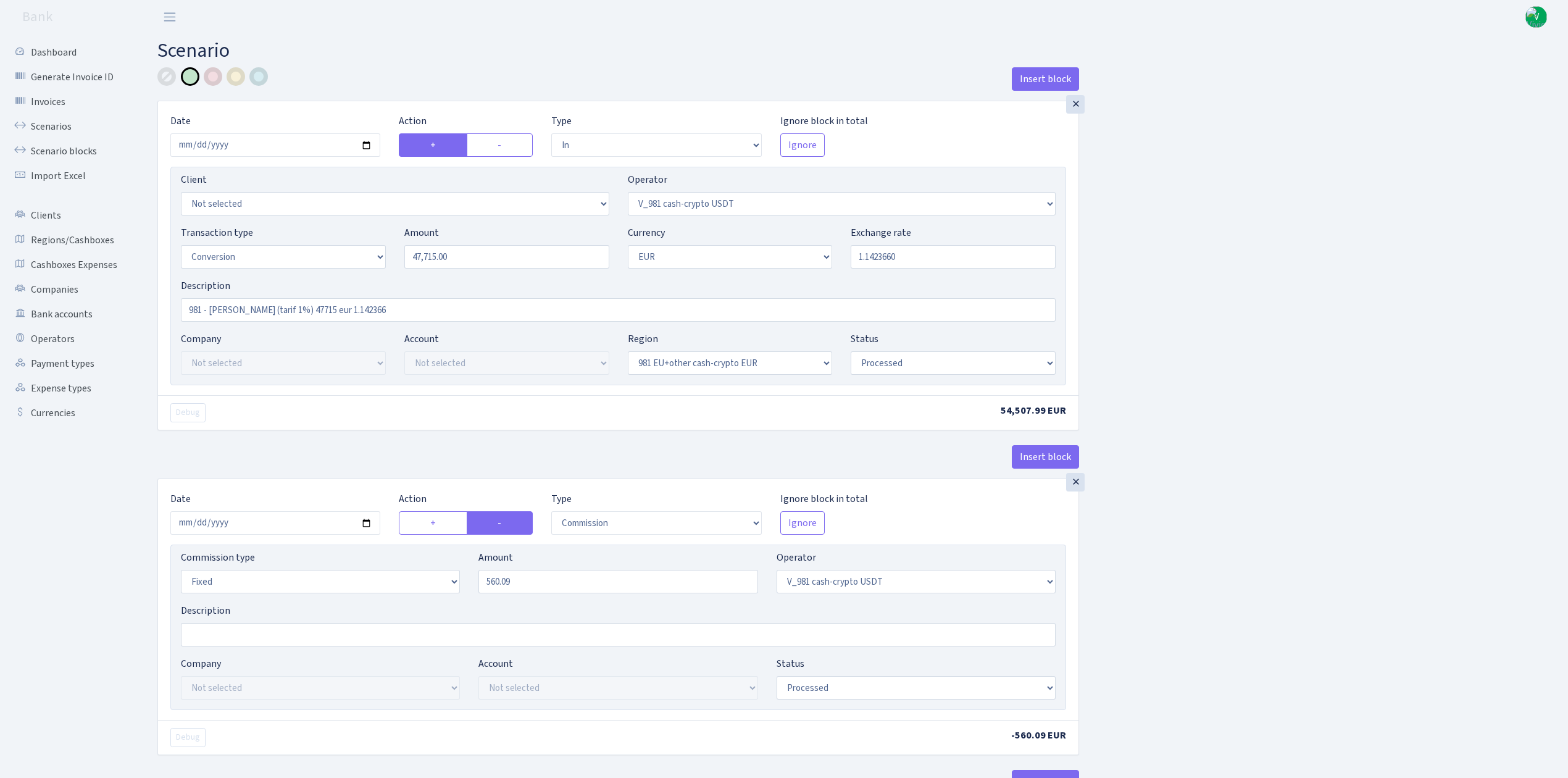
select select "out"
select select "434"
select select "15"
select select "1"
select select "processed"
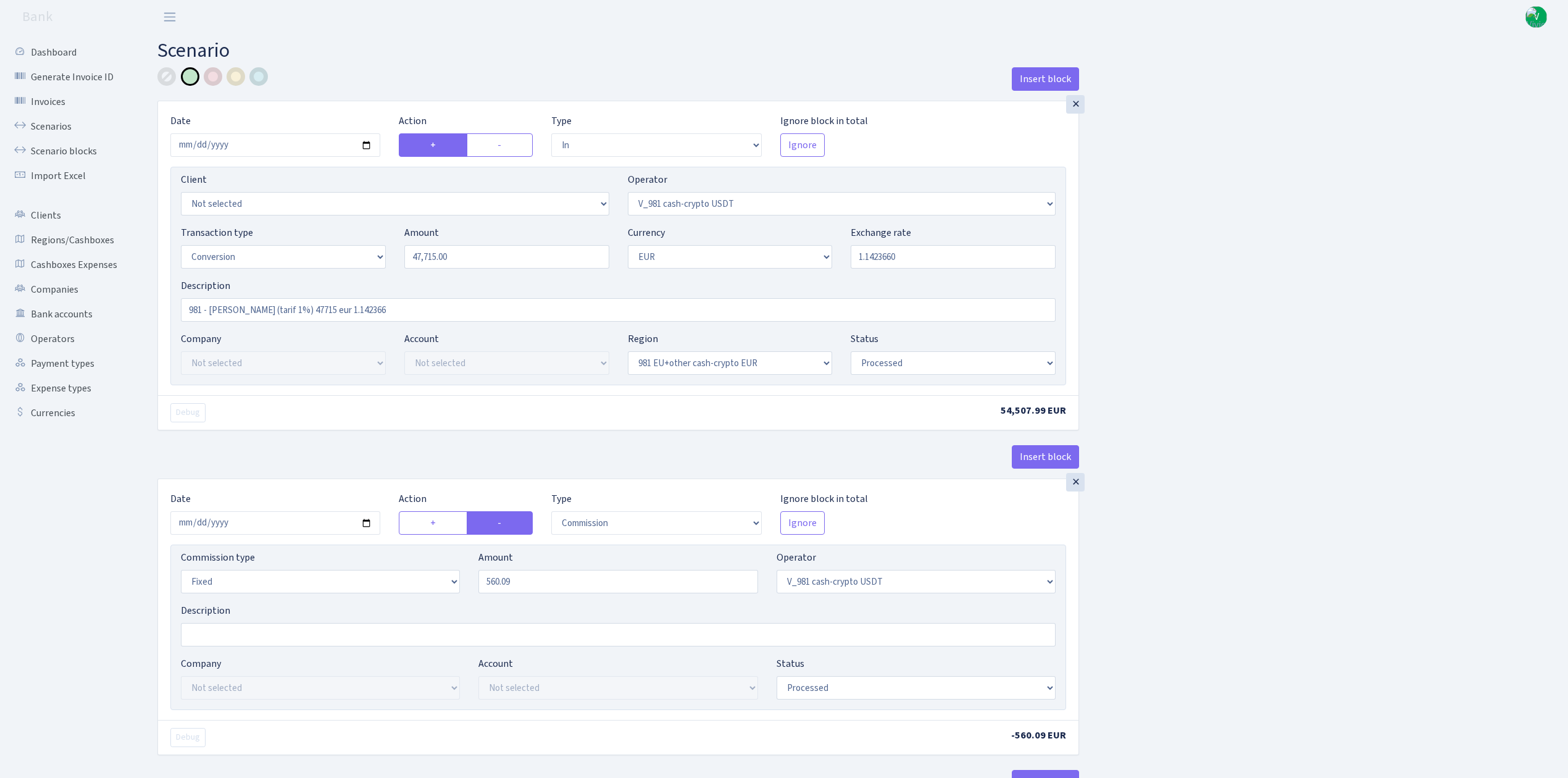
select select "in"
select select "434"
select select "1"
select select "22"
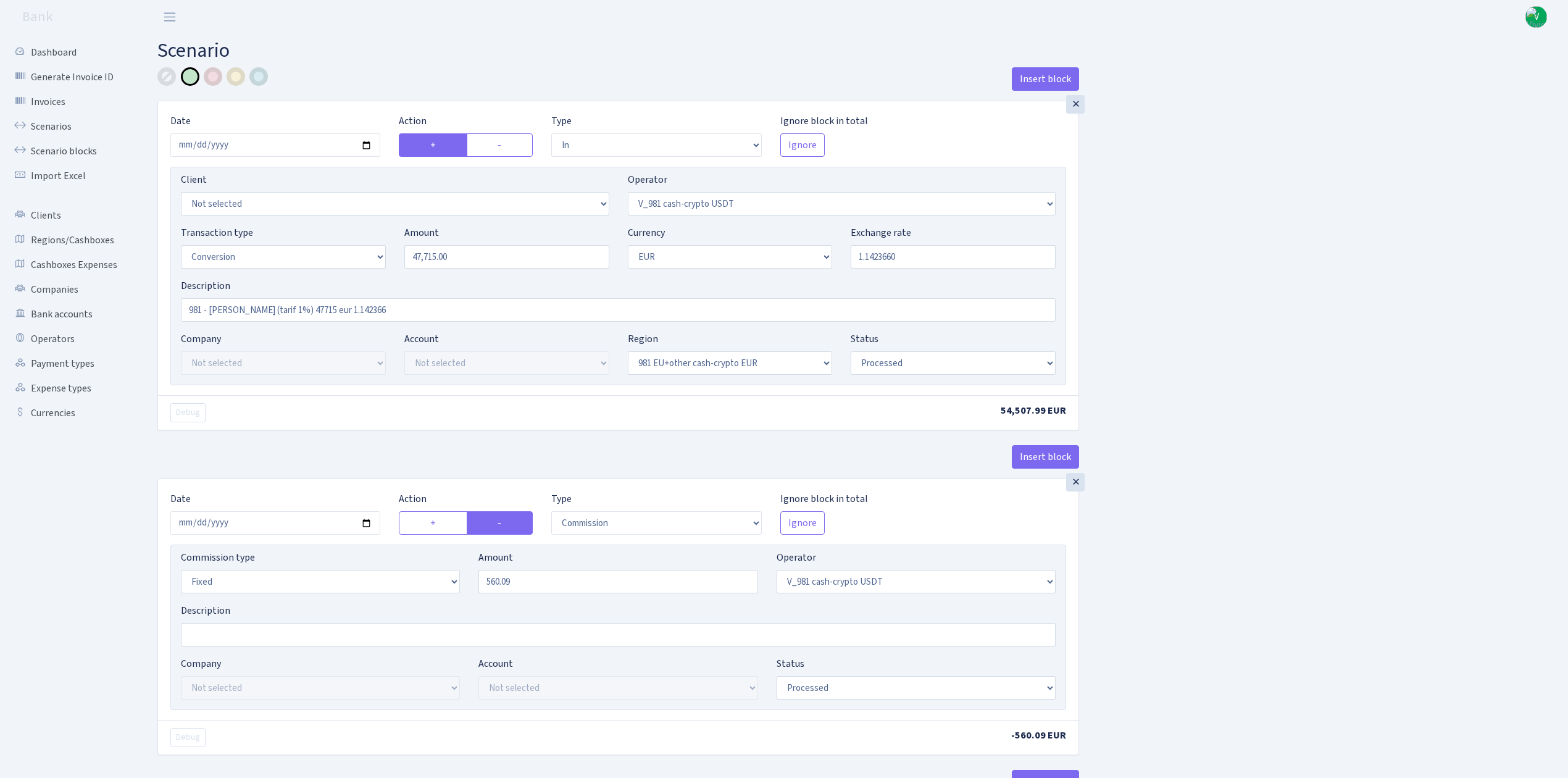
select select "processed"
select select "out"
select select "199"
select select "1"
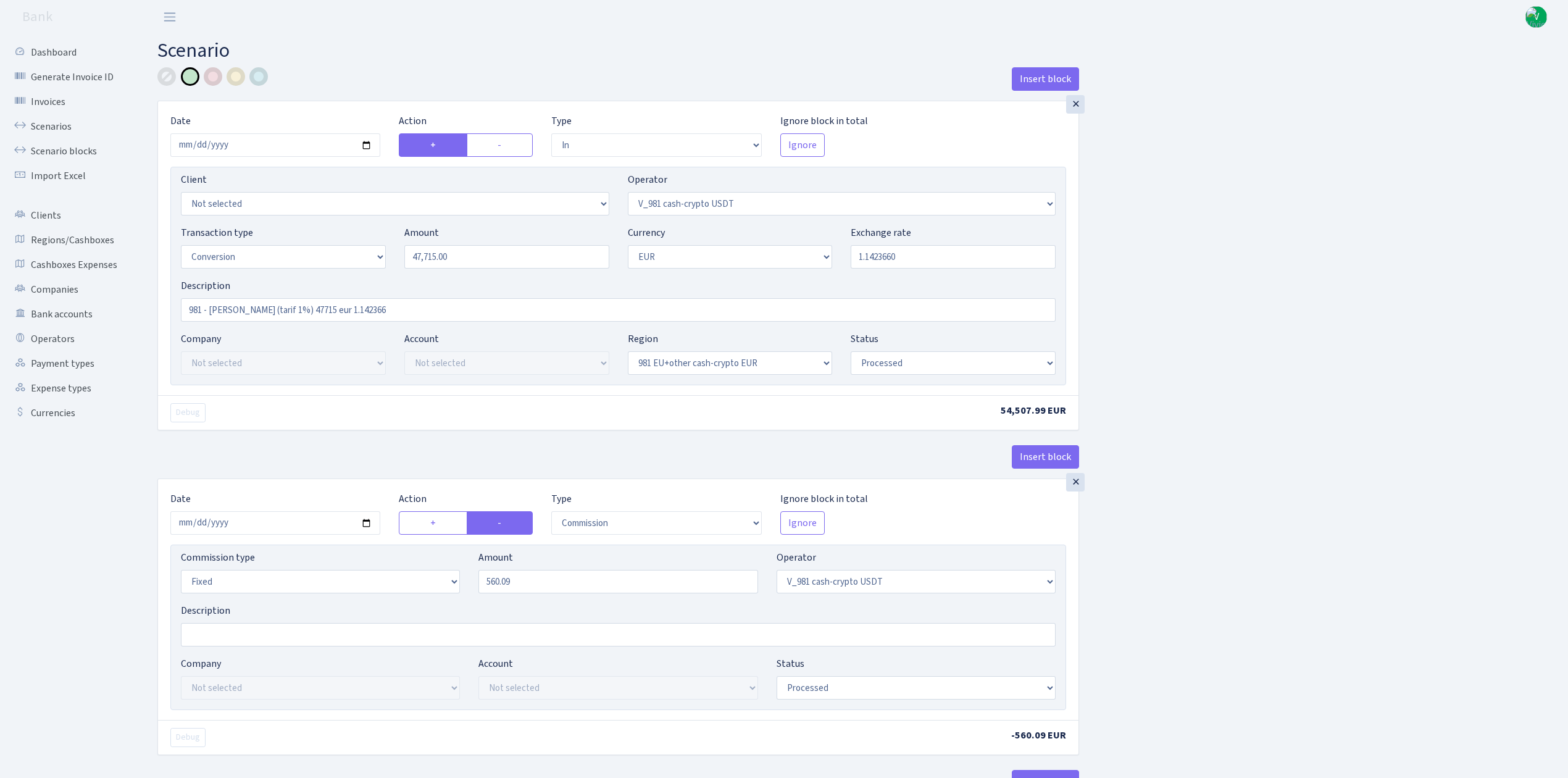
select select "22"
select select "processed"
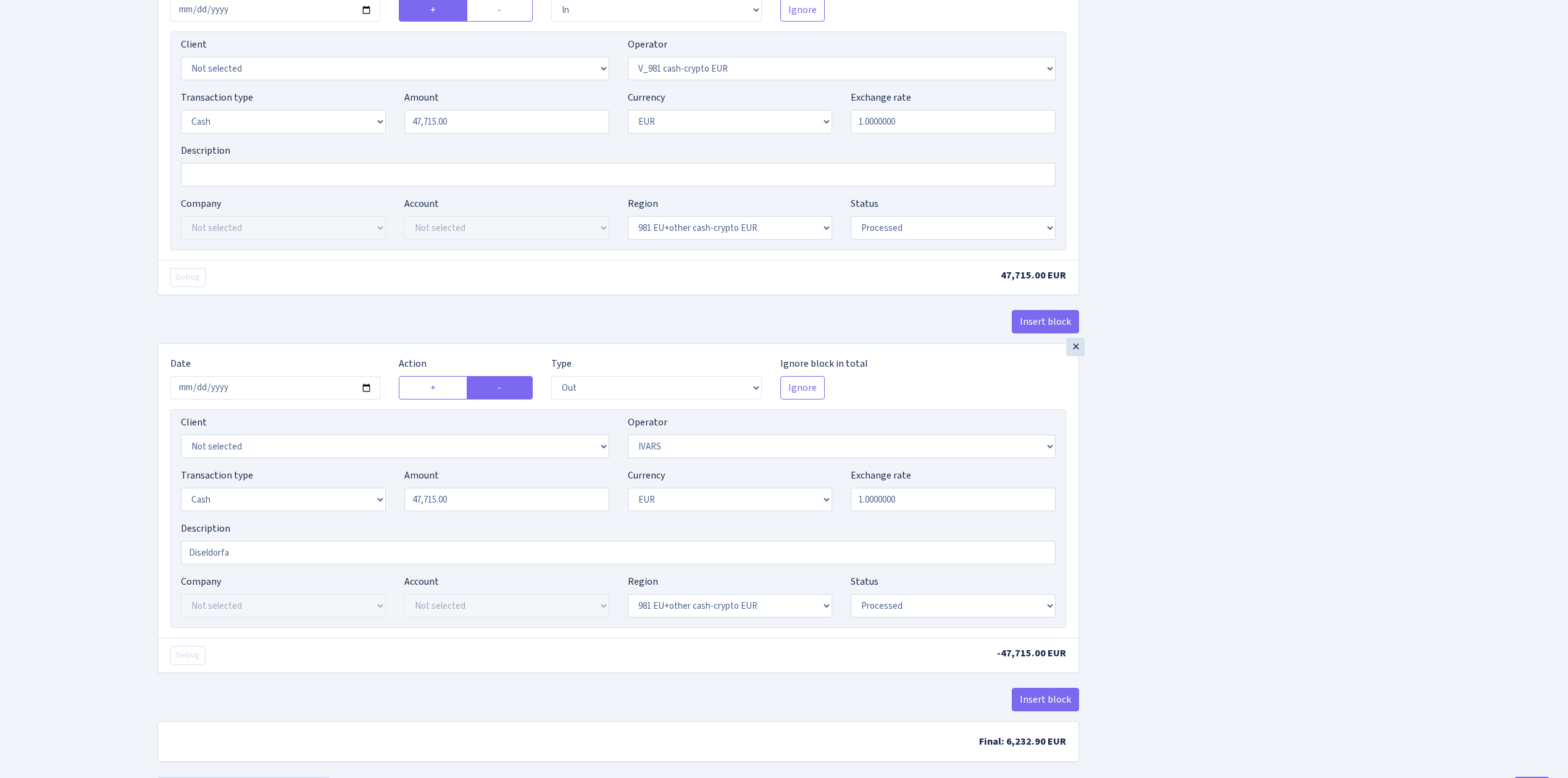
scroll to position [1235, 0]
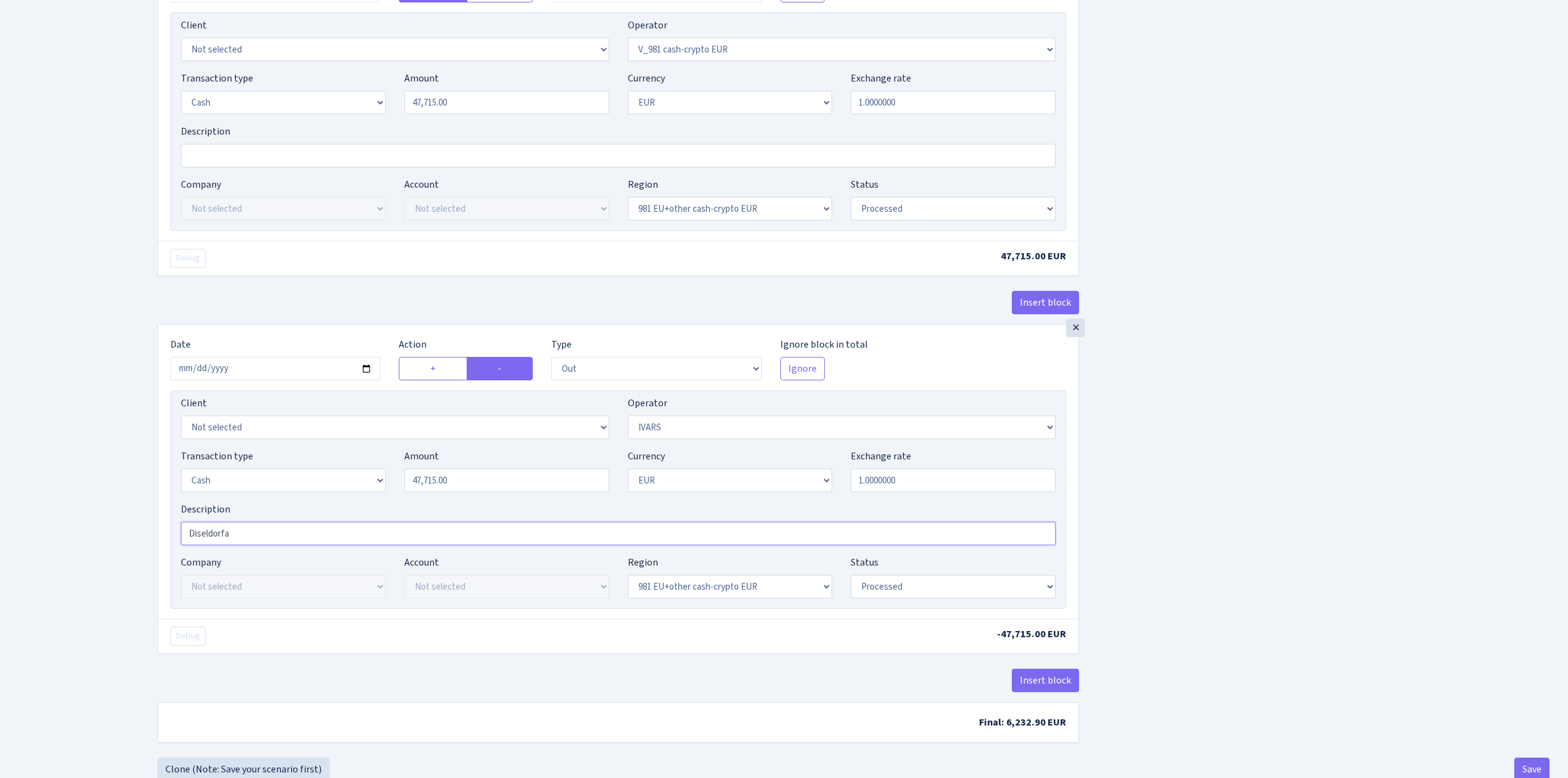
drag, startPoint x: 268, startPoint y: 551, endPoint x: 110, endPoint y: 532, distance: 159.1
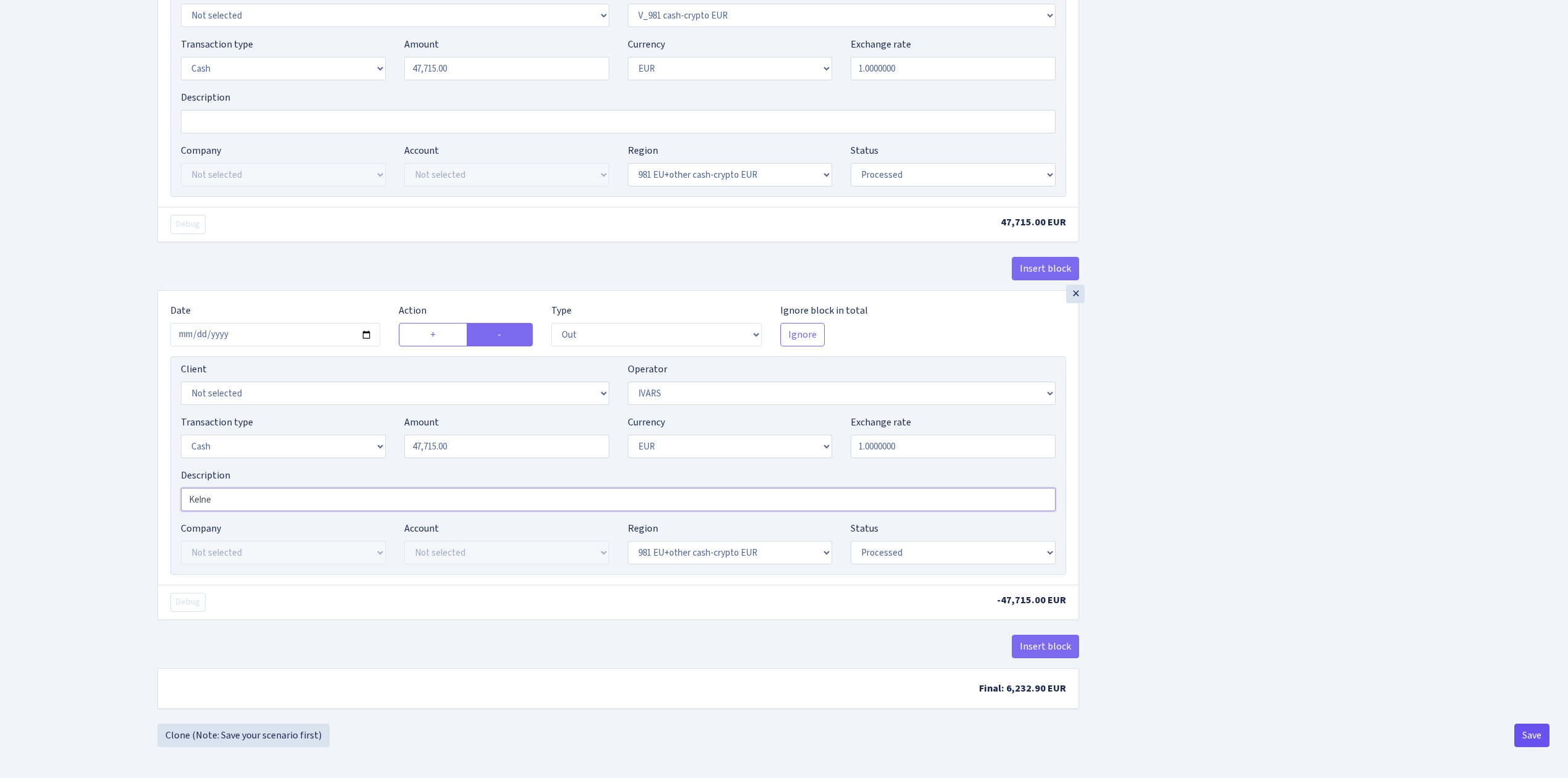
type input "Kelne"
click at [1525, 726] on button "Save" at bounding box center [1532, 736] width 35 height 23
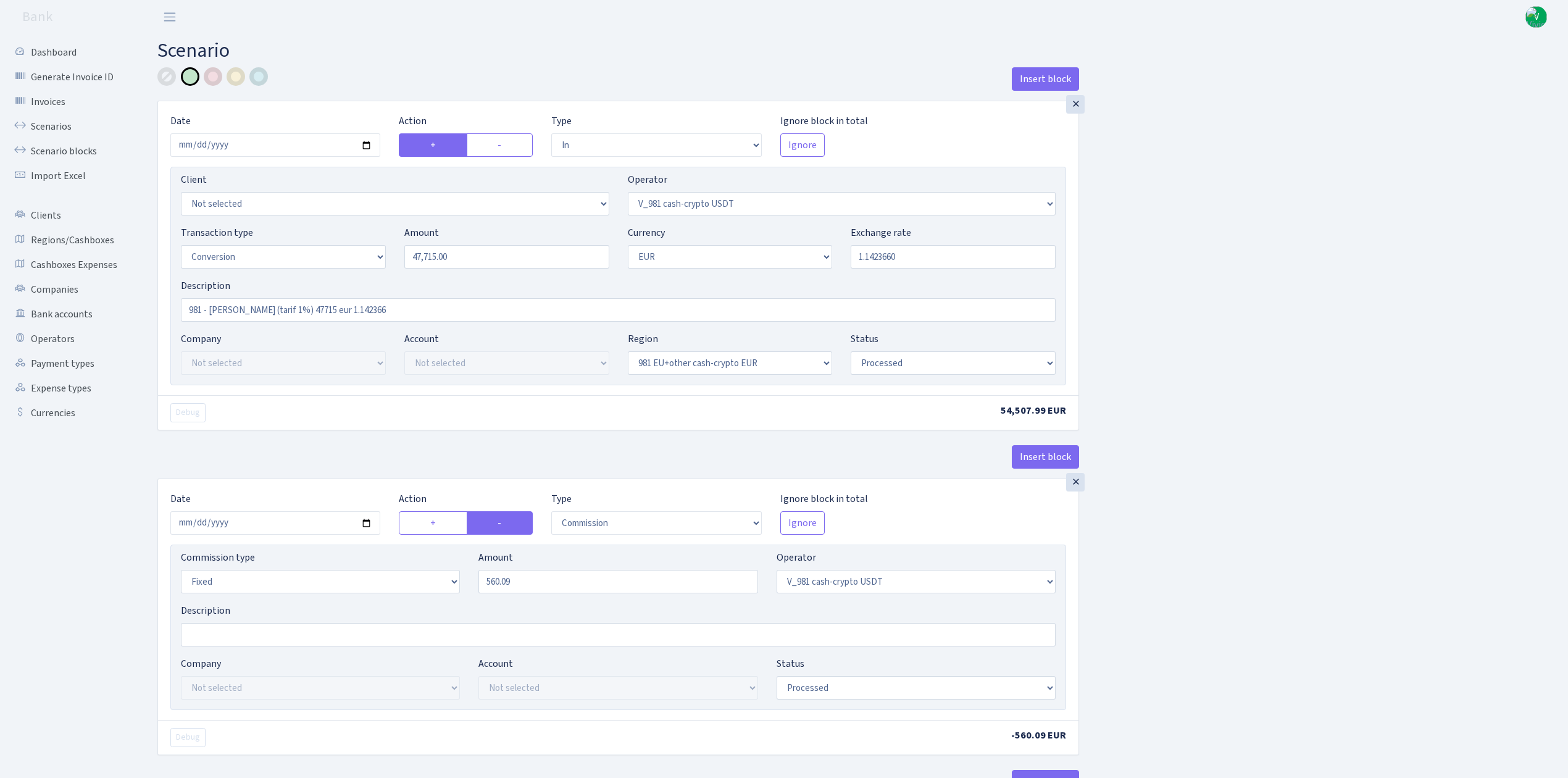
select select "in"
select select "435"
select select "15"
select select "1"
select select "22"
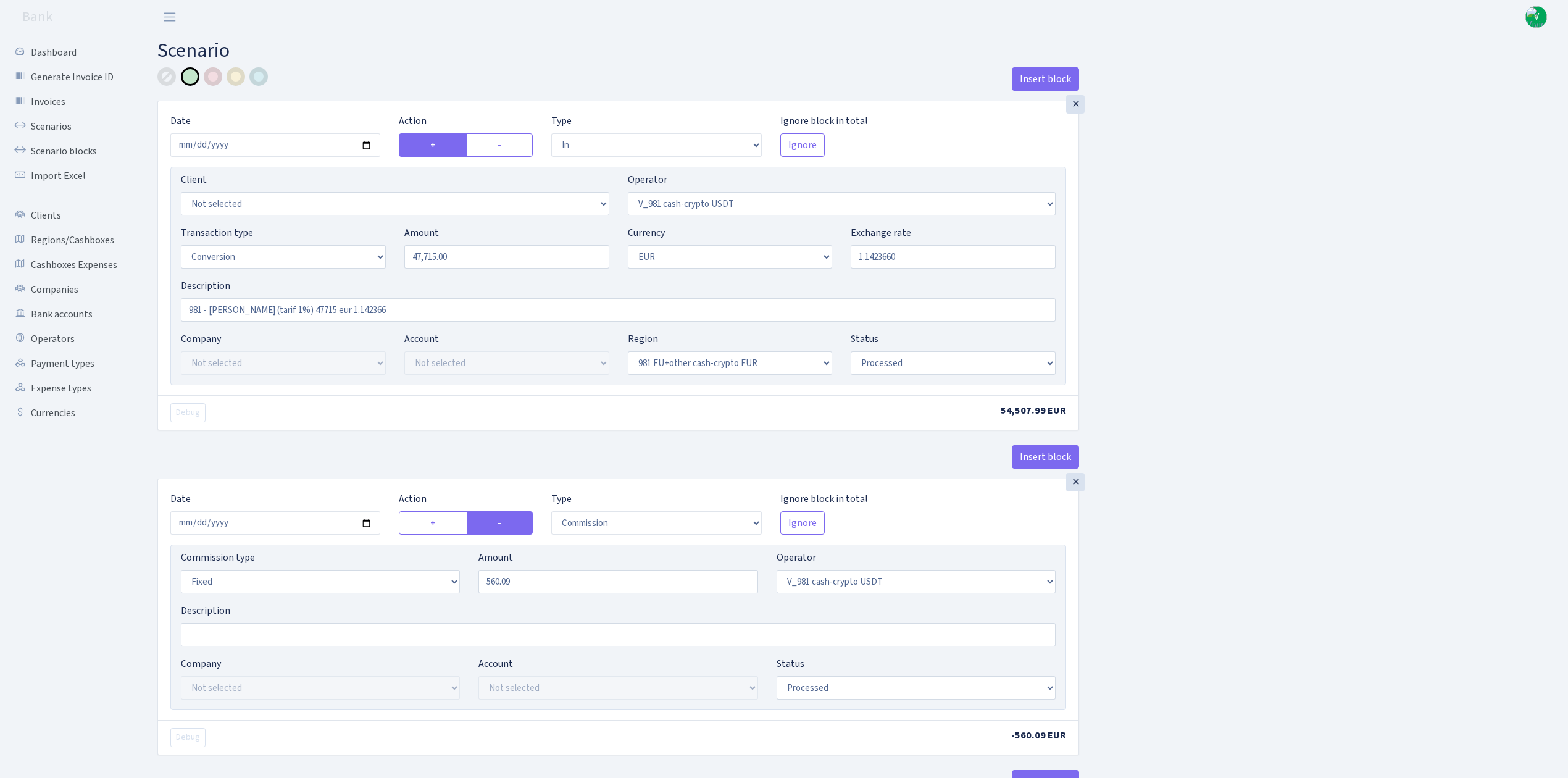
select select "processed"
select select "commission"
select select "fixed"
select select "435"
select select "processed"
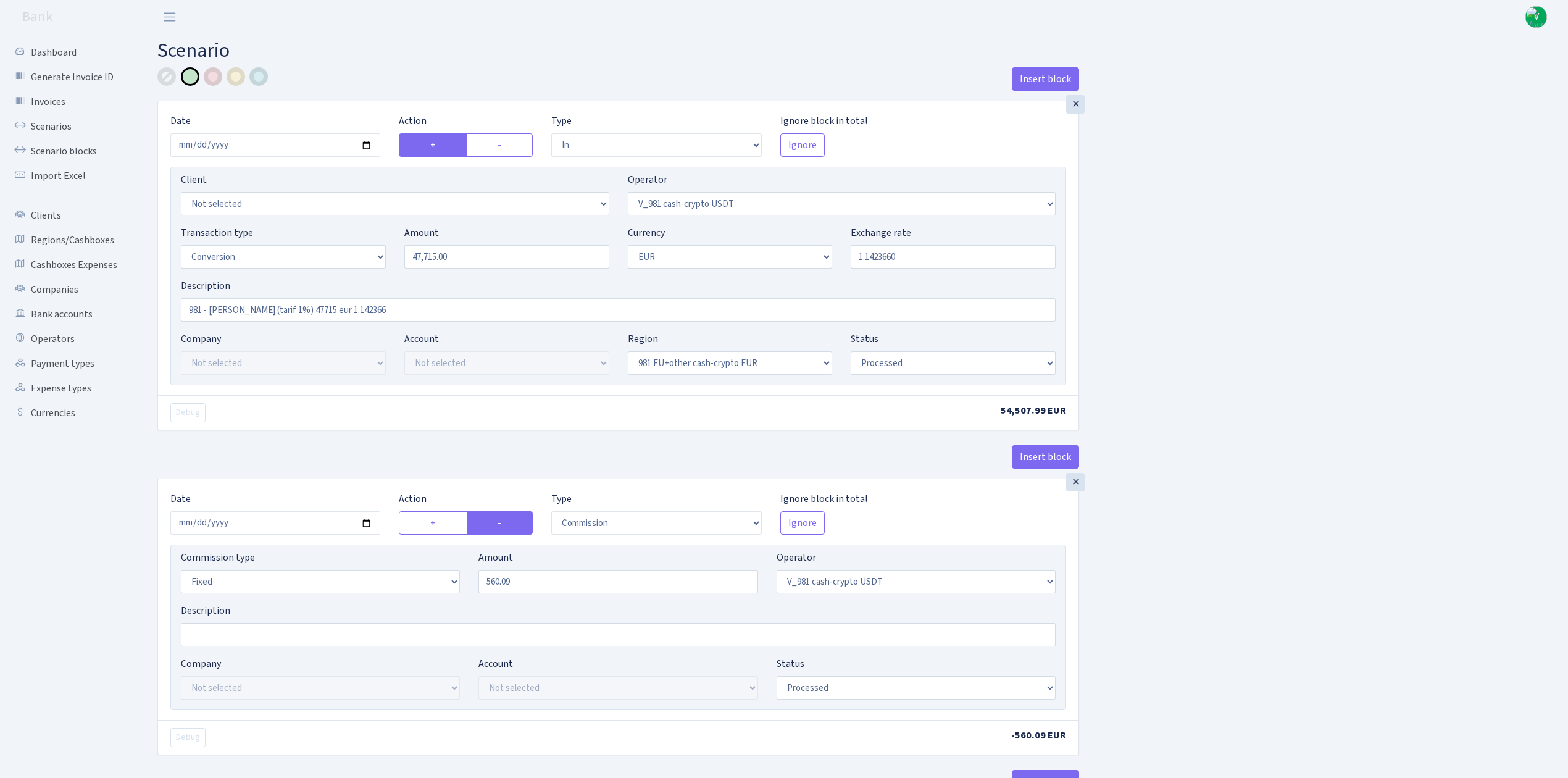
select select "out"
select select "434"
select select "15"
select select "1"
select select "processed"
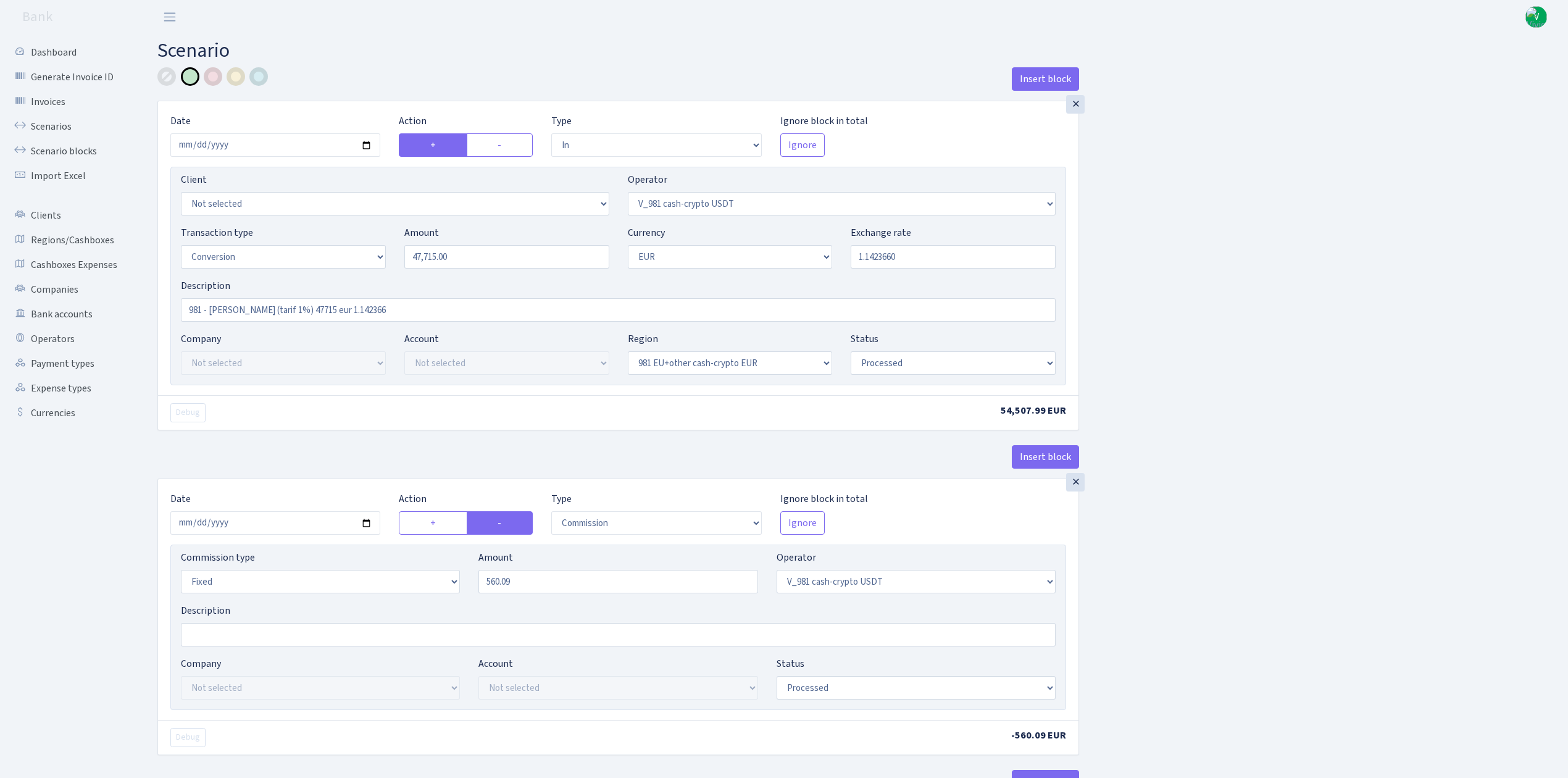
select select "in"
select select "434"
select select "1"
select select "22"
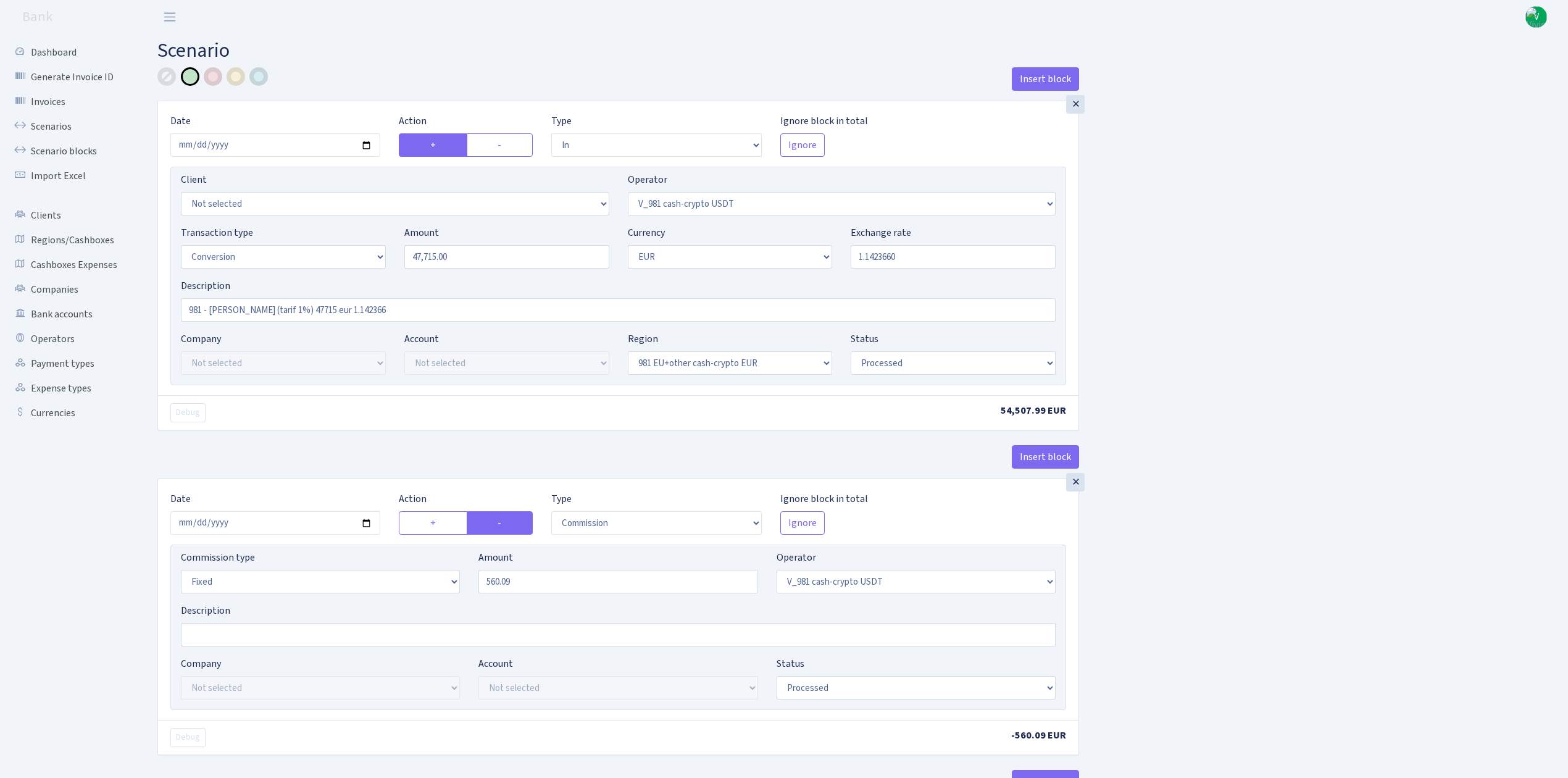
select select "processed"
select select "out"
select select "199"
select select "1"
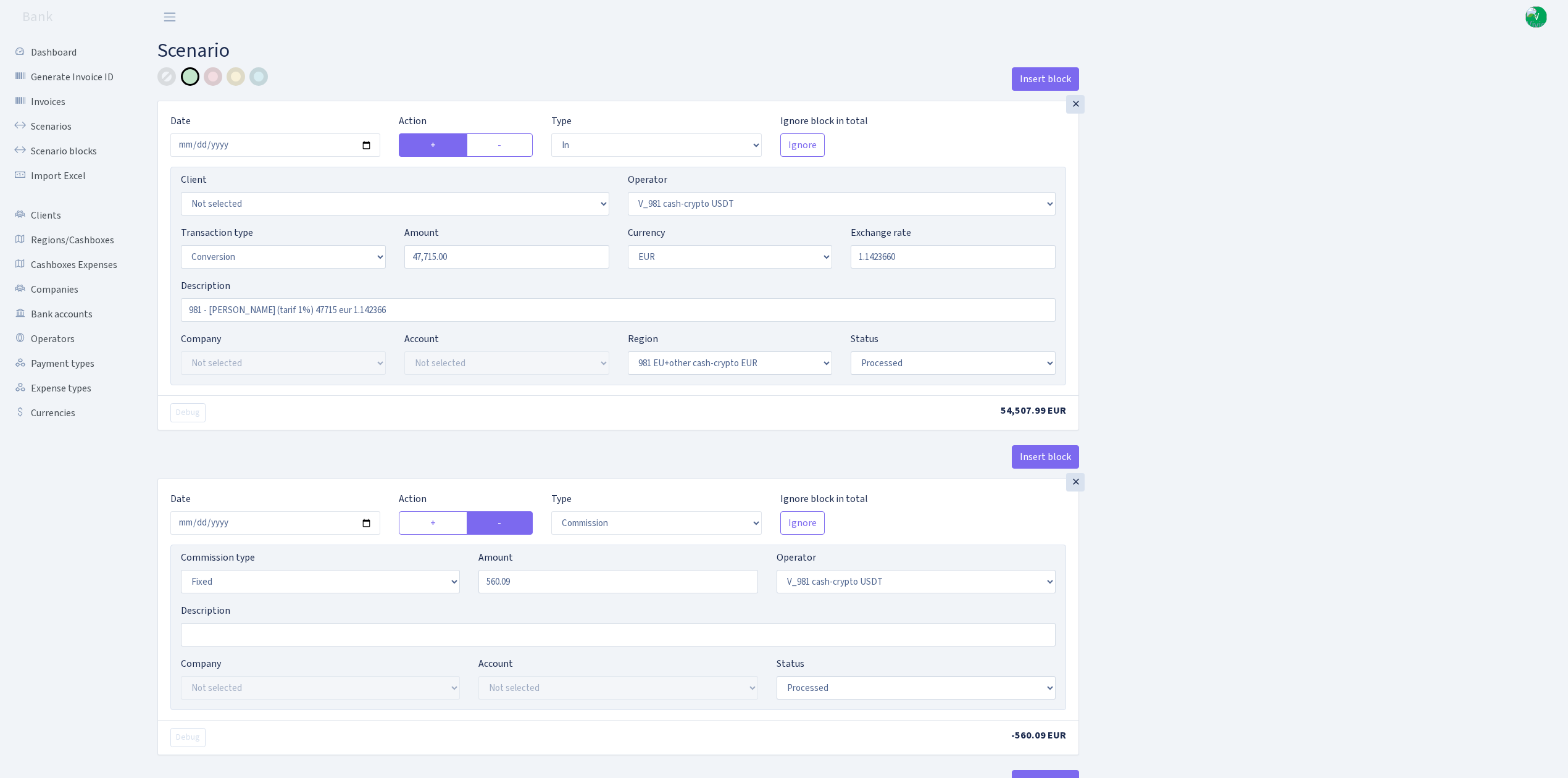
select select "22"
select select "processed"
click at [67, 122] on link "Scenarios" at bounding box center [67, 126] width 124 height 25
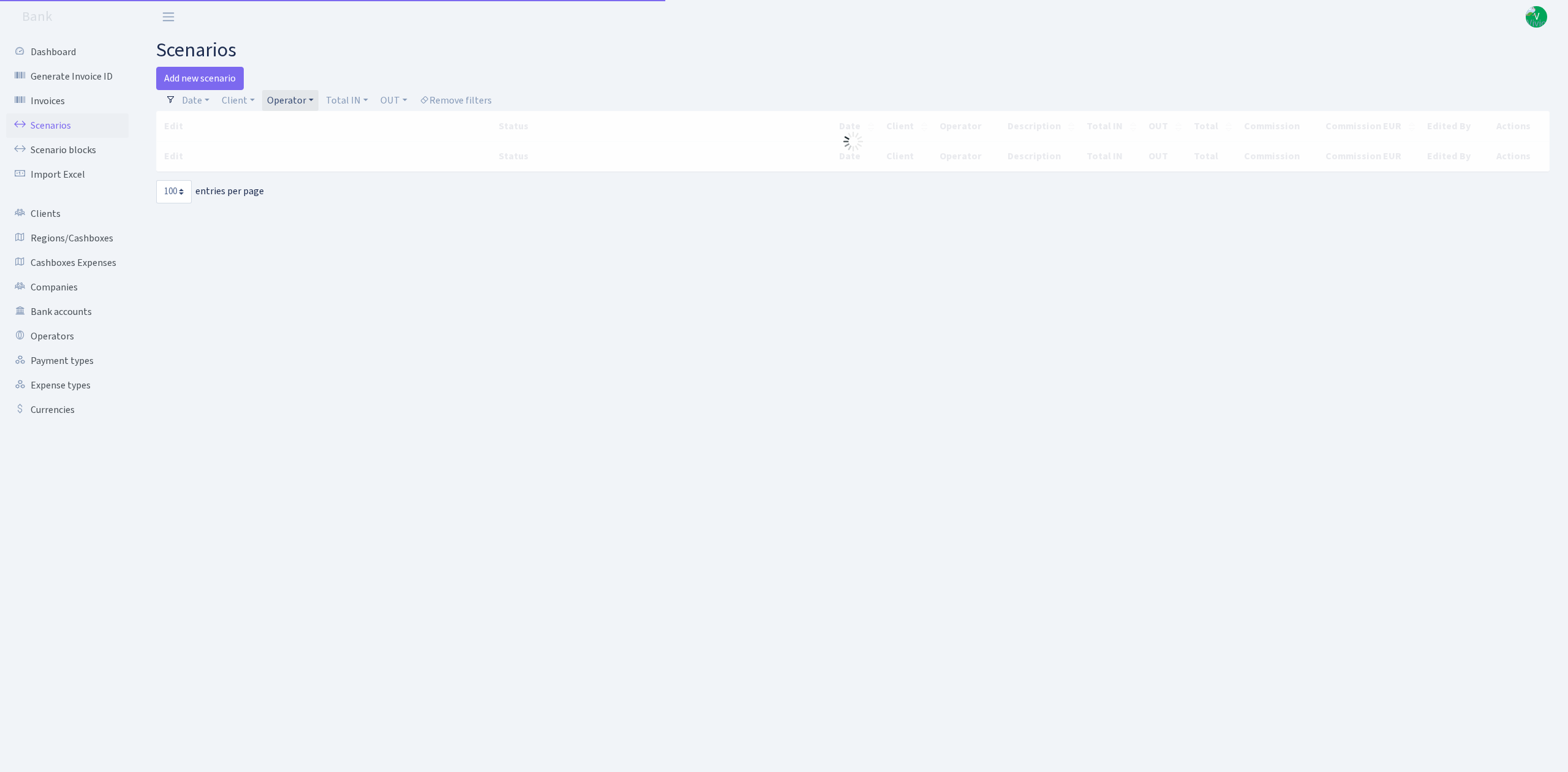
select select "100"
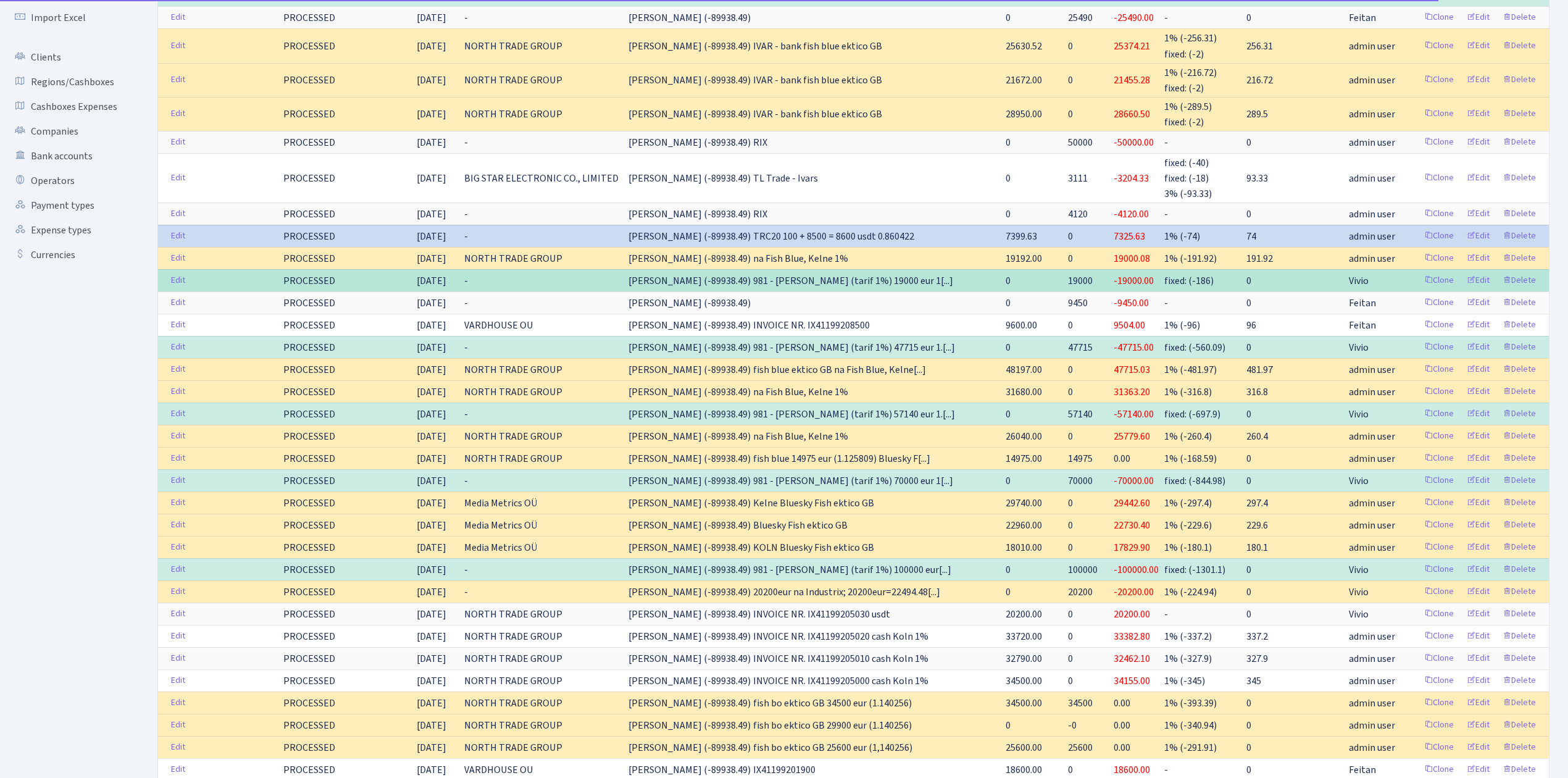
scroll to position [165, 0]
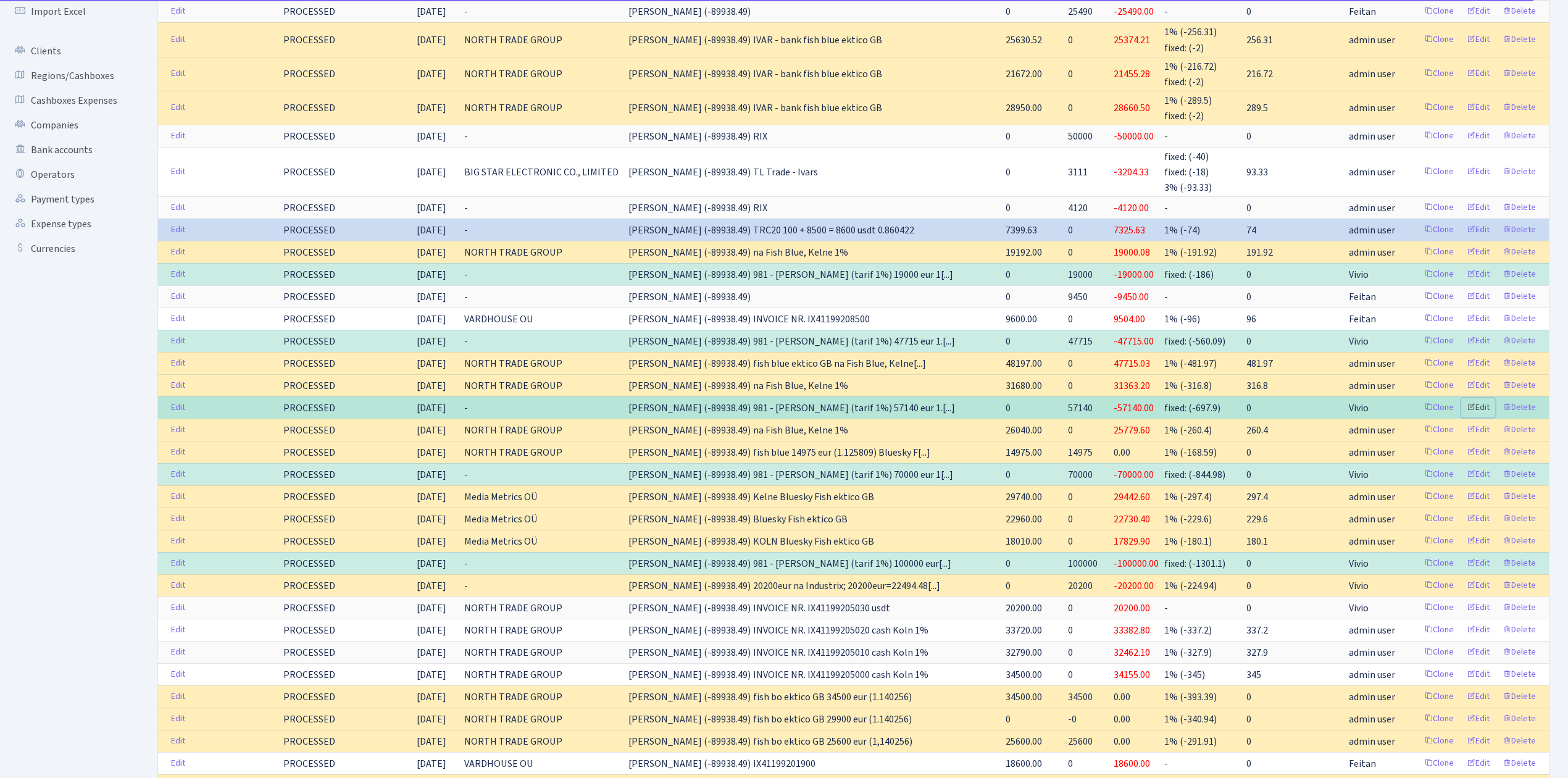
click at [1485, 409] on link "Edit" at bounding box center [1478, 408] width 34 height 19
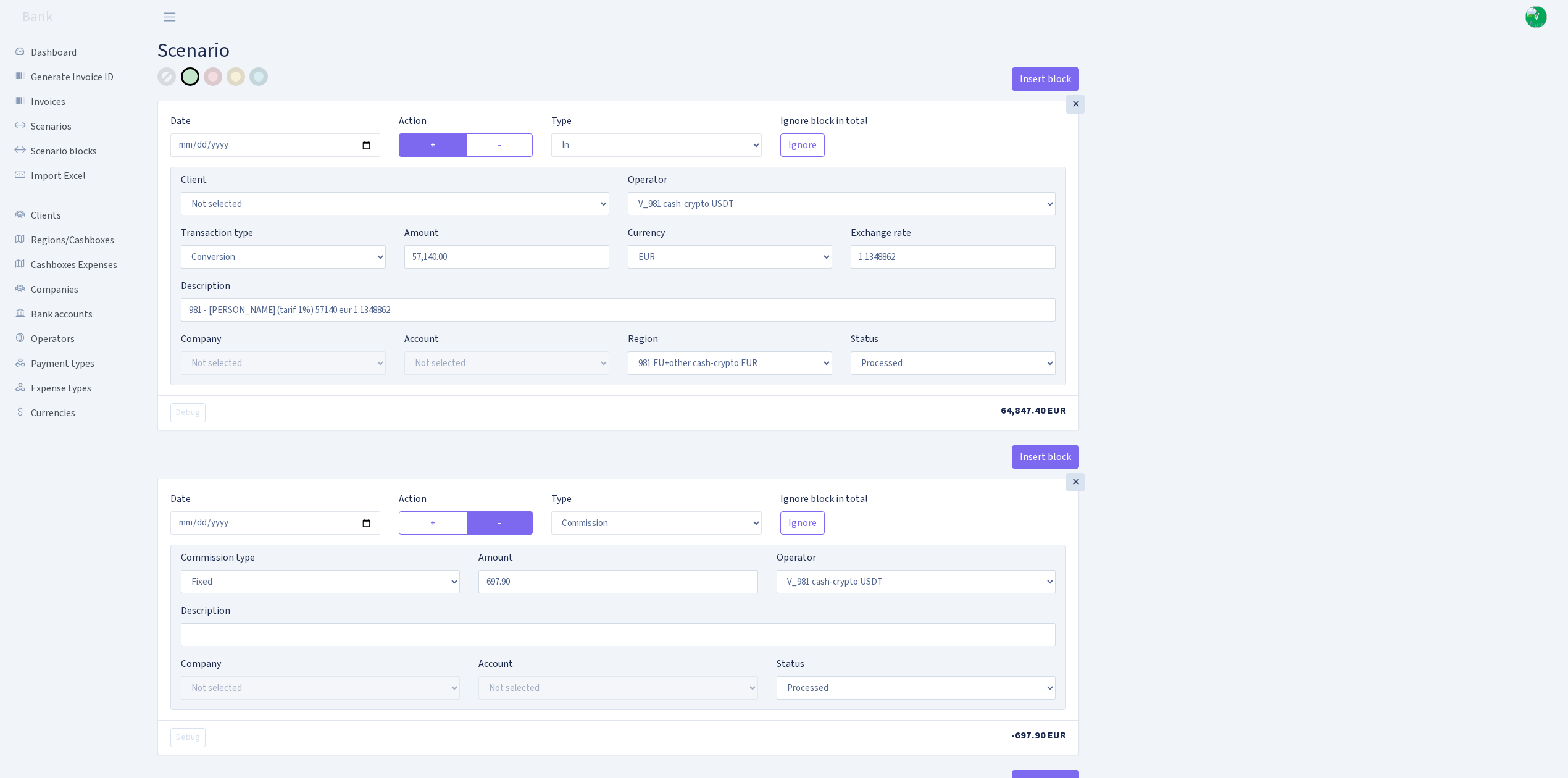
select select "in"
select select "435"
select select "15"
select select "1"
select select "22"
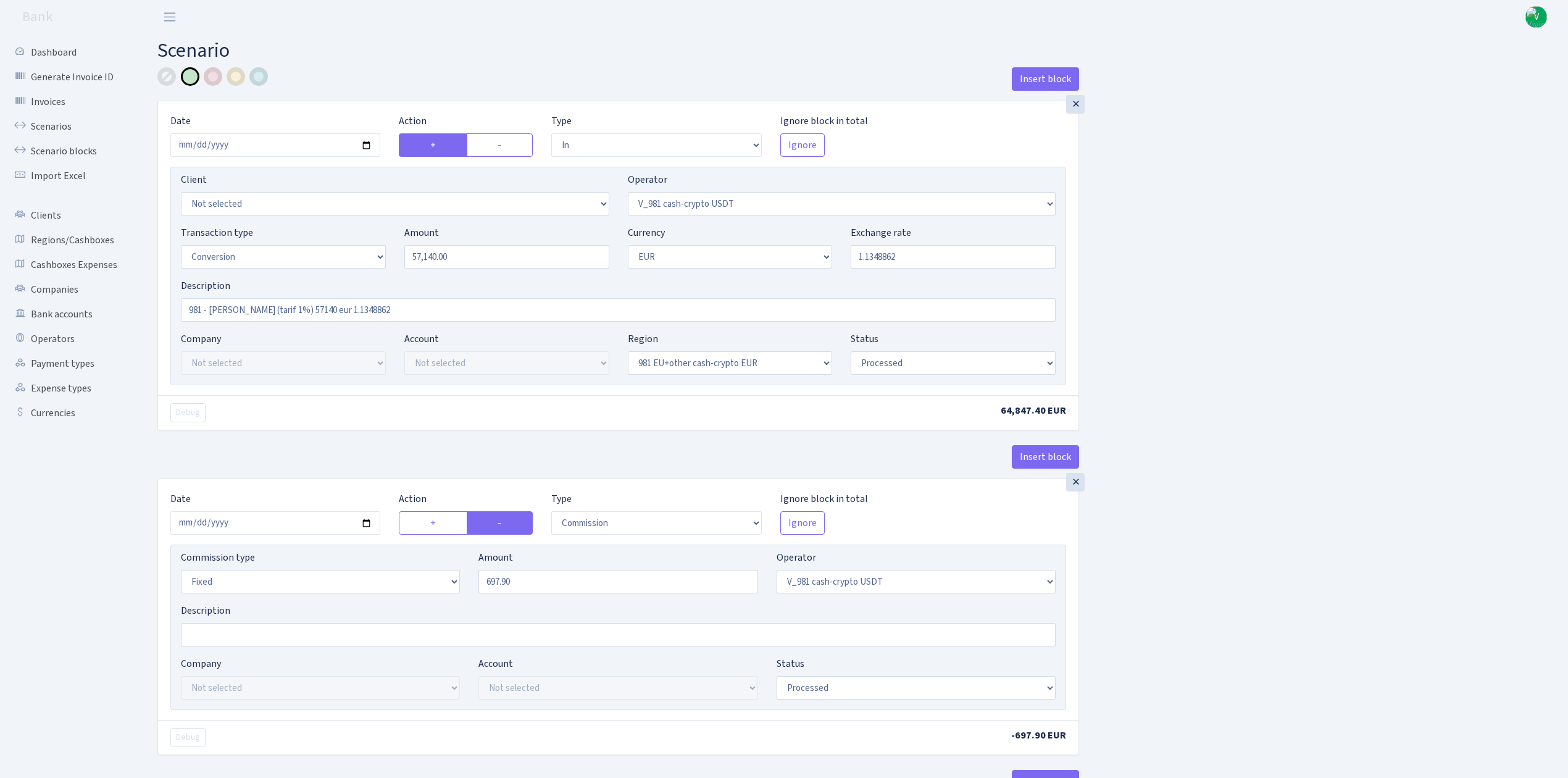
select select "processed"
select select "commission"
select select "fixed"
select select "435"
select select "processed"
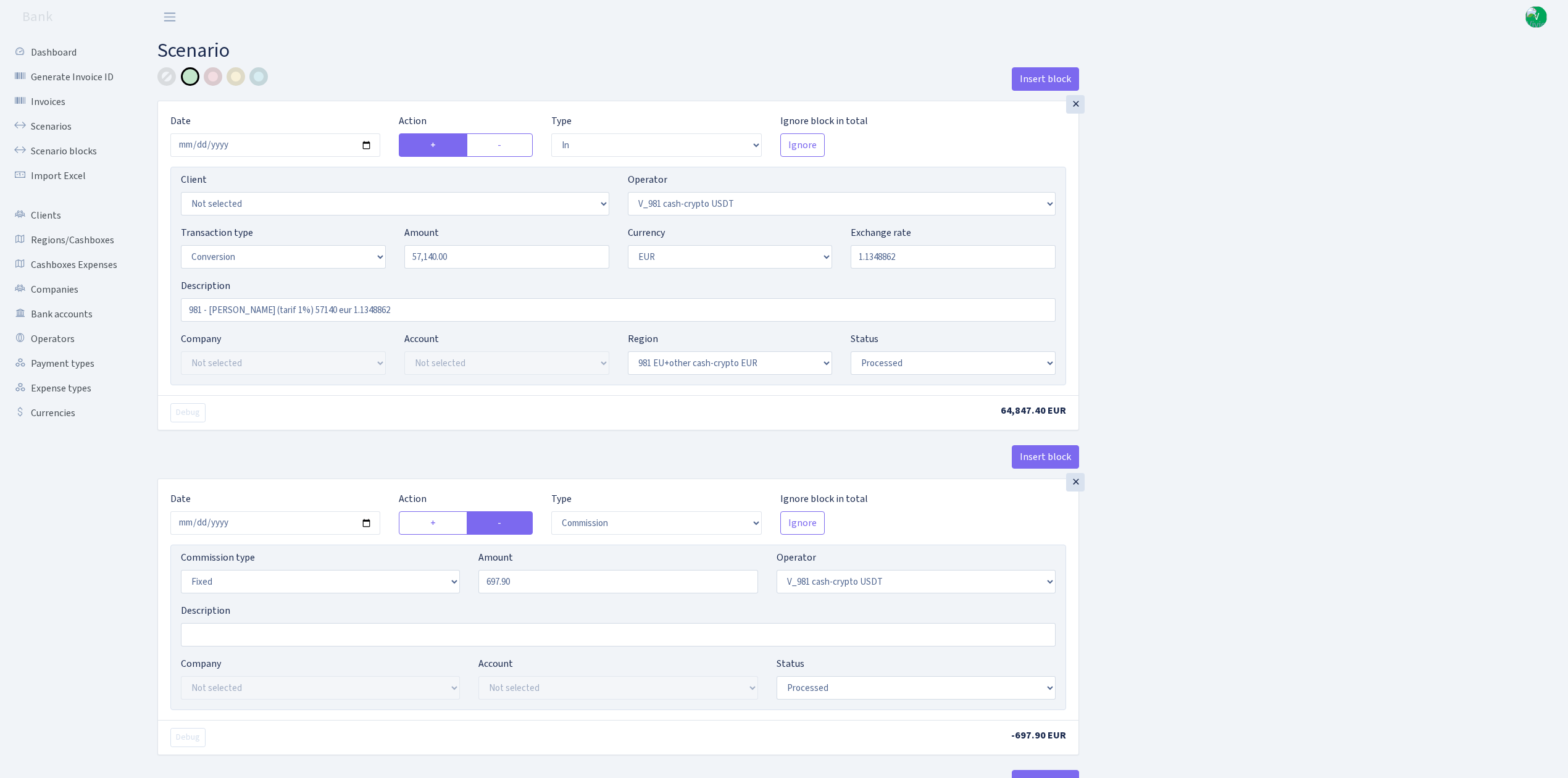
select select "out"
select select "434"
select select "15"
select select "1"
select select "processed"
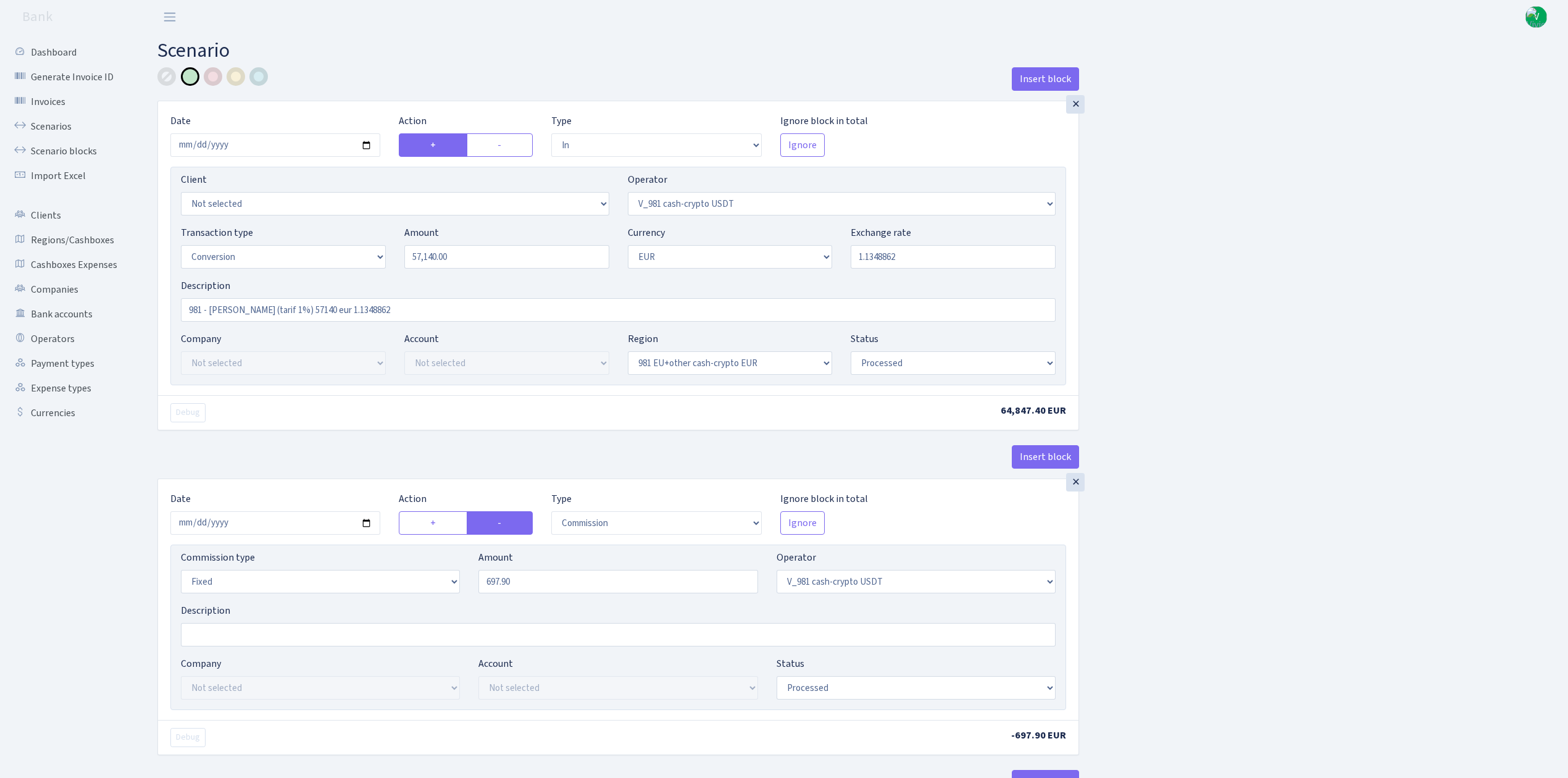
select select "in"
select select "434"
select select "1"
select select "22"
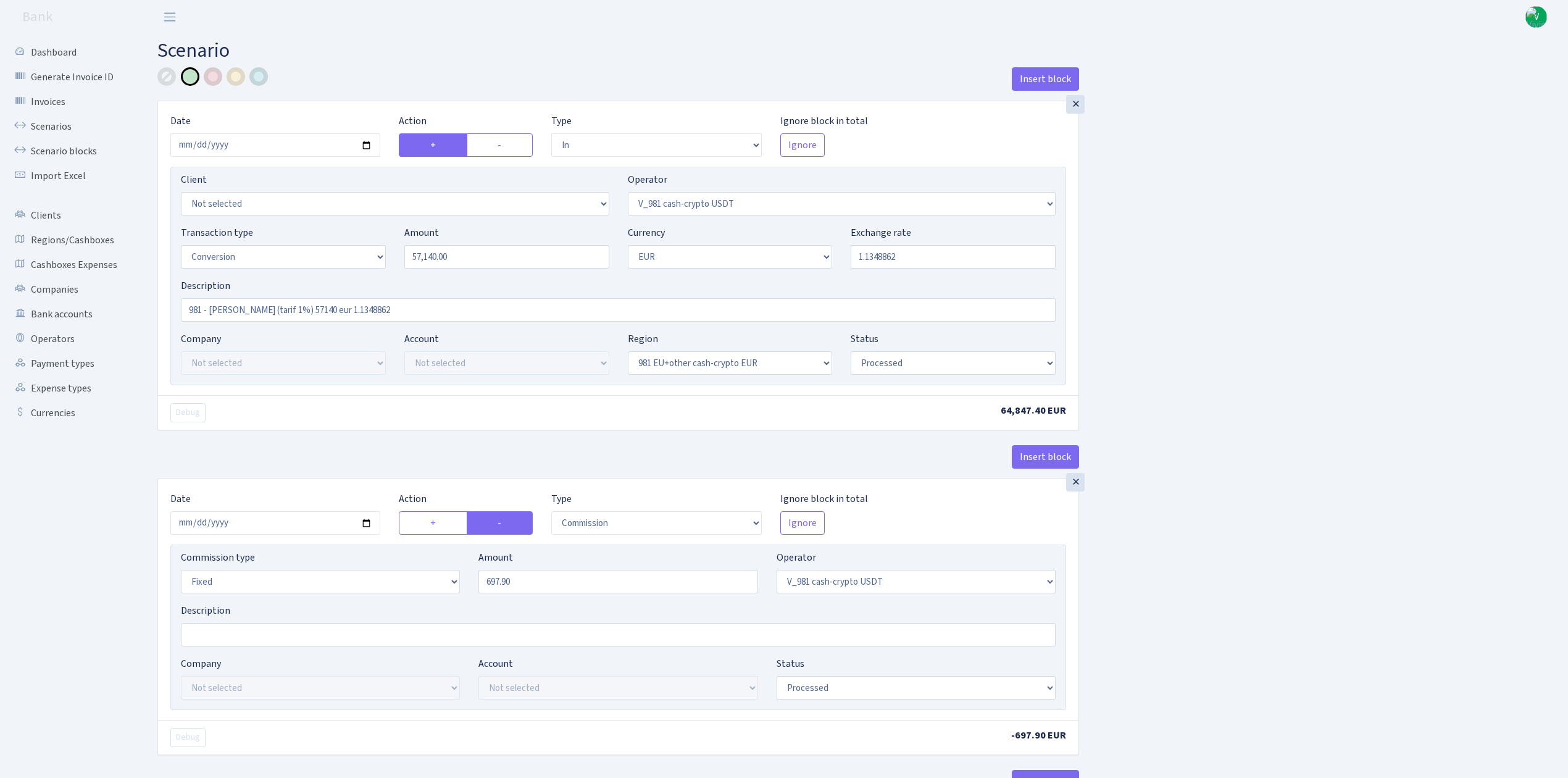
select select "processed"
select select "out"
select select "199"
select select "1"
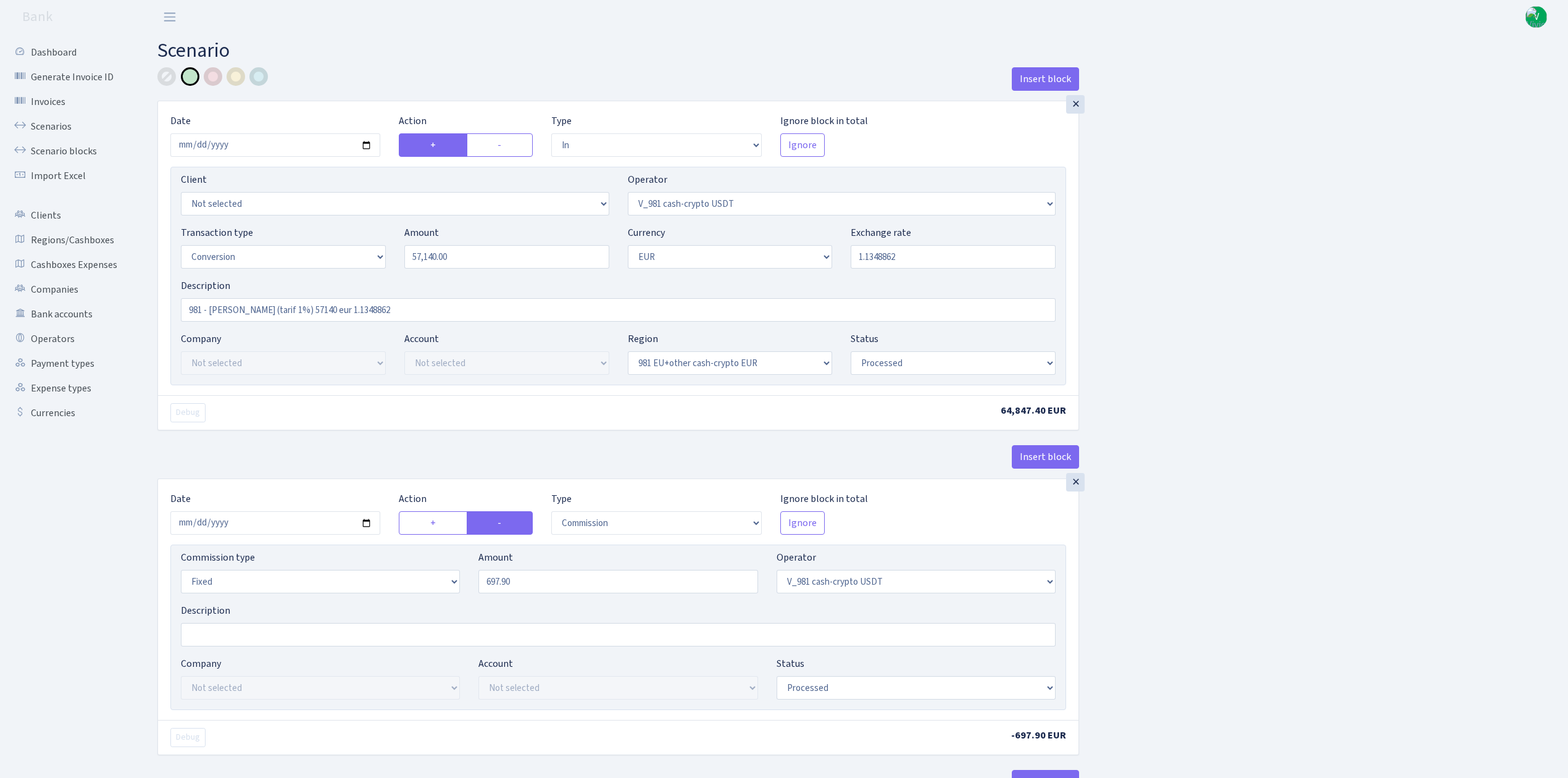
select select "22"
select select "processed"
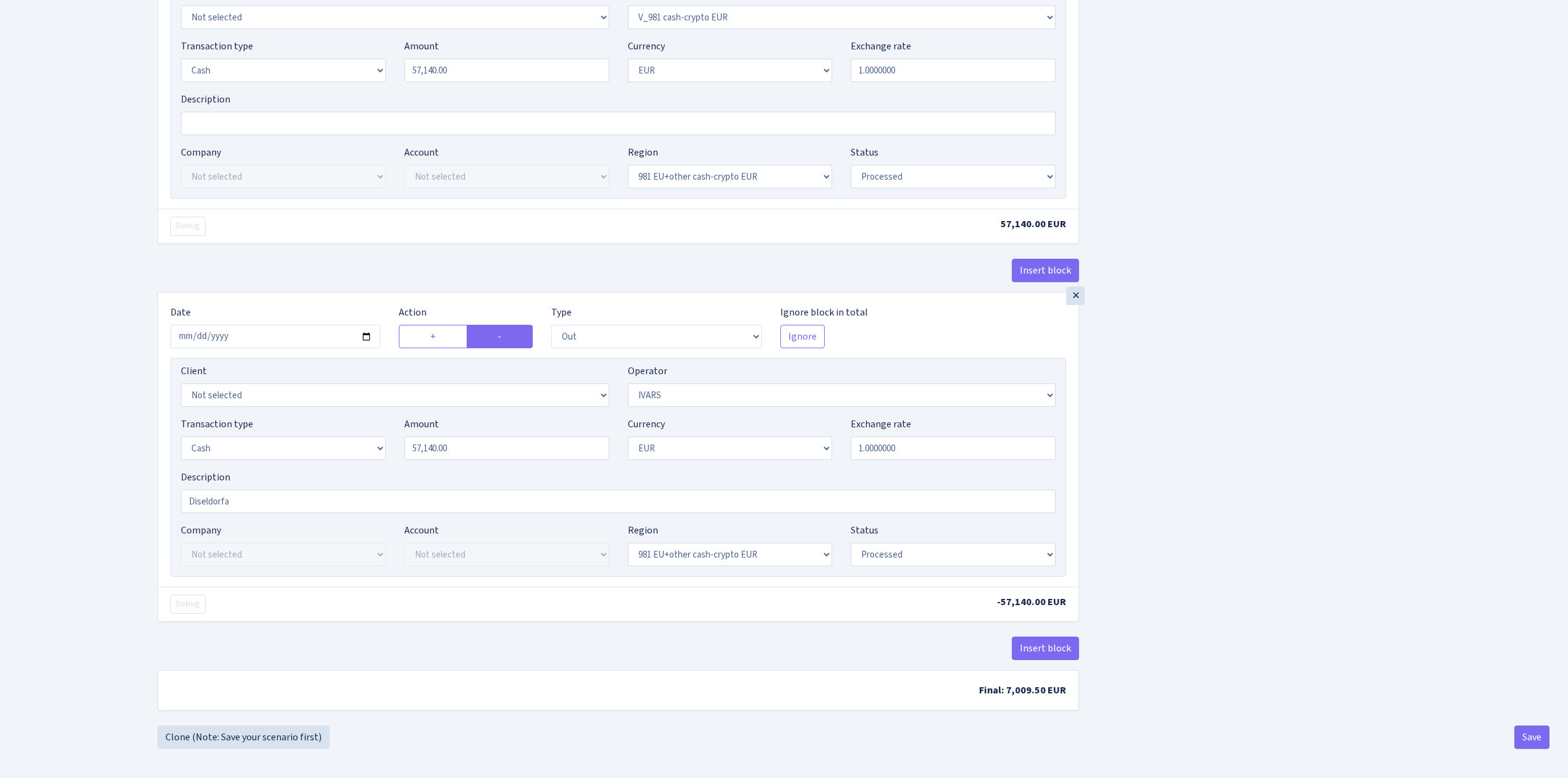
scroll to position [1283, 0]
drag, startPoint x: 252, startPoint y: 495, endPoint x: 111, endPoint y: 447, distance: 148.9
type input "Kelne"
click at [1520, 733] on button "Save" at bounding box center [1532, 736] width 35 height 23
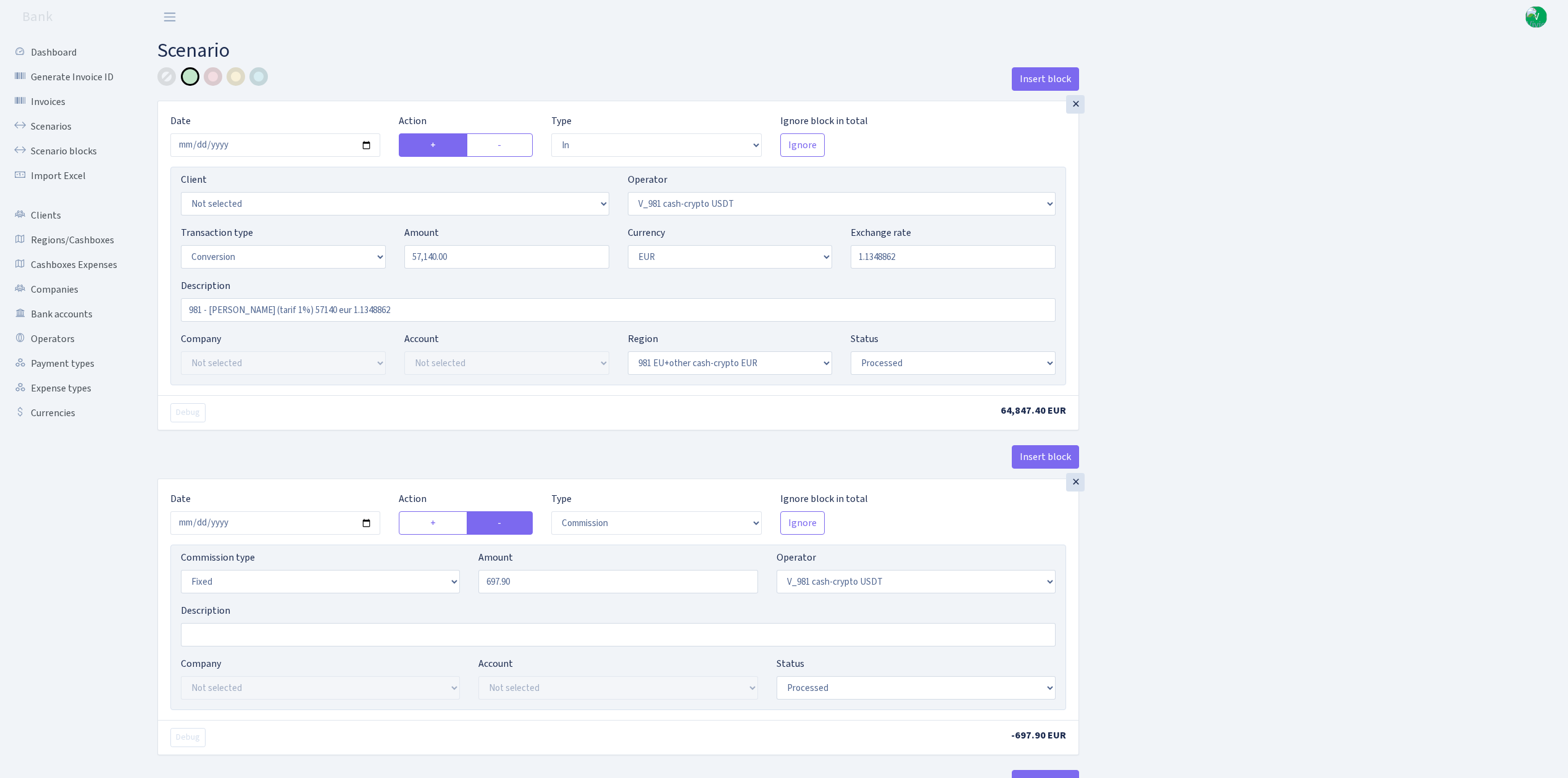
select select "in"
select select "435"
select select "15"
select select "1"
select select "22"
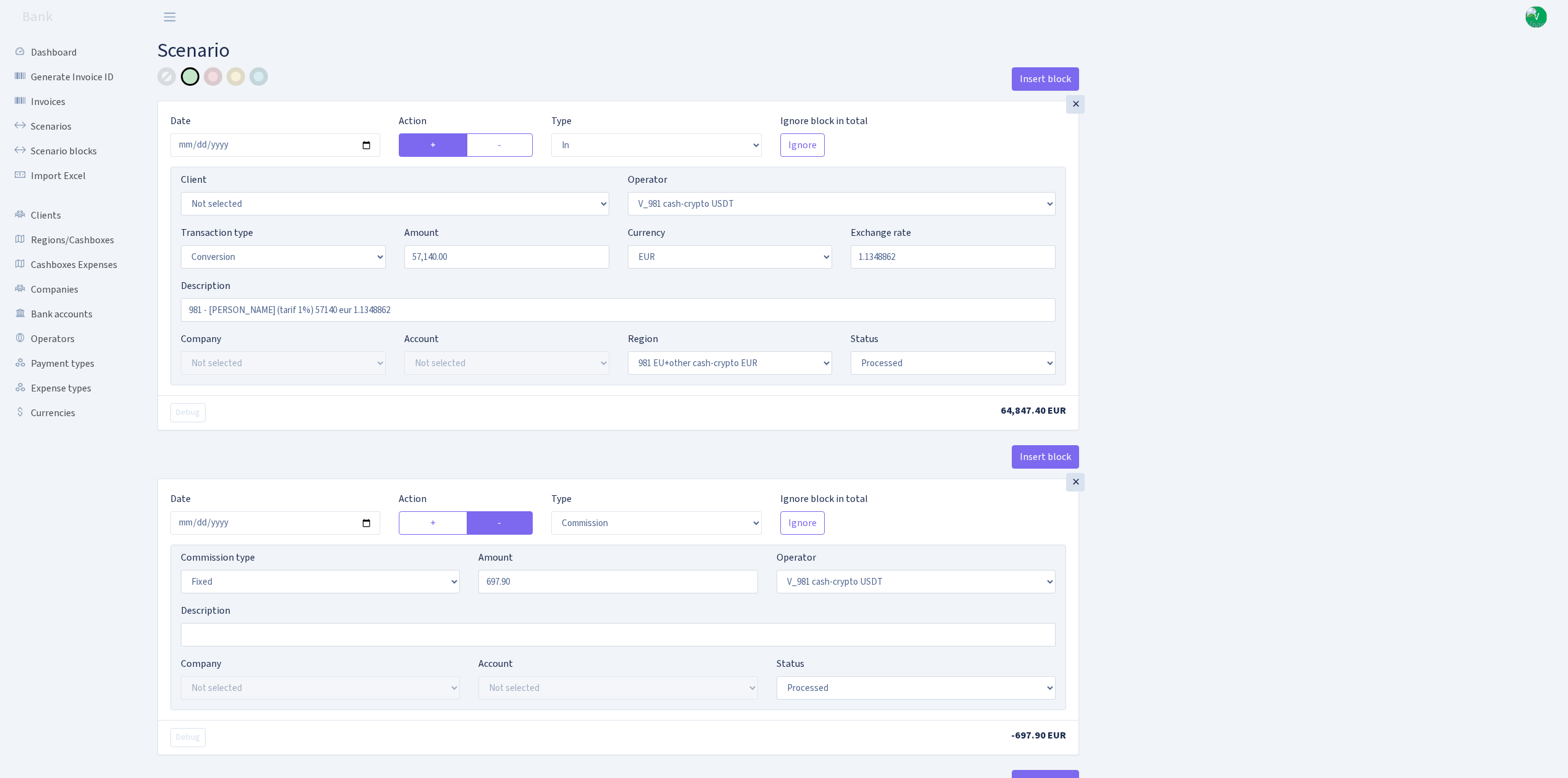
select select "processed"
select select "commission"
select select "fixed"
select select "435"
select select "processed"
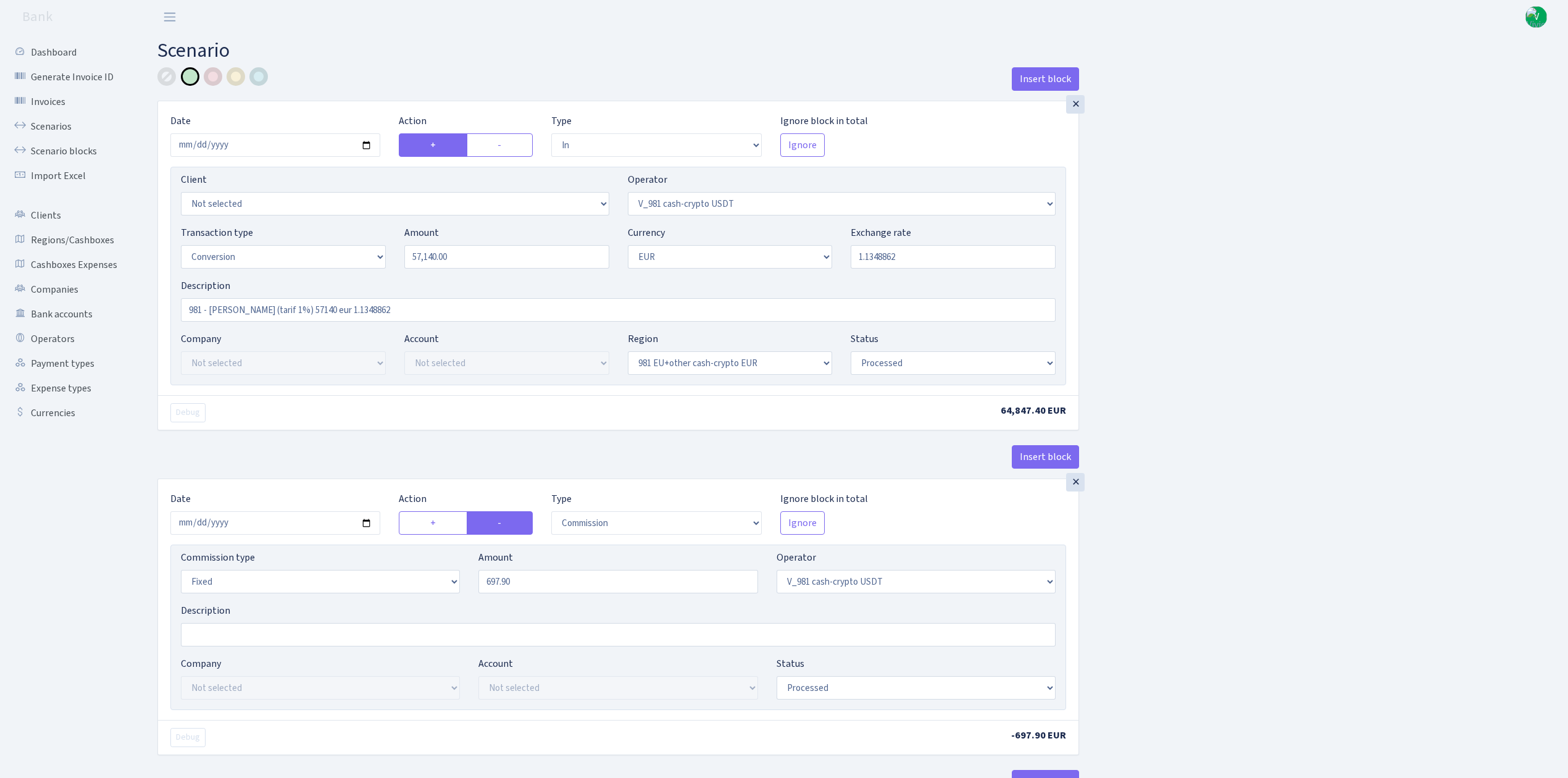
select select "out"
select select "434"
select select "15"
select select "1"
select select "processed"
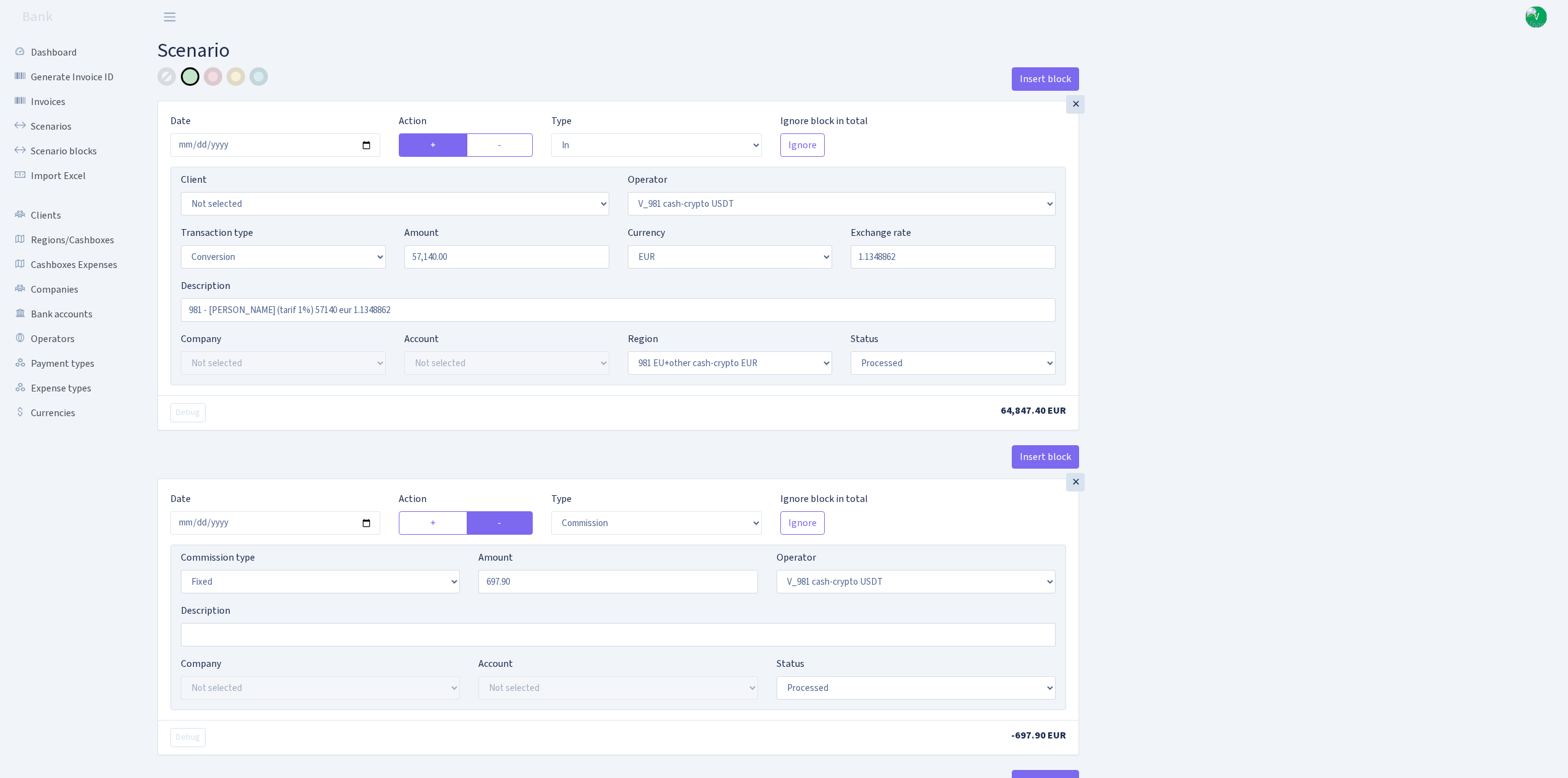
select select "in"
select select "434"
select select "1"
select select "22"
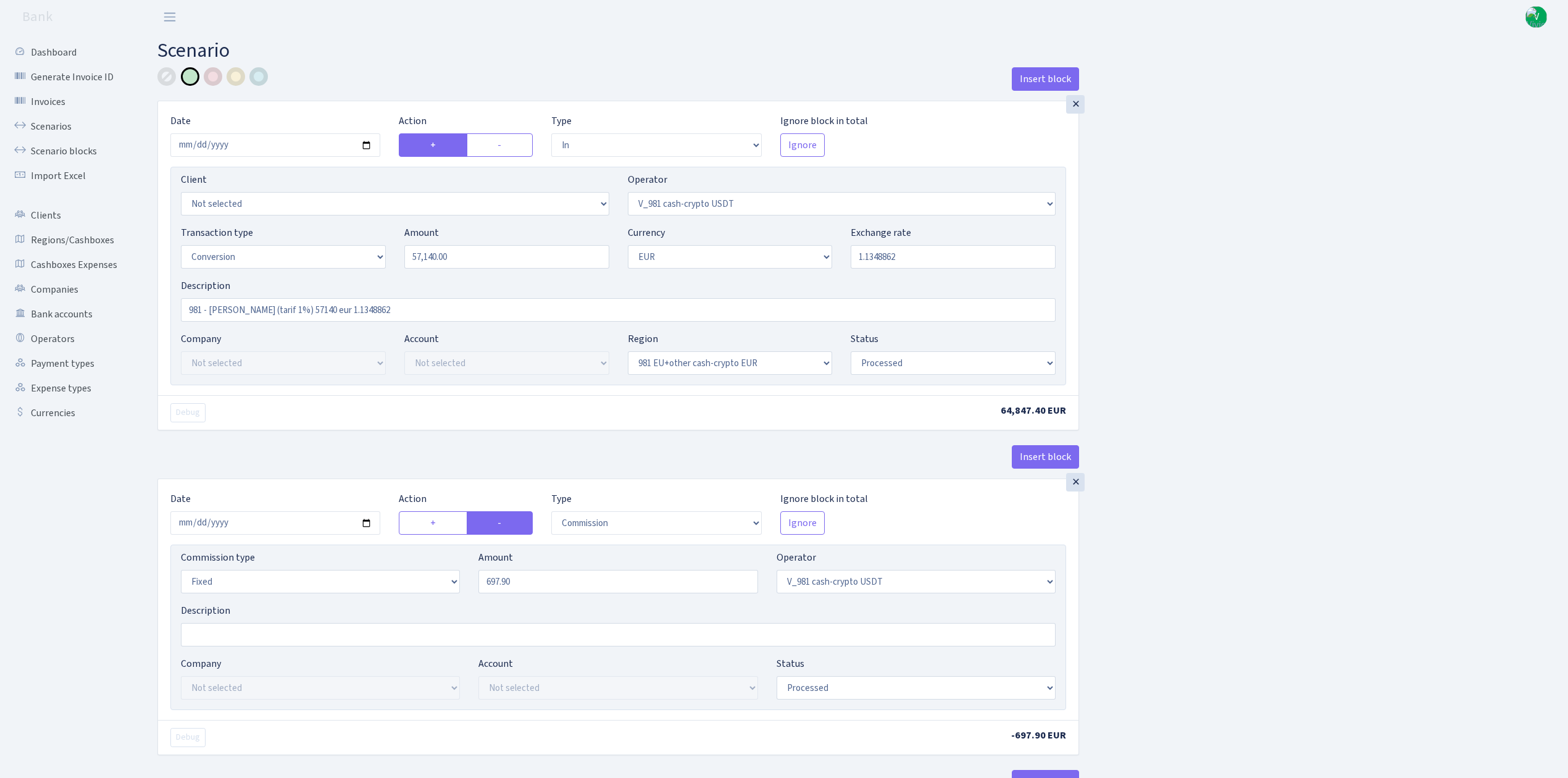
select select "processed"
select select "out"
select select "199"
select select "1"
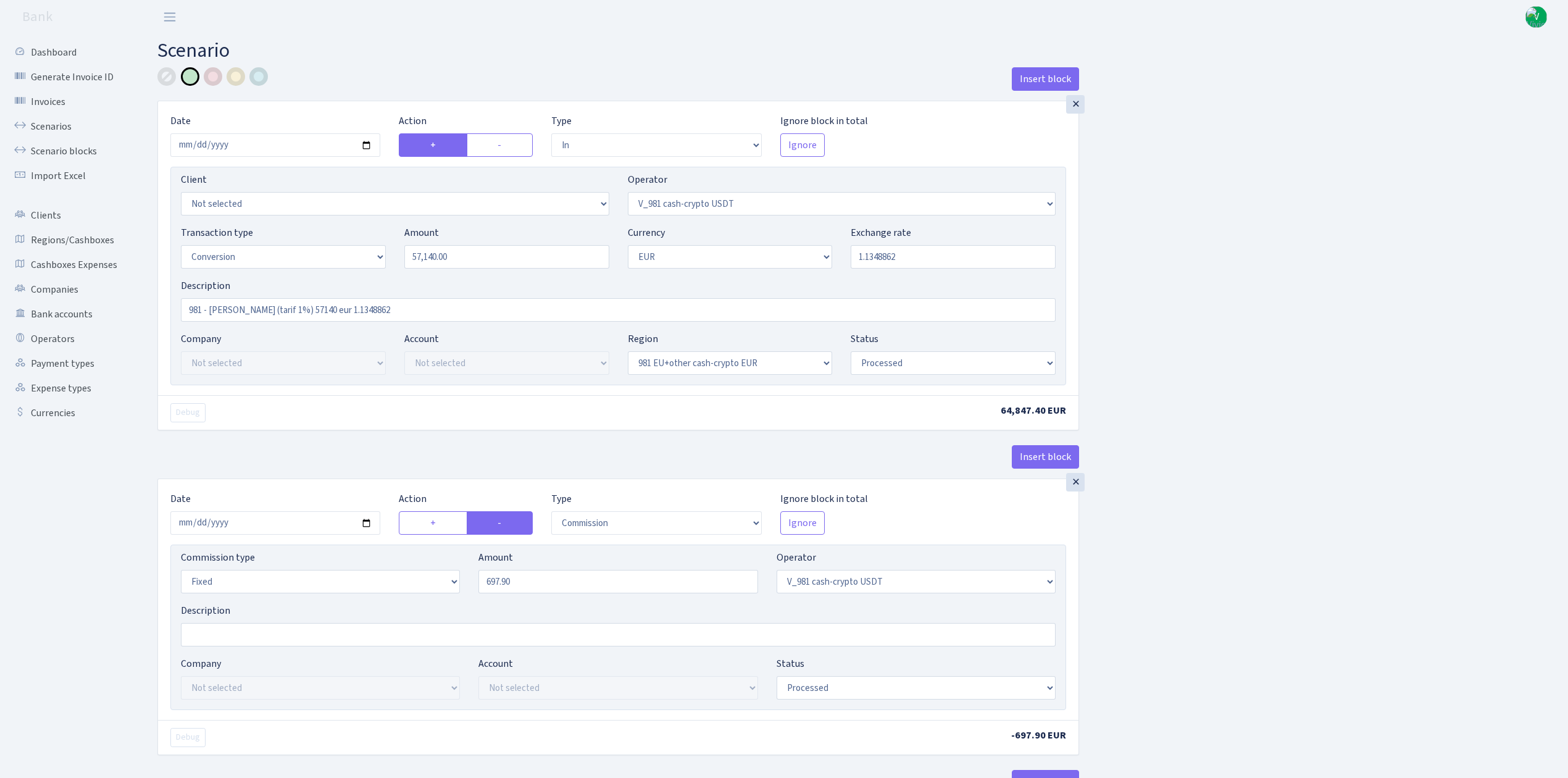
select select "22"
select select "processed"
click at [63, 122] on link "Scenarios" at bounding box center [67, 126] width 124 height 25
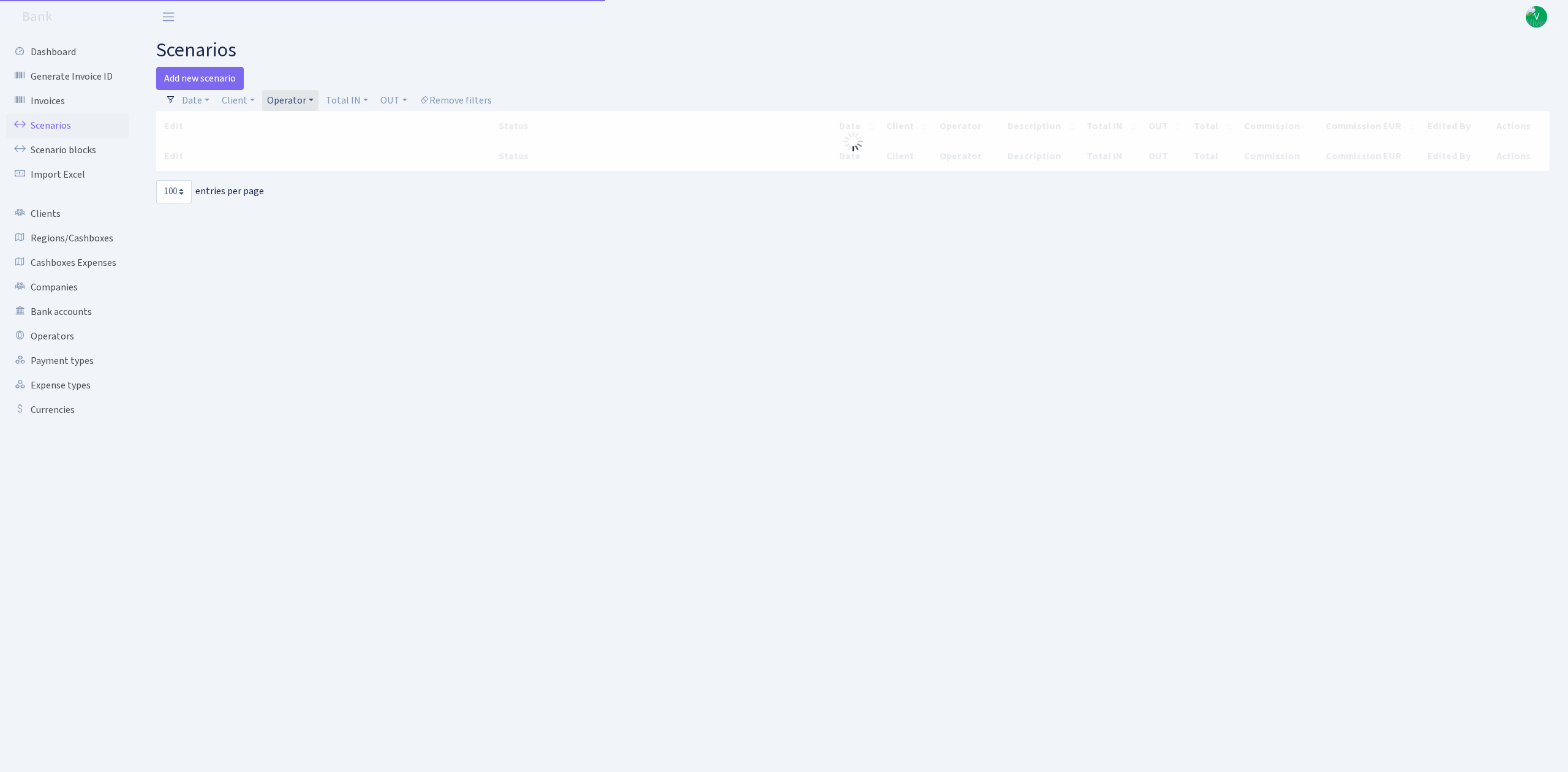
select select "100"
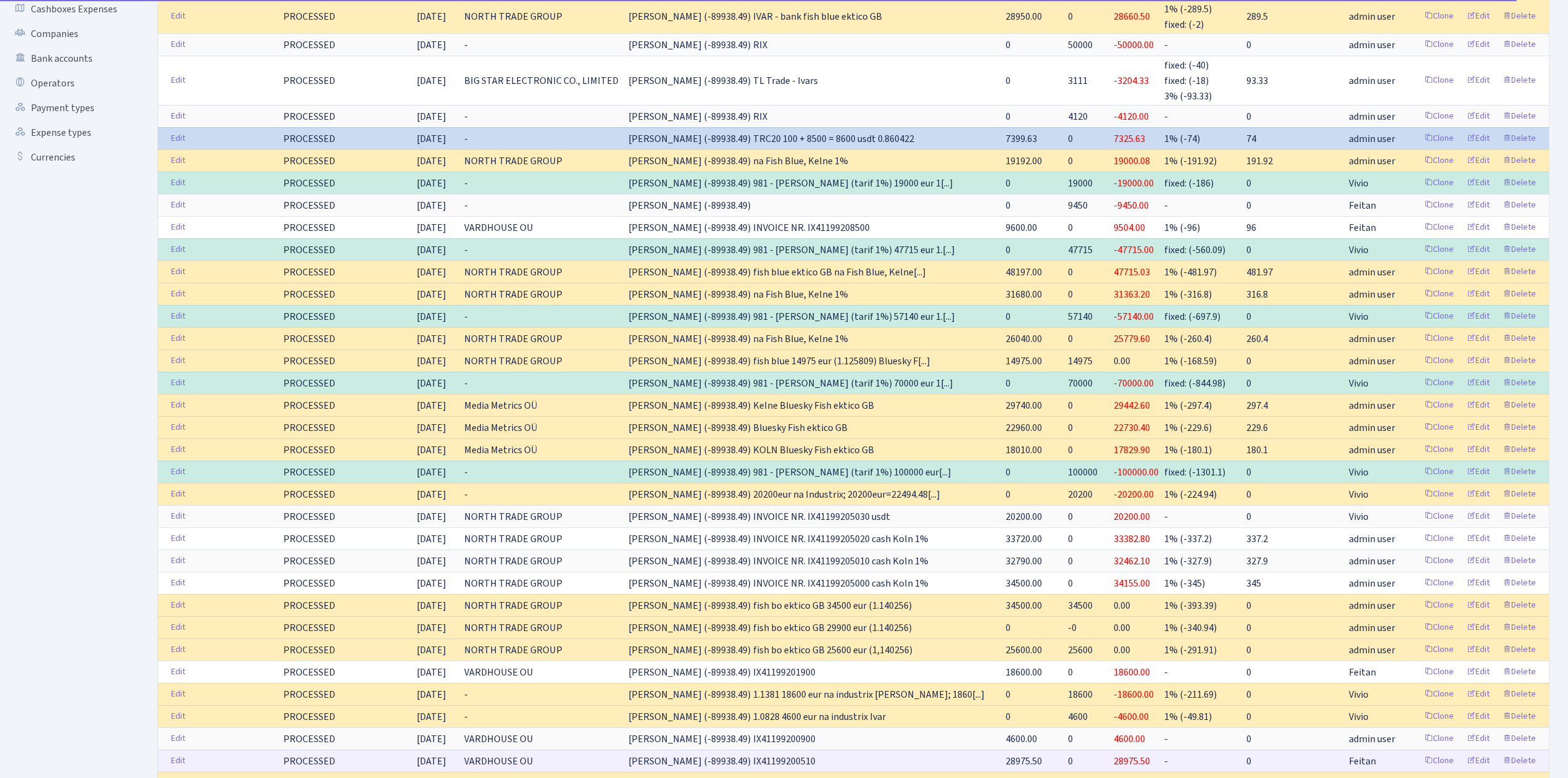
scroll to position [247, 0]
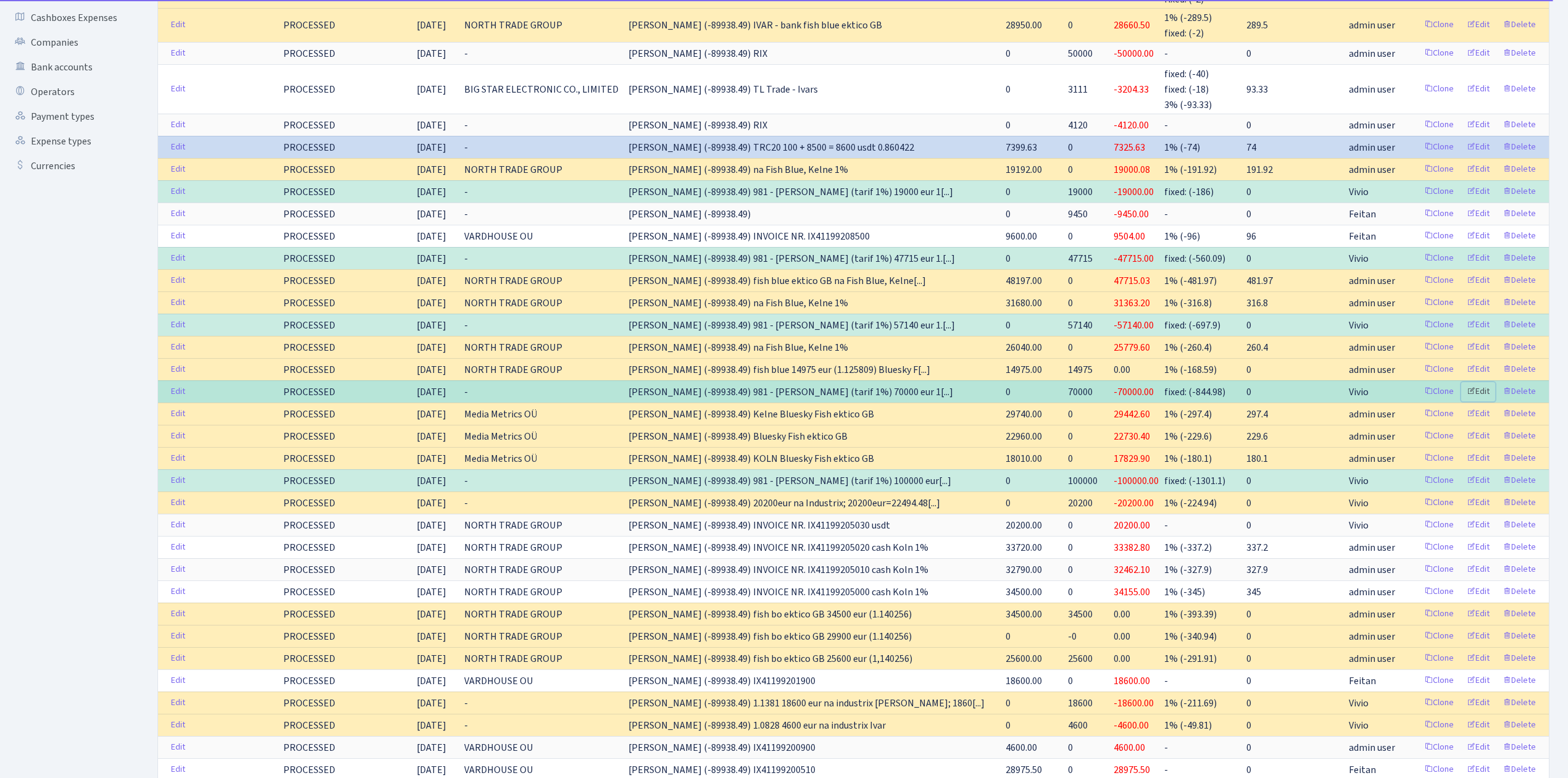
click at [1482, 393] on link "Edit" at bounding box center [1478, 392] width 34 height 19
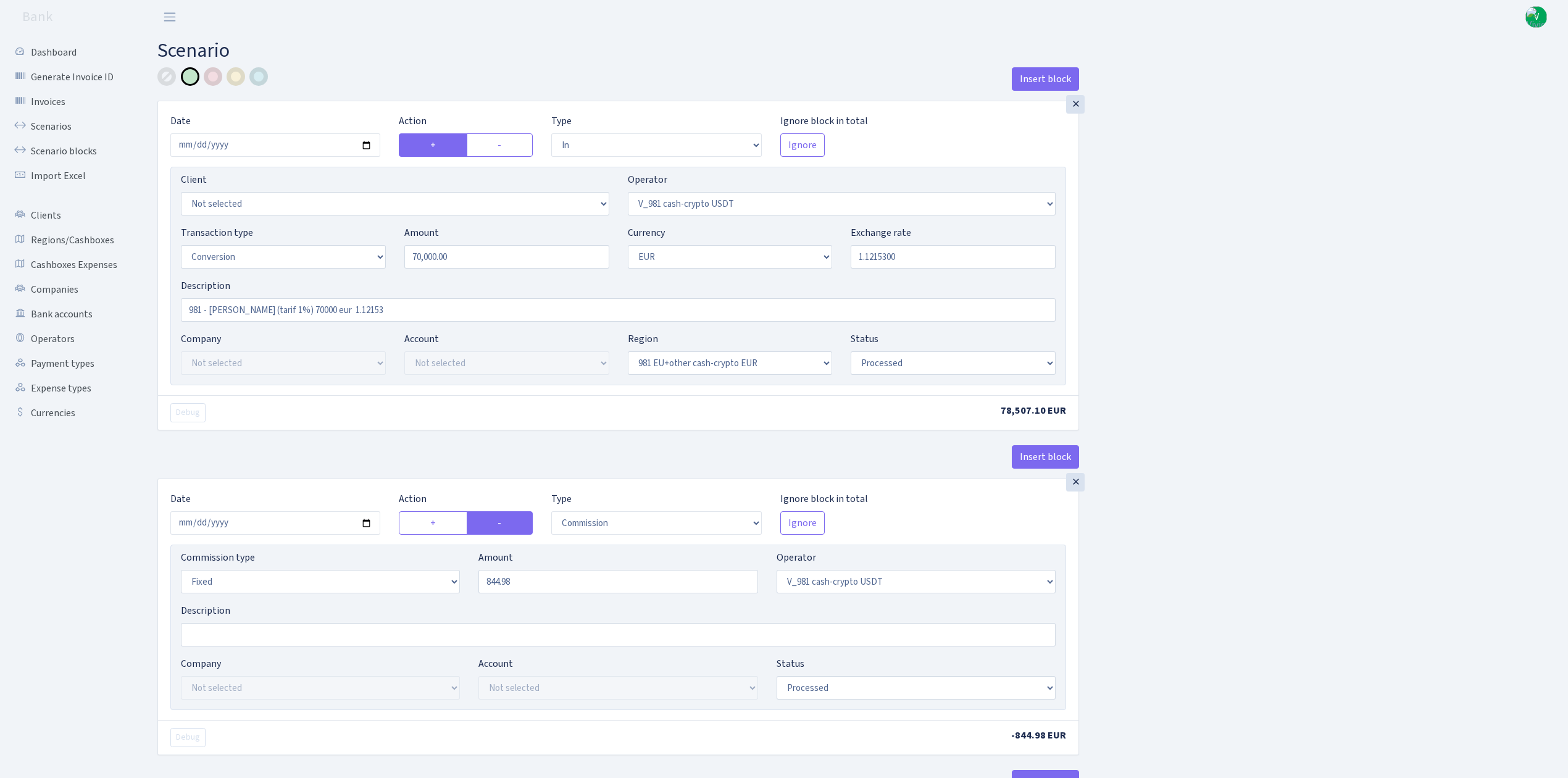
select select "in"
select select "435"
select select "15"
select select "1"
select select "22"
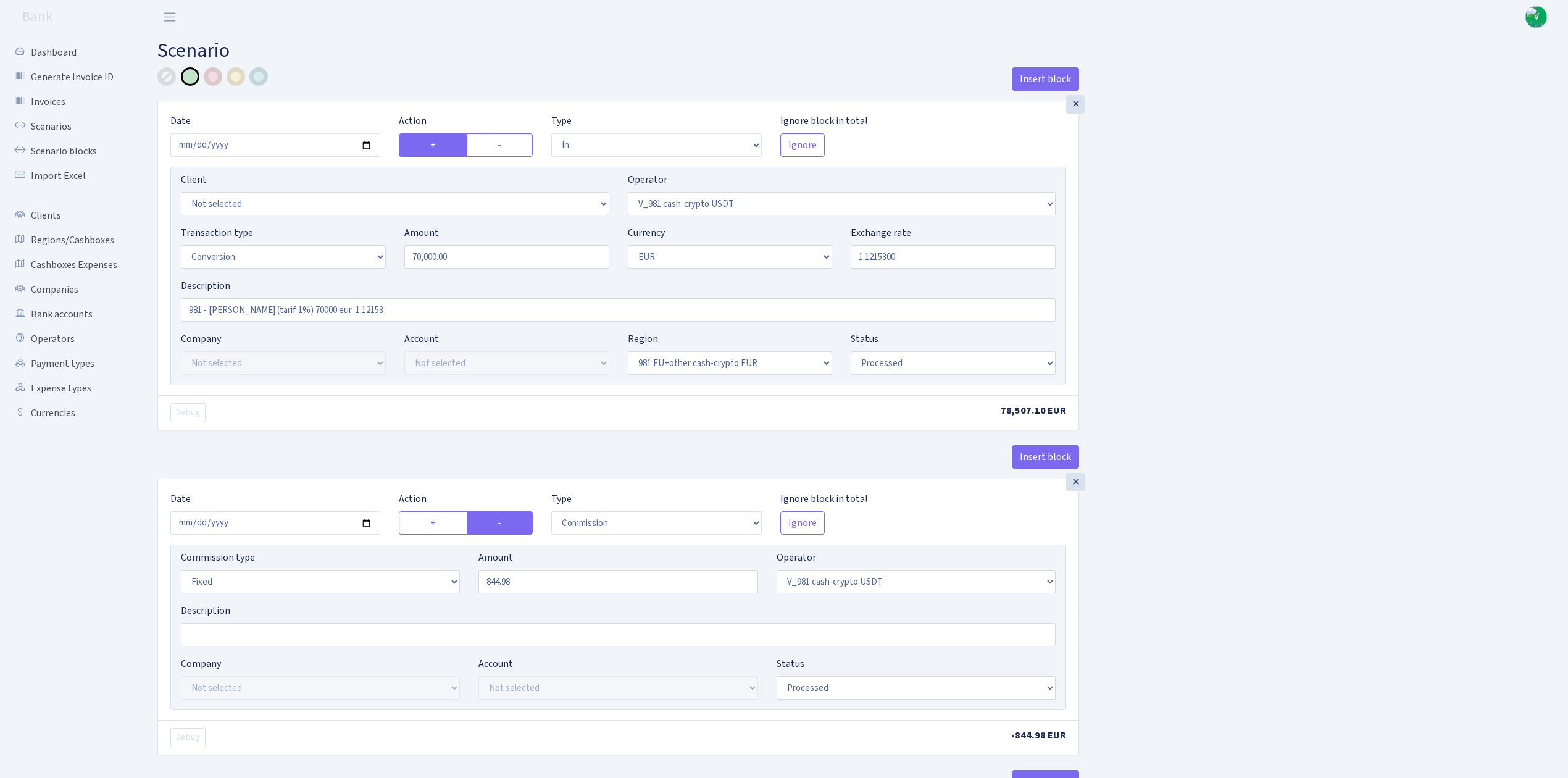
select select "processed"
select select "commission"
select select "fixed"
select select "435"
select select "processed"
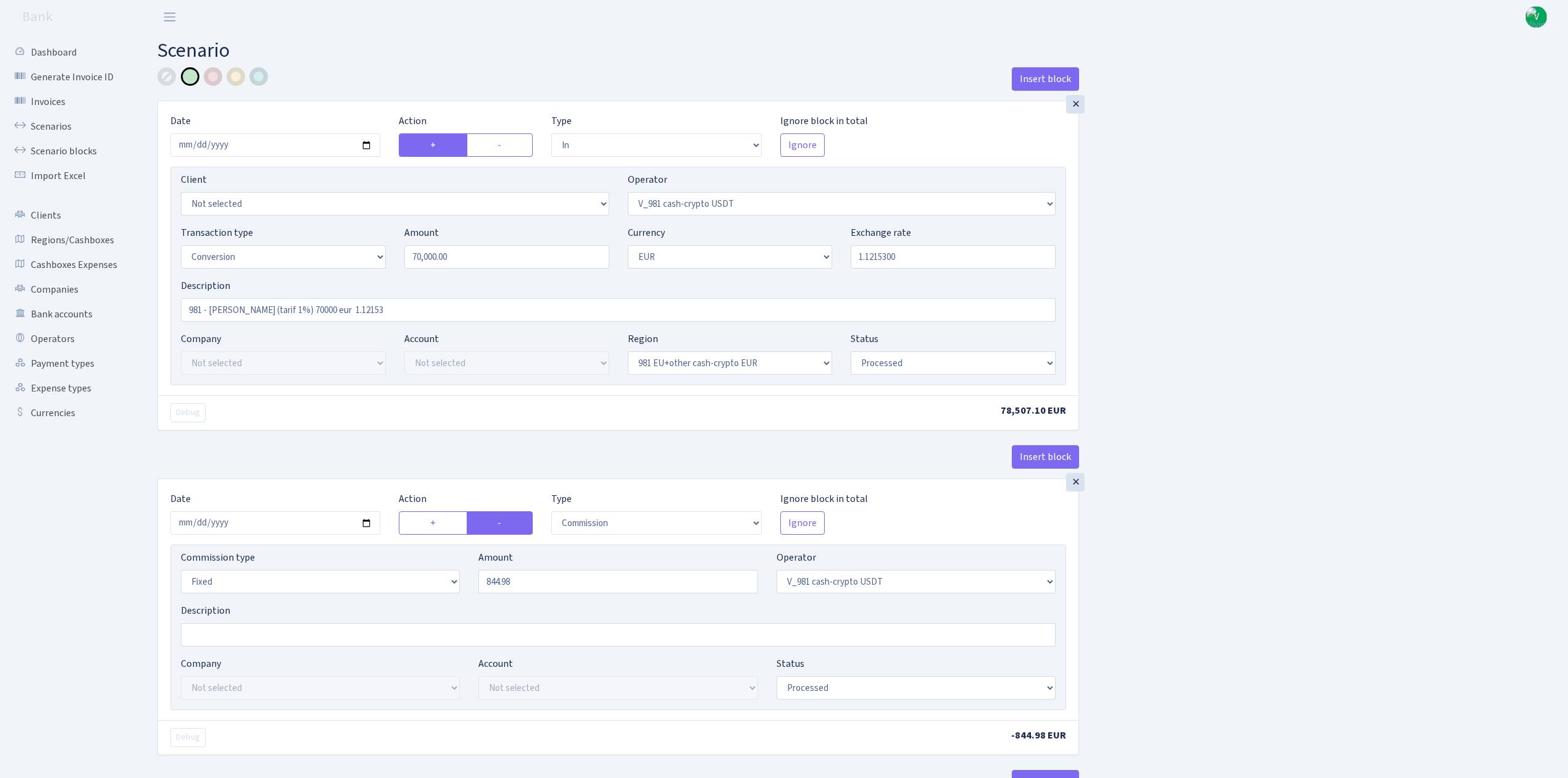
select select "out"
select select "434"
select select "15"
select select "1"
select select "processed"
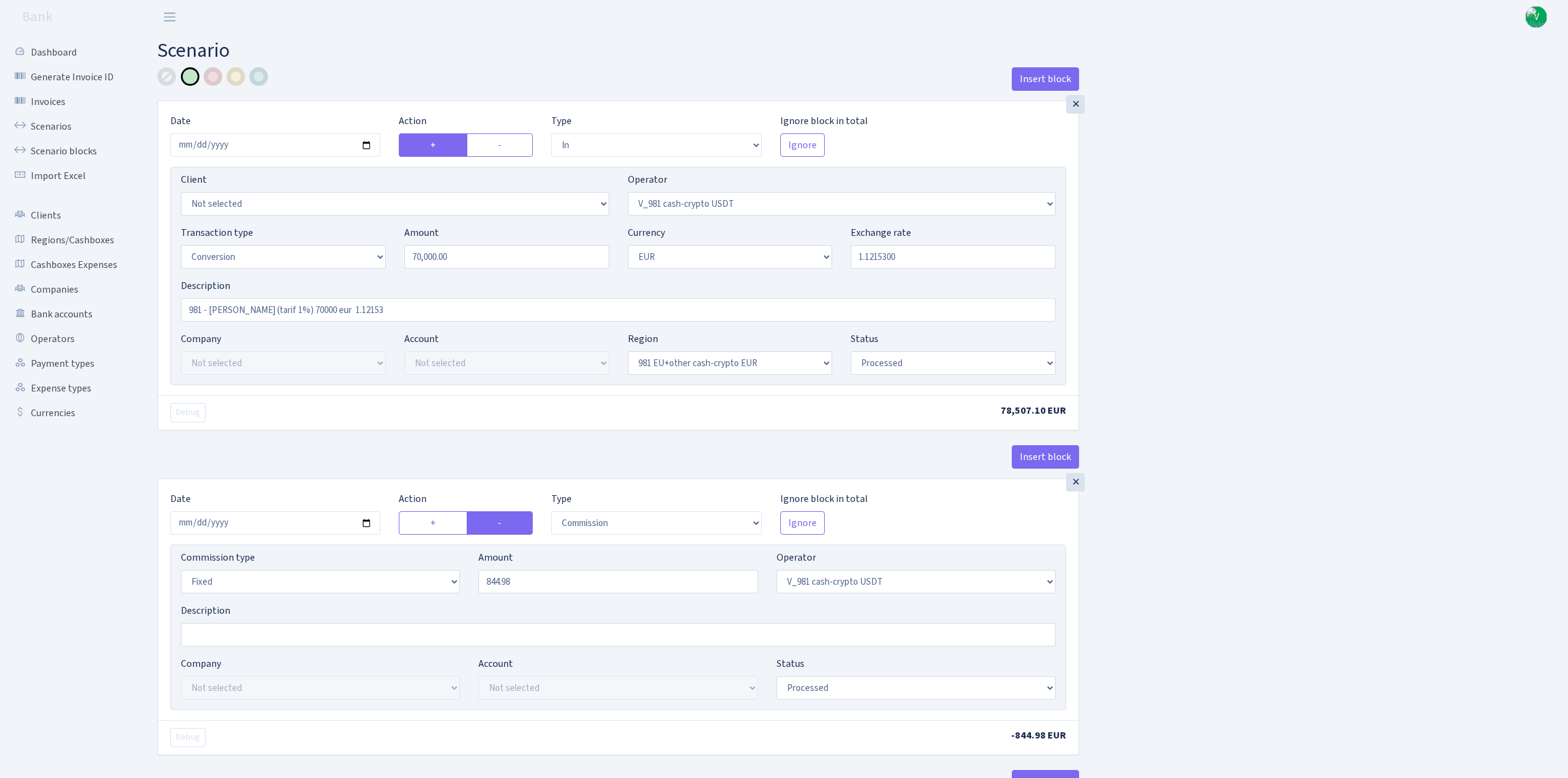
select select "in"
select select "434"
select select "1"
select select "22"
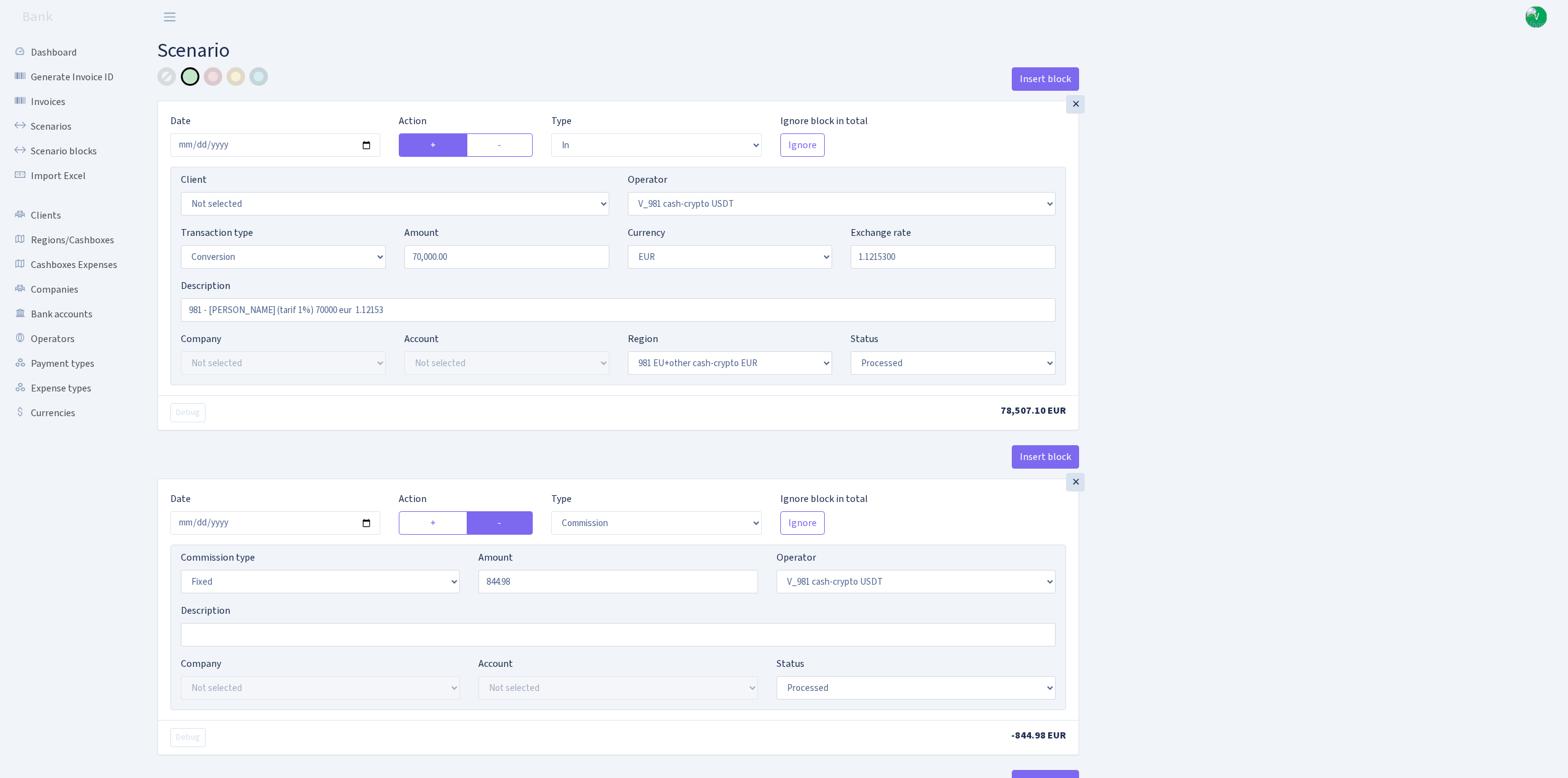
select select "processed"
select select "out"
select select "199"
select select "1"
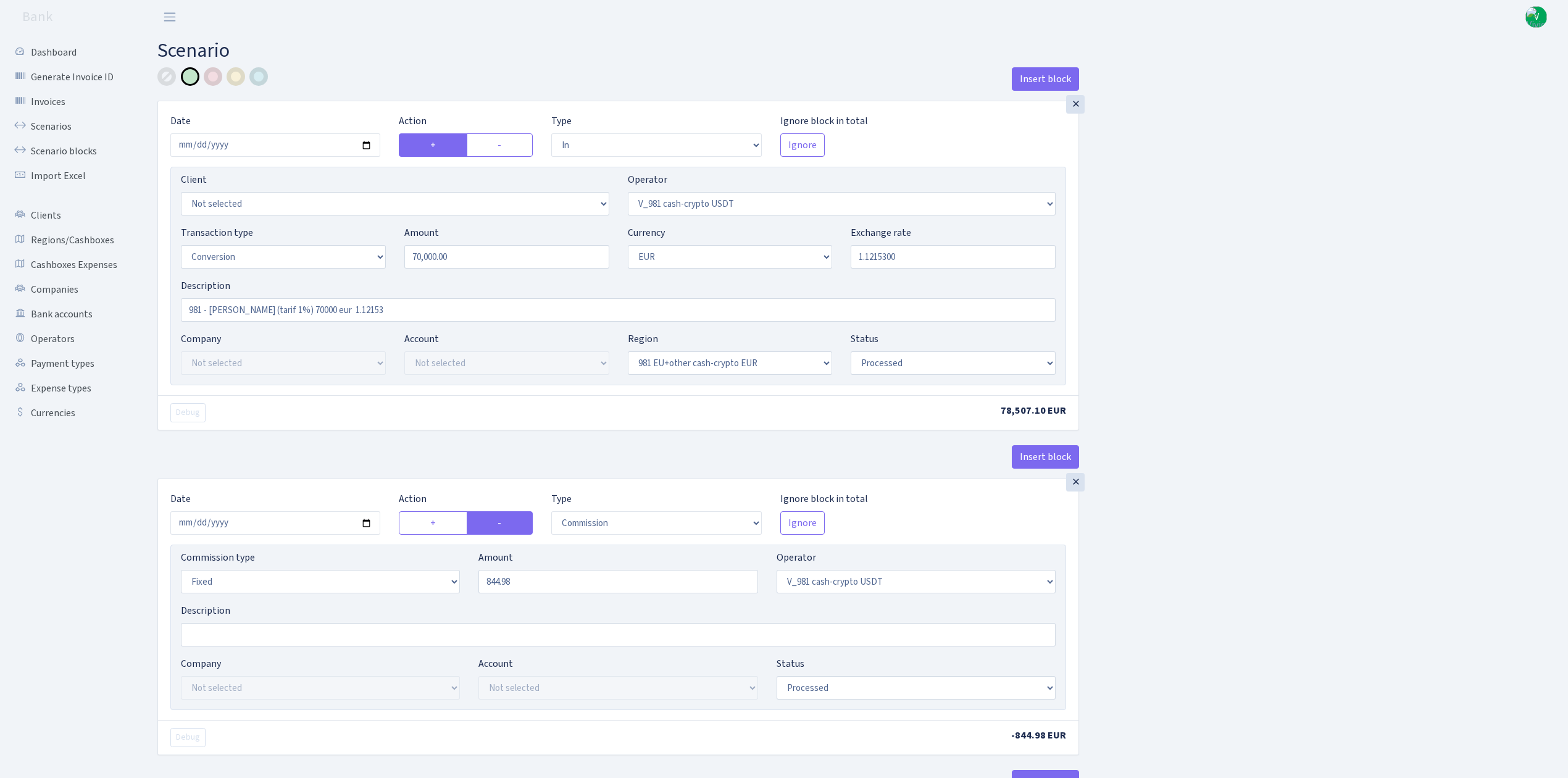
select select "22"
select select "processed"
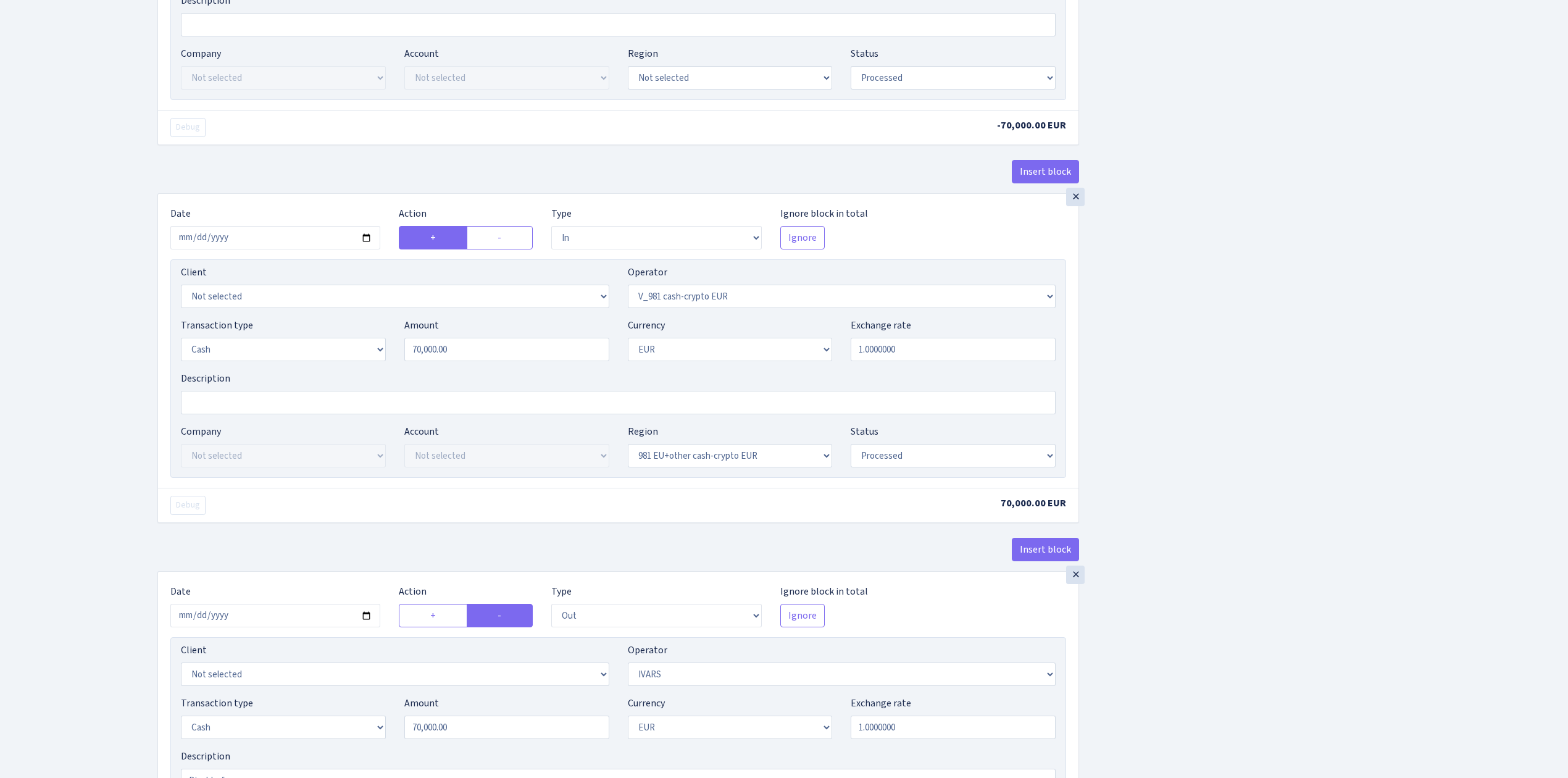
scroll to position [1283, 0]
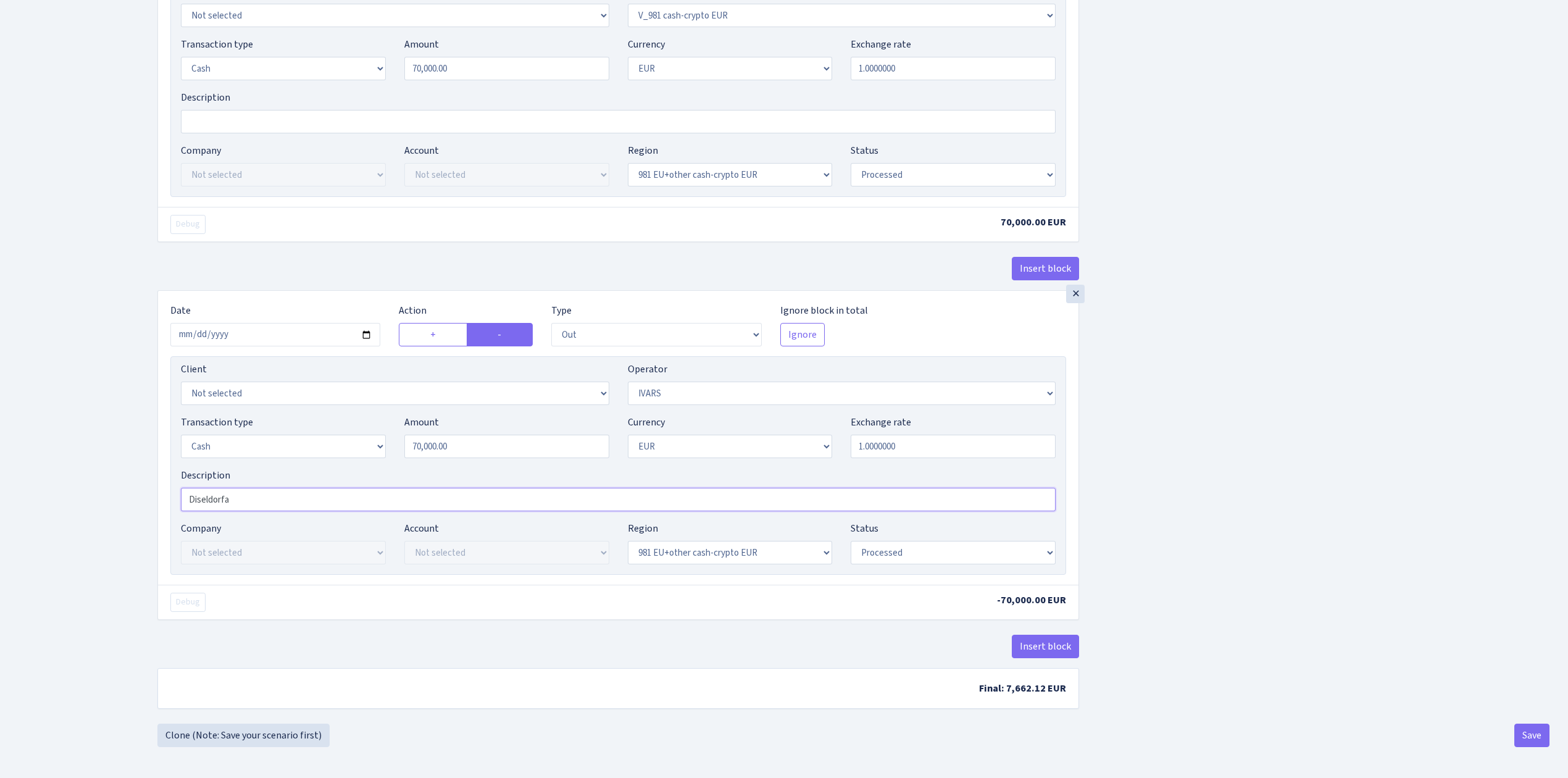
drag, startPoint x: 185, startPoint y: 483, endPoint x: 129, endPoint y: 460, distance: 60.5
click div "Dashboard Generate Invoice ID Invoices Scenarios Scenario blocks Import Excel C…"
type input "Kelne"
click div "Insert block × Date [DATE] Action + - Type --- In Out Commission Field required…"
click button "Save"
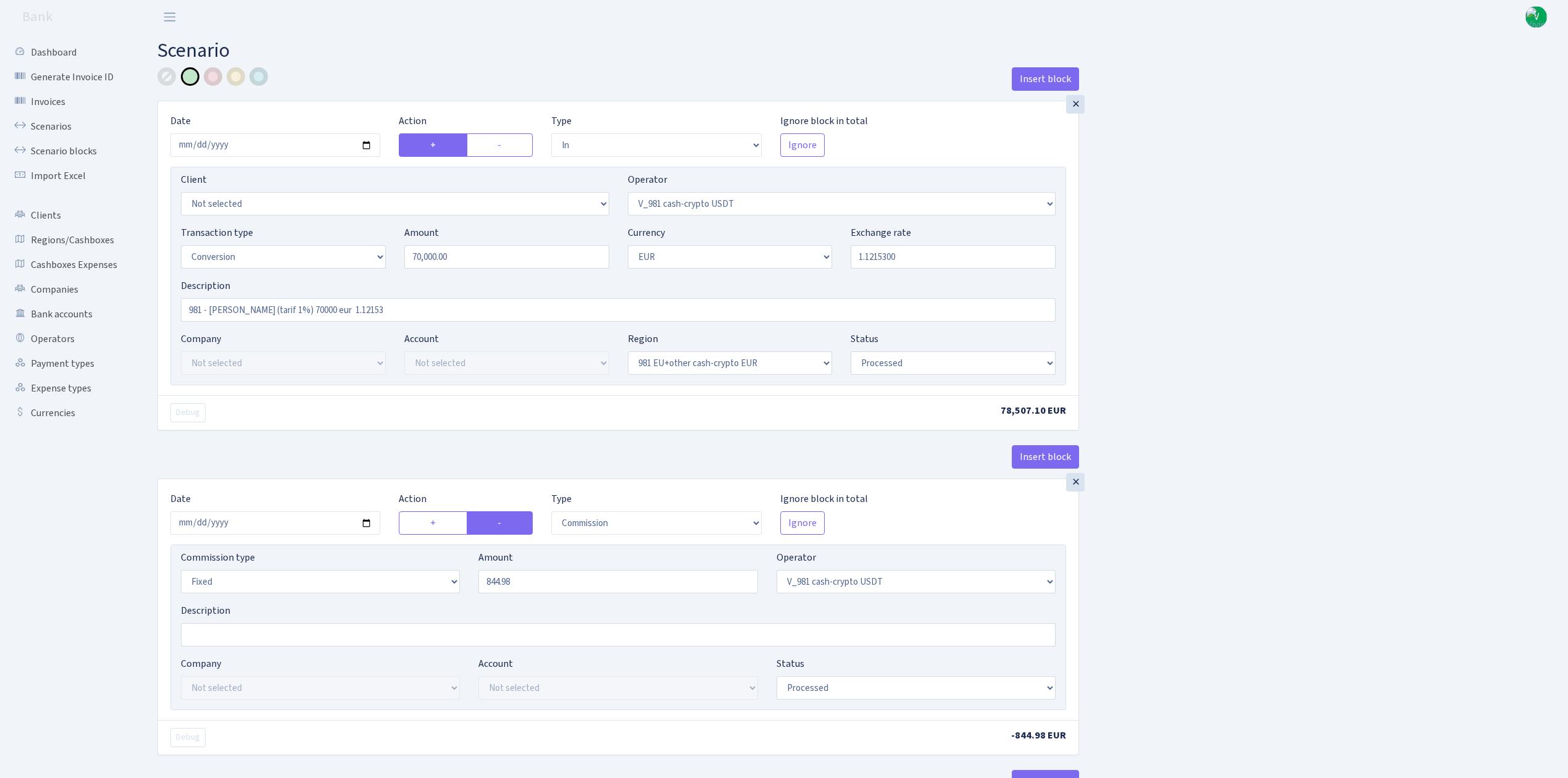
select select "in"
select select "435"
select select "15"
select select "1"
select select "22"
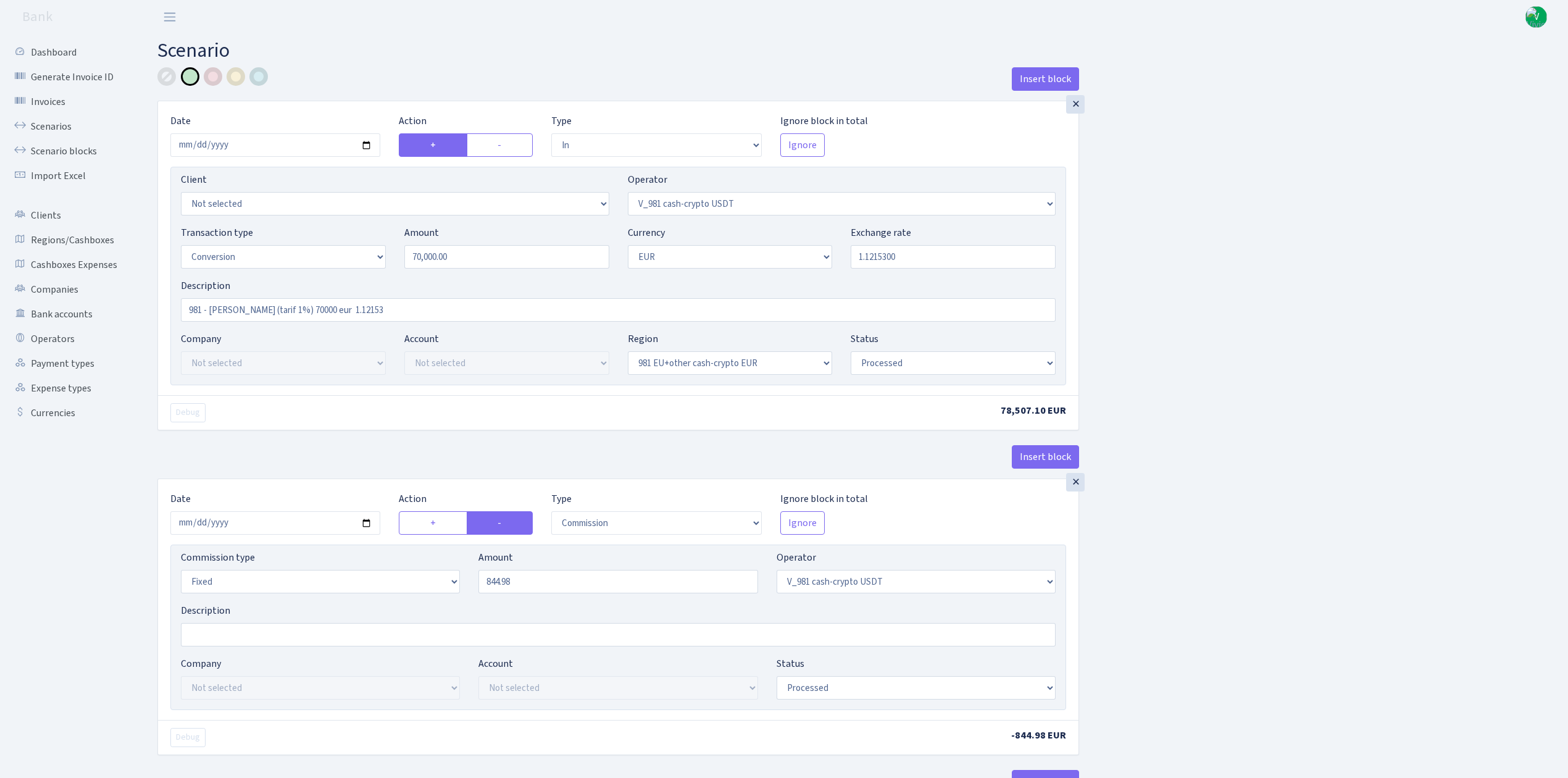
select select "processed"
select select "commission"
select select "fixed"
select select "435"
select select "processed"
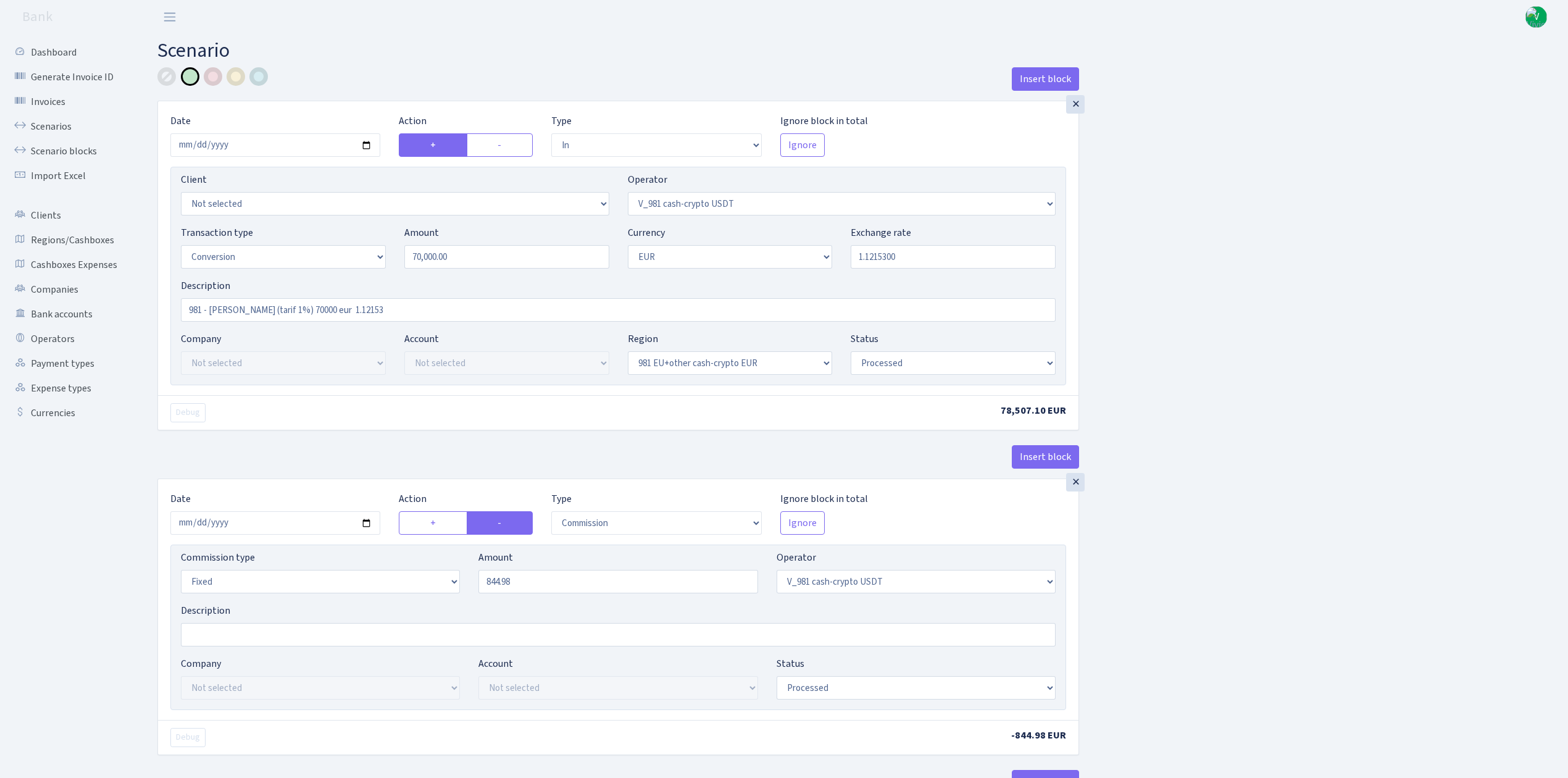
select select "out"
select select "434"
select select "15"
select select "1"
select select "processed"
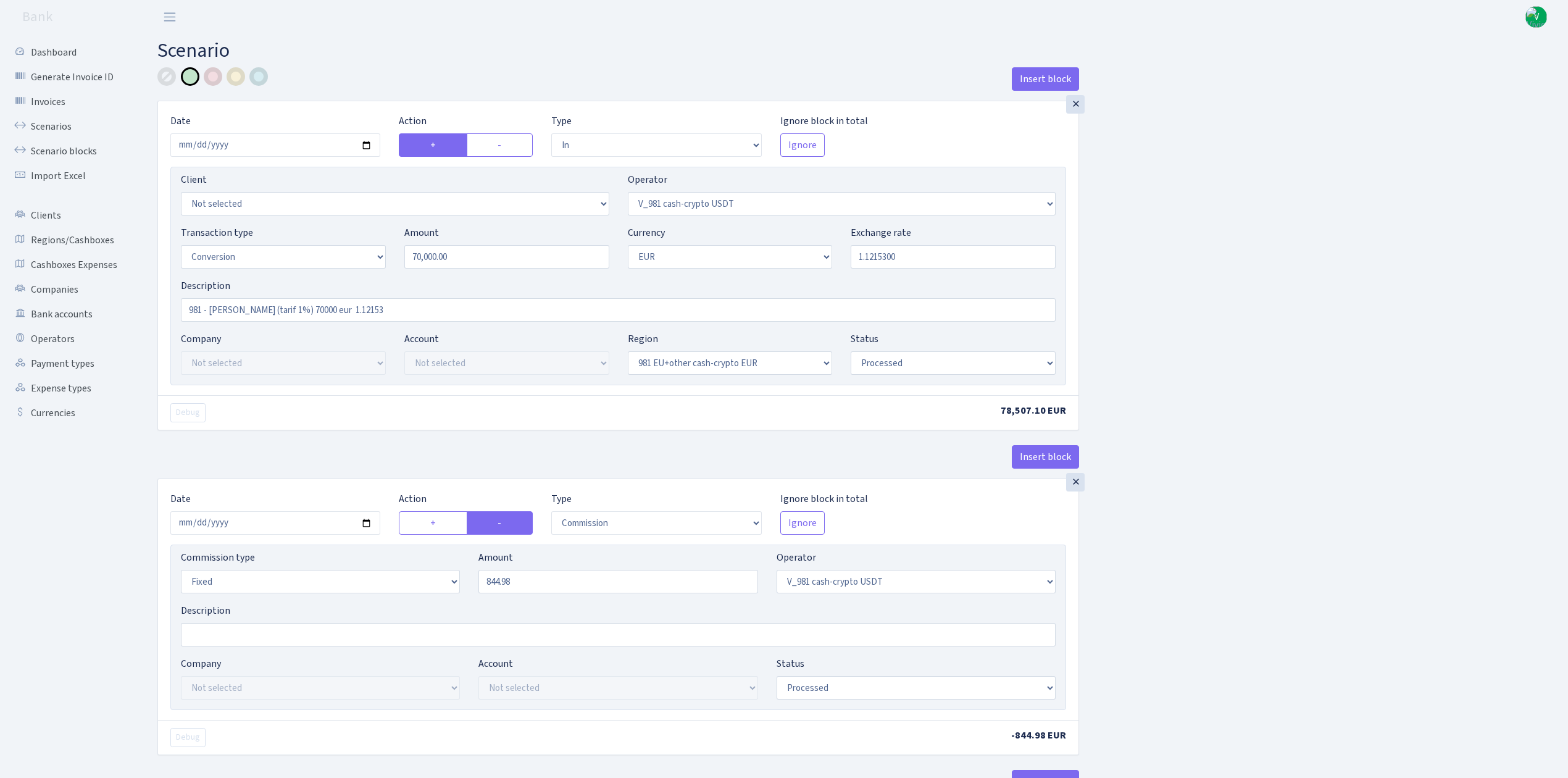
select select "in"
select select "434"
select select "1"
select select "22"
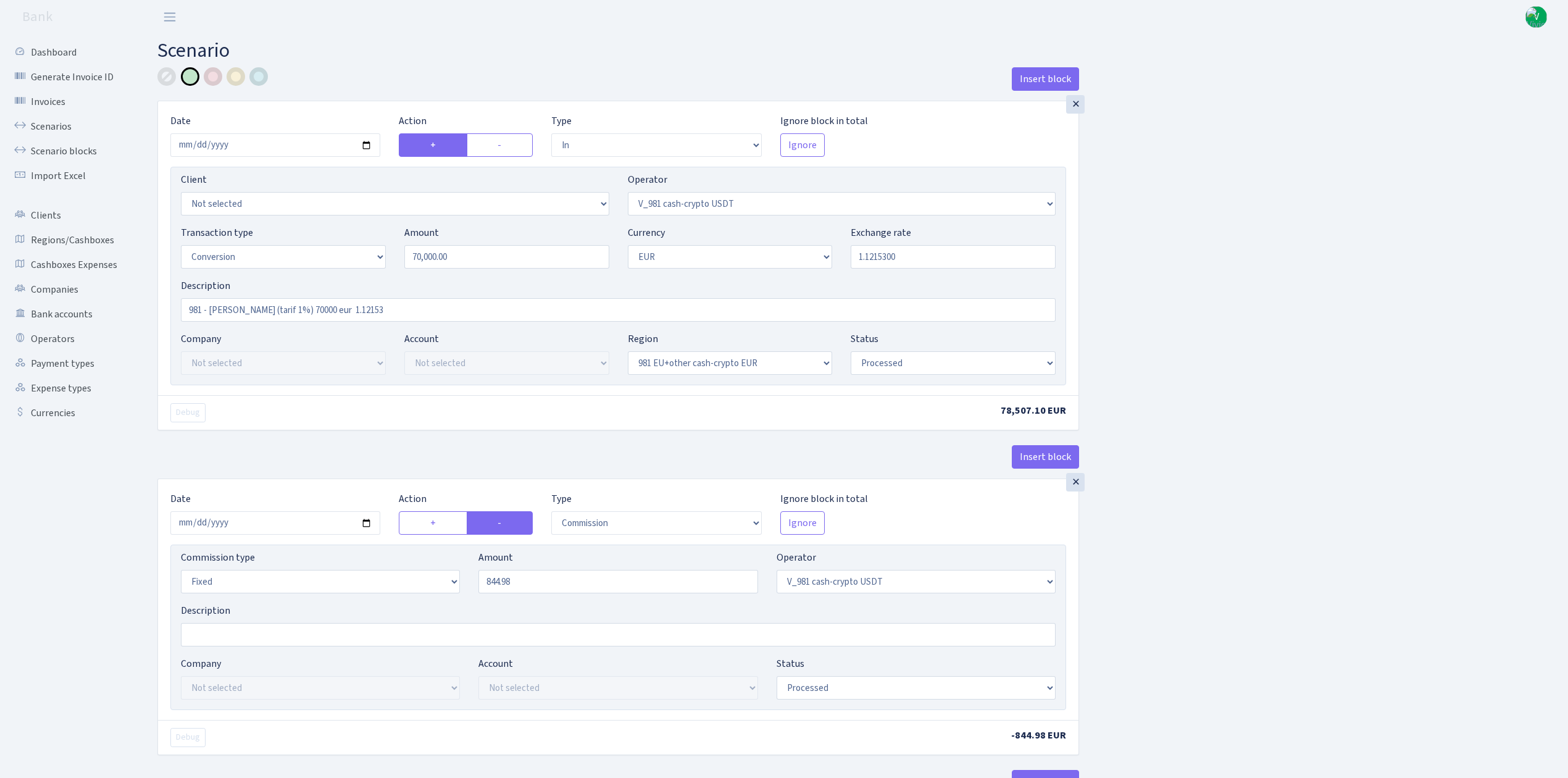
select select "processed"
select select "out"
select select "199"
select select "1"
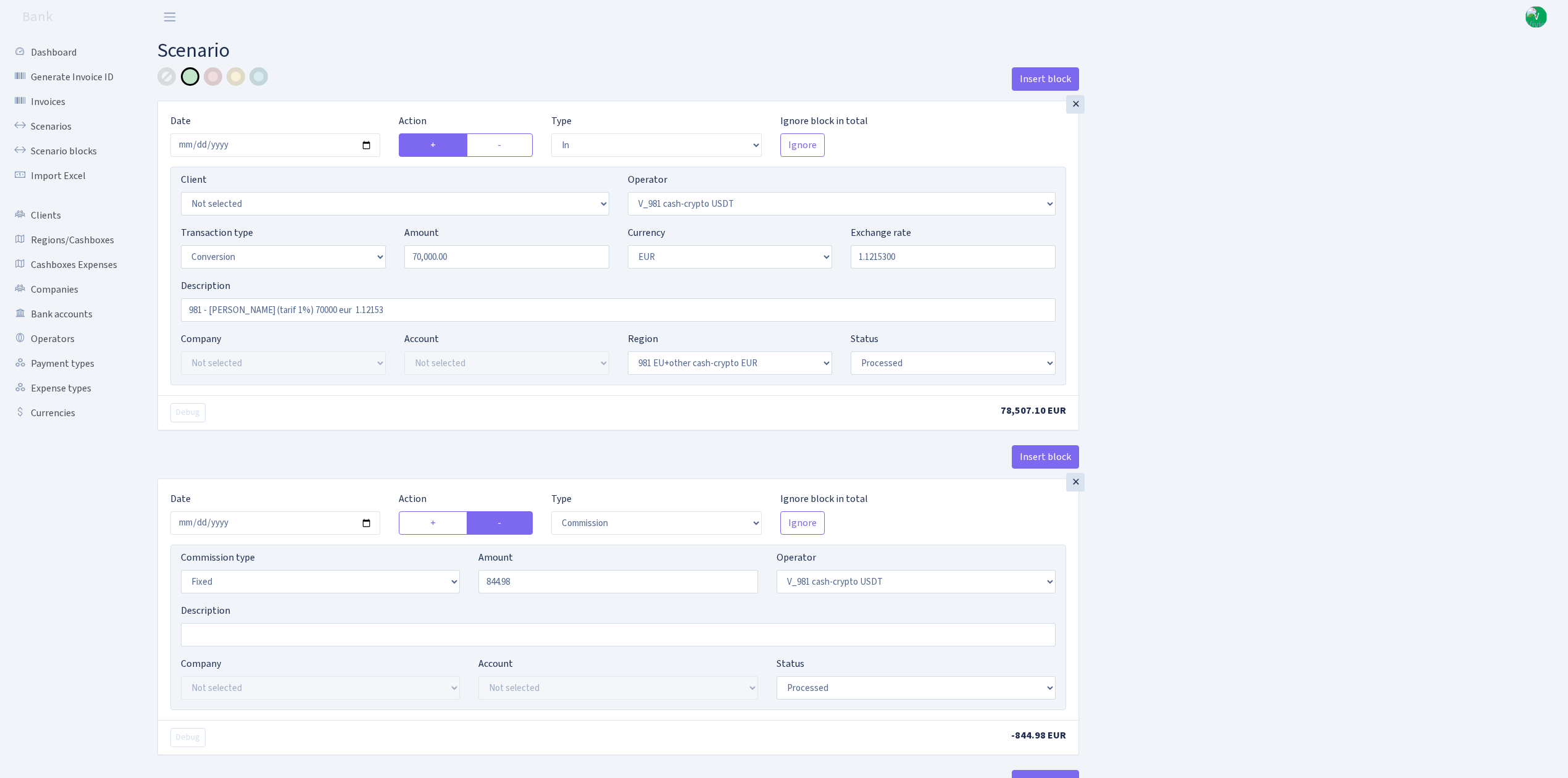
select select "22"
select select "processed"
click at [60, 121] on link "Scenarios" at bounding box center [67, 126] width 124 height 25
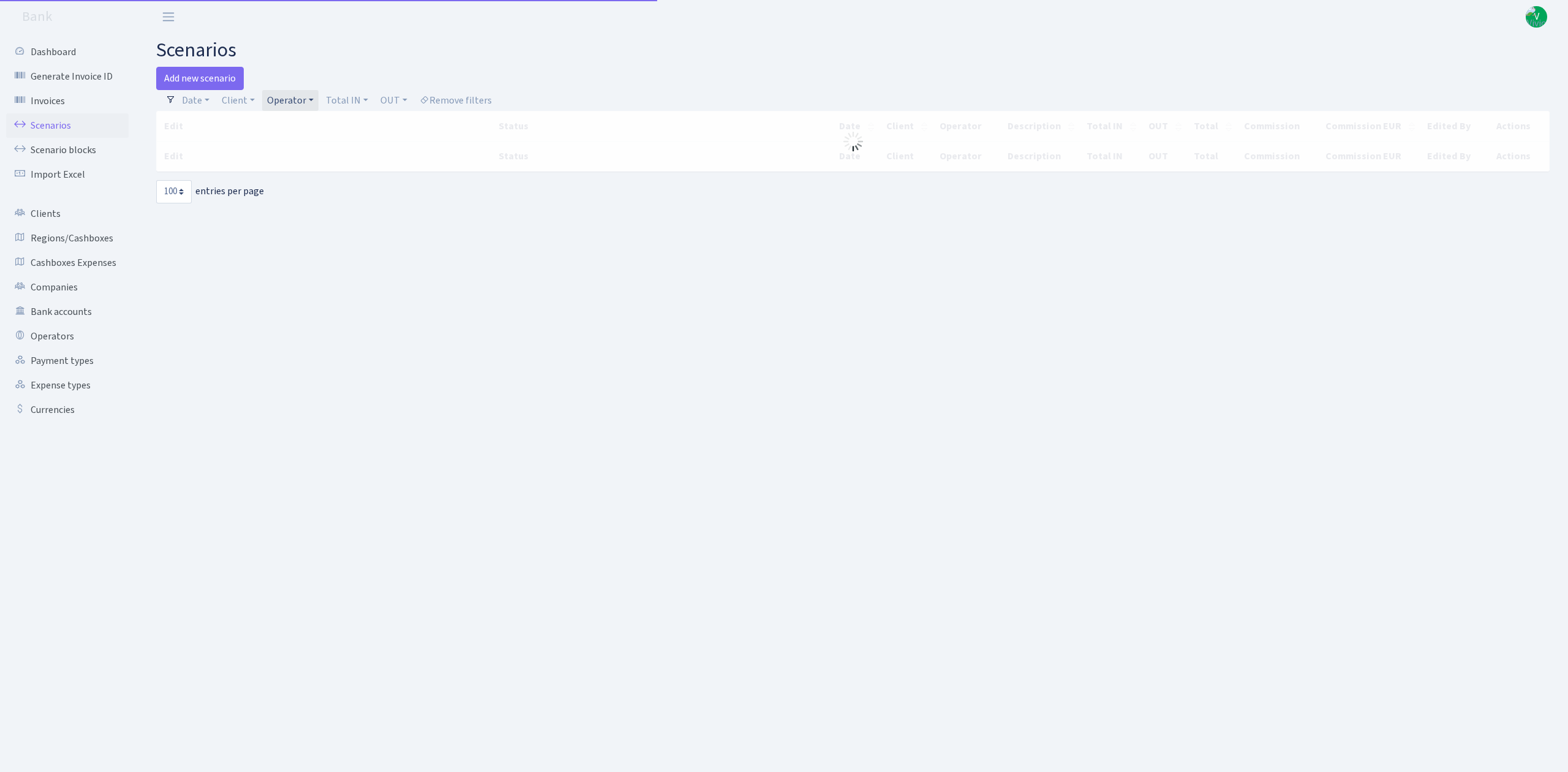
select select "100"
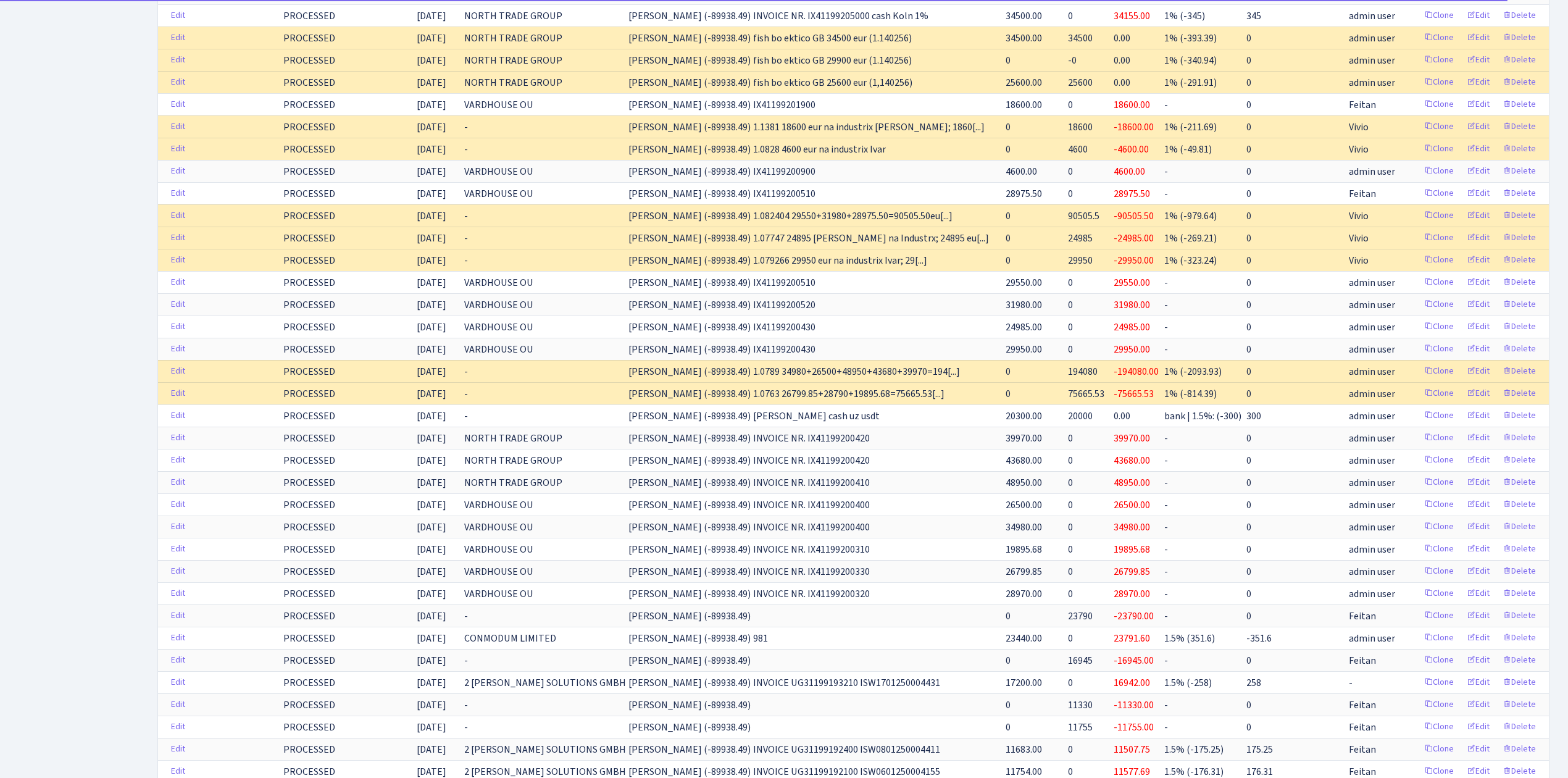
scroll to position [412, 0]
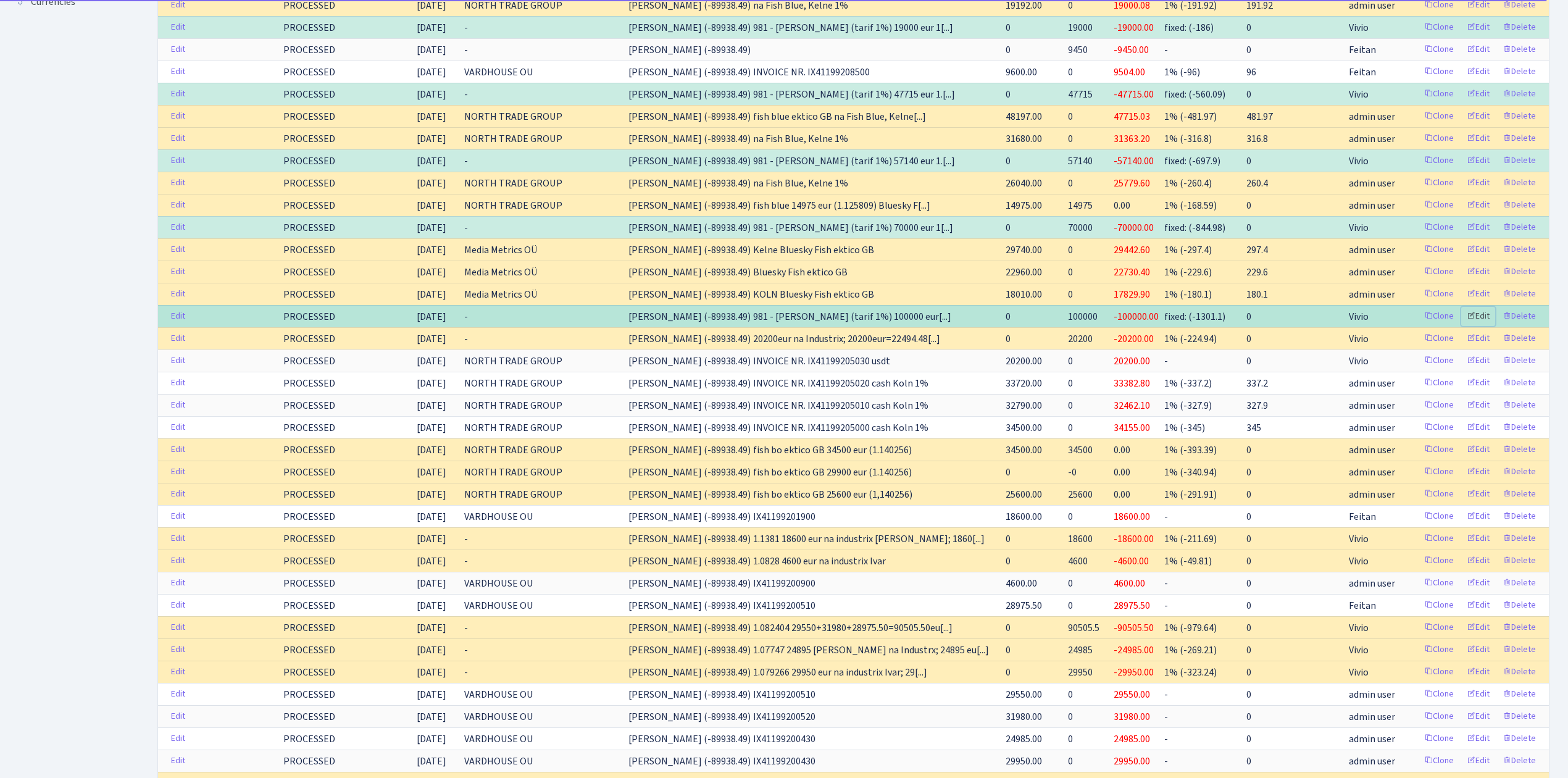
click at [1482, 321] on link "Edit" at bounding box center [1478, 317] width 34 height 19
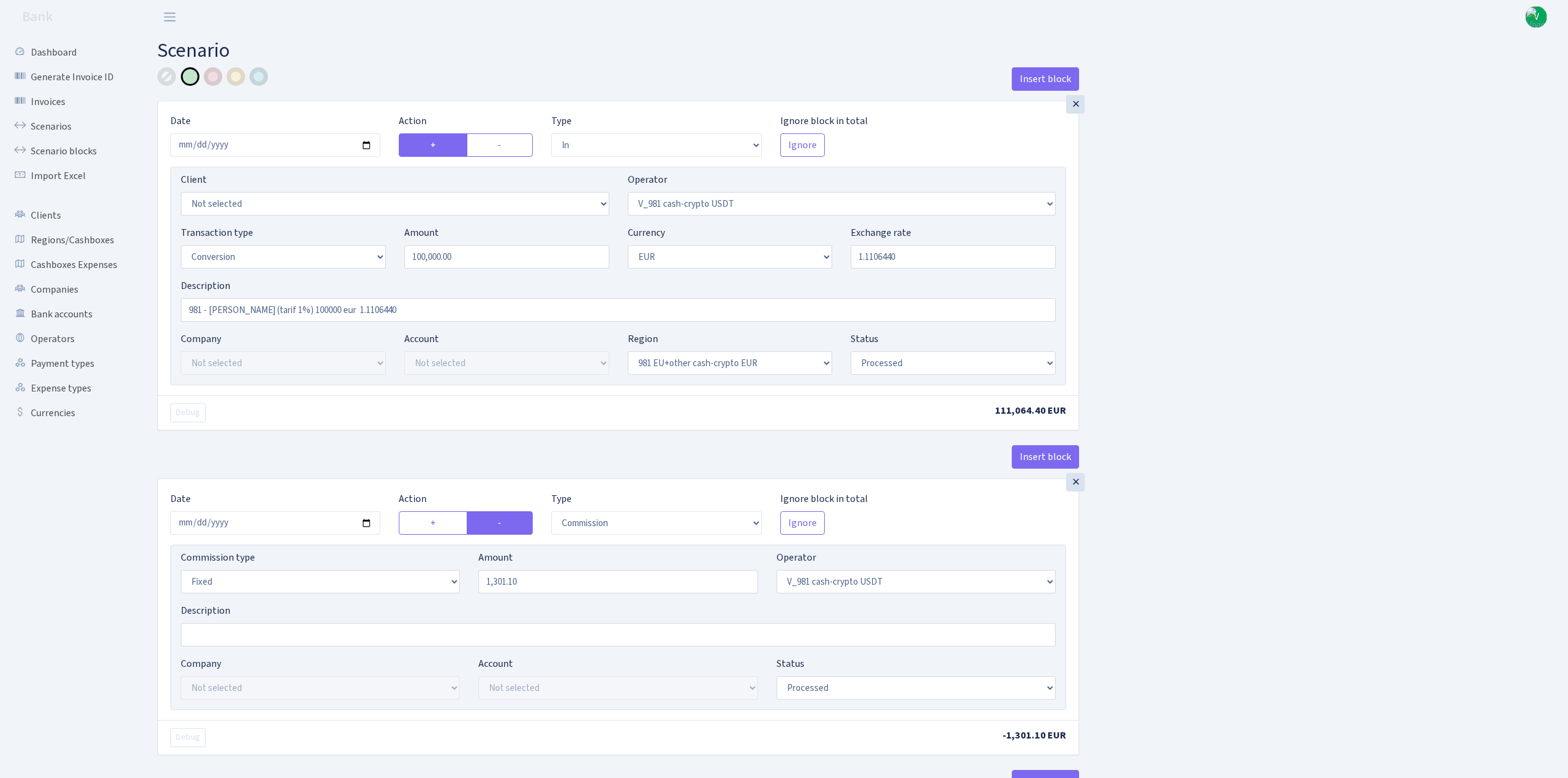
select select "in"
select select "435"
select select "15"
select select "1"
select select "22"
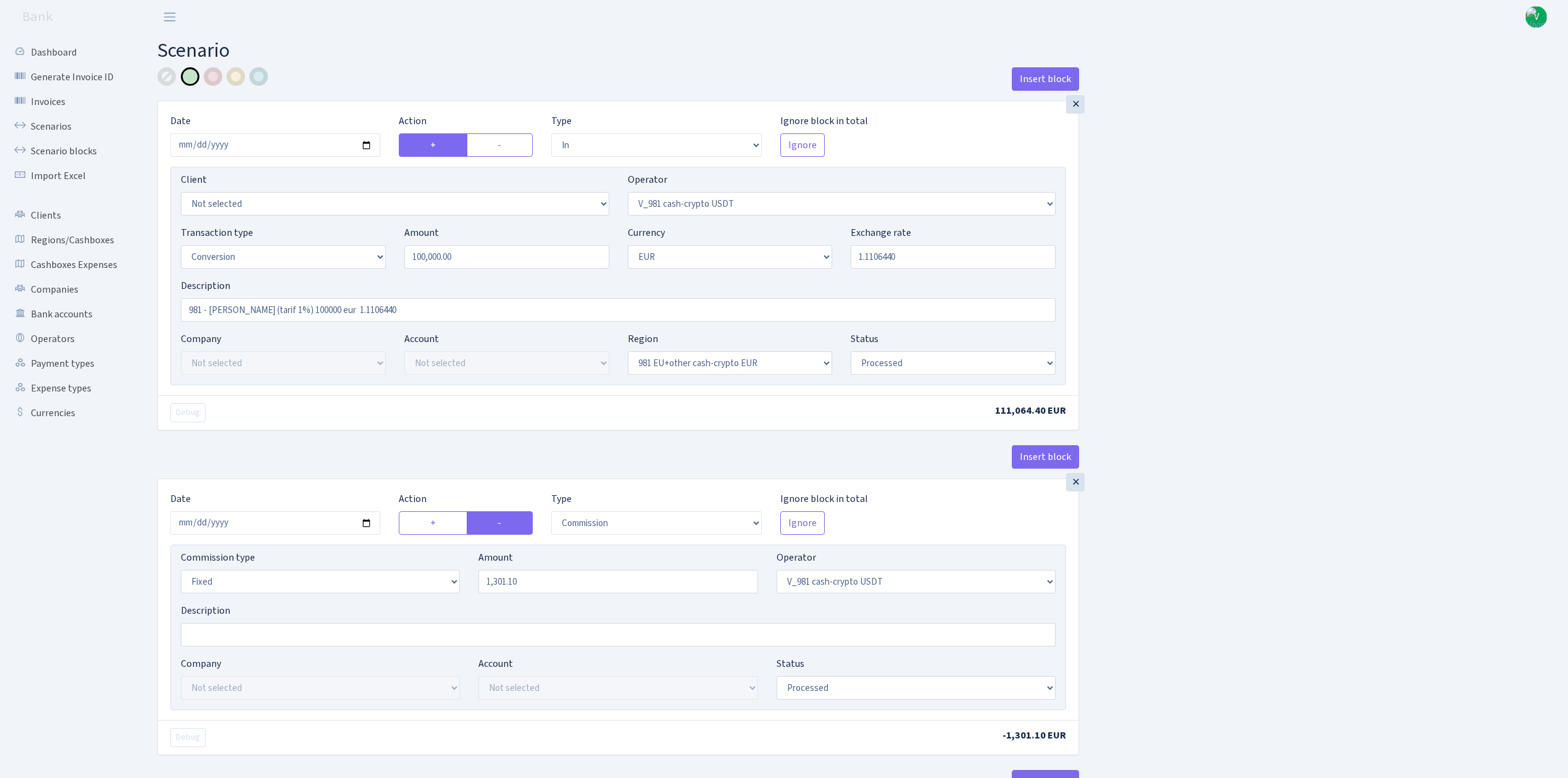
select select "processed"
select select "commission"
select select "fixed"
select select "435"
select select "processed"
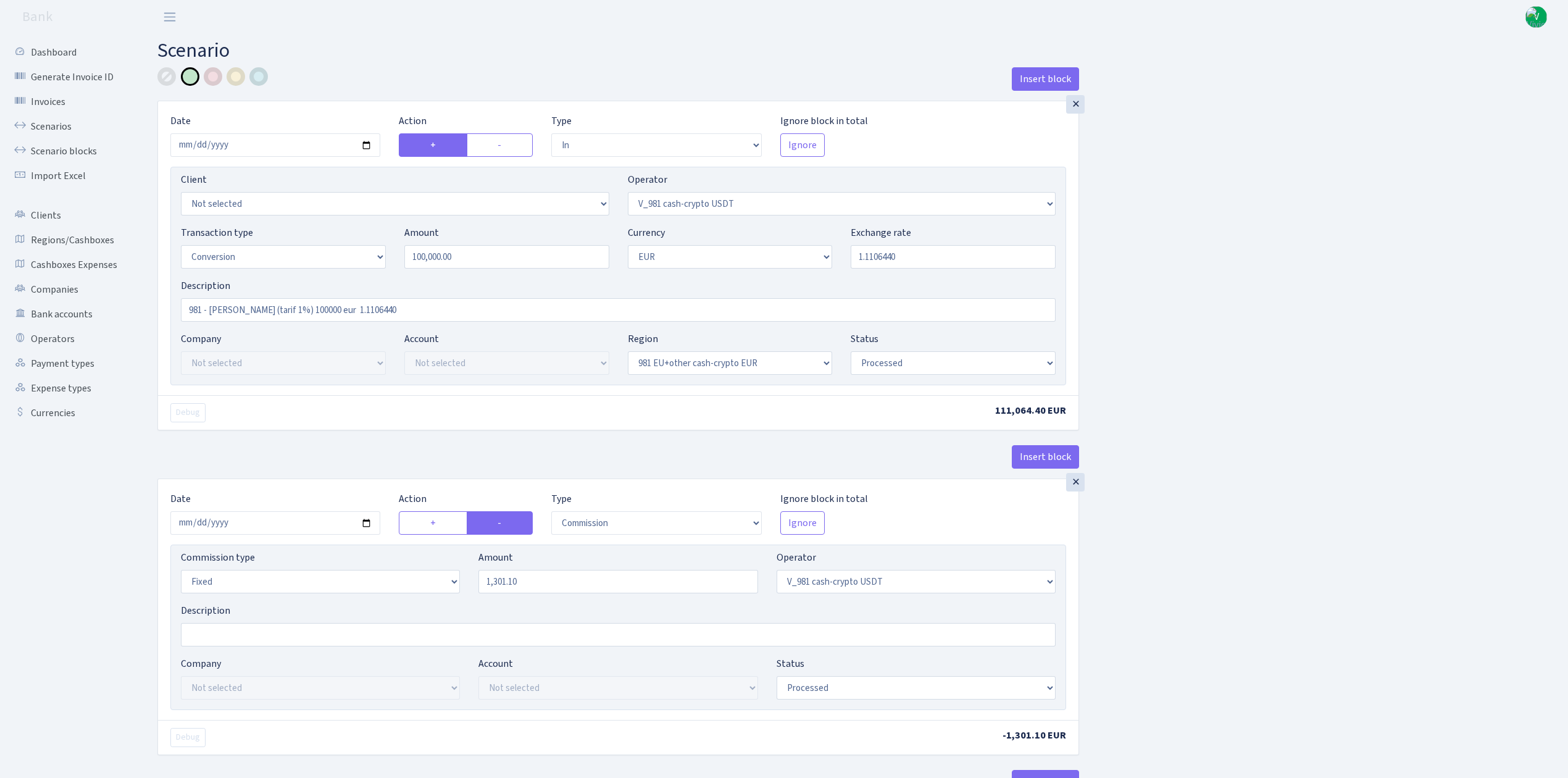
select select "out"
select select "434"
select select "15"
select select "1"
select select "processed"
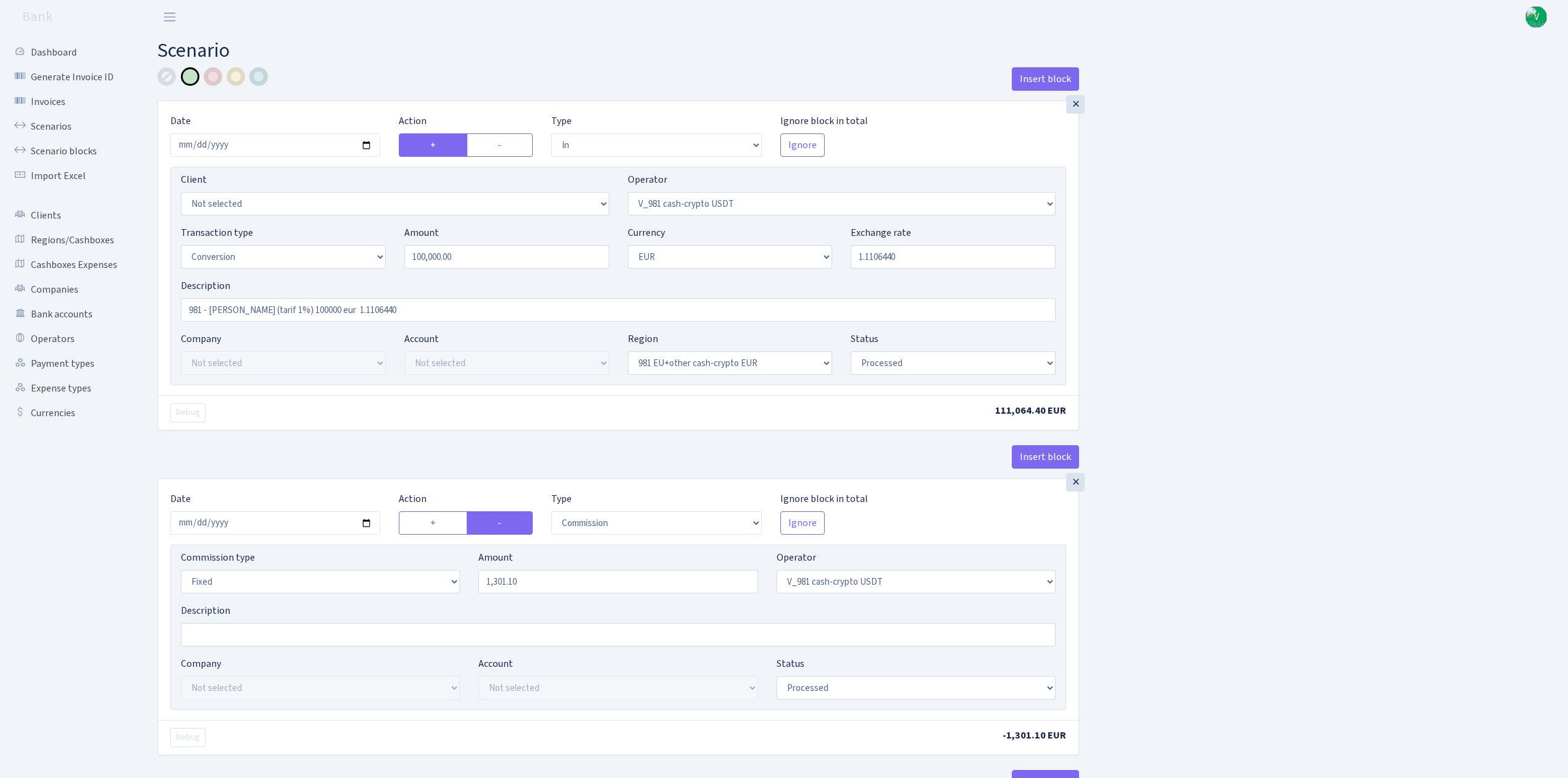
select select "in"
select select "434"
select select "1"
select select "22"
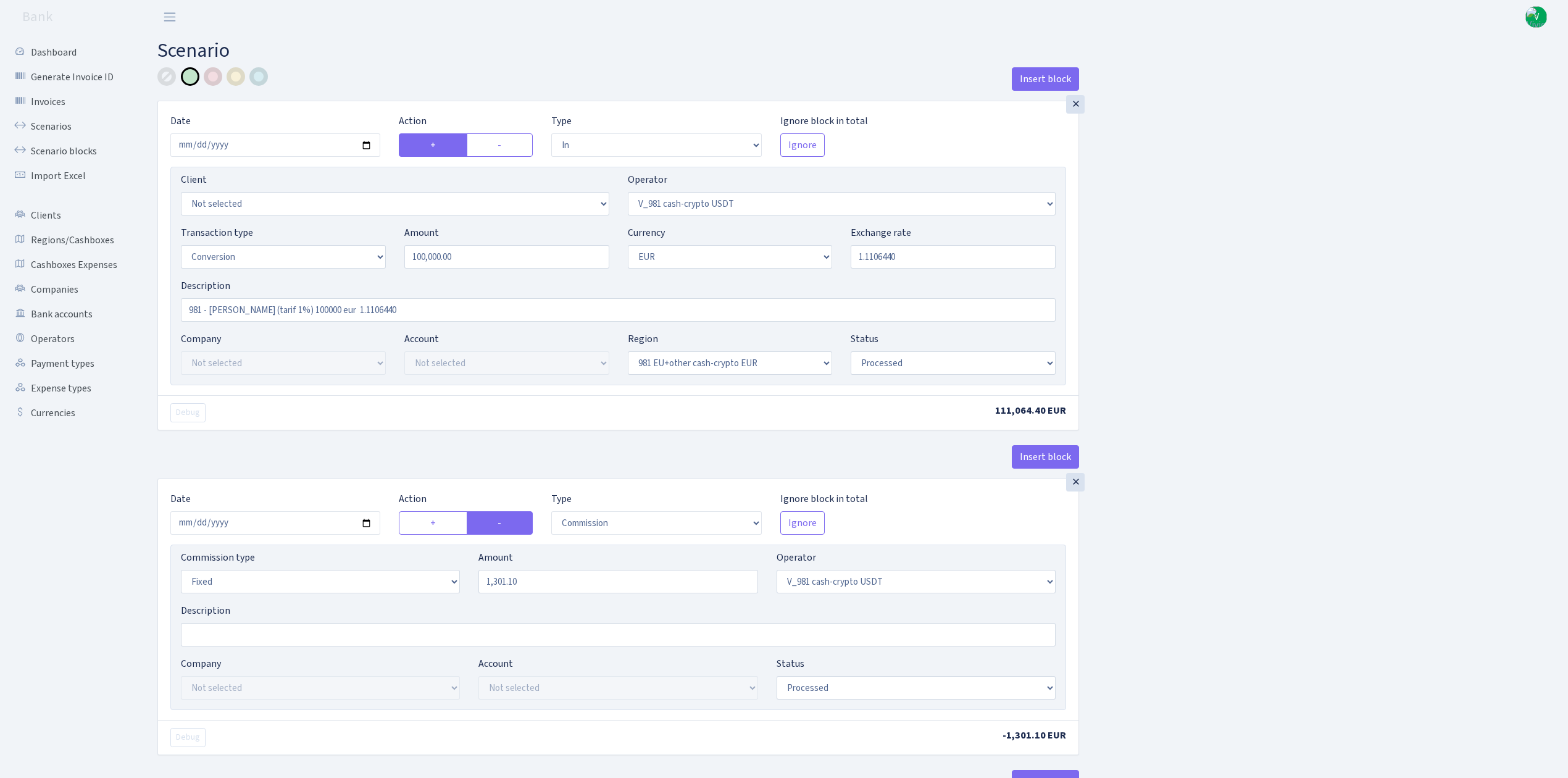
select select "processed"
select select "out"
select select "199"
select select "1"
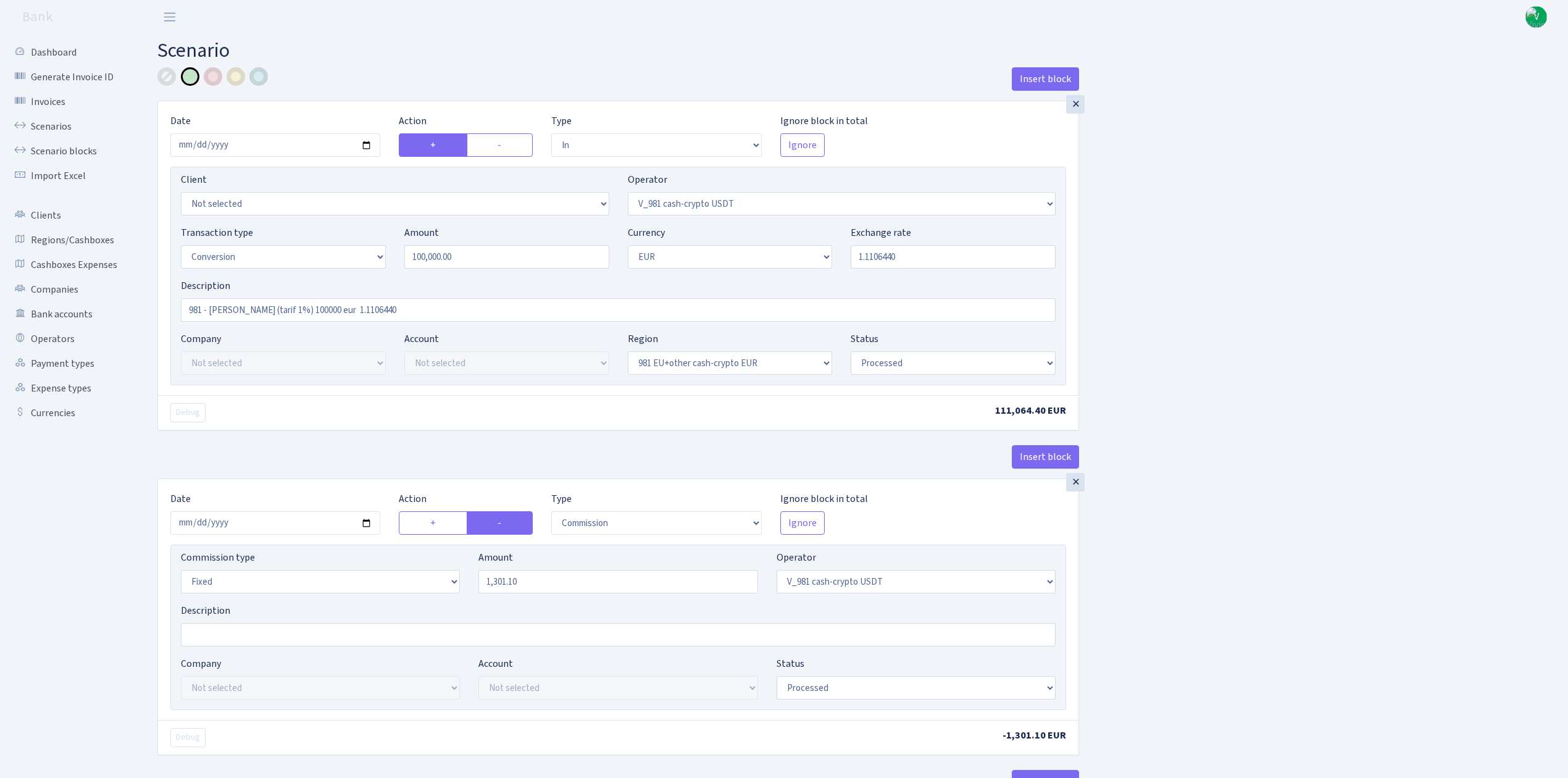
select select "22"
select select "processed"
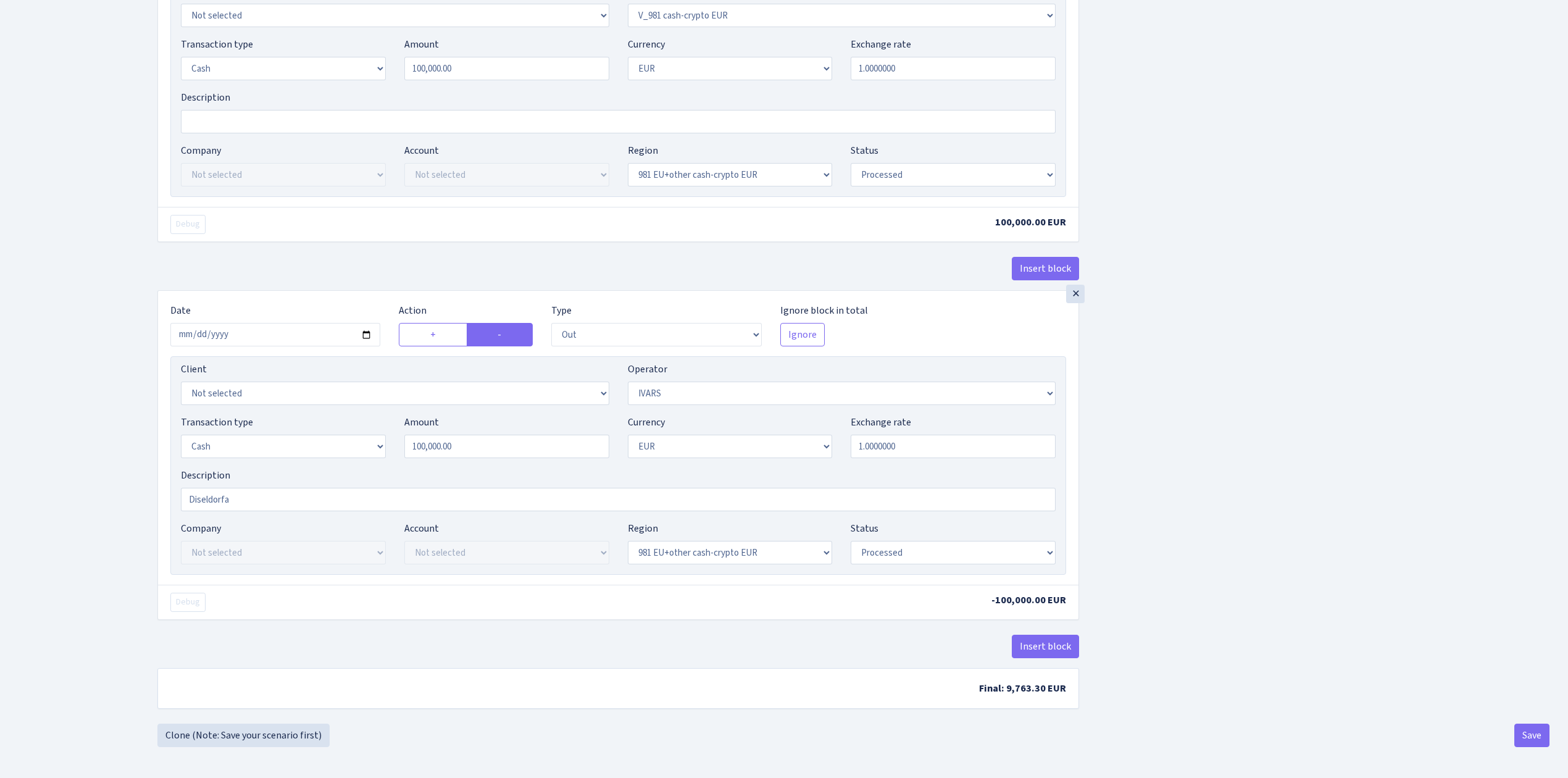
scroll to position [1283, 0]
drag, startPoint x: 262, startPoint y: 500, endPoint x: 113, endPoint y: 467, distance: 152.6
type input "Kelne"
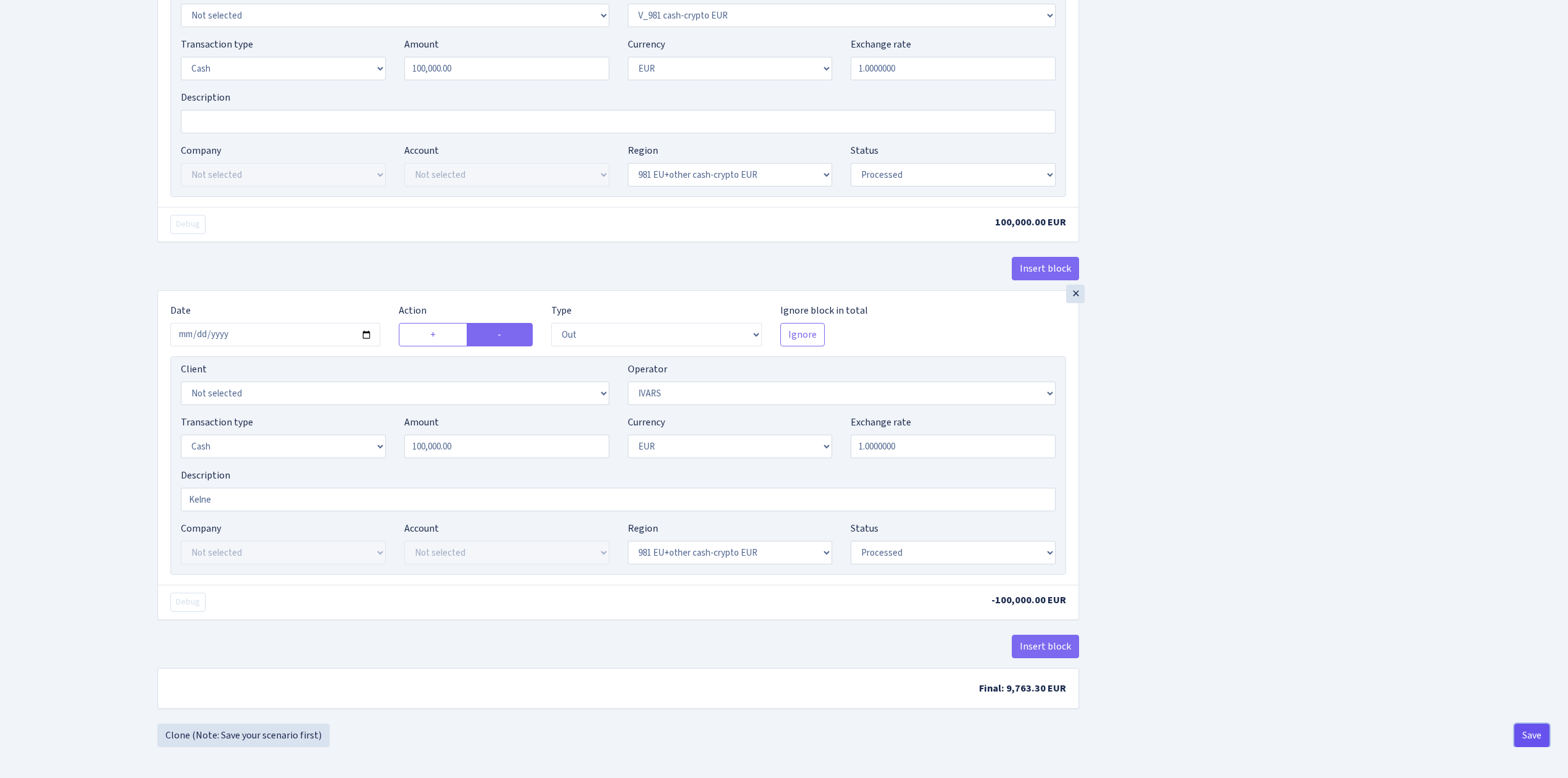
click at [1534, 738] on button "Save" at bounding box center [1532, 736] width 35 height 23
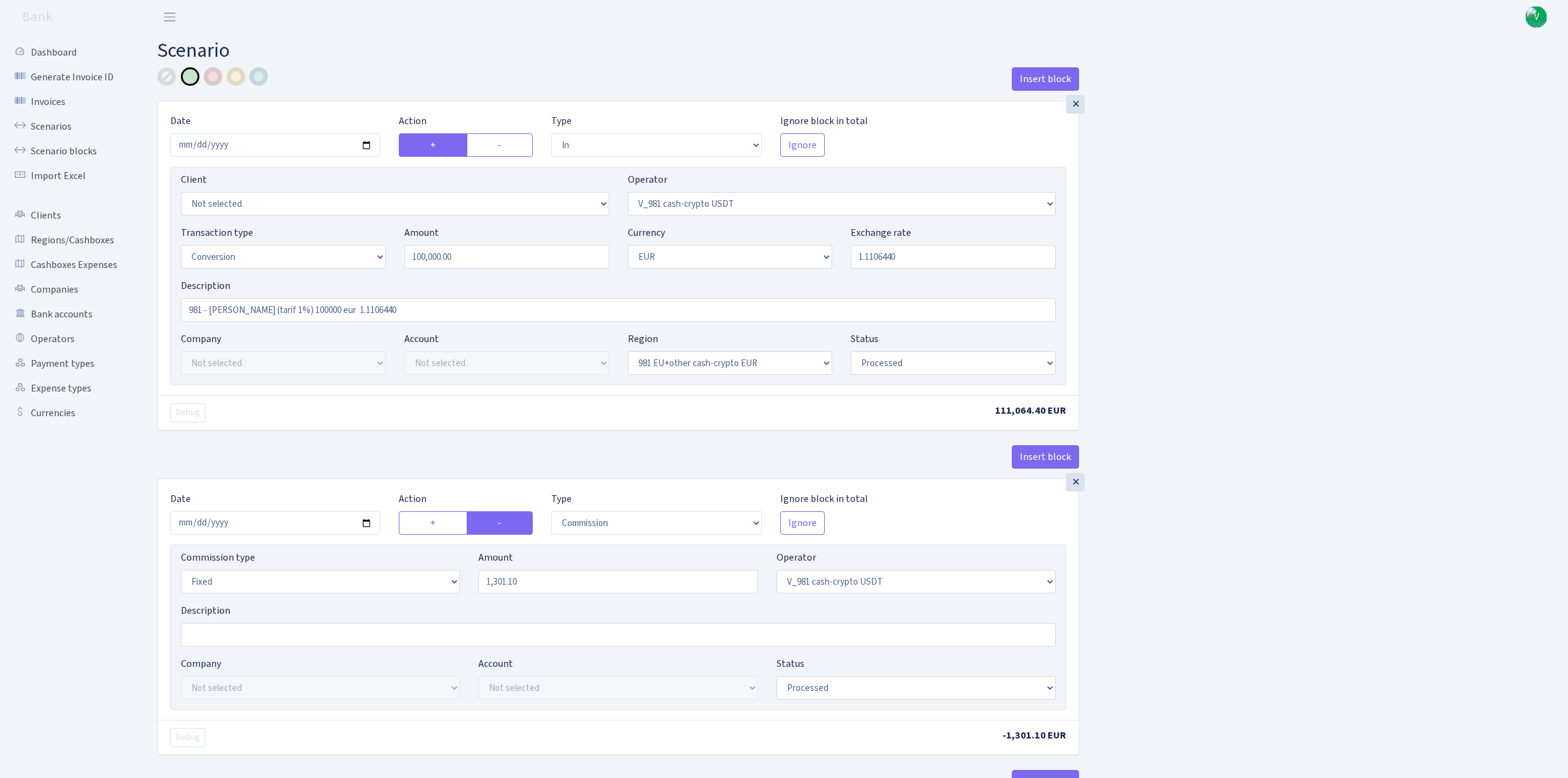
select select "in"
select select "435"
select select "15"
select select "1"
select select "22"
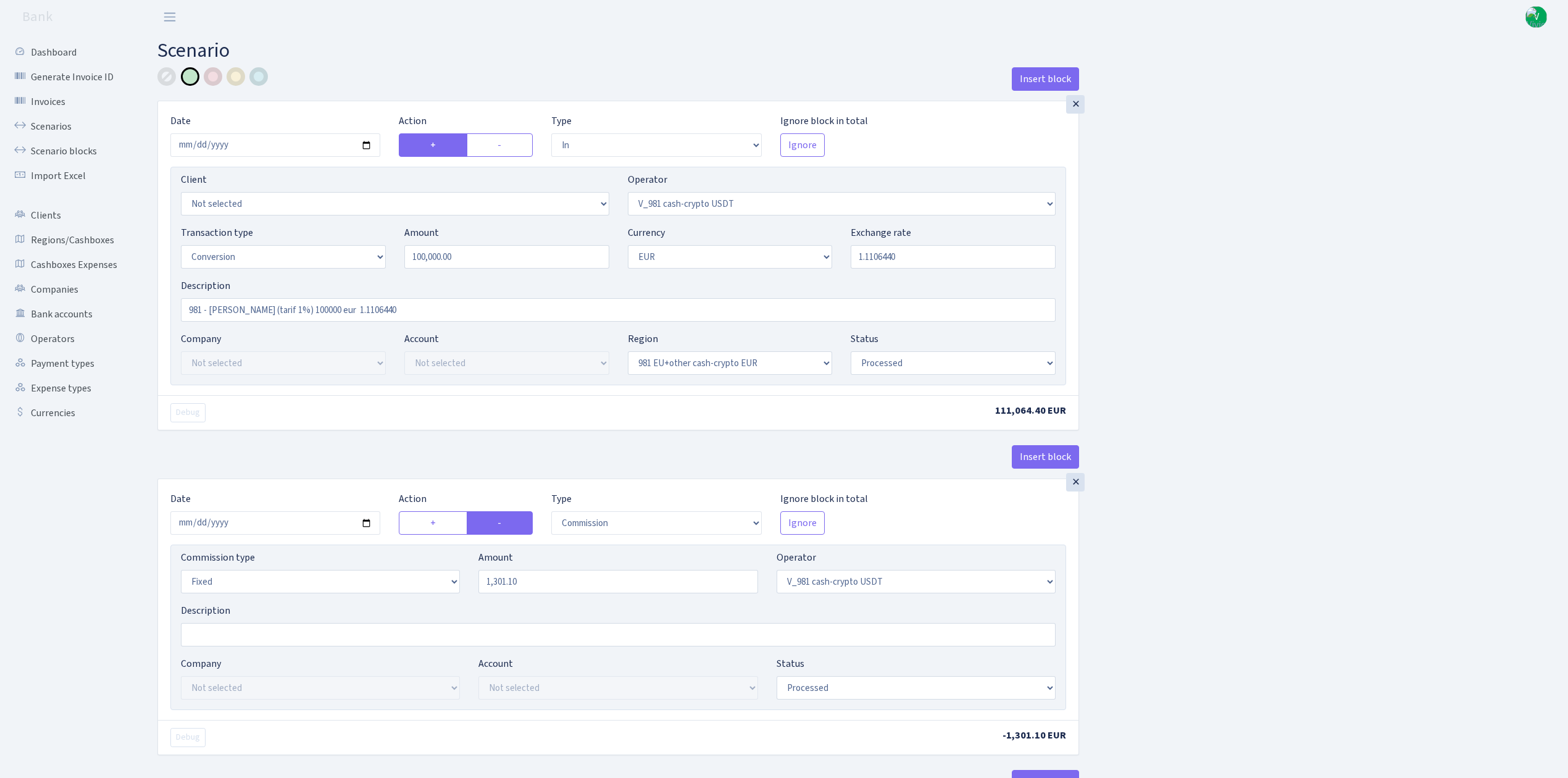
select select "processed"
select select "commission"
select select "fixed"
select select "435"
select select "processed"
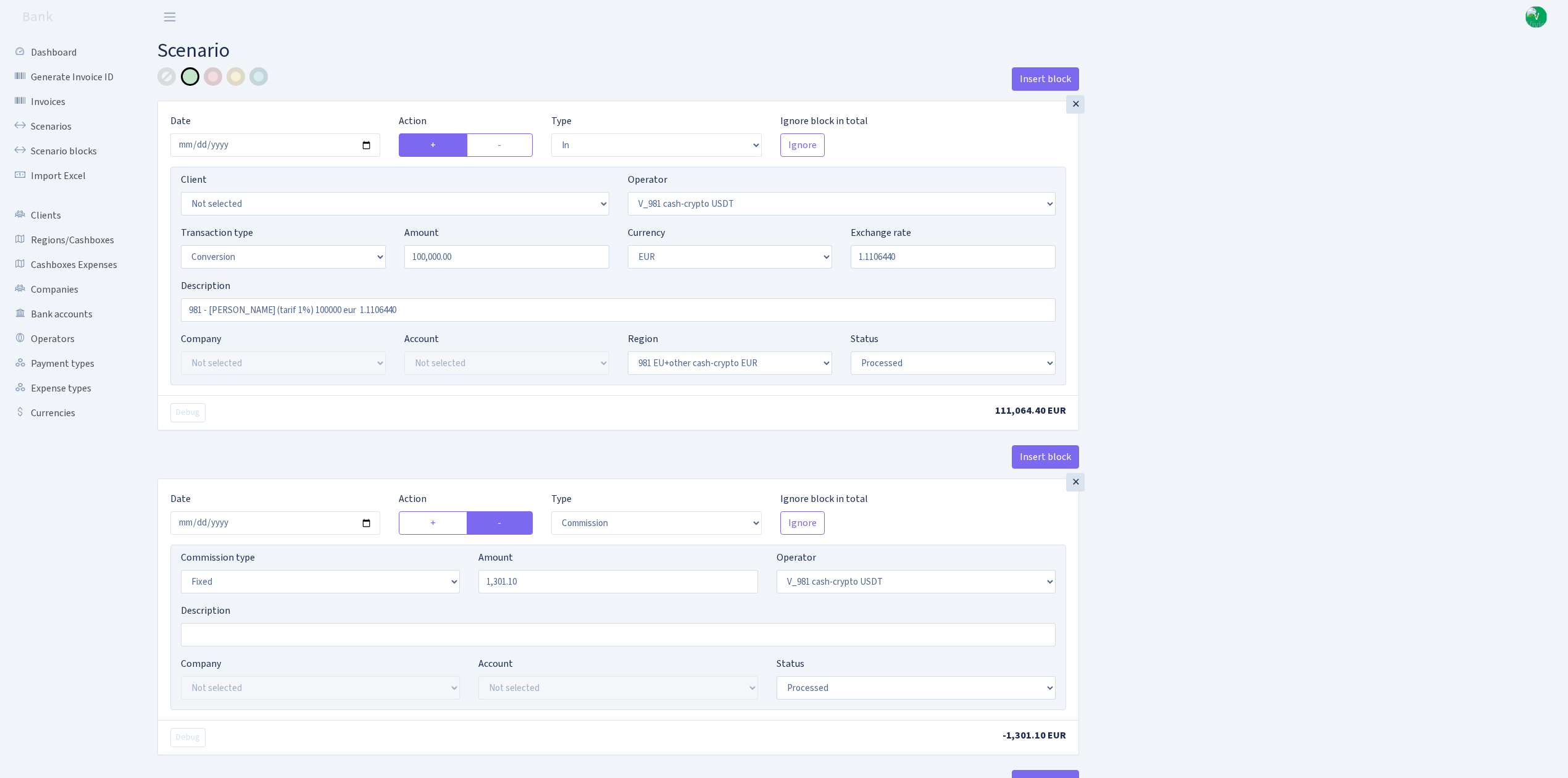
select select "out"
select select "434"
select select "15"
select select "1"
select select "processed"
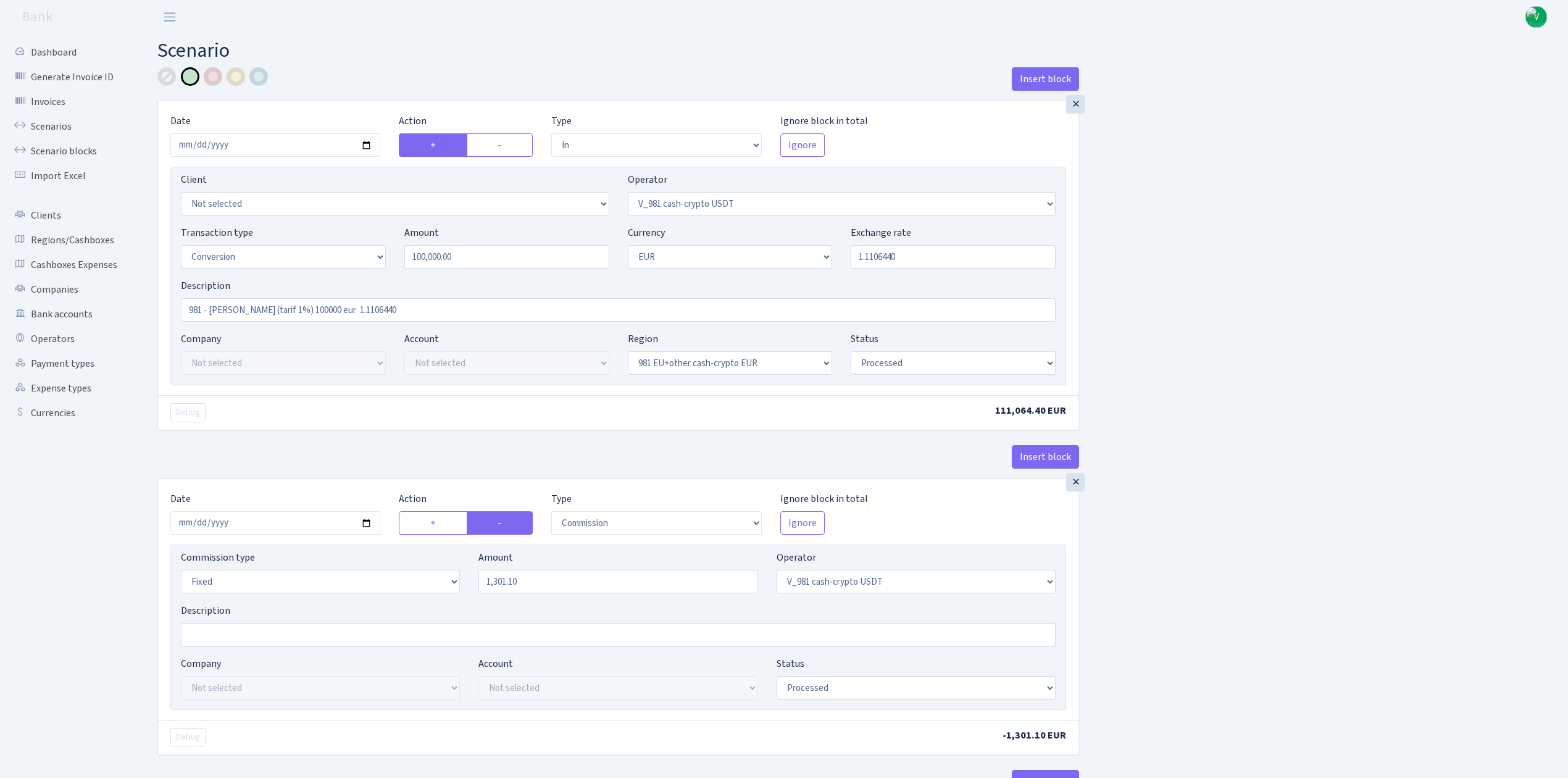
select select "in"
select select "434"
select select "1"
select select "22"
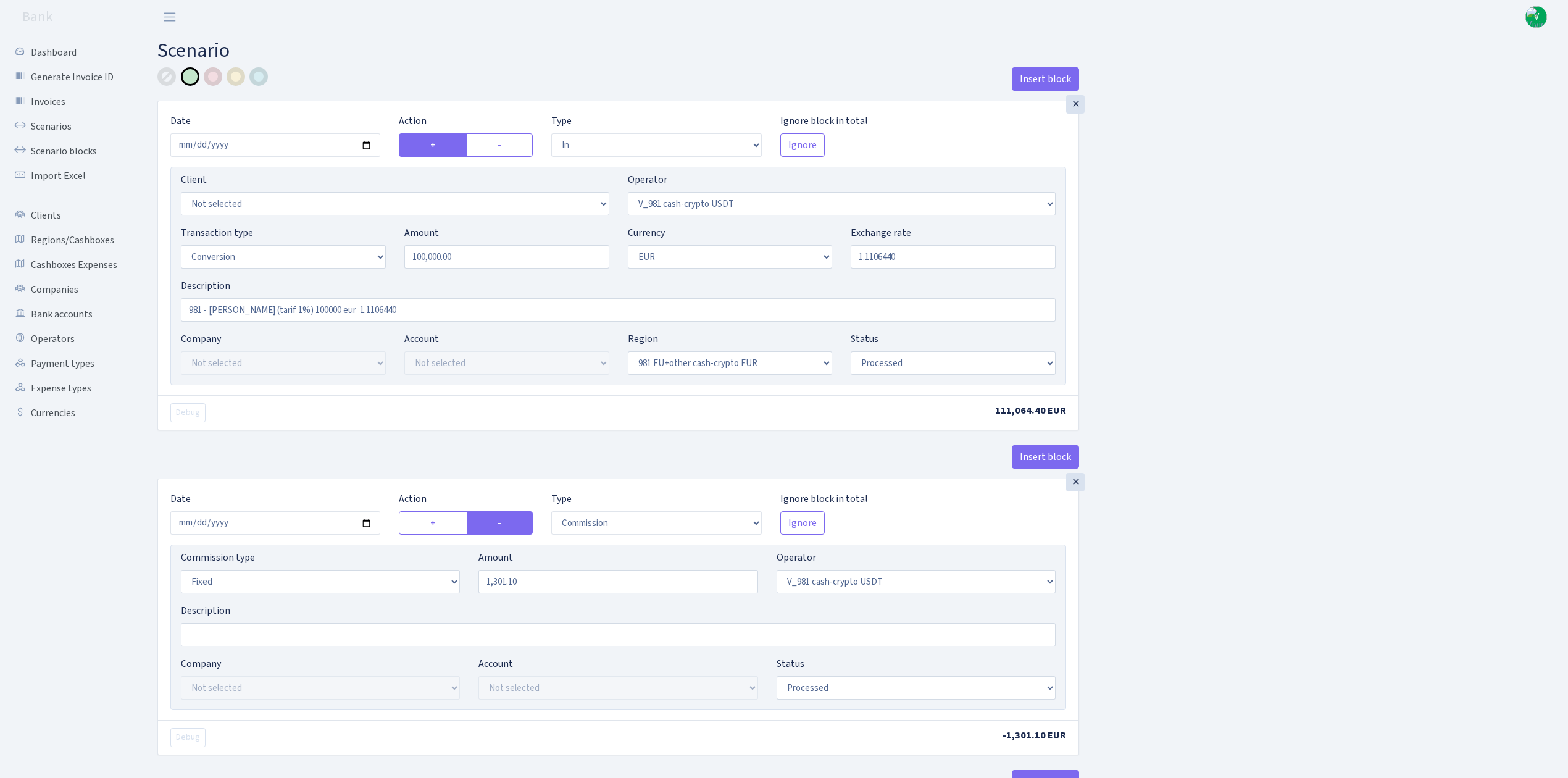
select select "processed"
select select "out"
select select "199"
select select "1"
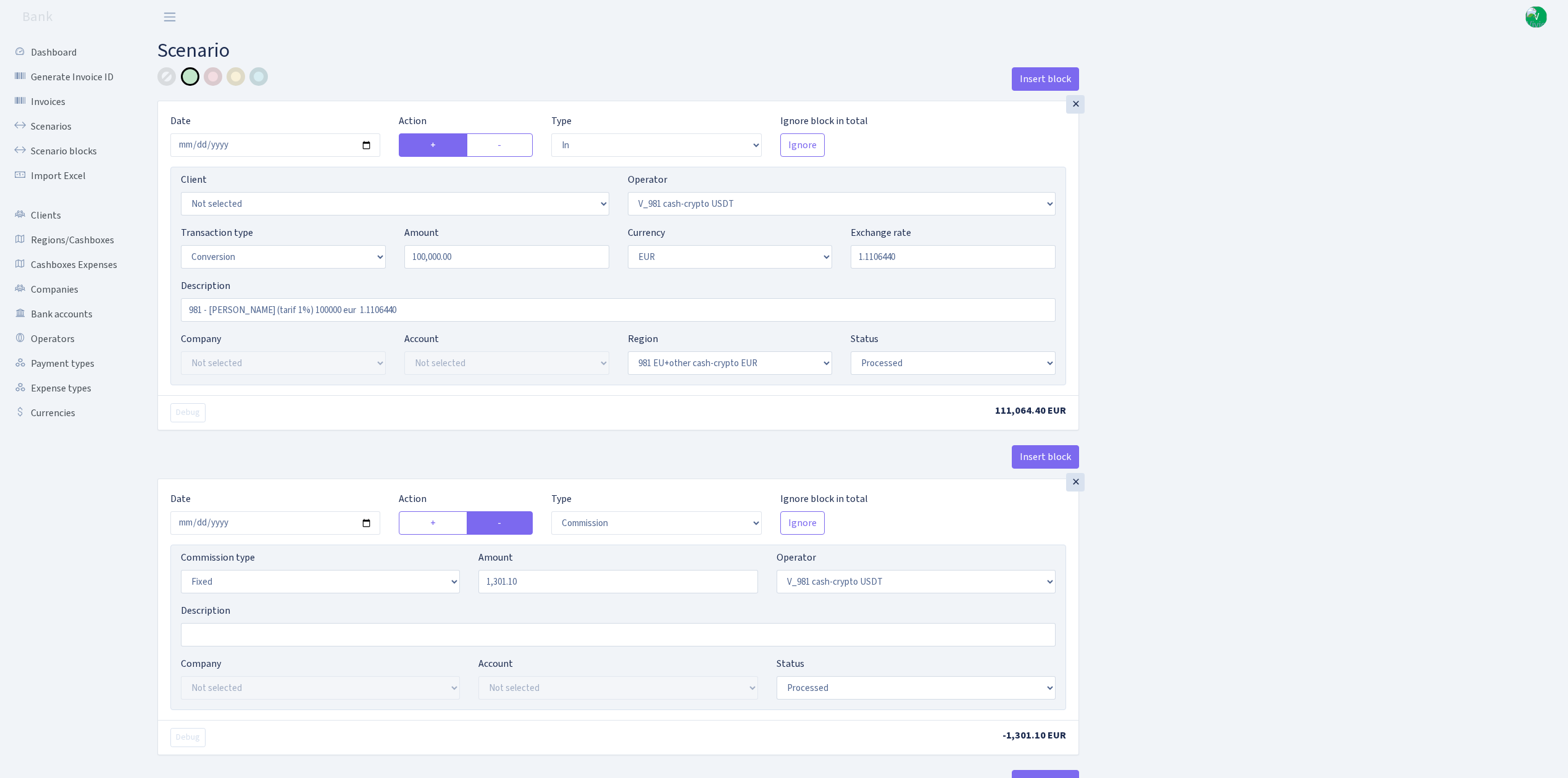
select select "22"
select select "processed"
click at [47, 120] on link "Scenarios" at bounding box center [67, 126] width 124 height 25
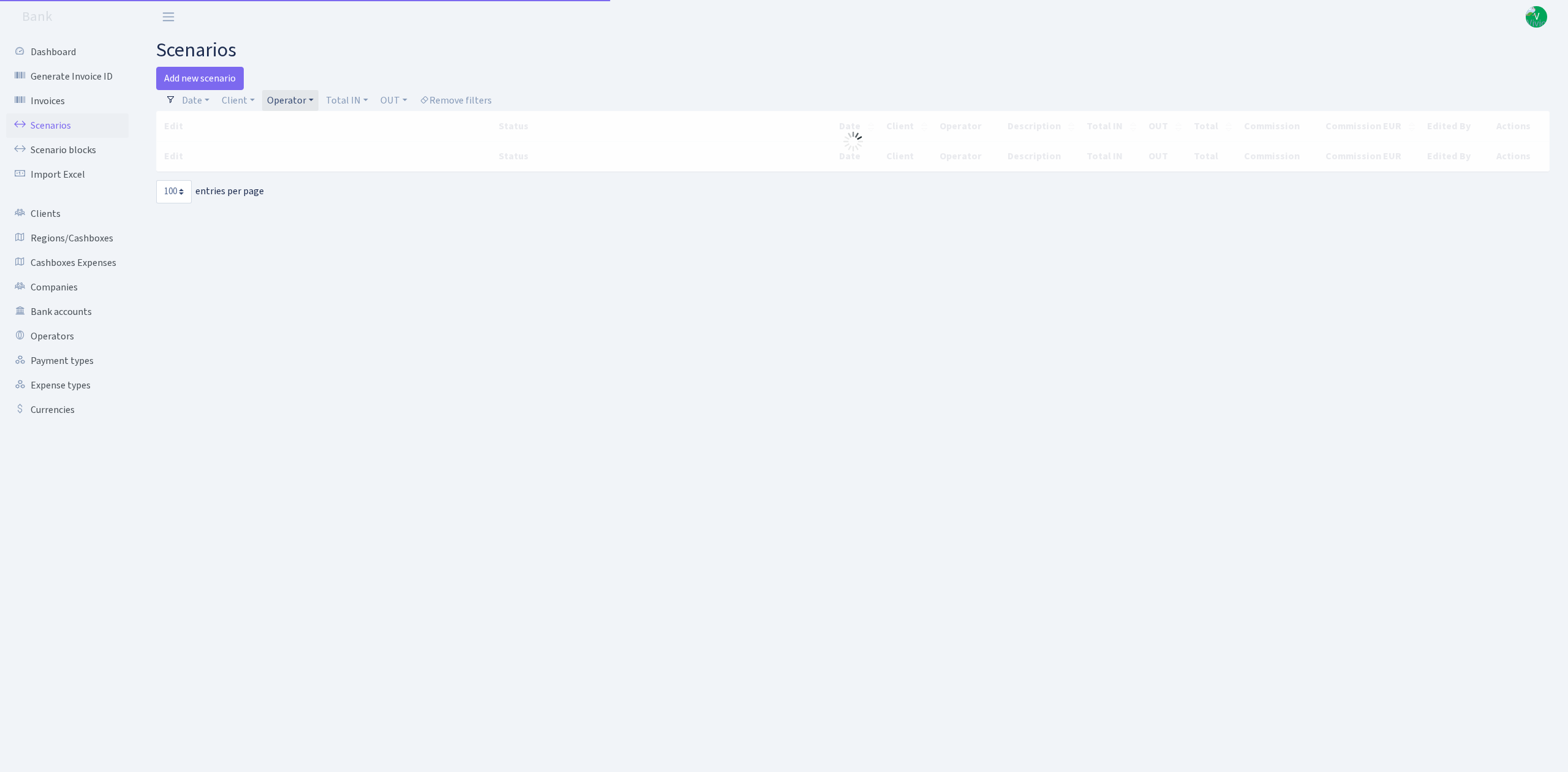
select select "100"
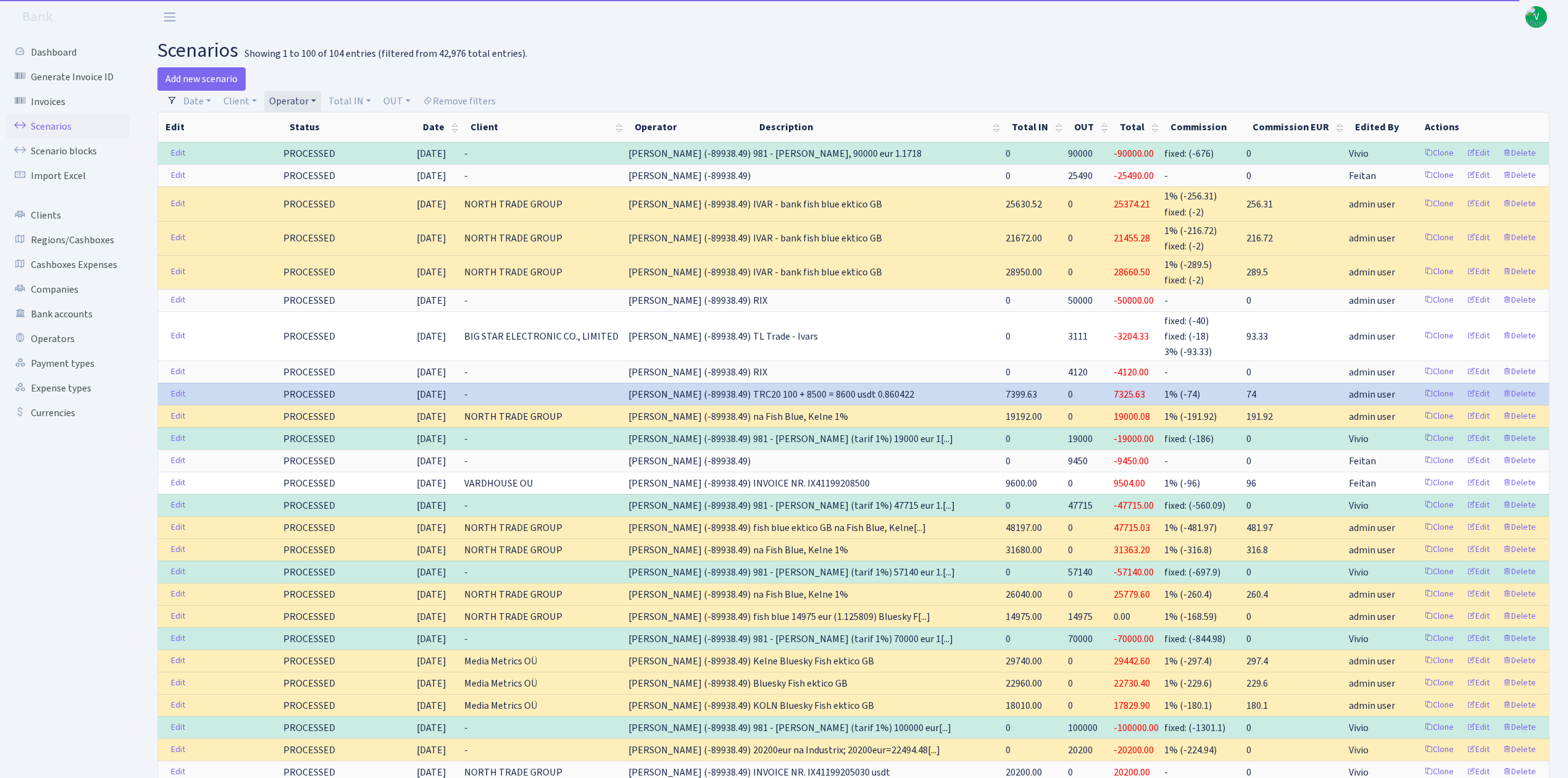
click at [300, 97] on link "Operator" at bounding box center [293, 101] width 57 height 21
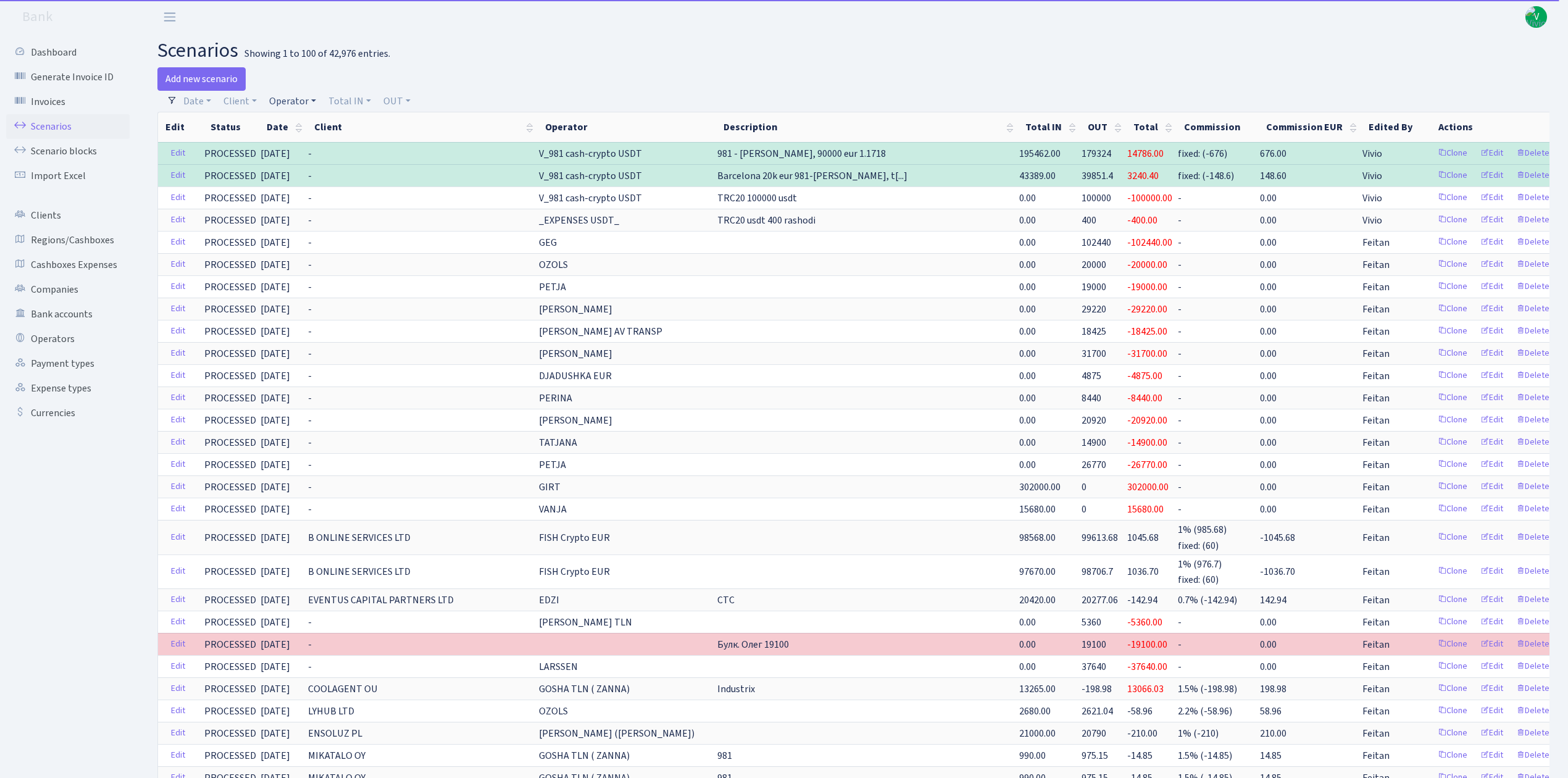
click at [295, 97] on link "Operator" at bounding box center [293, 101] width 57 height 21
click at [315, 145] on input "search" at bounding box center [314, 146] width 91 height 19
type input "981"
click at [324, 219] on li "V_981 cash-crypto USDT" at bounding box center [314, 230] width 94 height 35
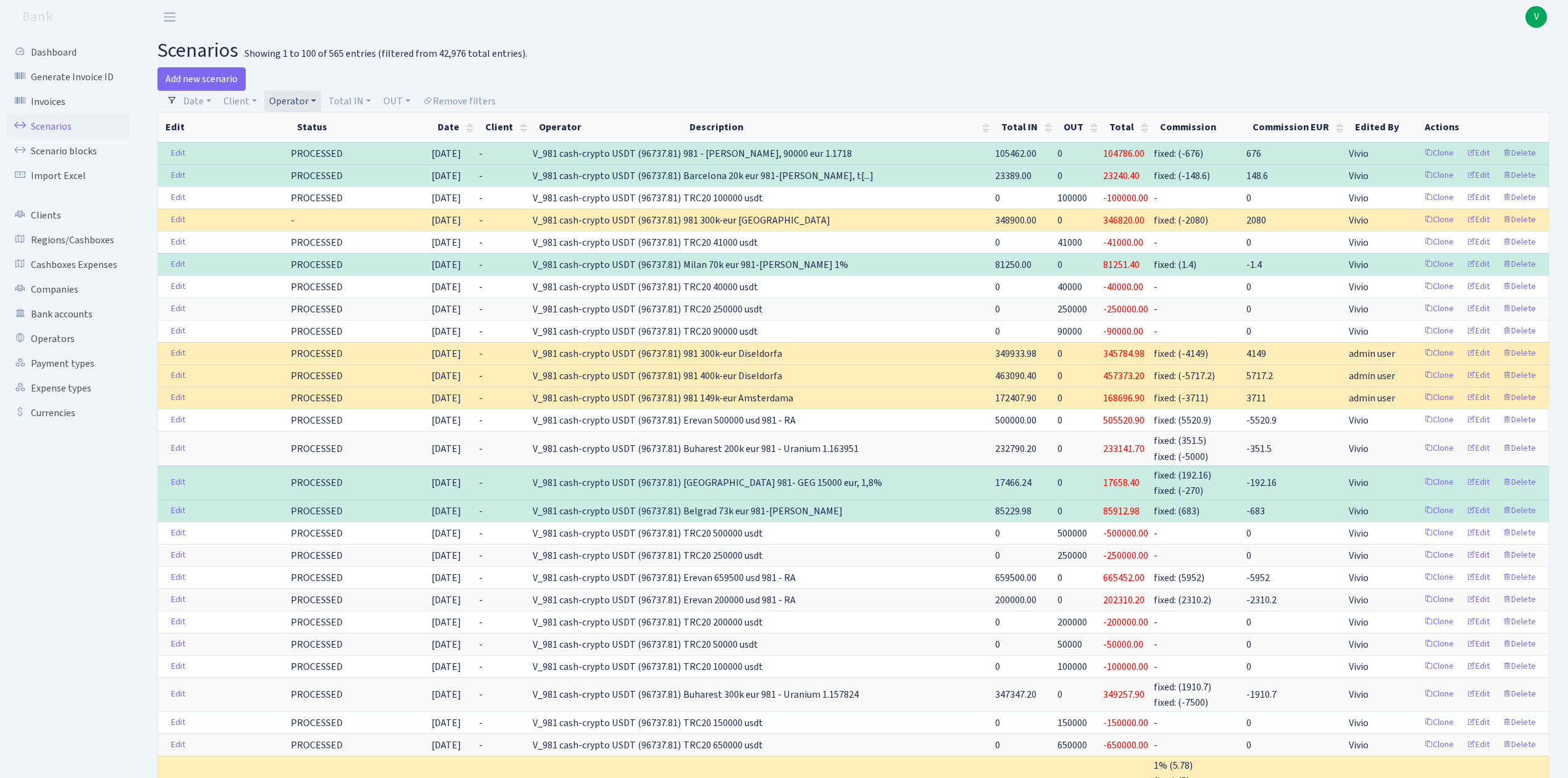
click at [292, 94] on link "Operator" at bounding box center [293, 101] width 57 height 21
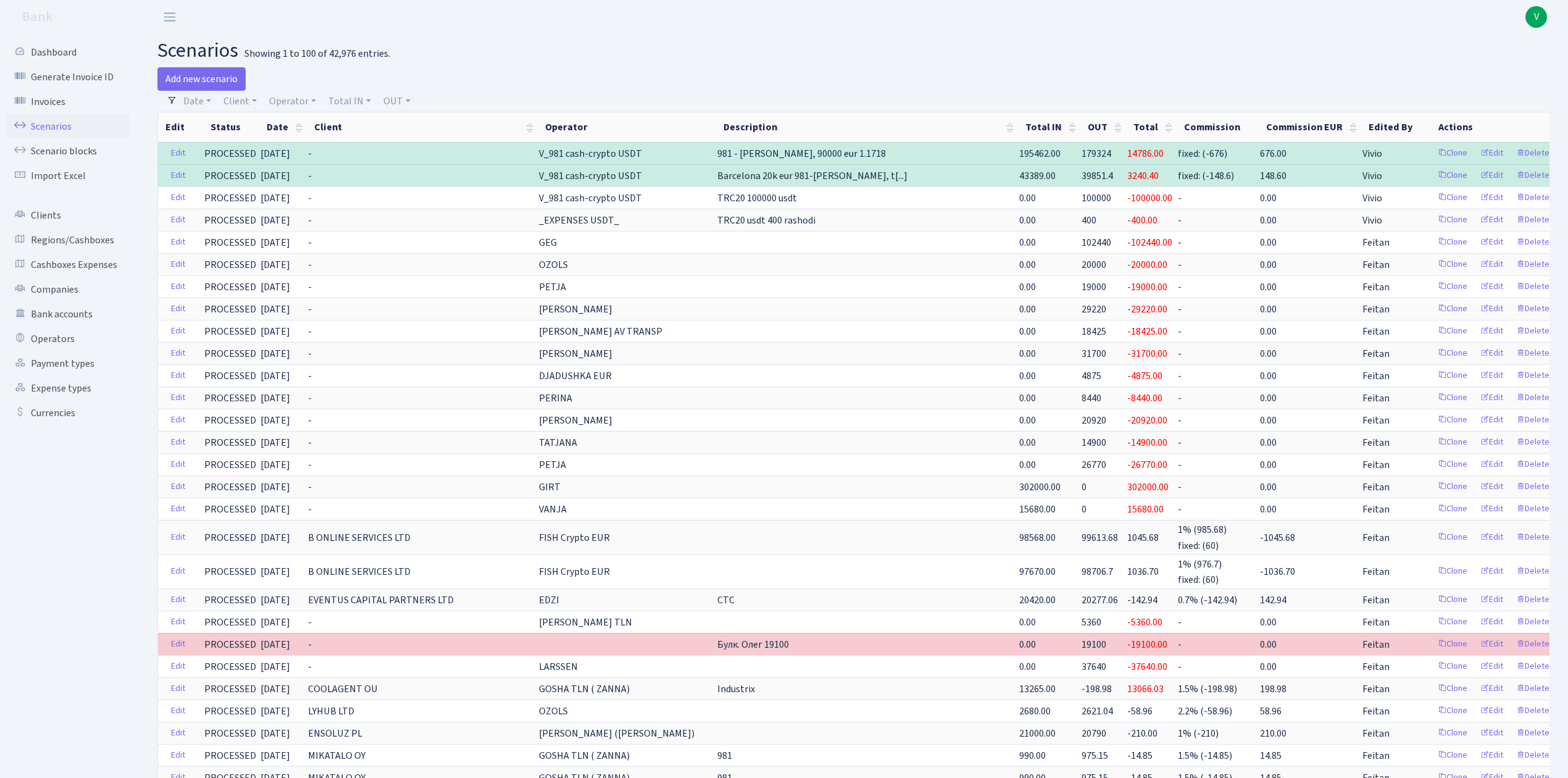
click at [1537, 15] on span "V" at bounding box center [1537, 17] width 22 height 22
click at [1483, 65] on link "Logout" at bounding box center [1497, 71] width 111 height 19
